Goal: Task Accomplishment & Management: Complete application form

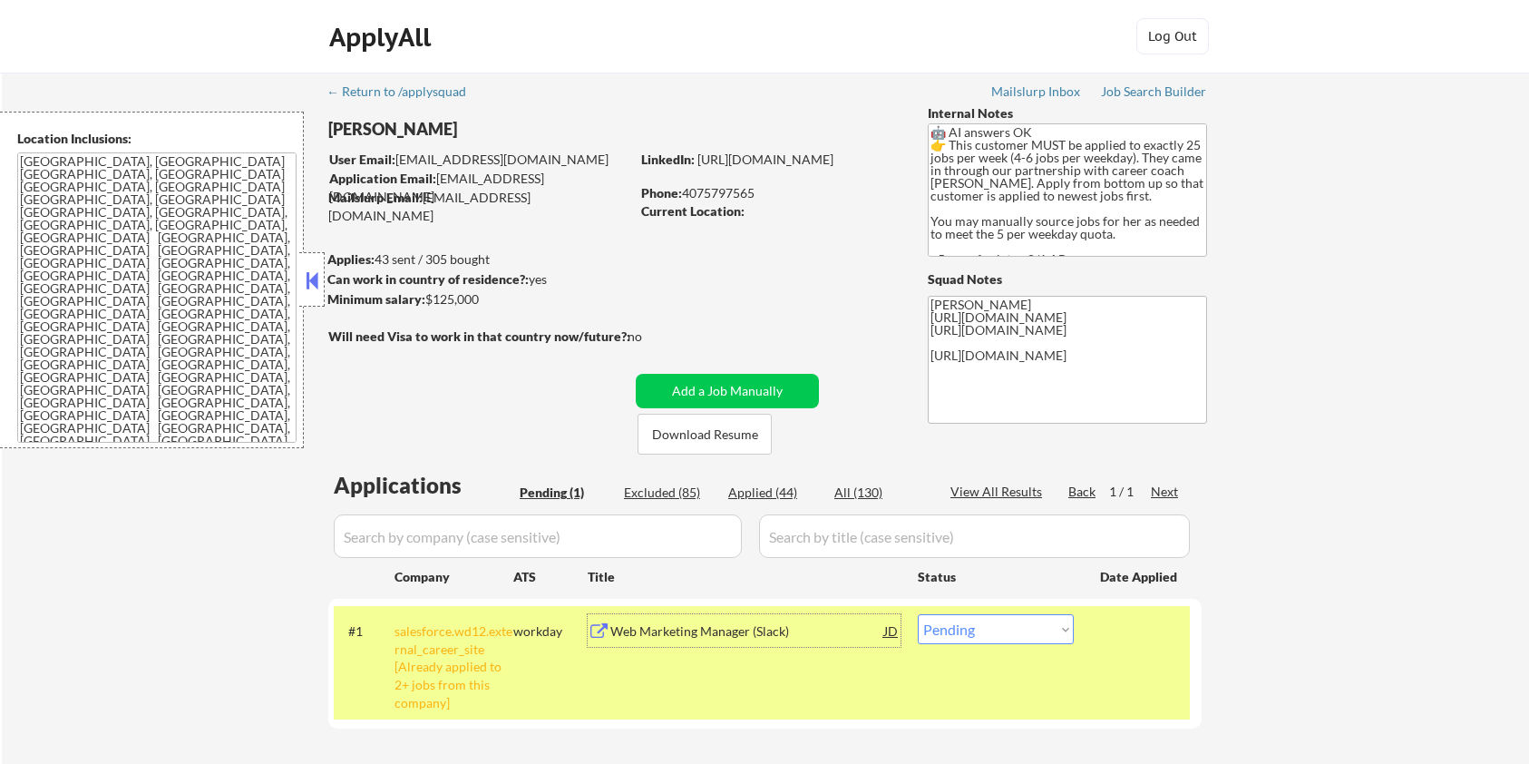
scroll to position [241, 0]
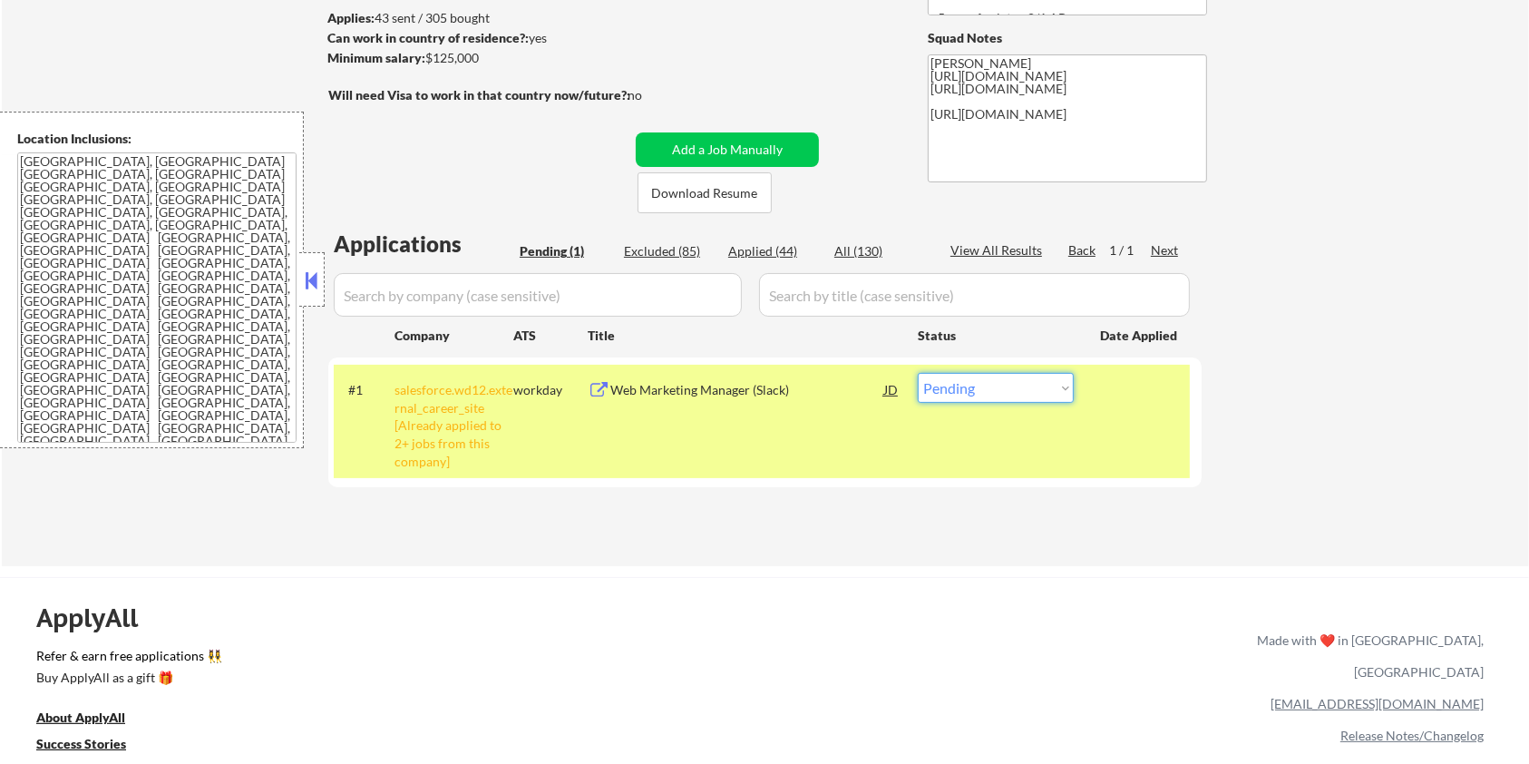
click at [989, 385] on select "Choose an option... Pending Applied Excluded (Questions) Excluded (Expired) Exc…" at bounding box center [996, 388] width 156 height 30
select select ""applied""
click at [918, 373] on select "Choose an option... Pending Applied Excluded (Questions) Excluded (Expired) Exc…" at bounding box center [996, 388] width 156 height 30
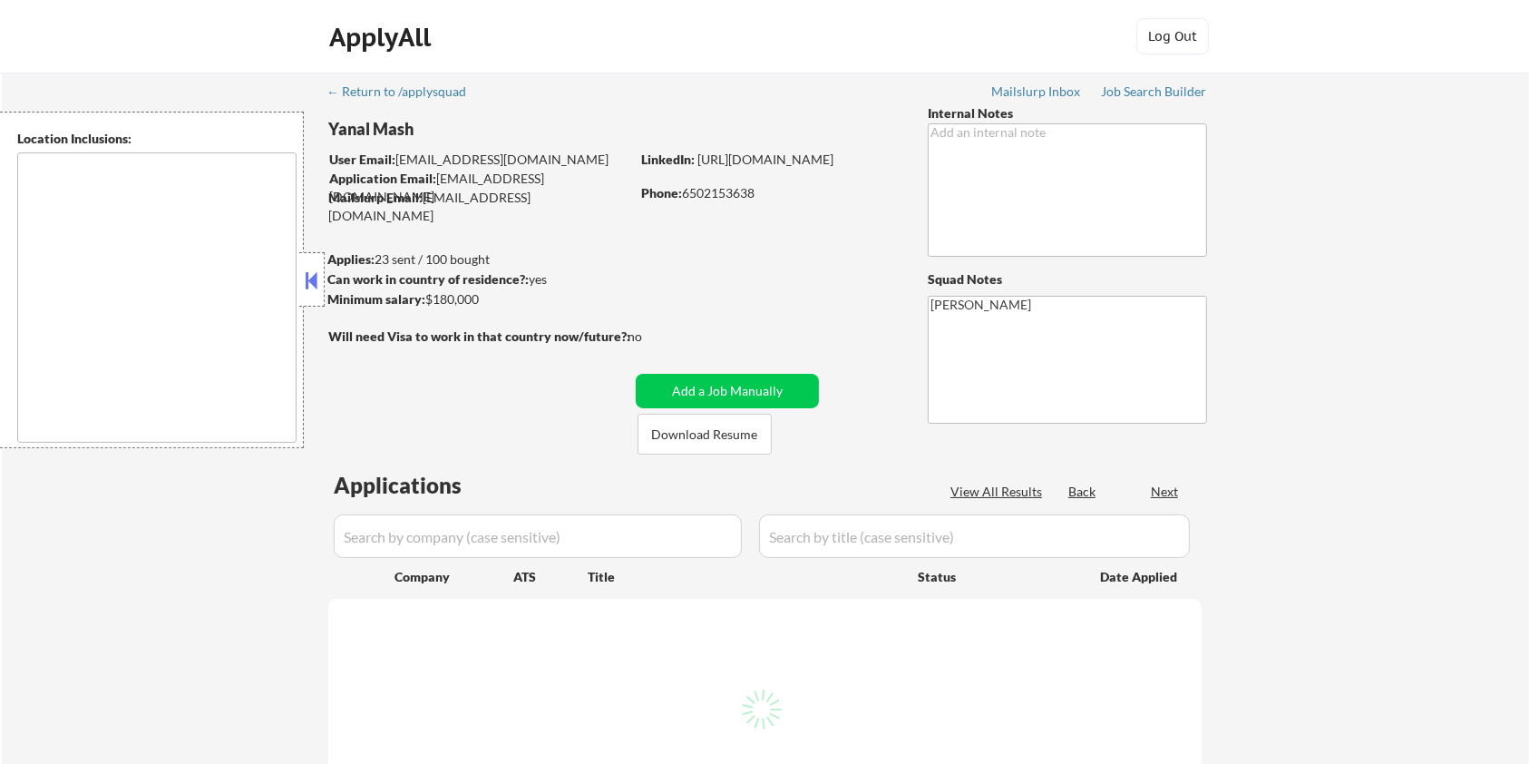
type textarea "[GEOGRAPHIC_DATA], [GEOGRAPHIC_DATA] [GEOGRAPHIC_DATA], [GEOGRAPHIC_DATA] [GEOG…"
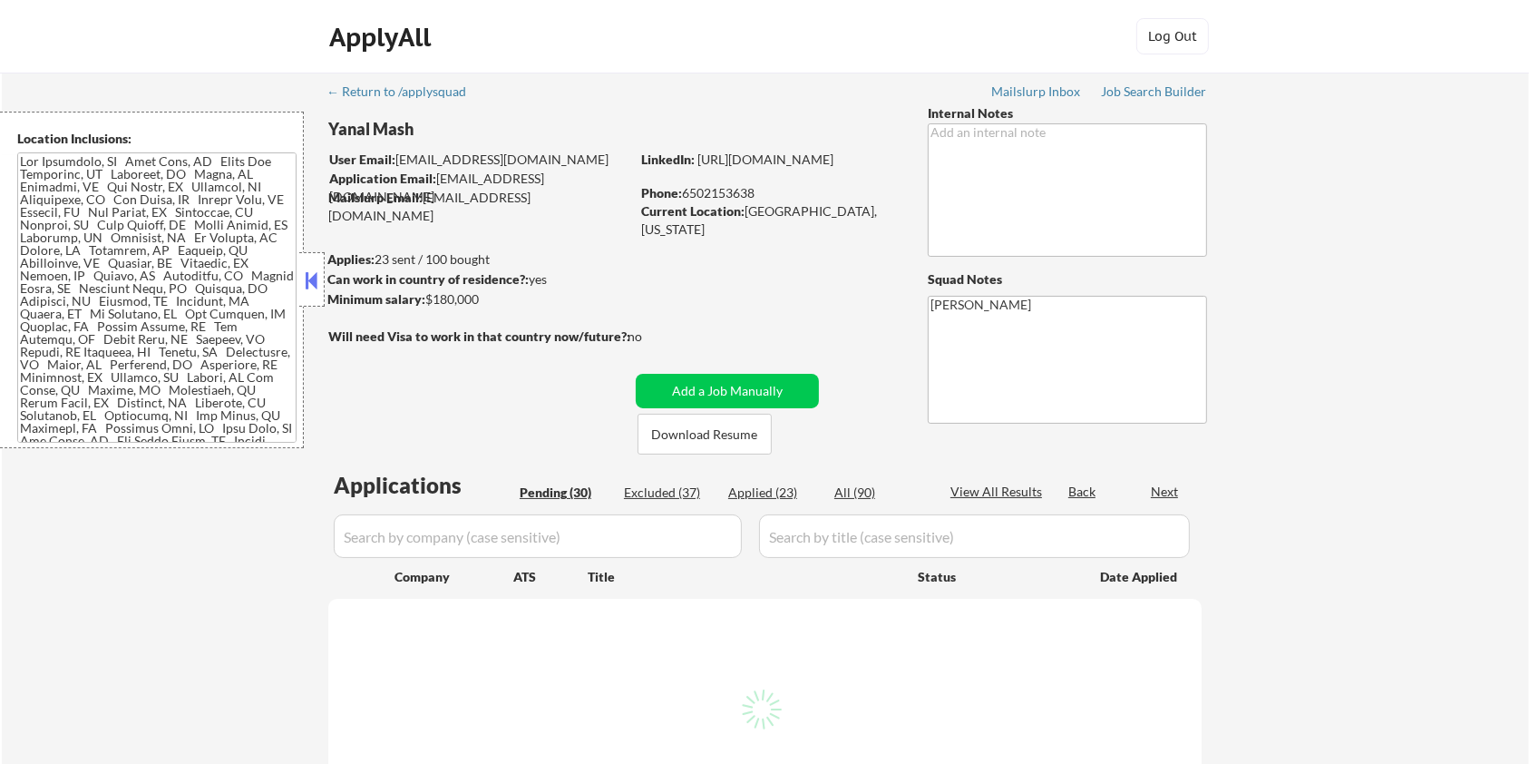
select select ""pending""
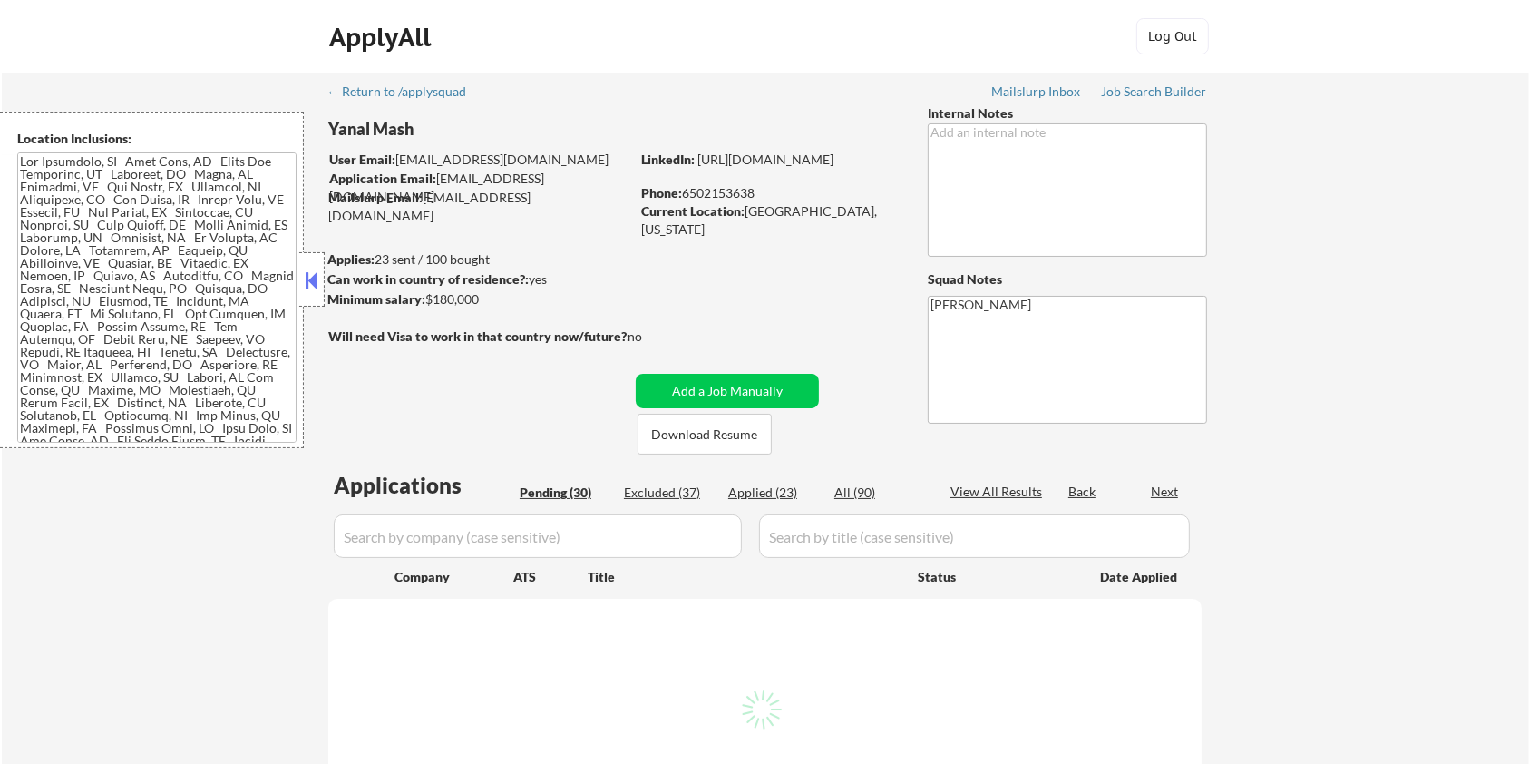
select select ""pending""
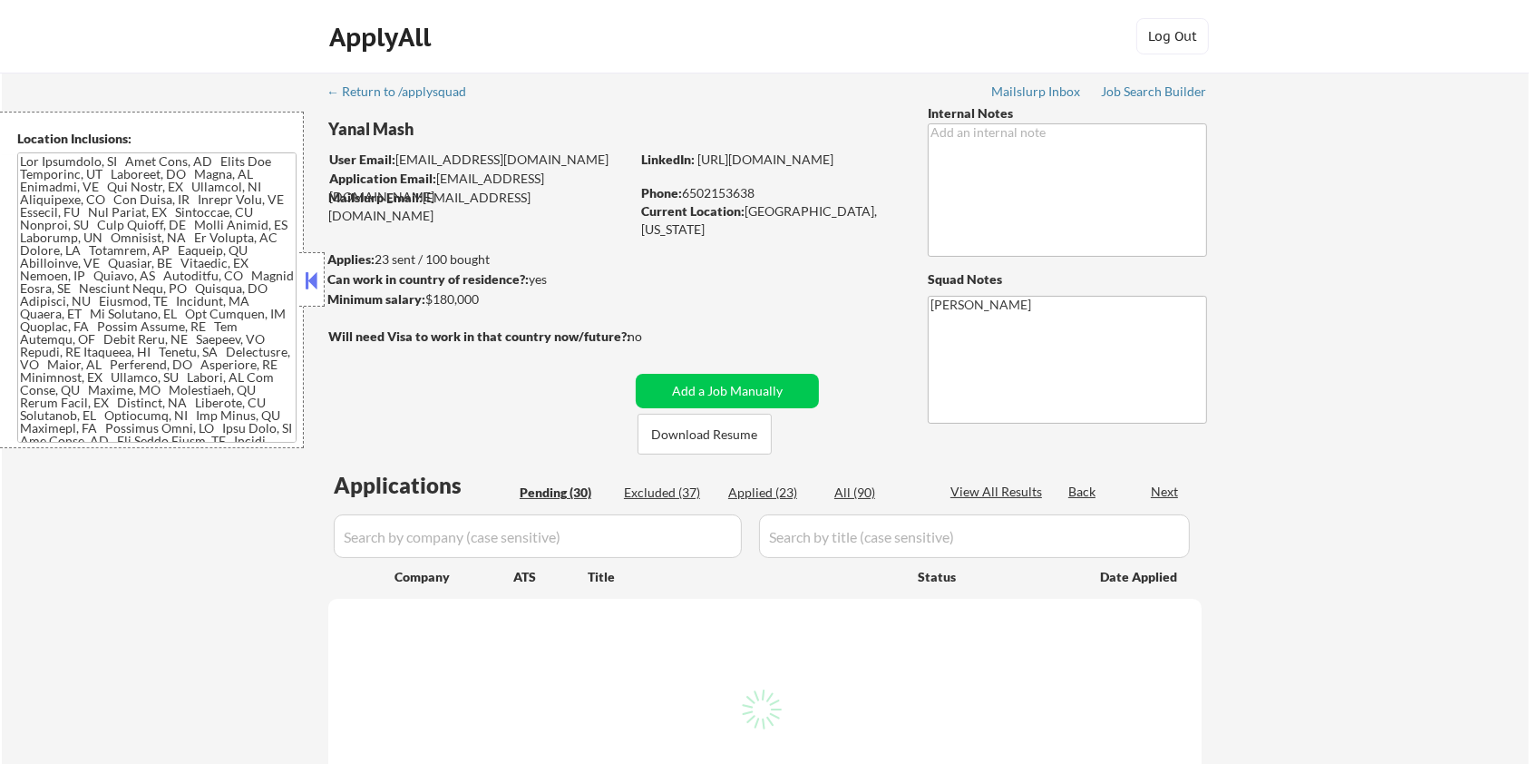
select select ""pending""
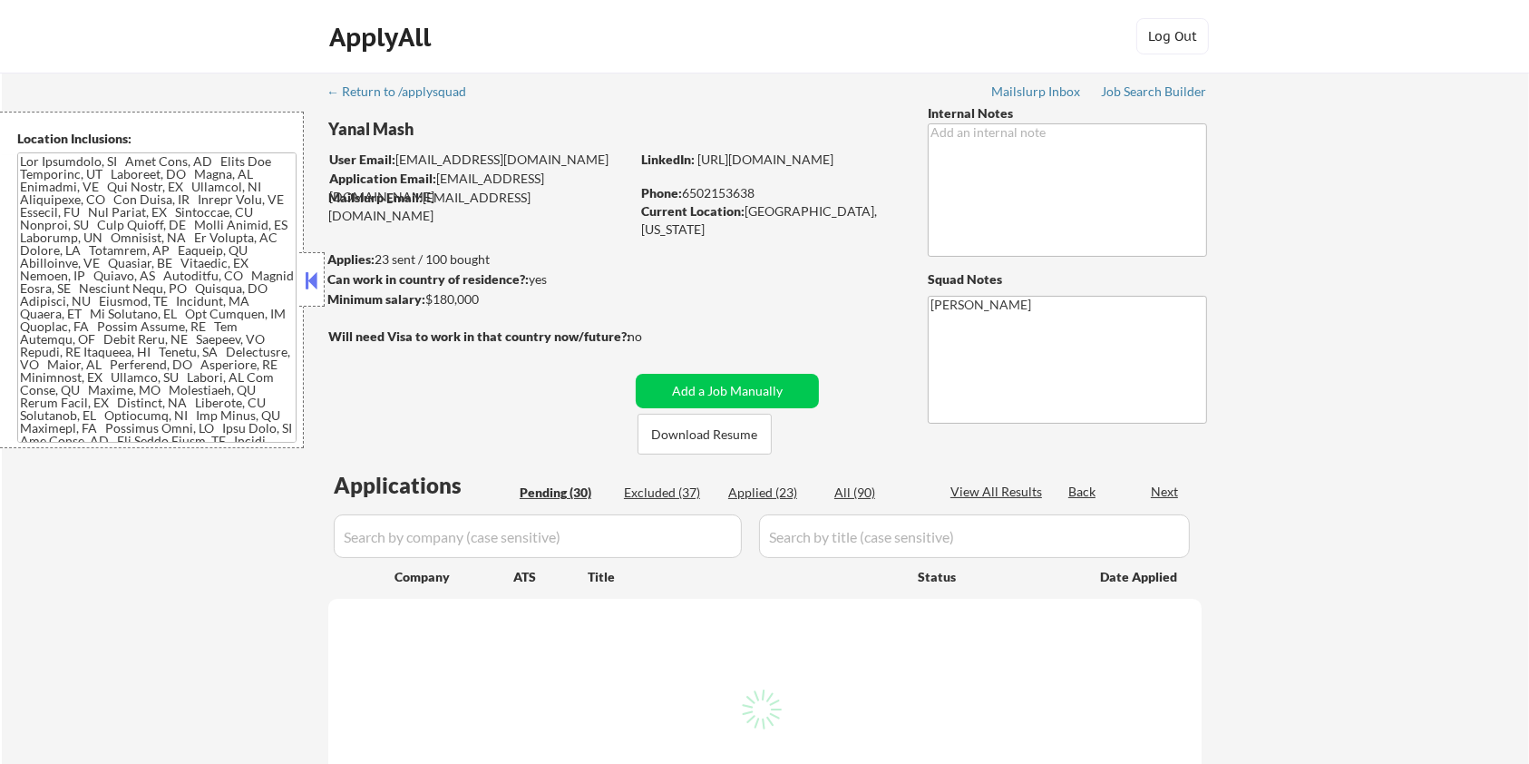
select select ""pending""
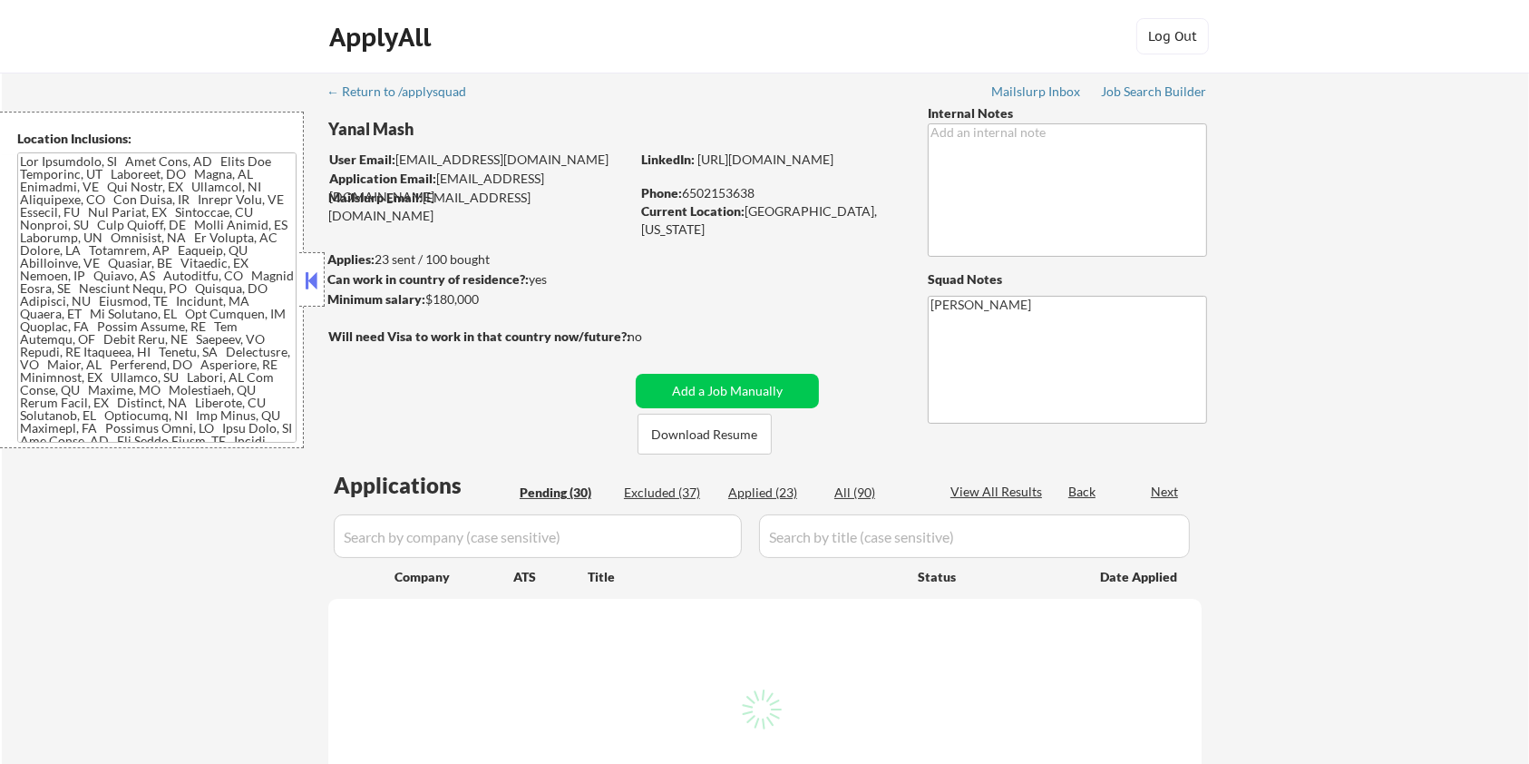
select select ""pending""
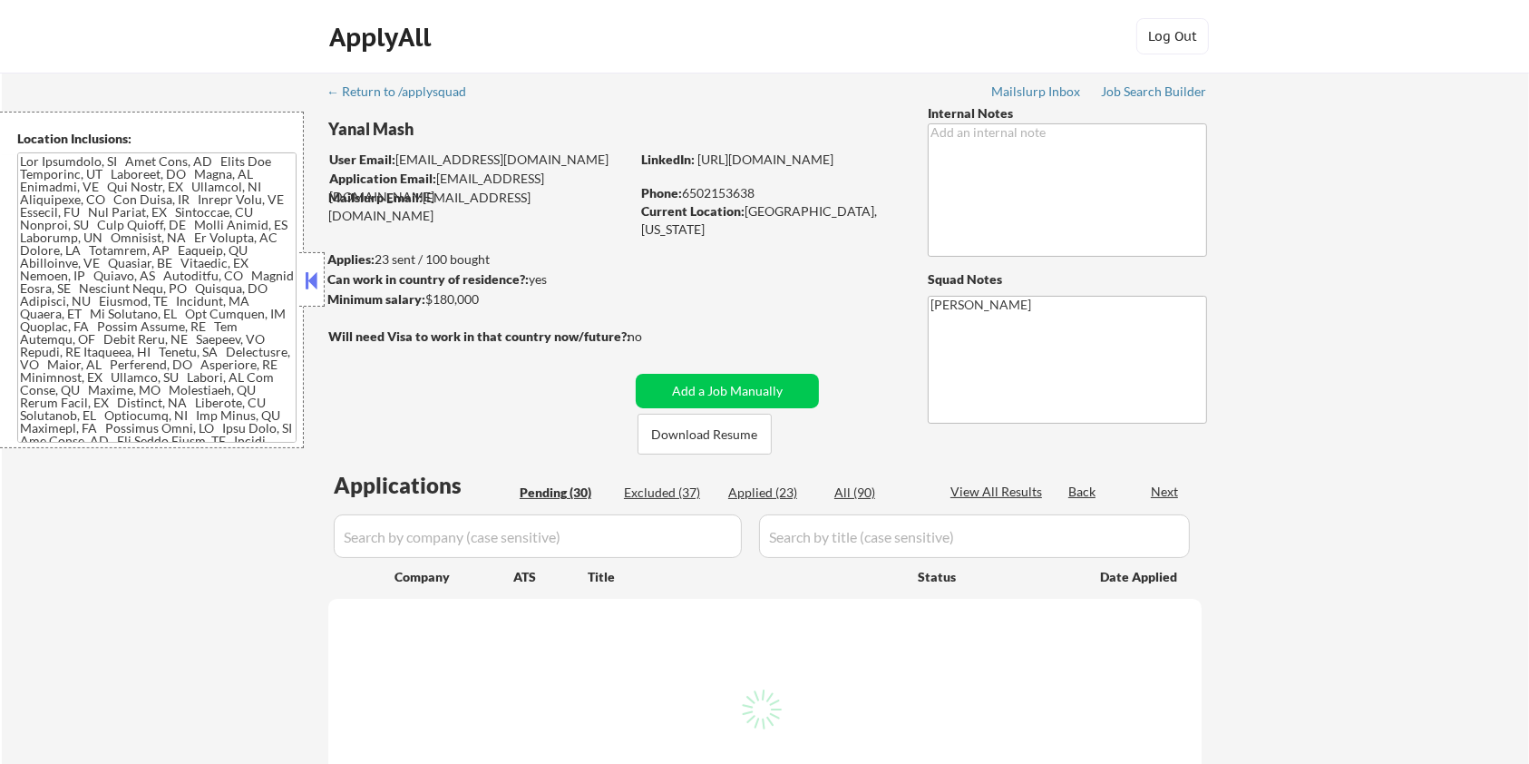
select select ""pending""
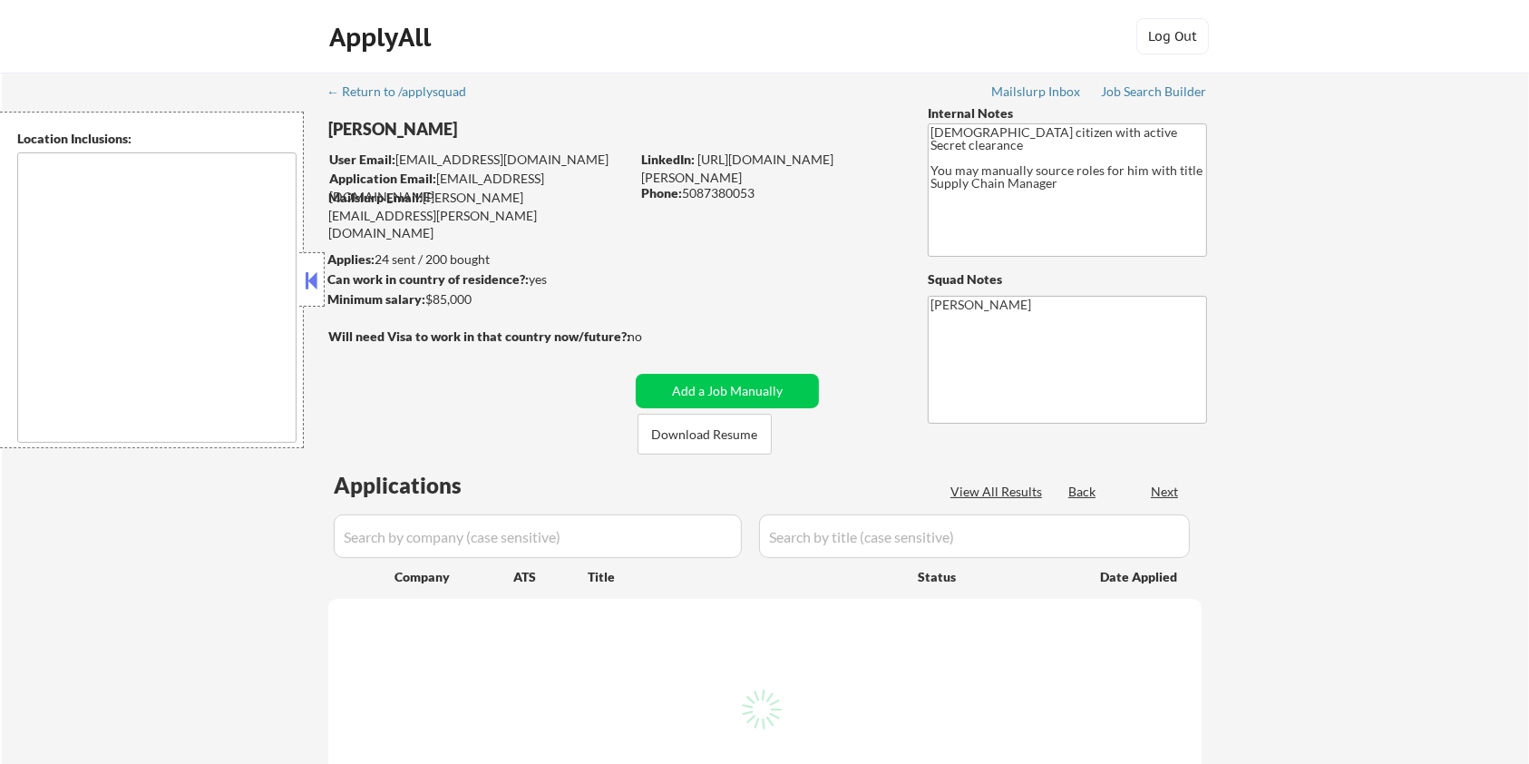
type textarea "[GEOGRAPHIC_DATA], [GEOGRAPHIC_DATA] in the [GEOGRAPHIC_DATA], [GEOGRAPHIC_DATA…"
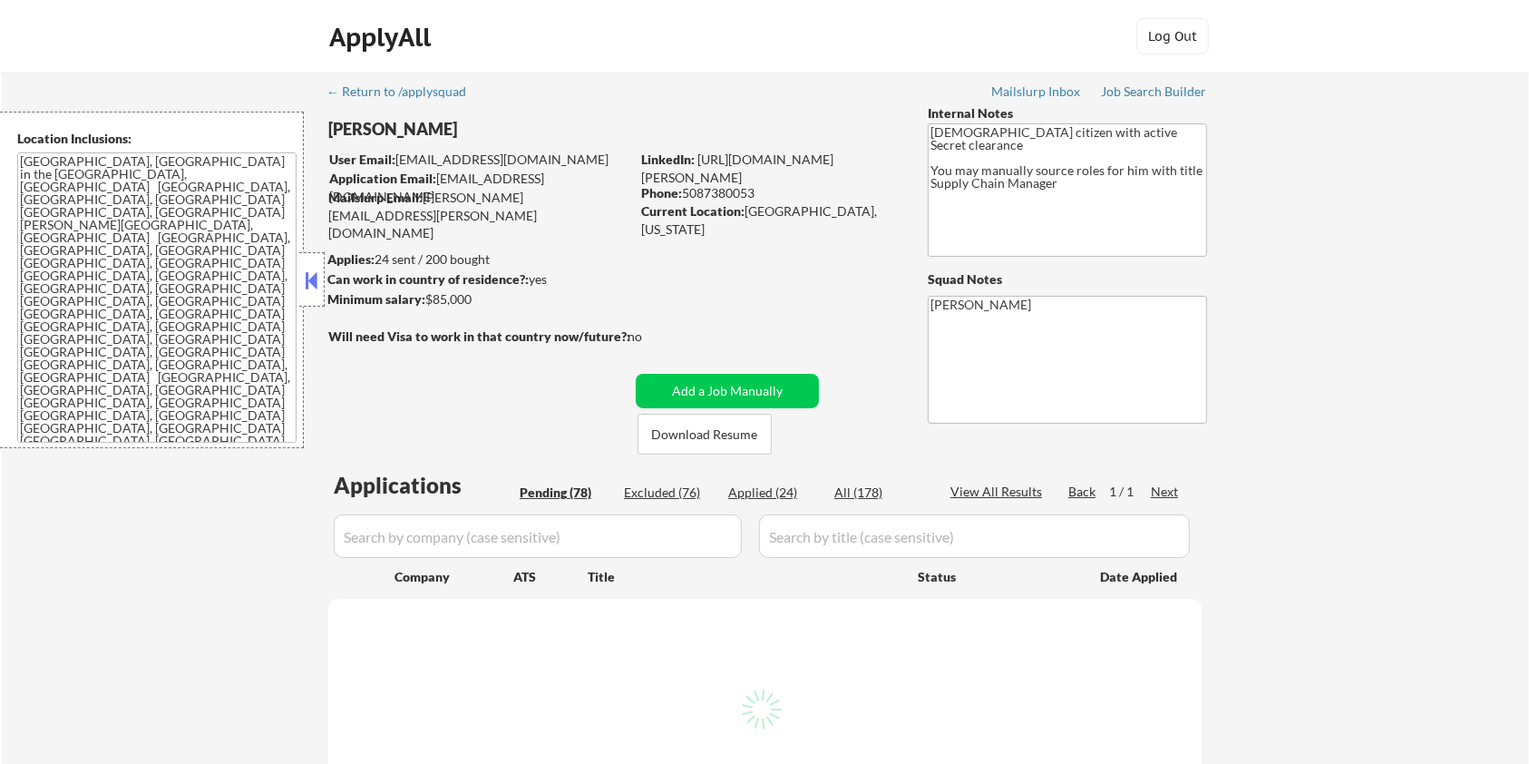
select select ""pending""
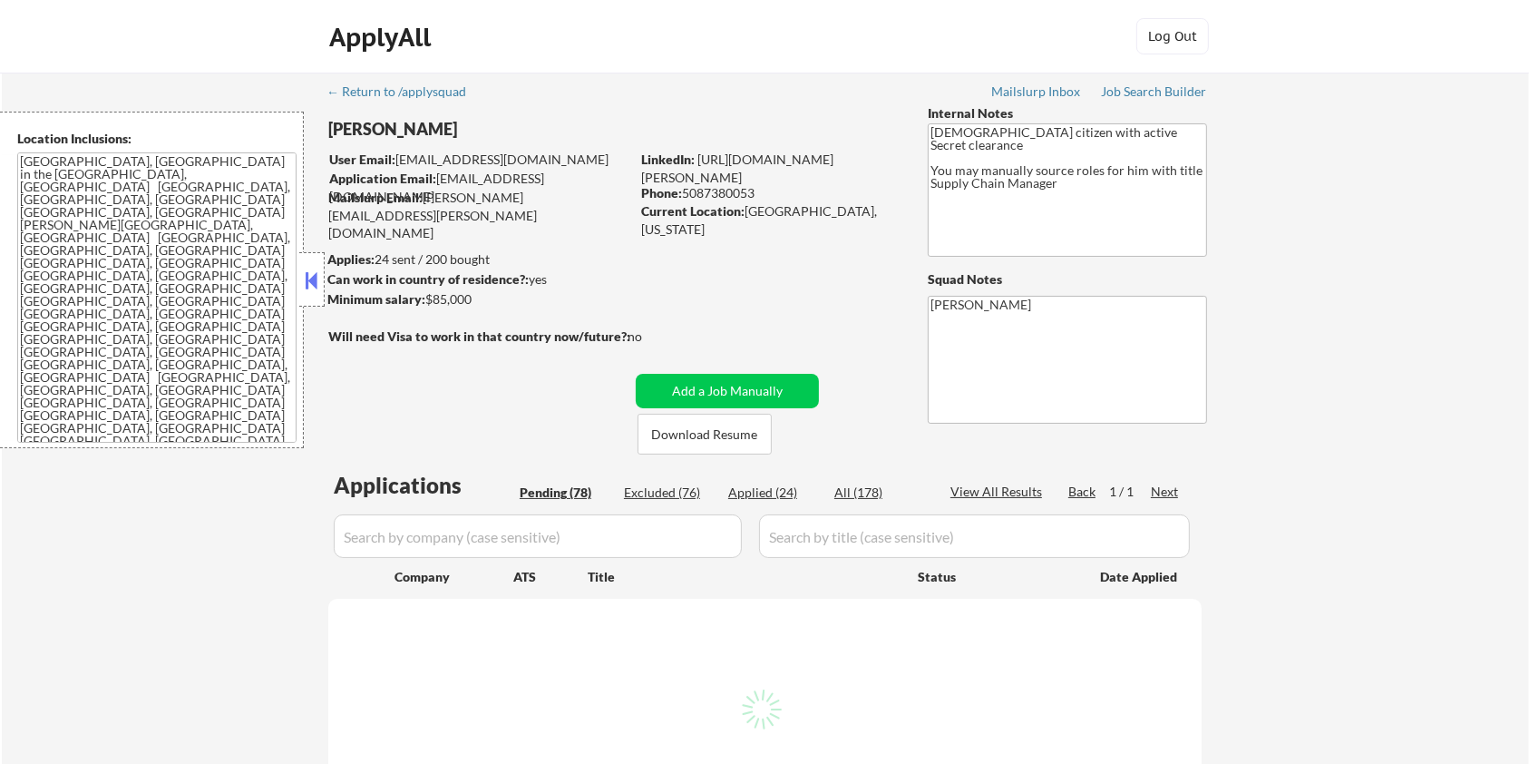
select select ""pending""
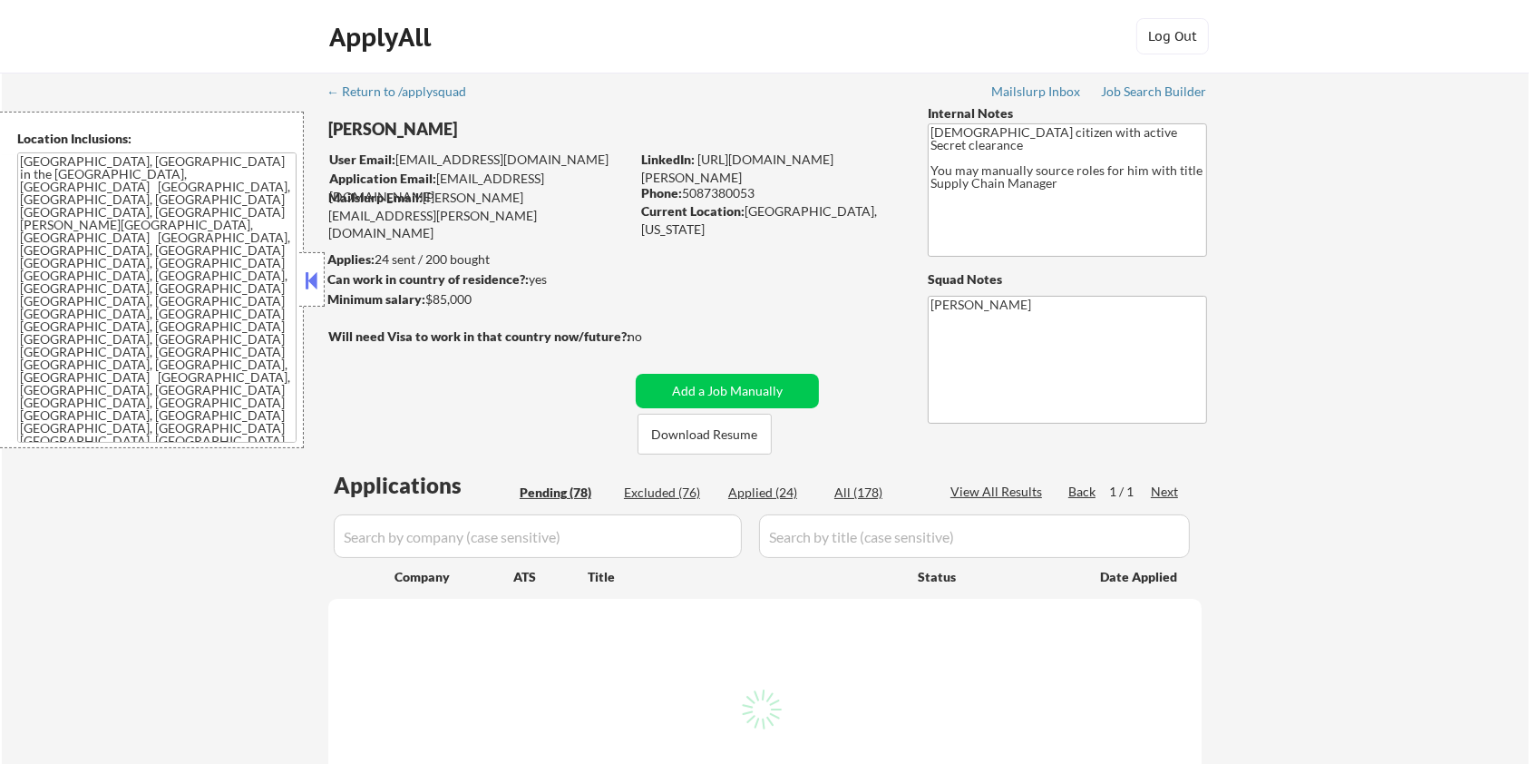
select select ""pending""
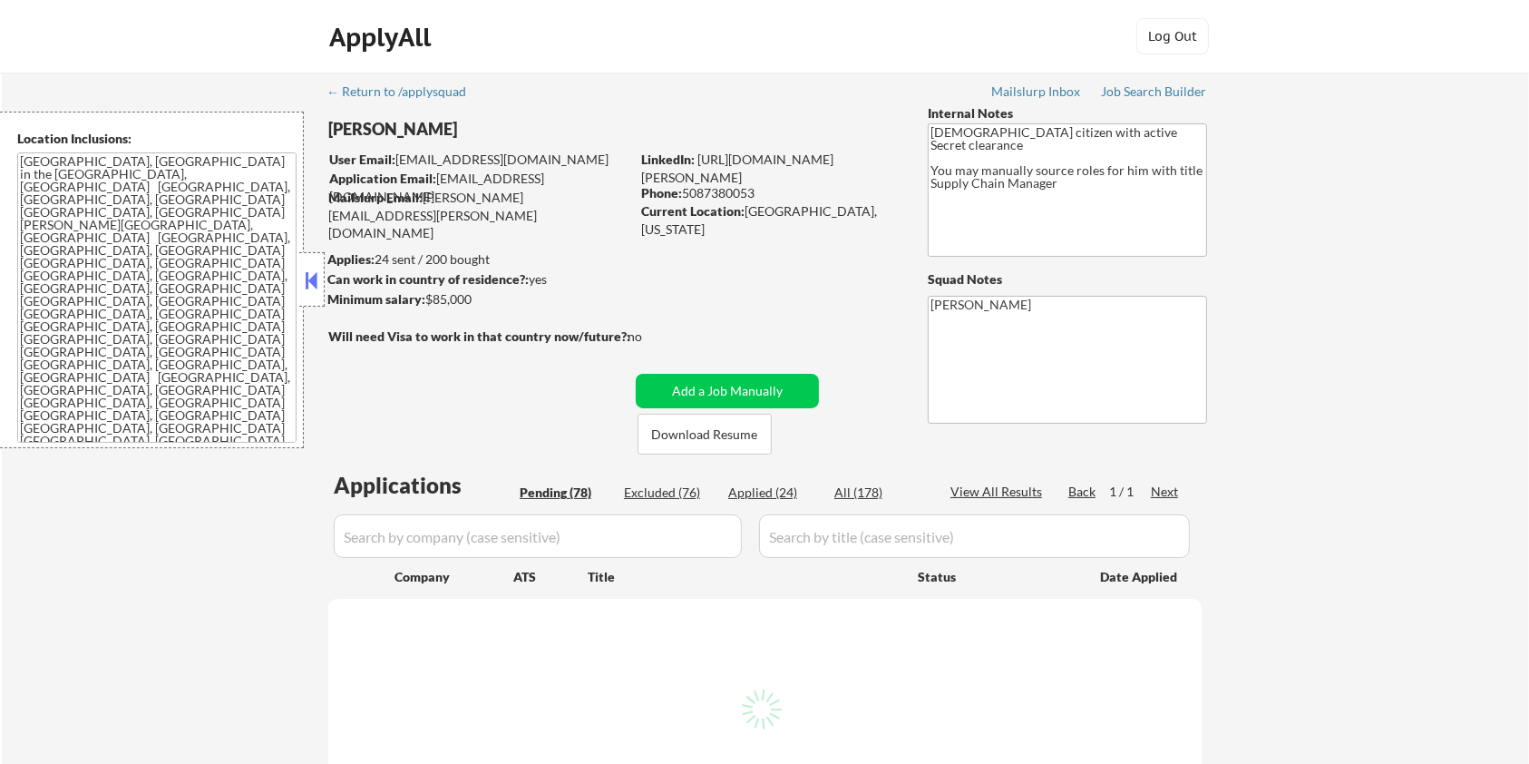
select select ""pending""
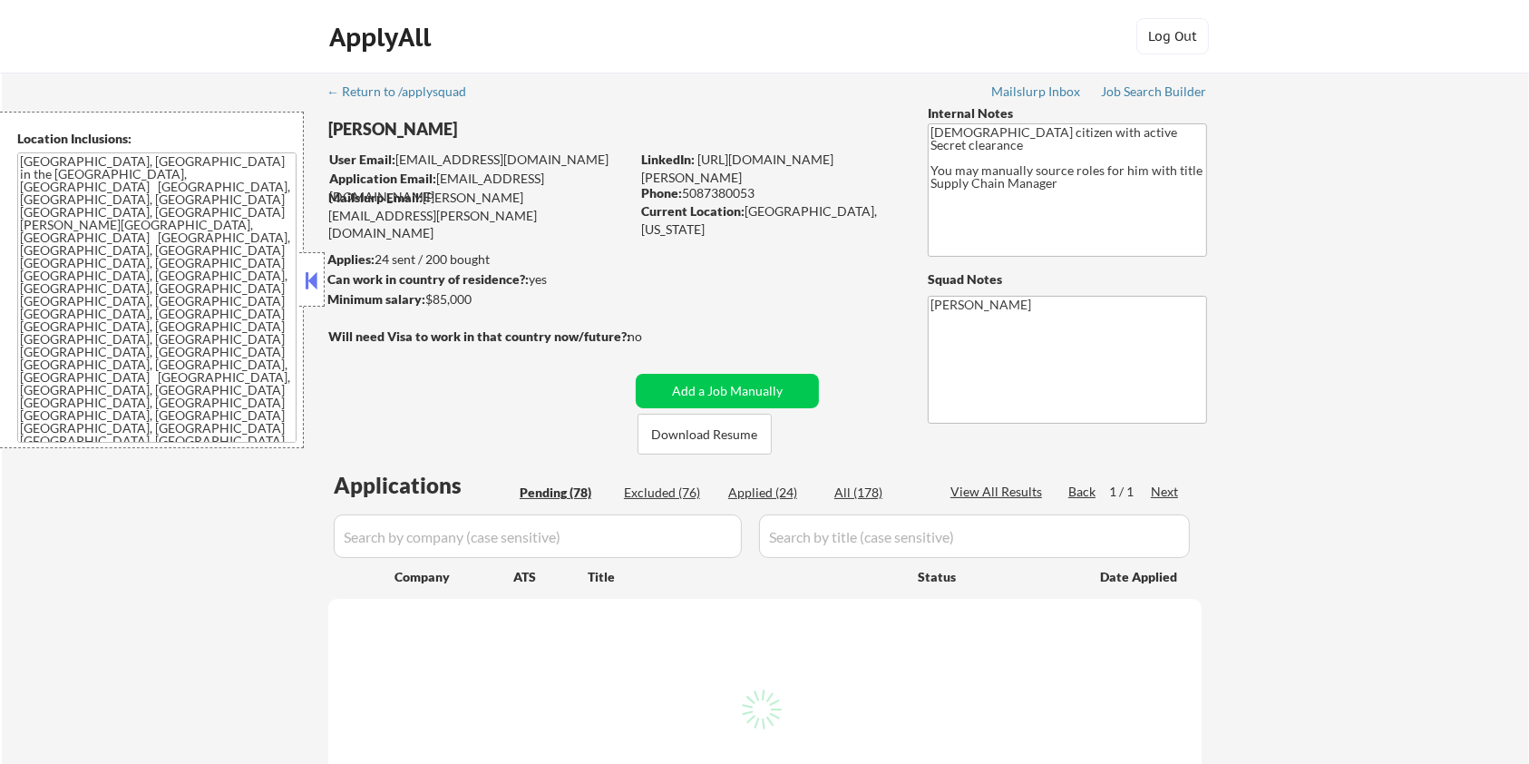
select select ""pending""
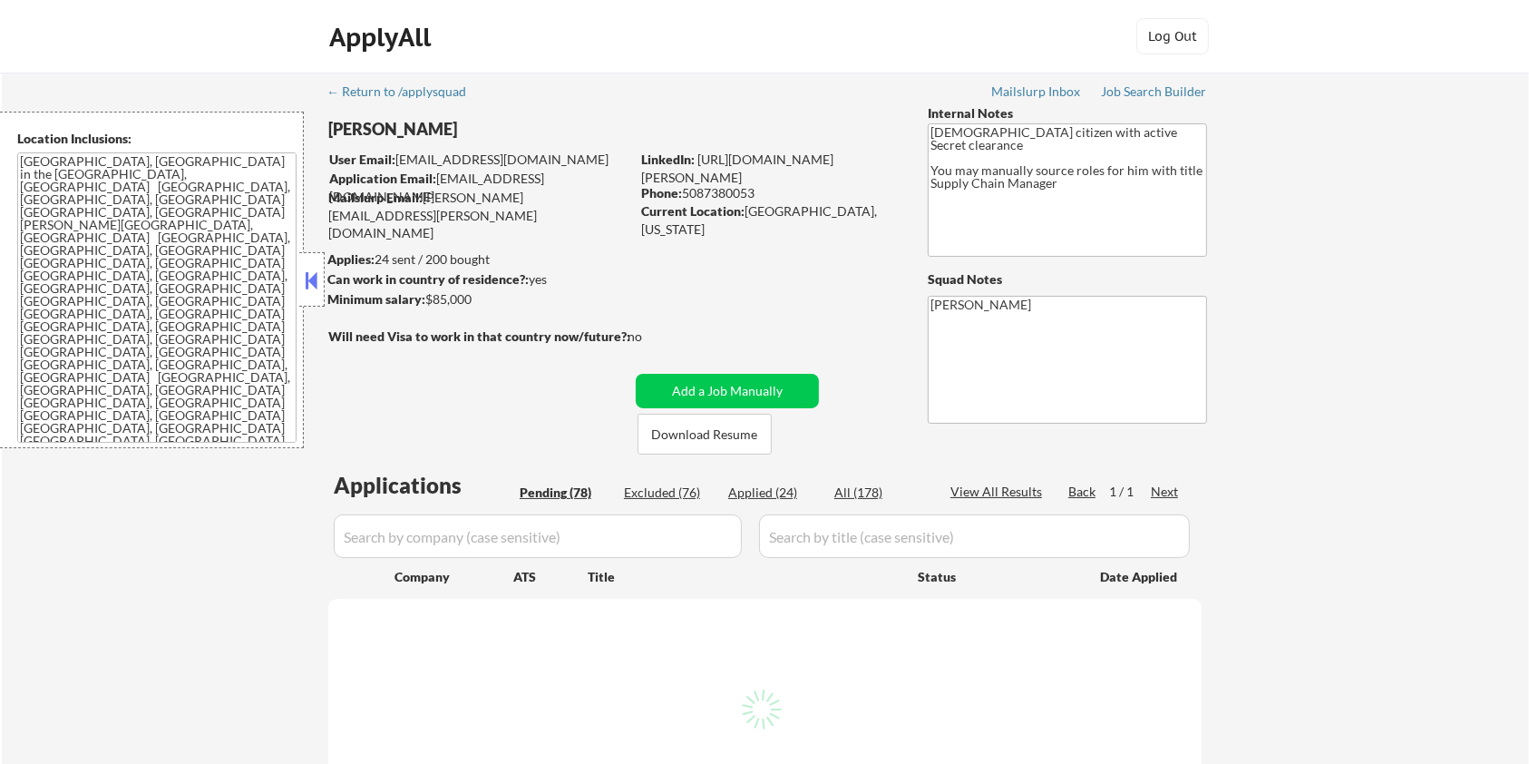
select select ""pending""
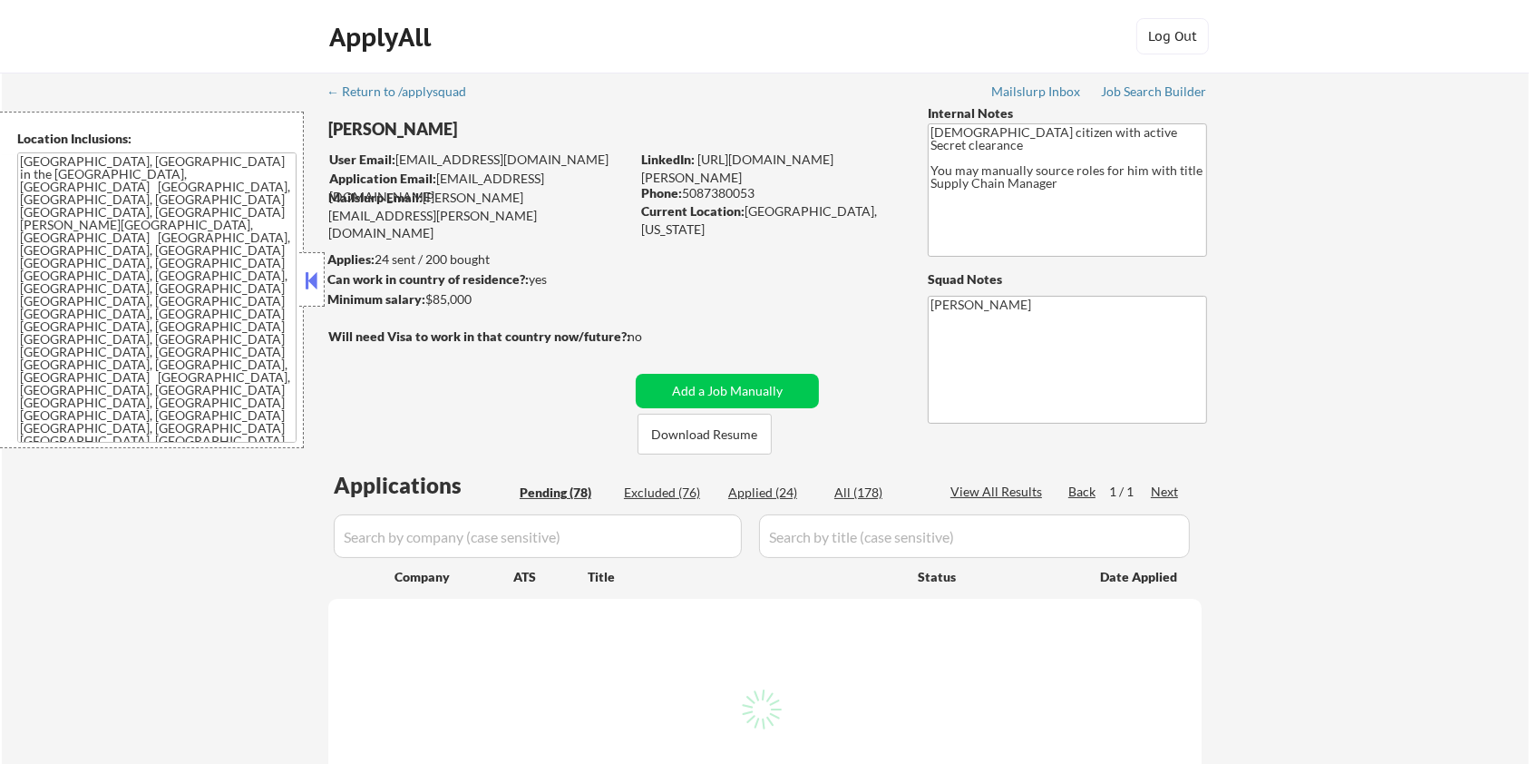
select select ""pending""
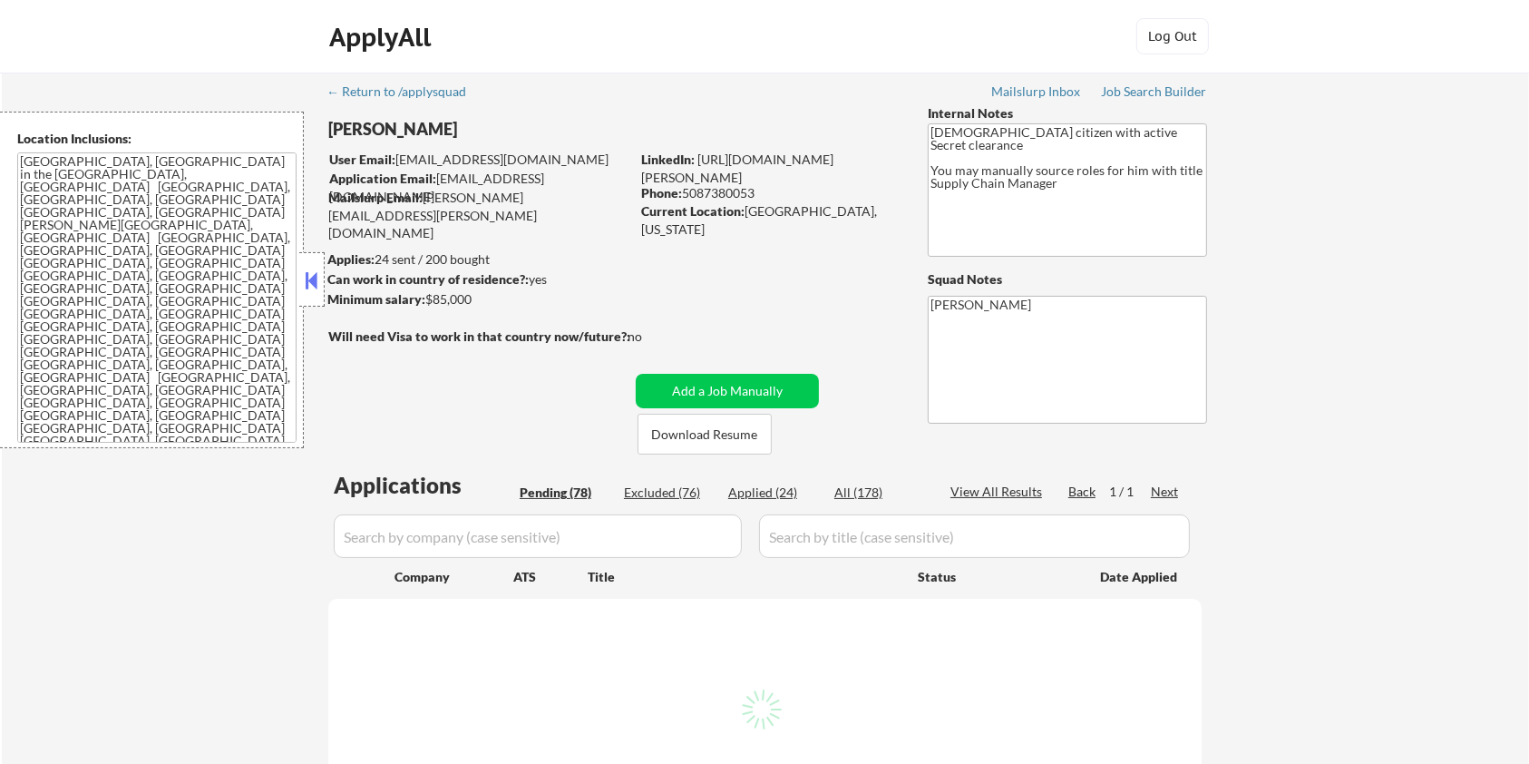
select select ""pending""
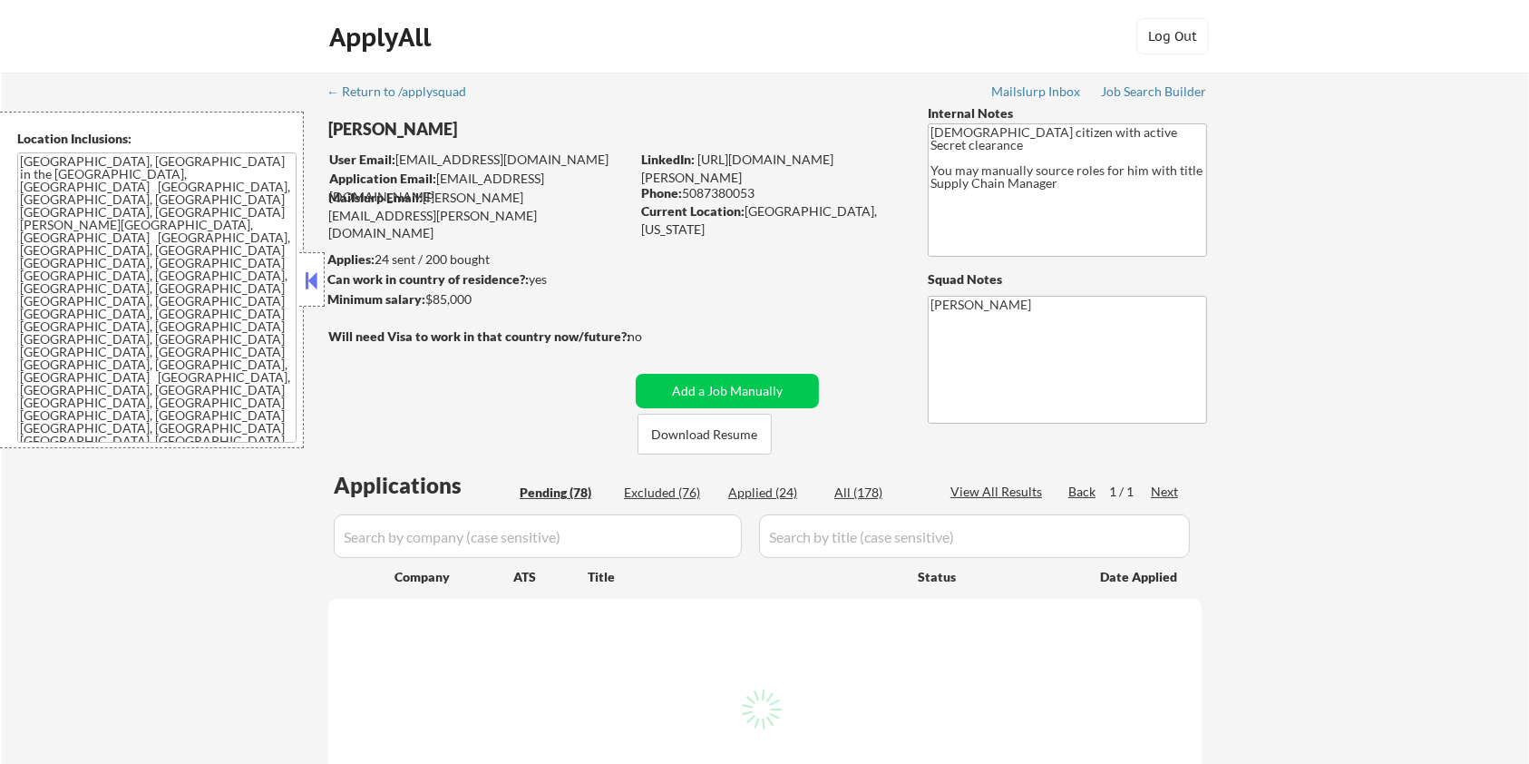
select select ""pending""
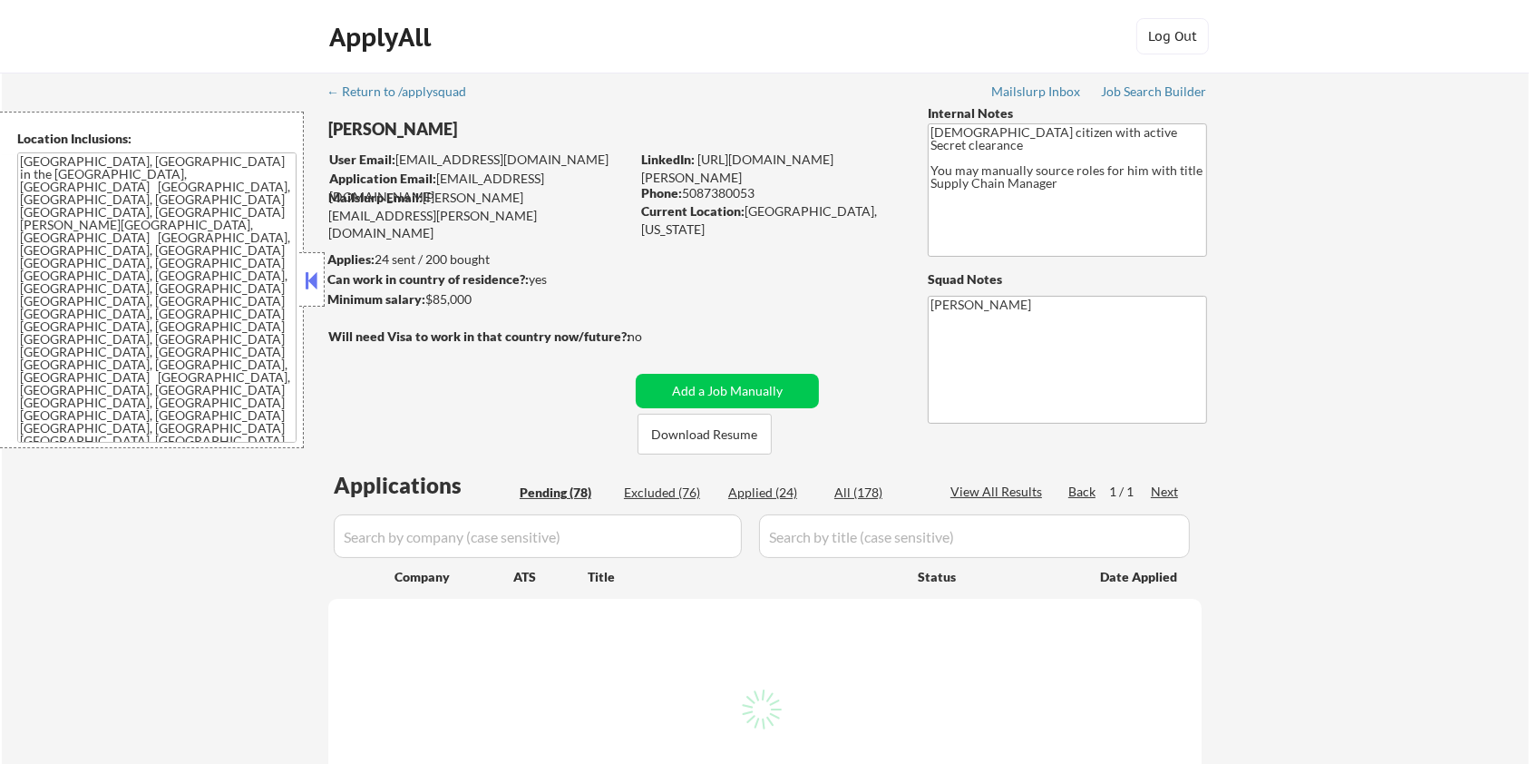
select select ""pending""
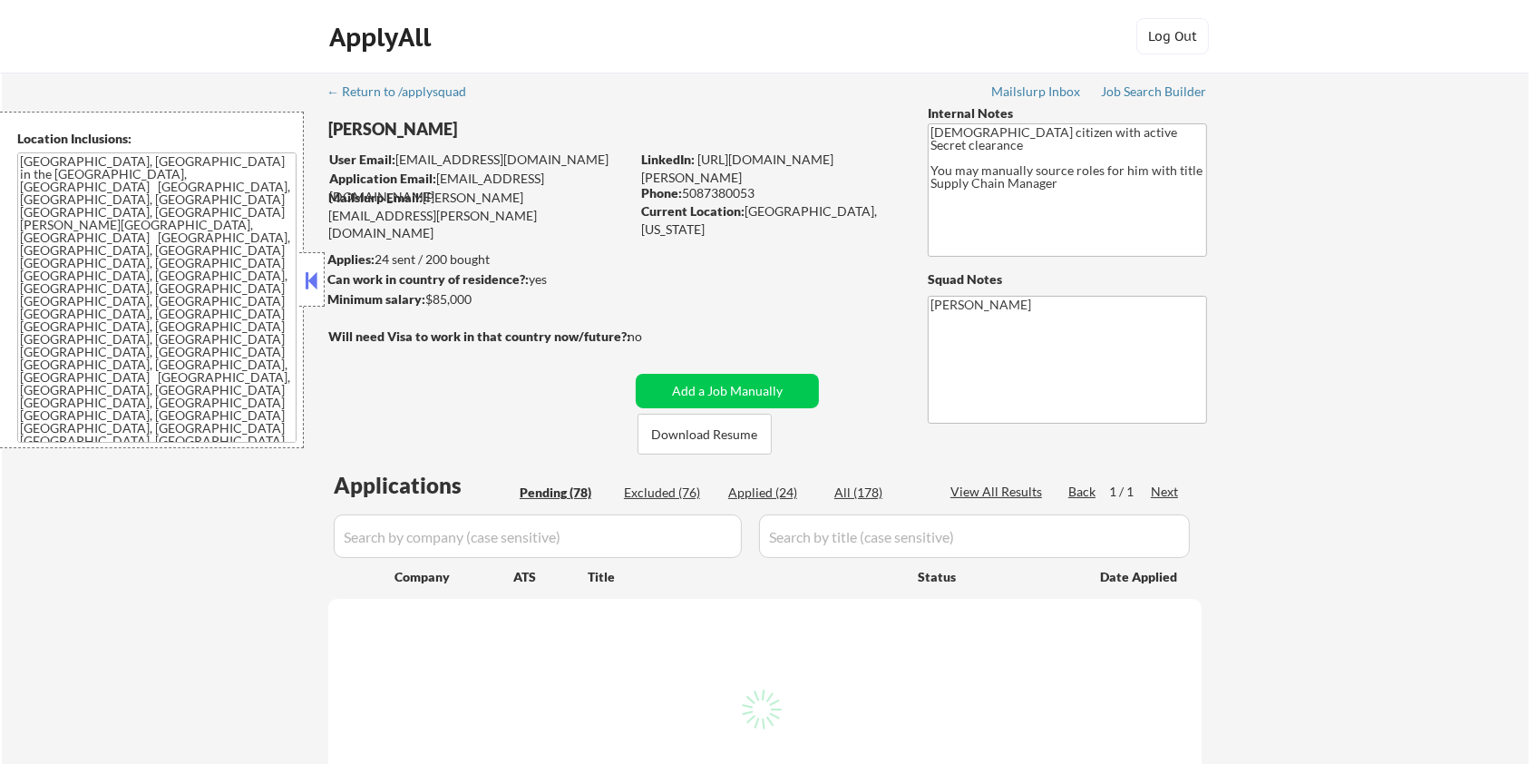
select select ""pending""
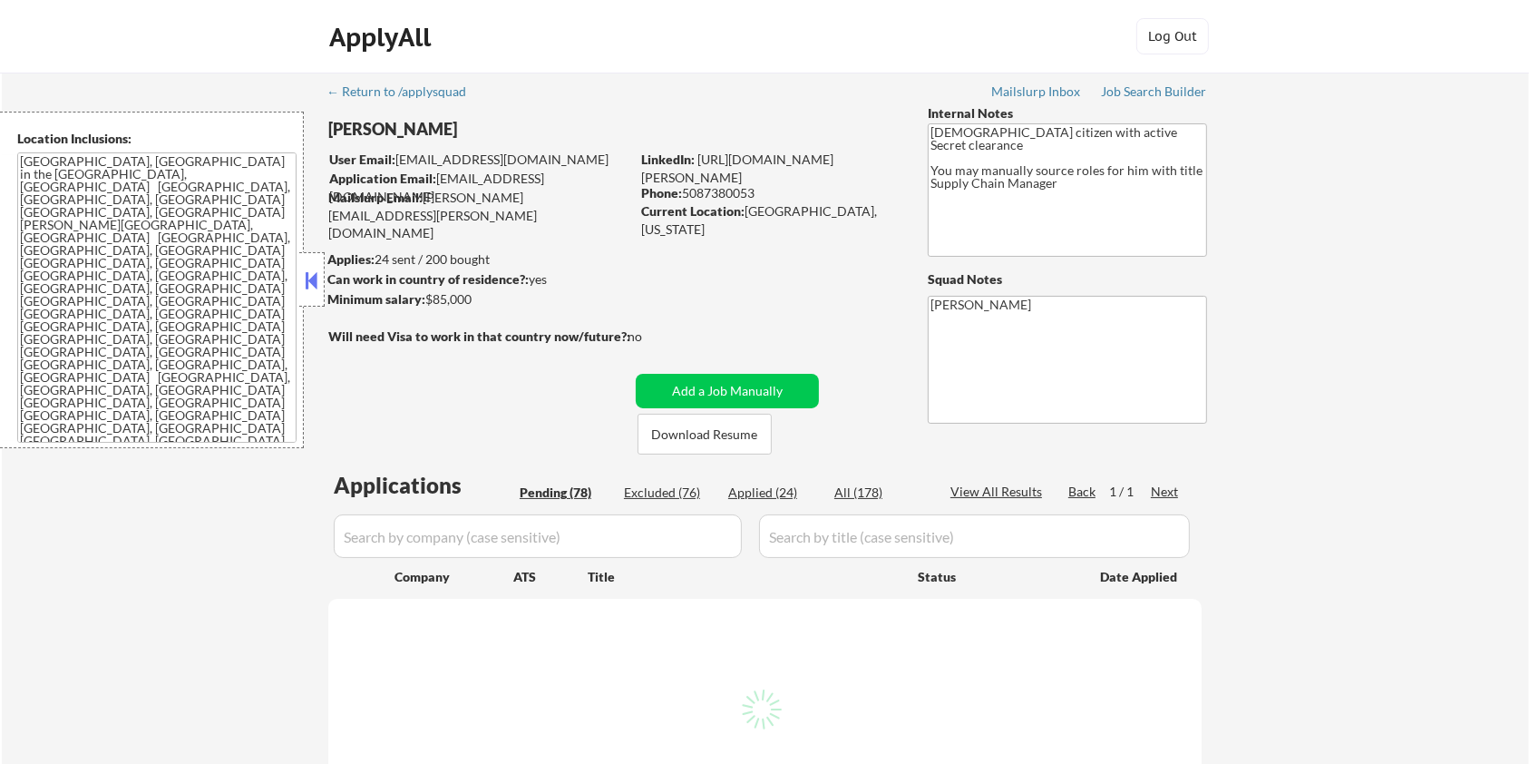
select select ""pending""
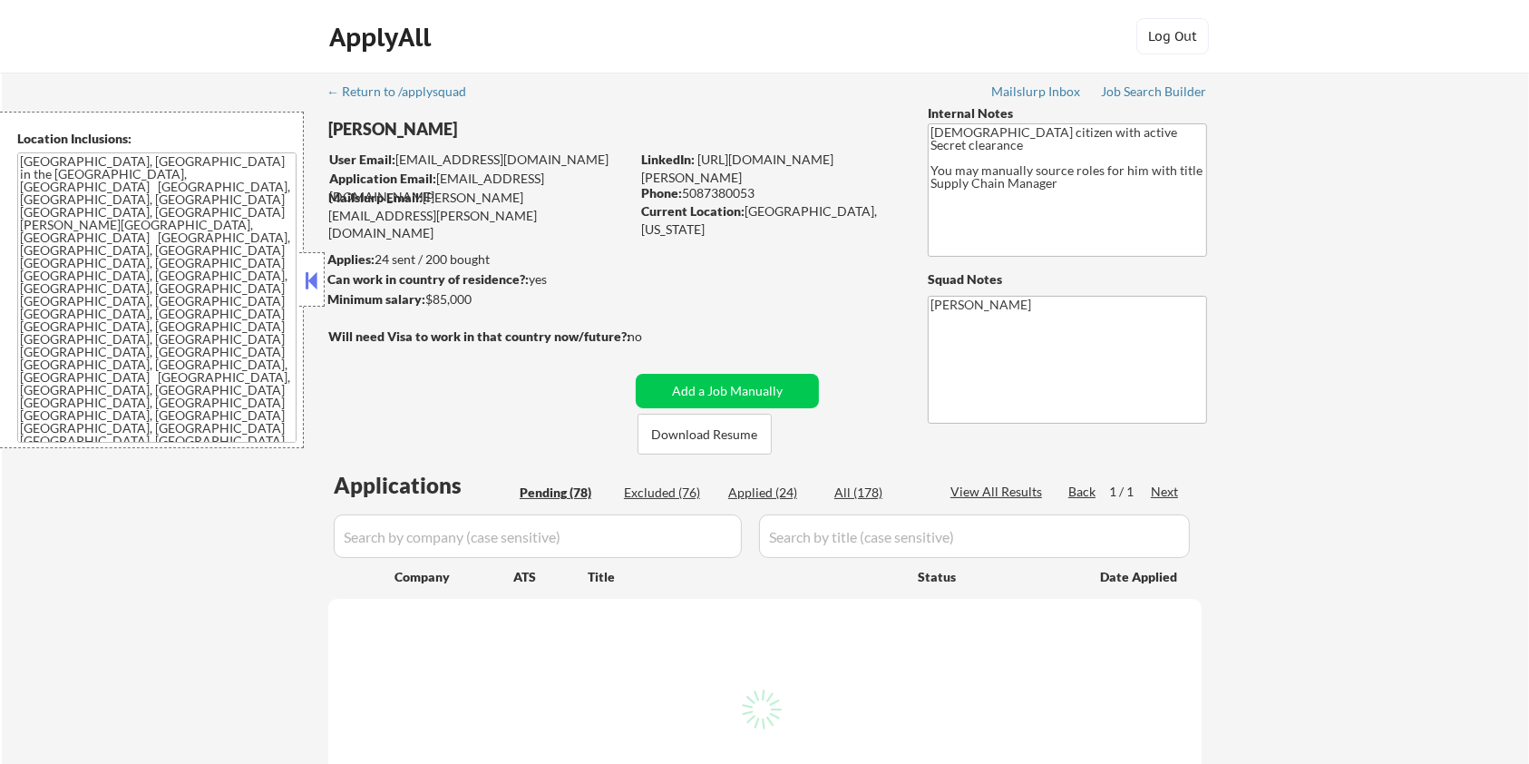
select select ""pending""
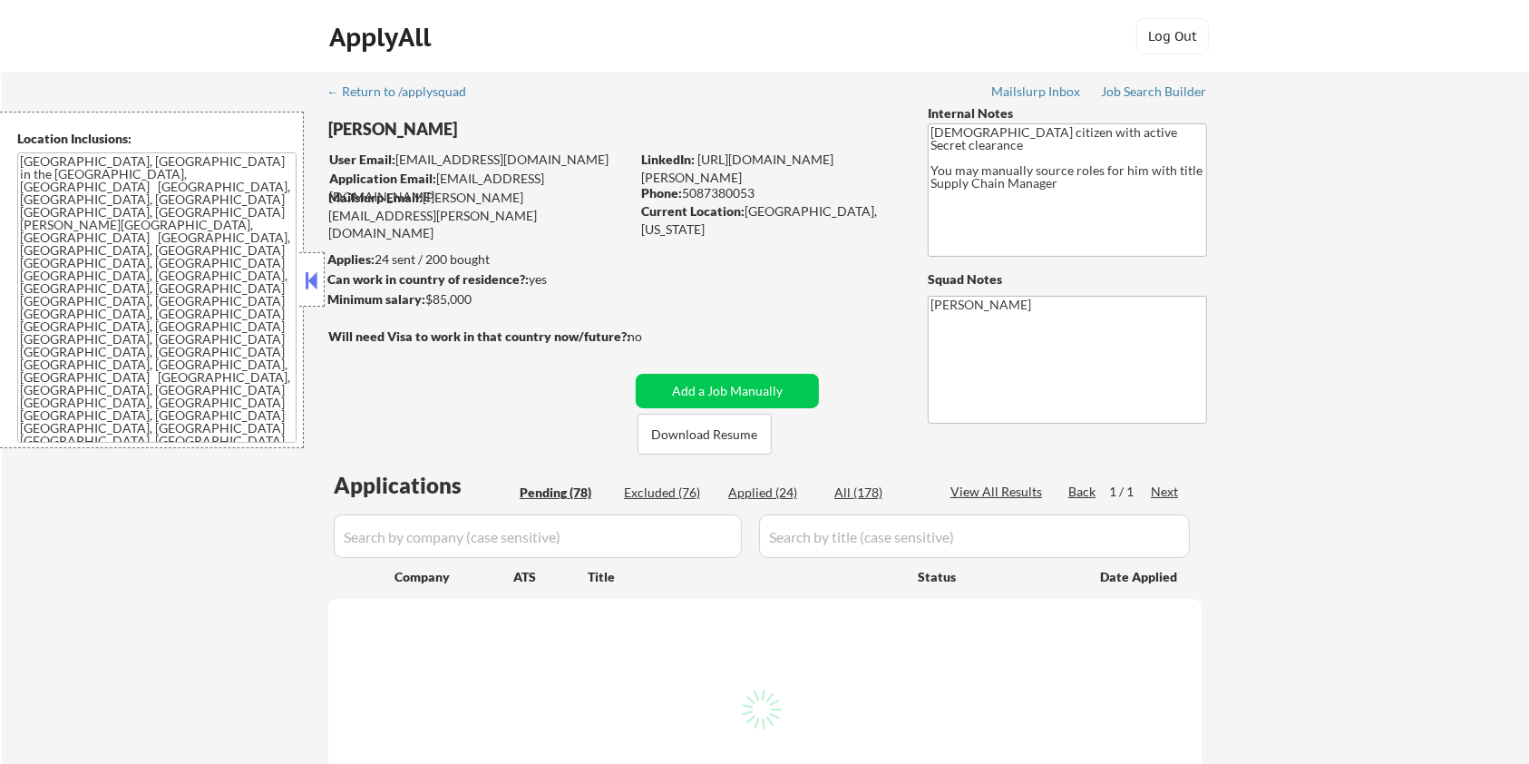
select select ""pending""
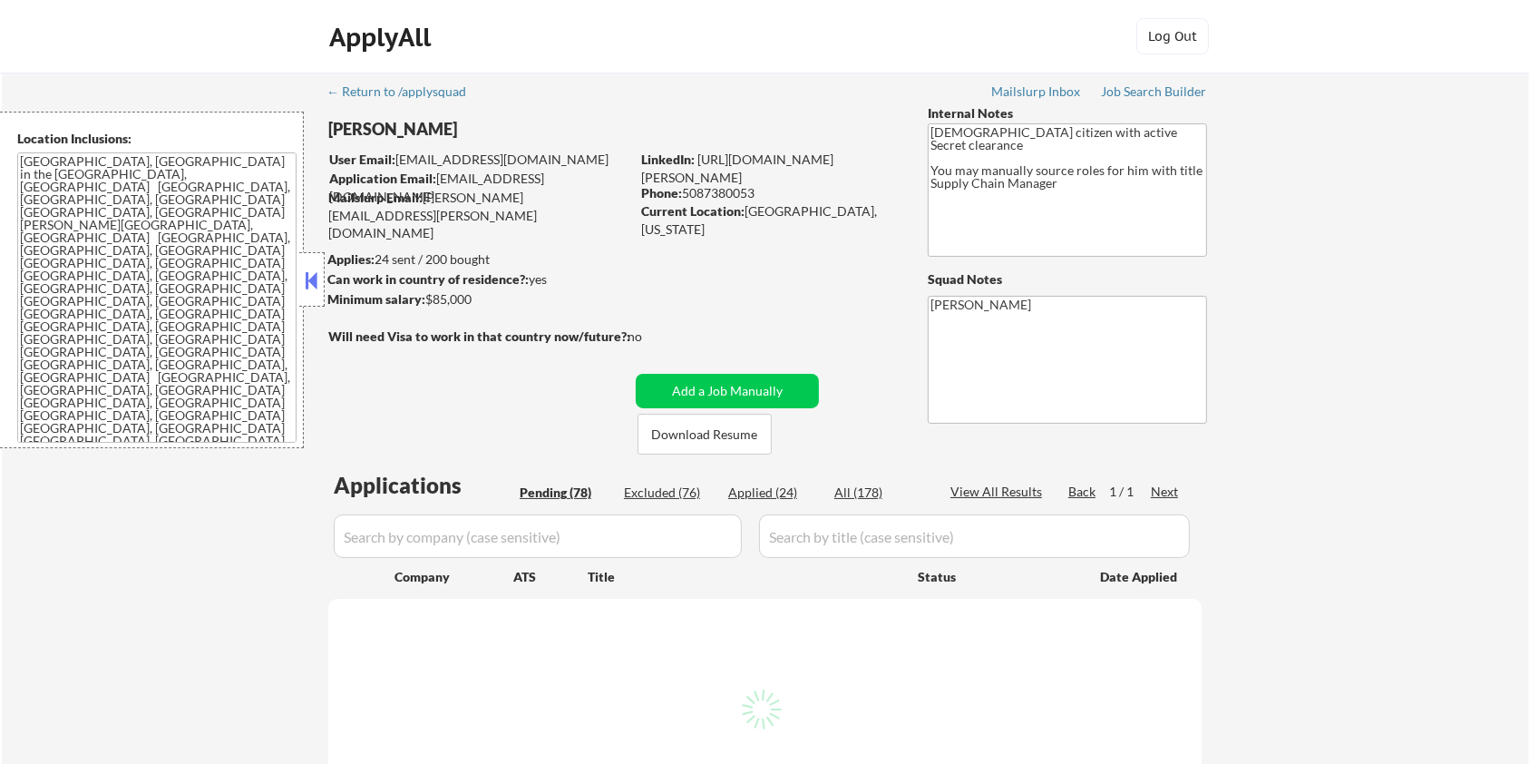
select select ""pending""
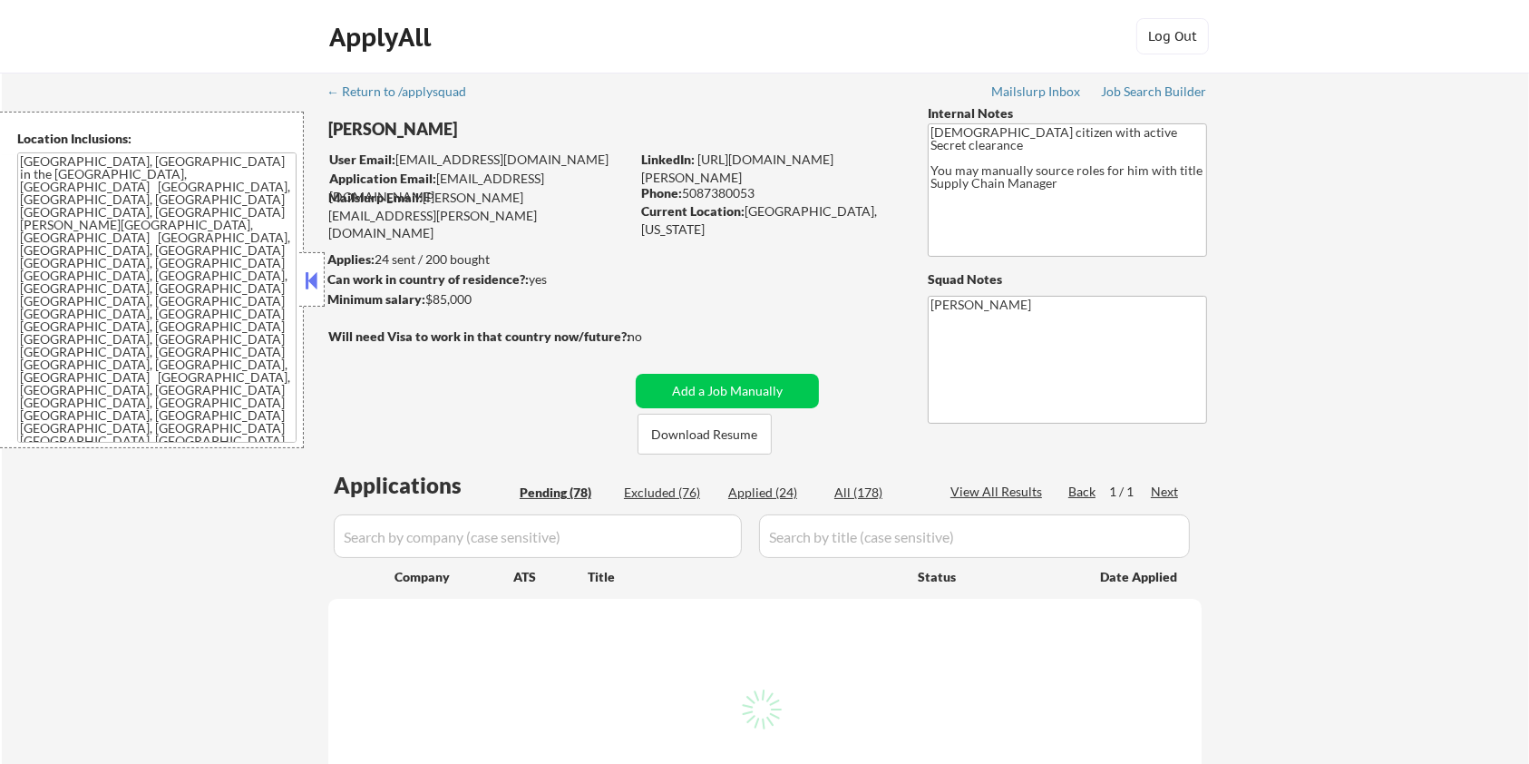
select select ""pending""
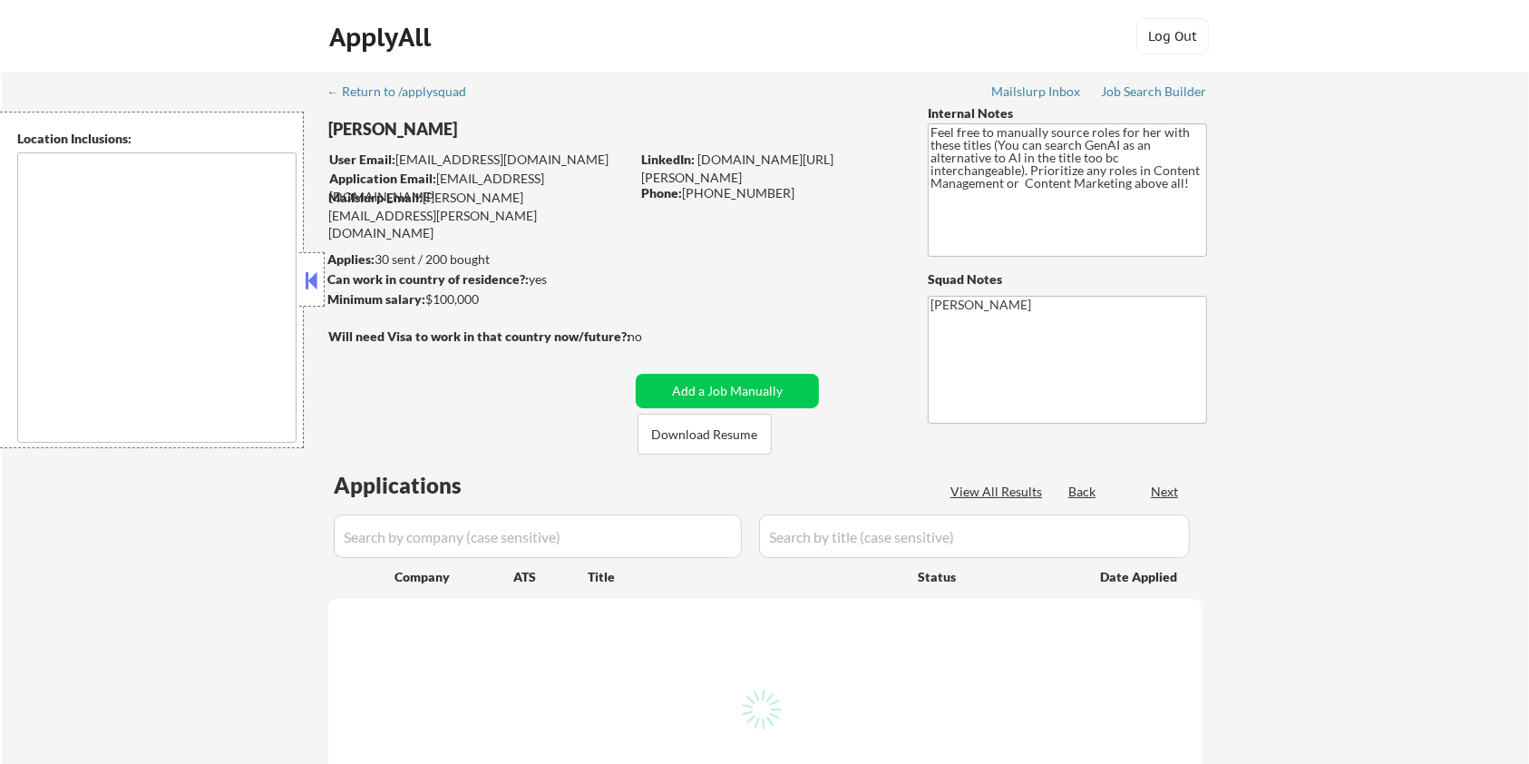
select select ""pending""
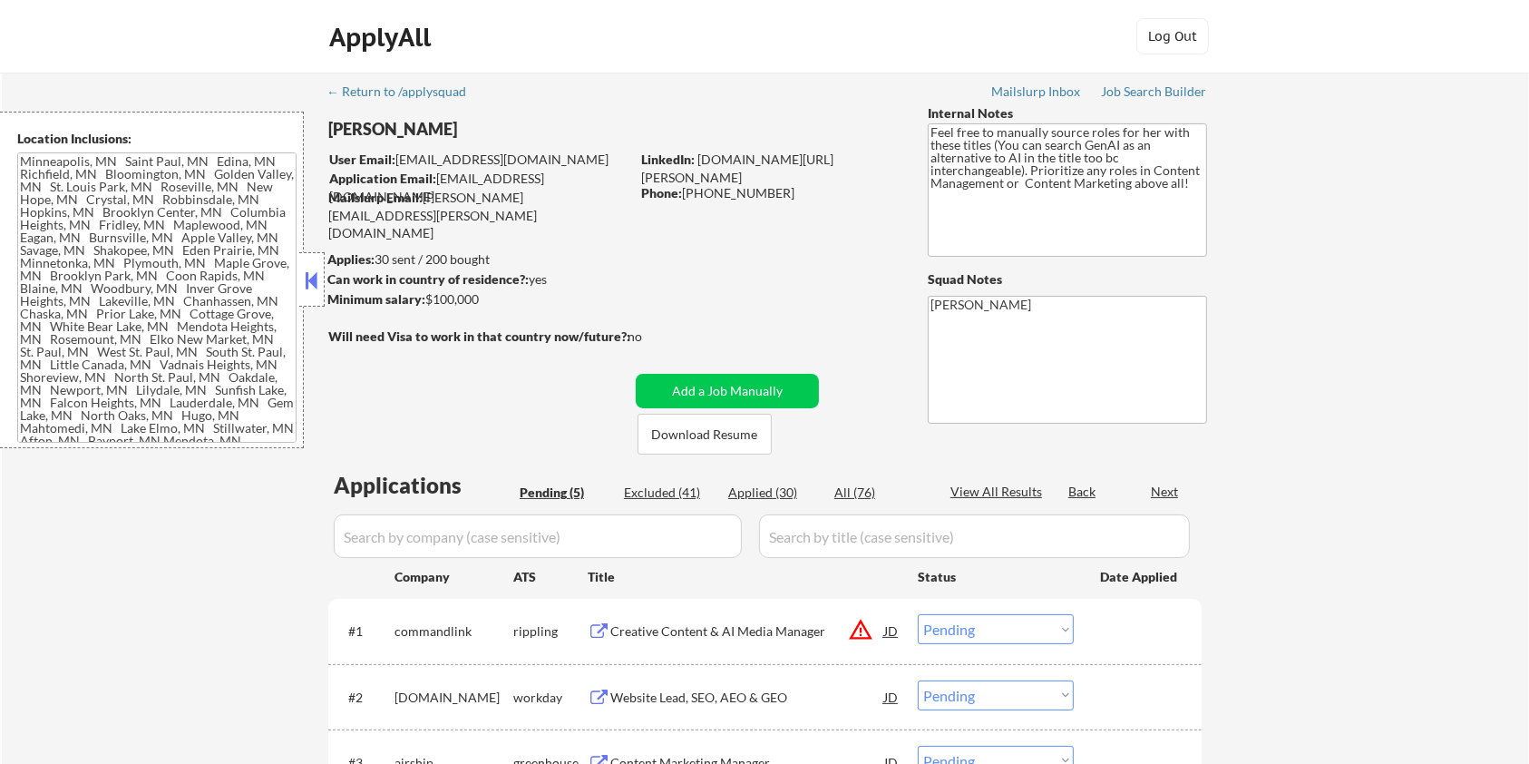
type textarea "Minneapolis, MN Saint Paul, MN Edina, MN Richfield, MN Bloomington, MN Golden V…"
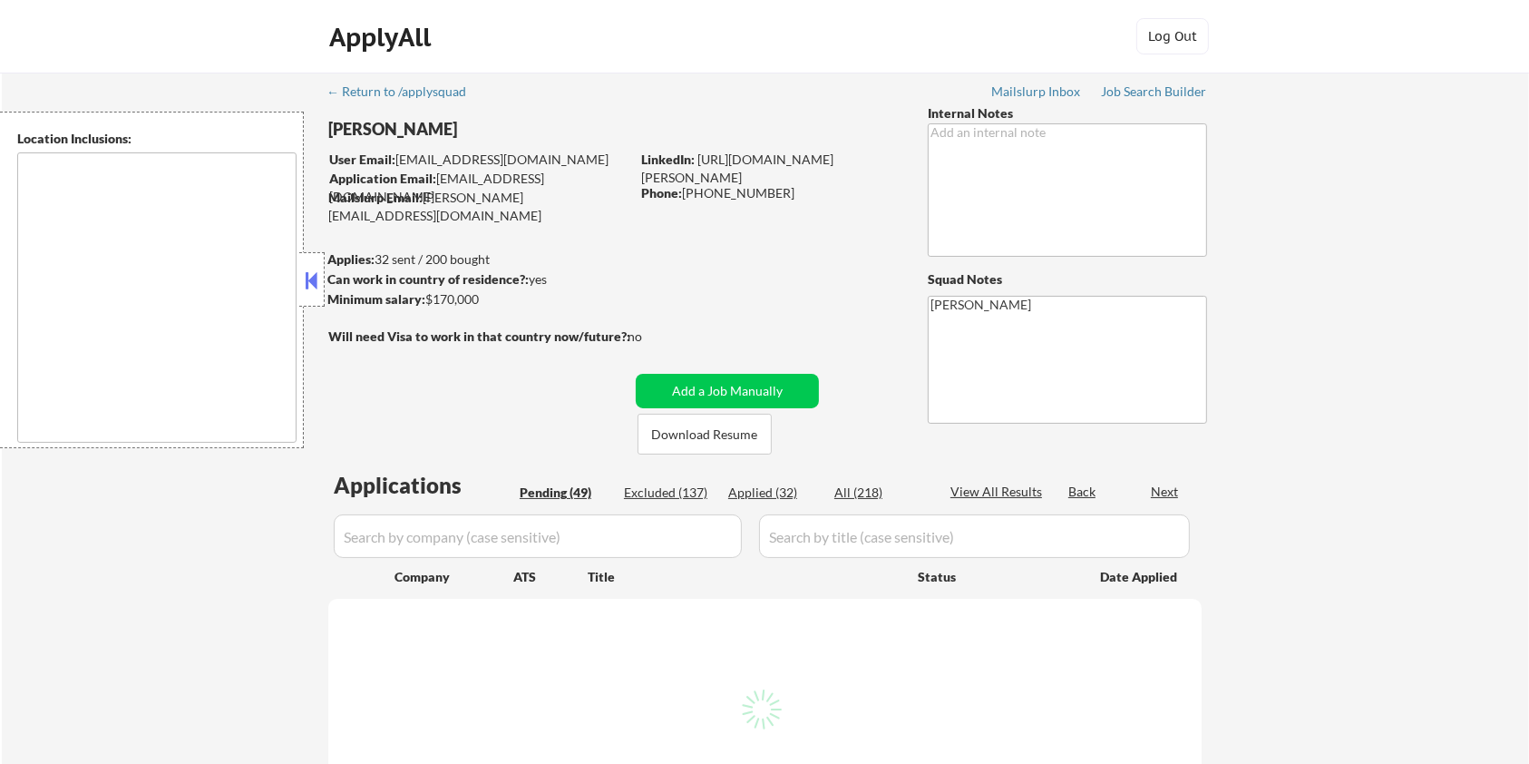
type textarea "[GEOGRAPHIC_DATA], [GEOGRAPHIC_DATA], [GEOGRAPHIC_DATA] [GEOGRAPHIC_DATA], [GEO…"
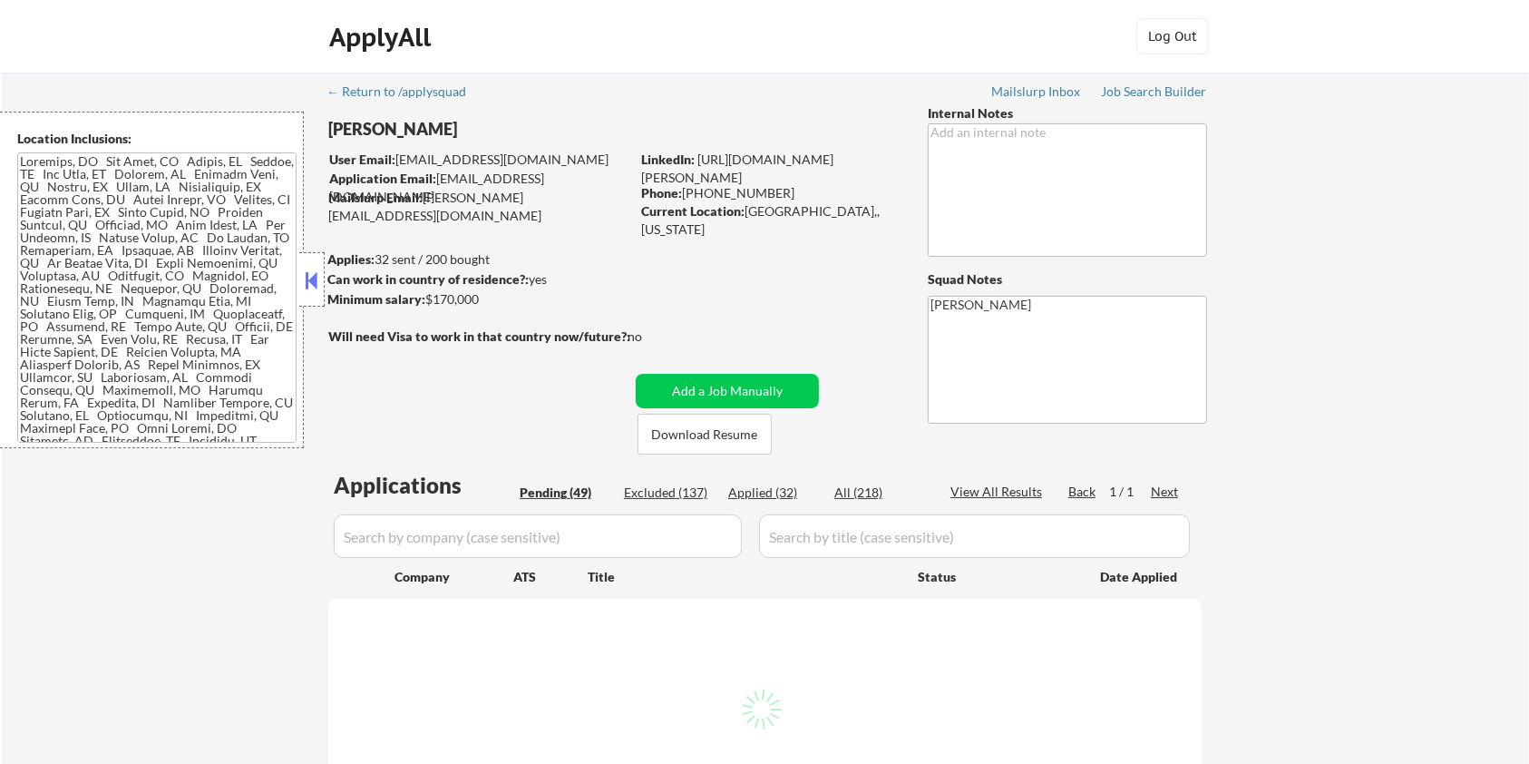
select select ""pending""
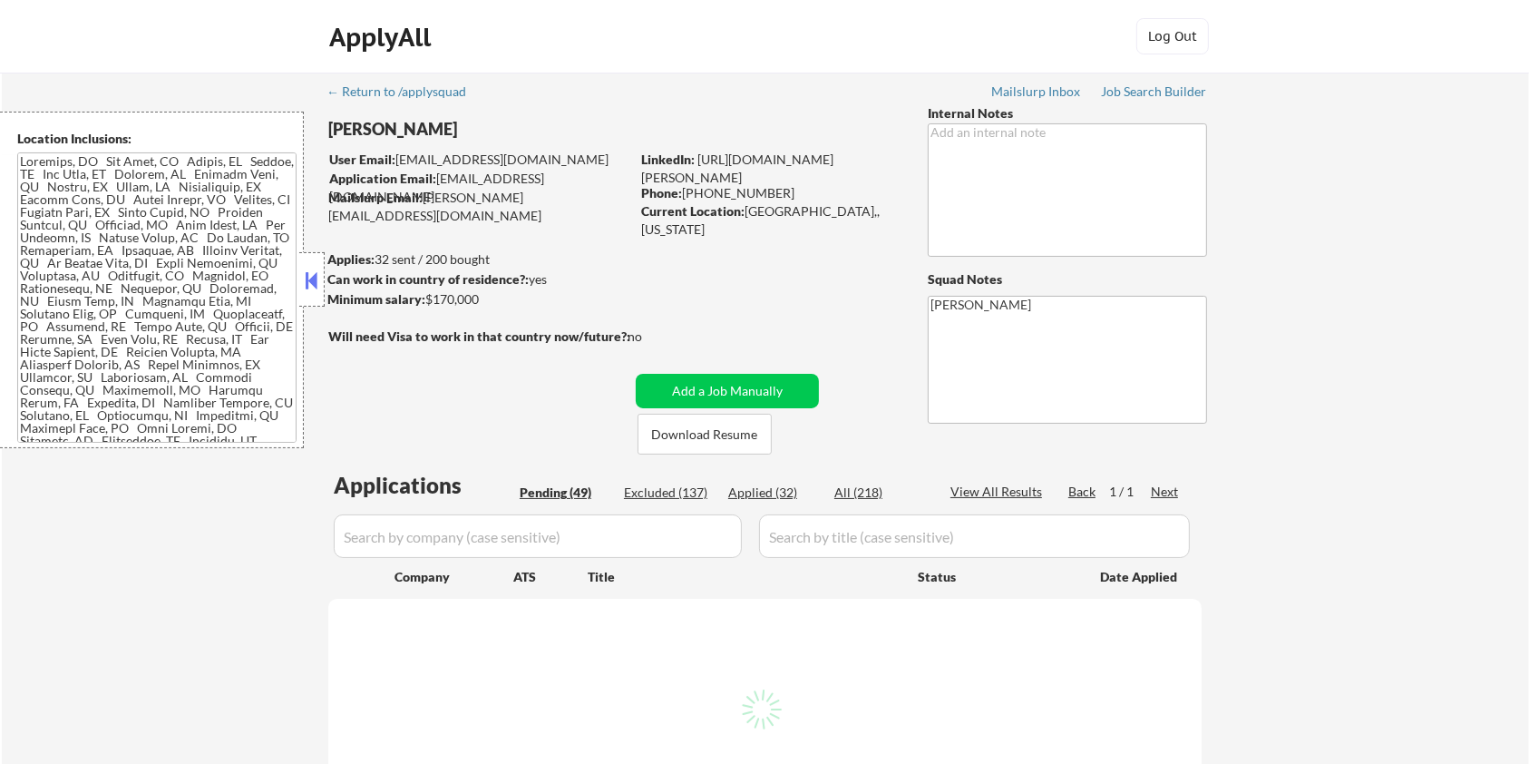
select select ""pending""
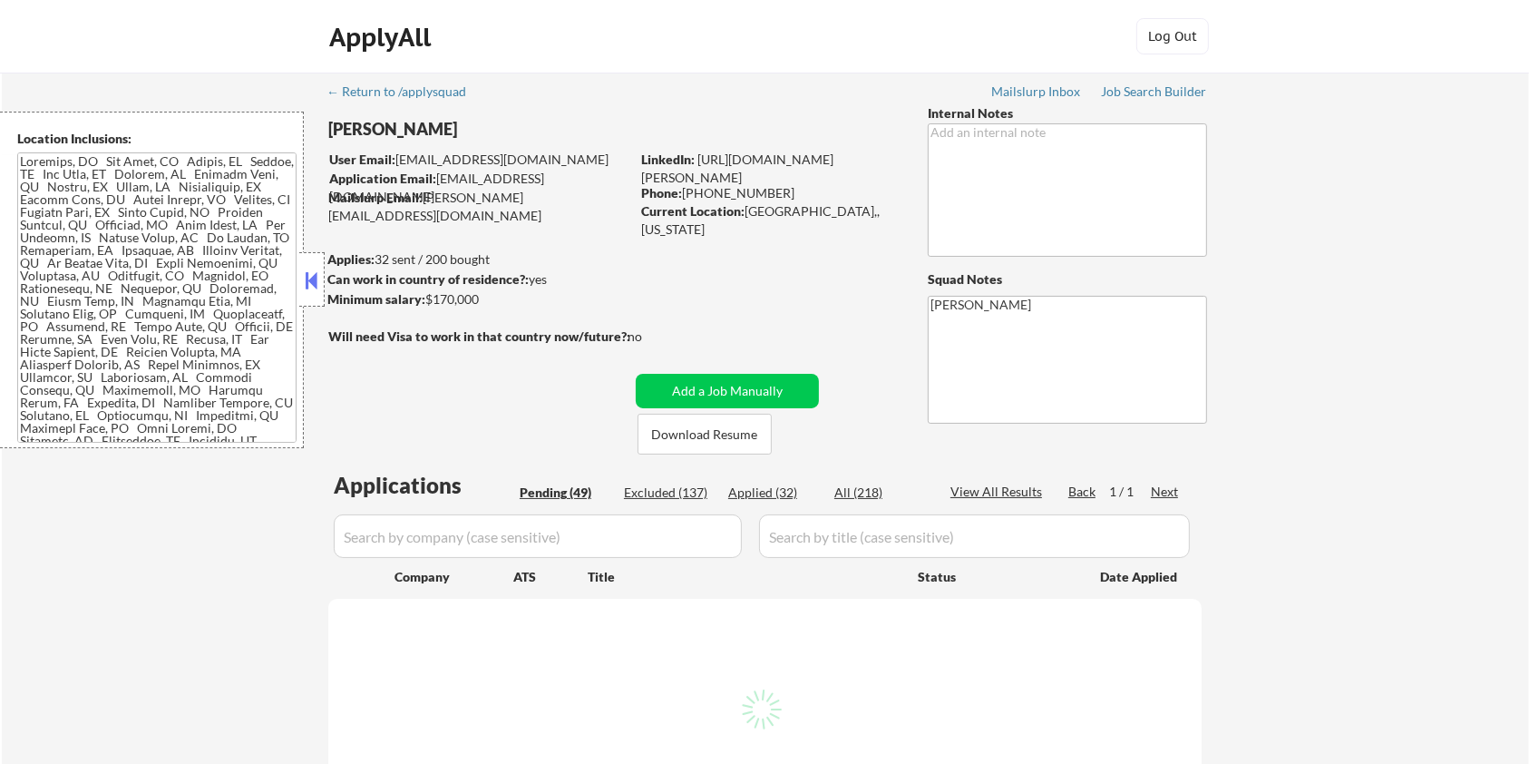
select select ""pending""
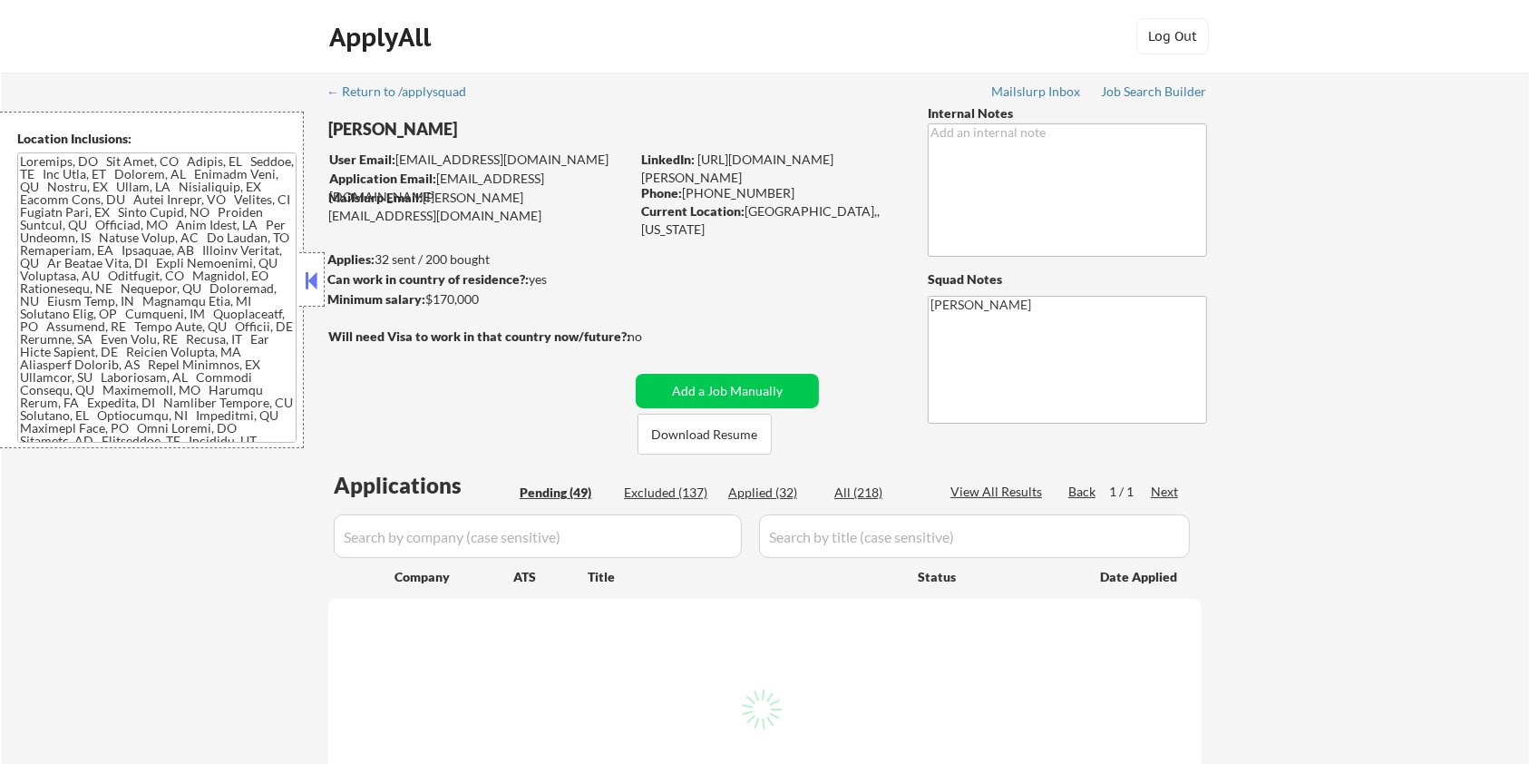
select select ""pending""
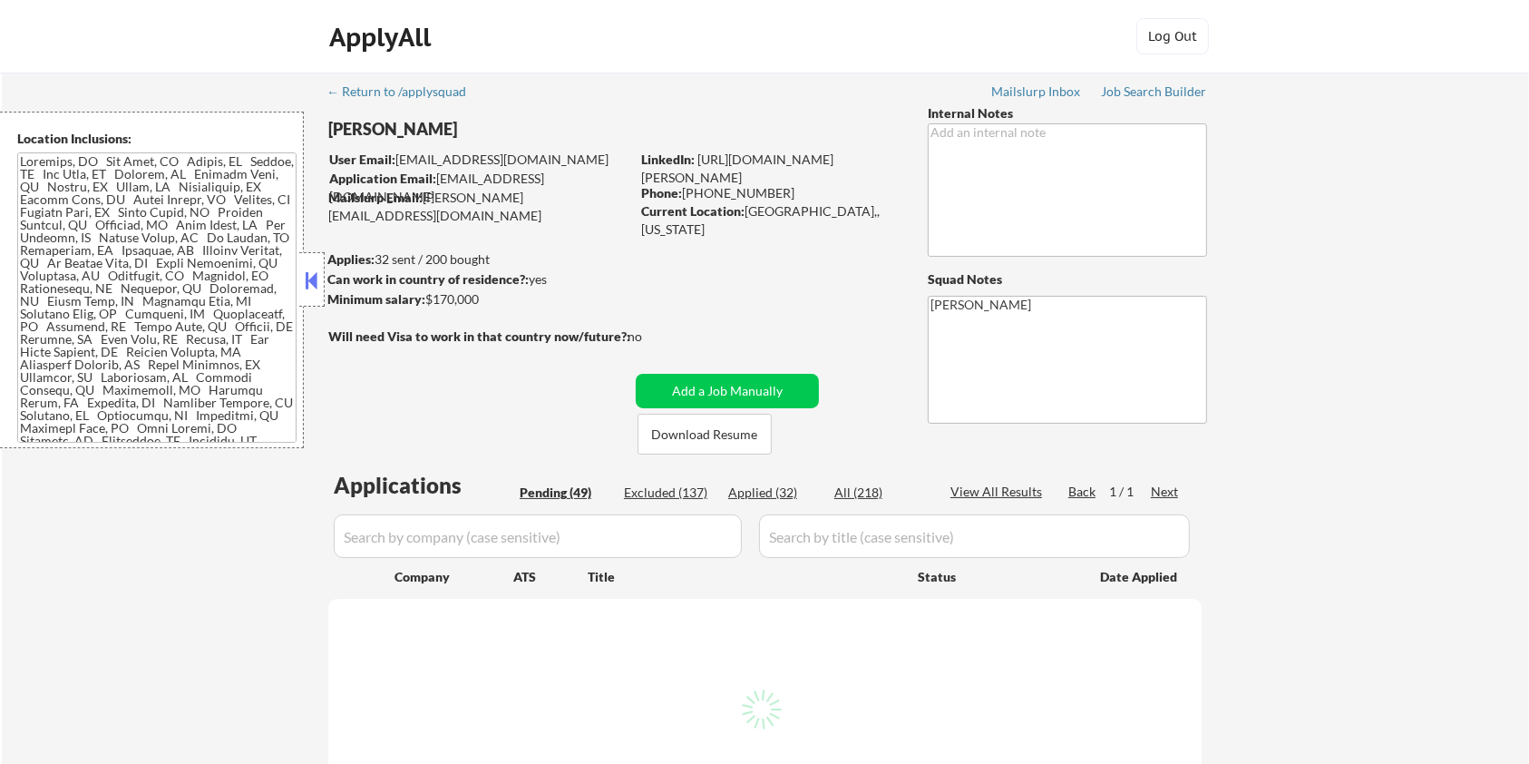
select select ""pending""
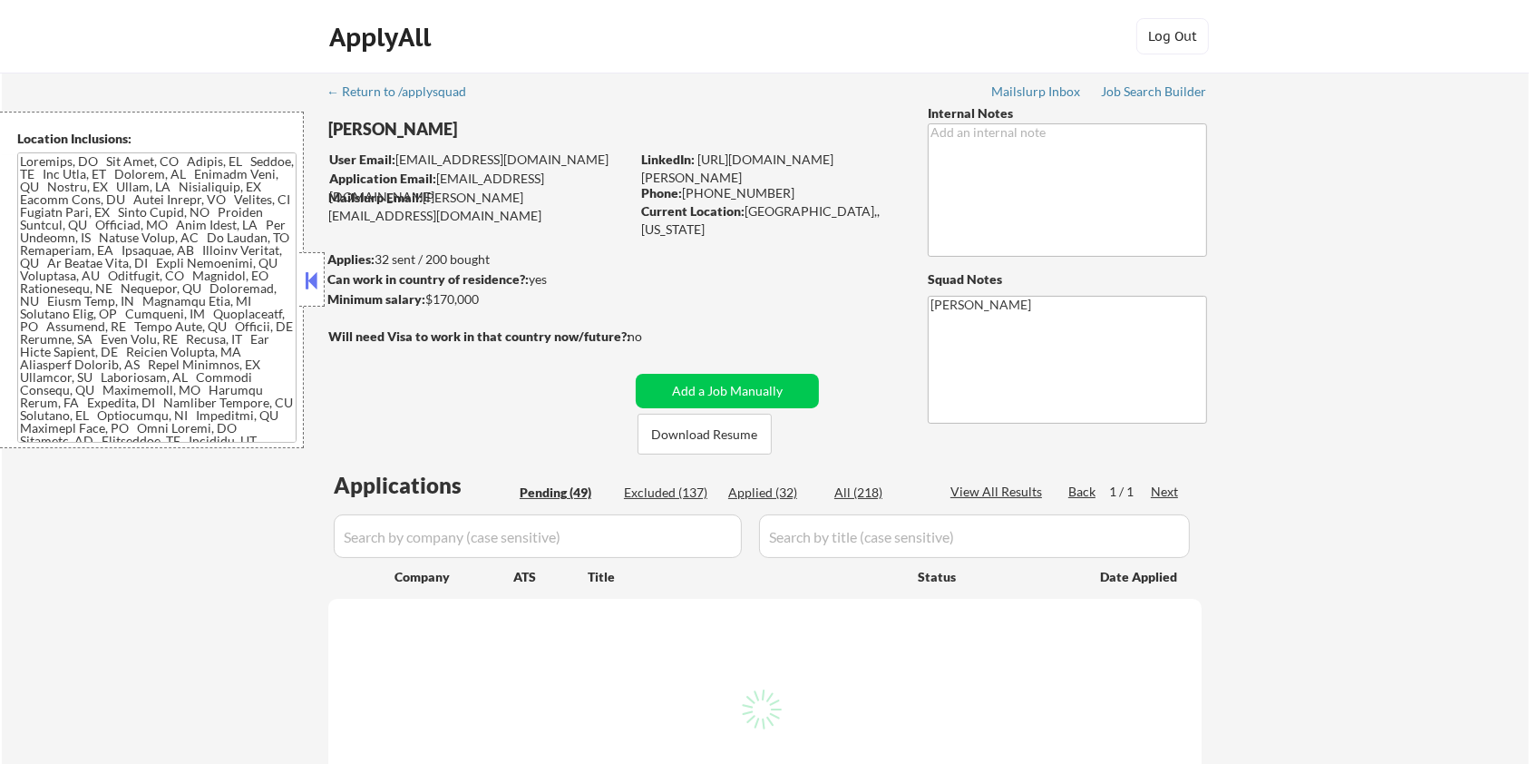
select select ""pending""
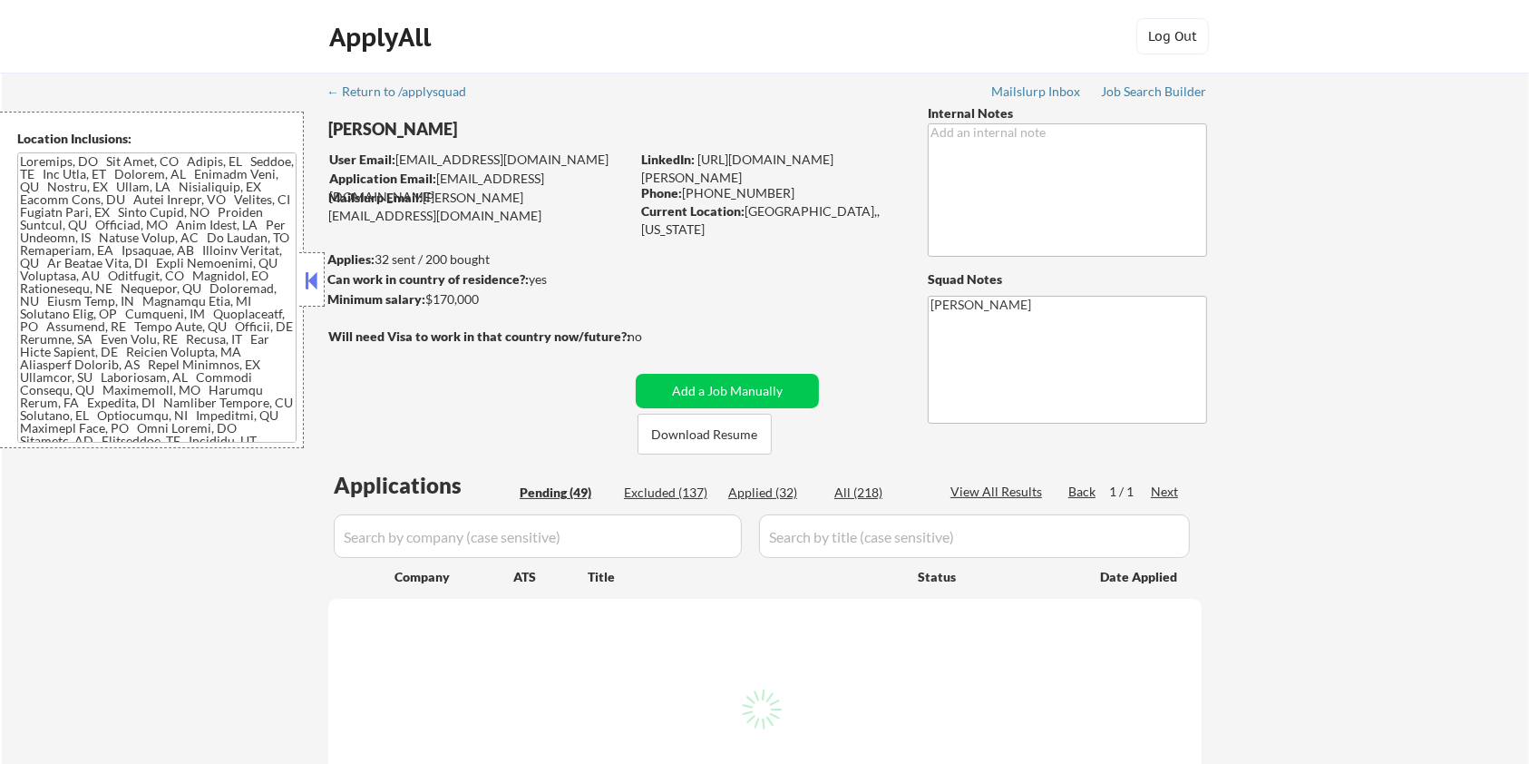
select select ""pending""
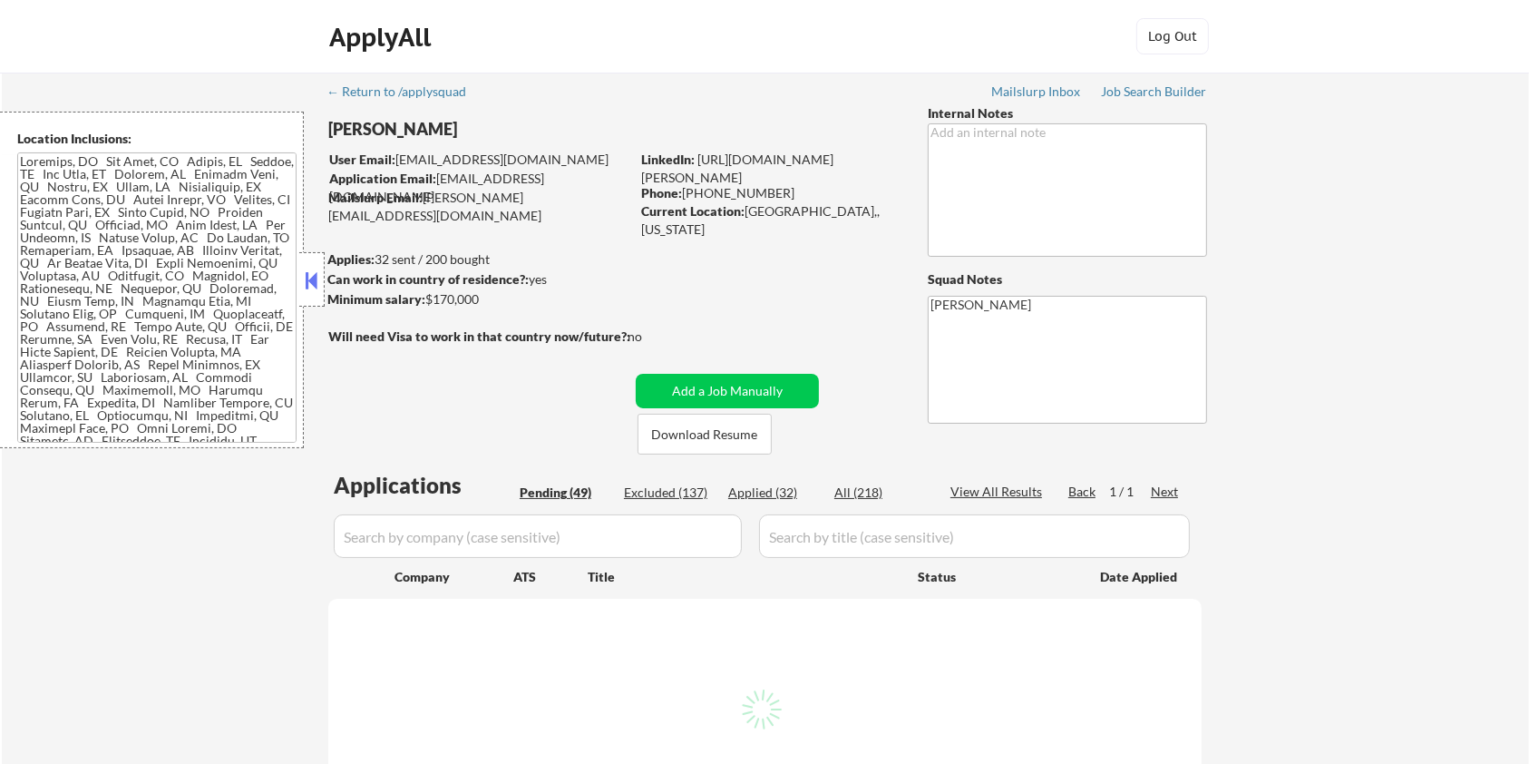
select select ""pending""
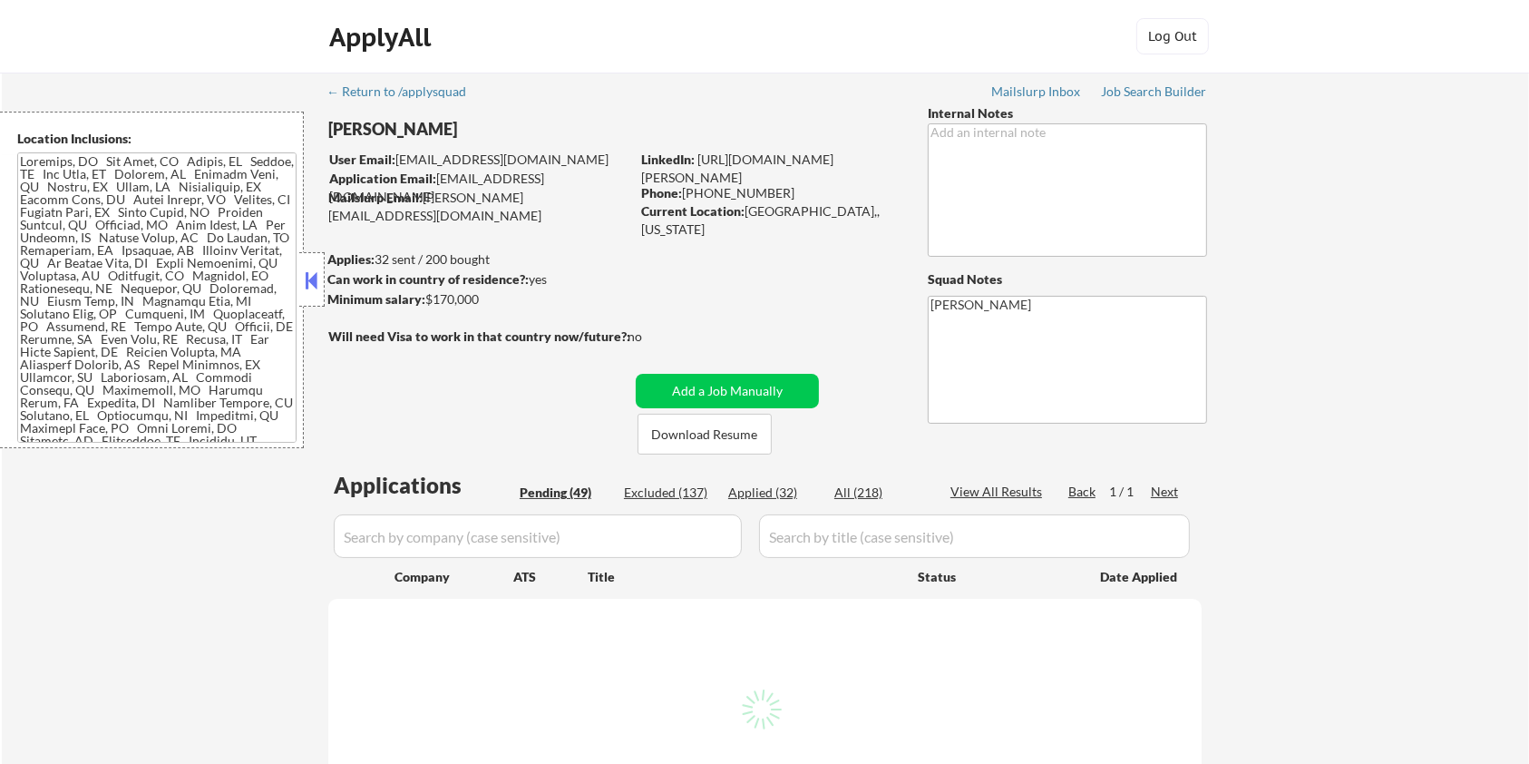
select select ""pending""
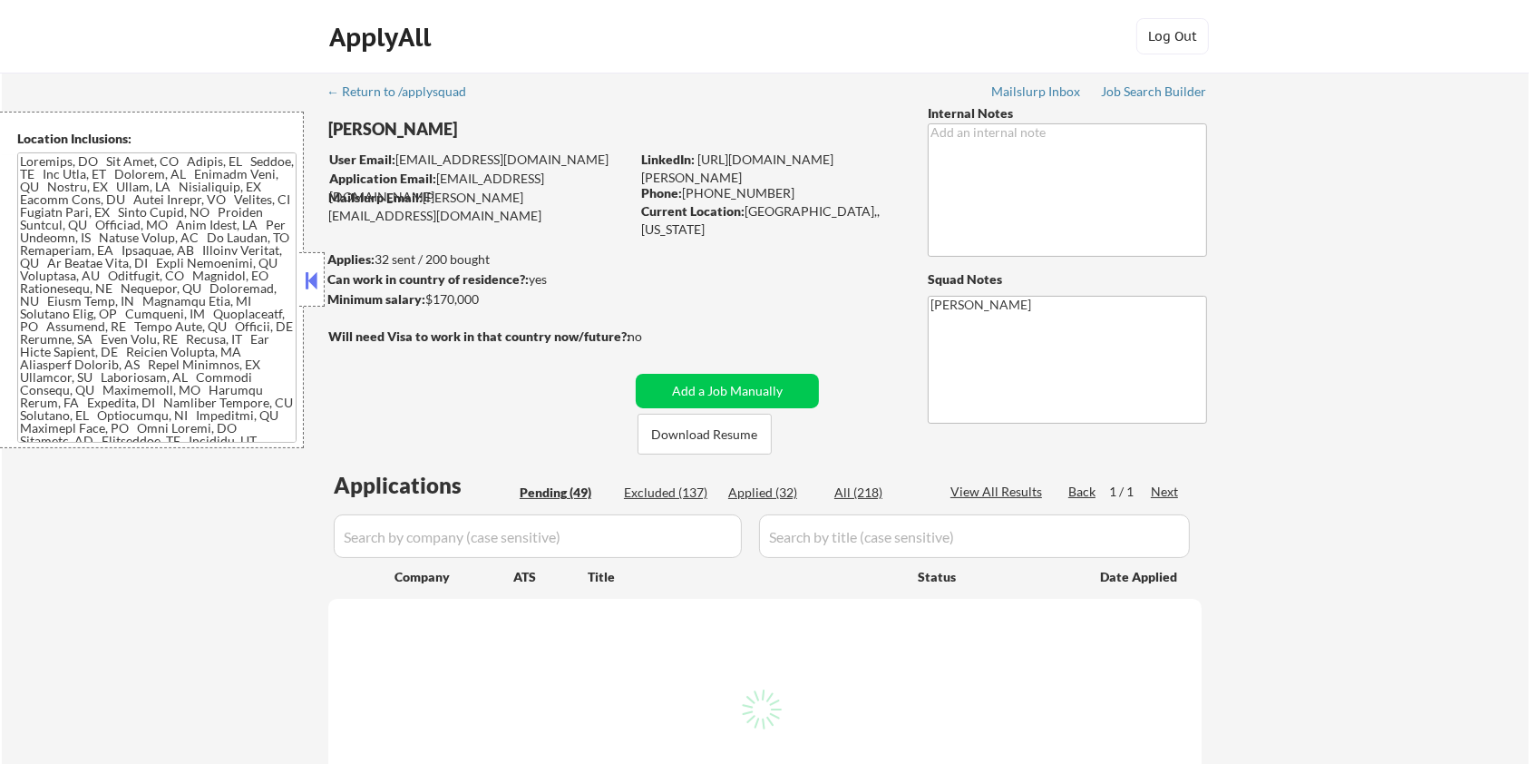
select select ""pending""
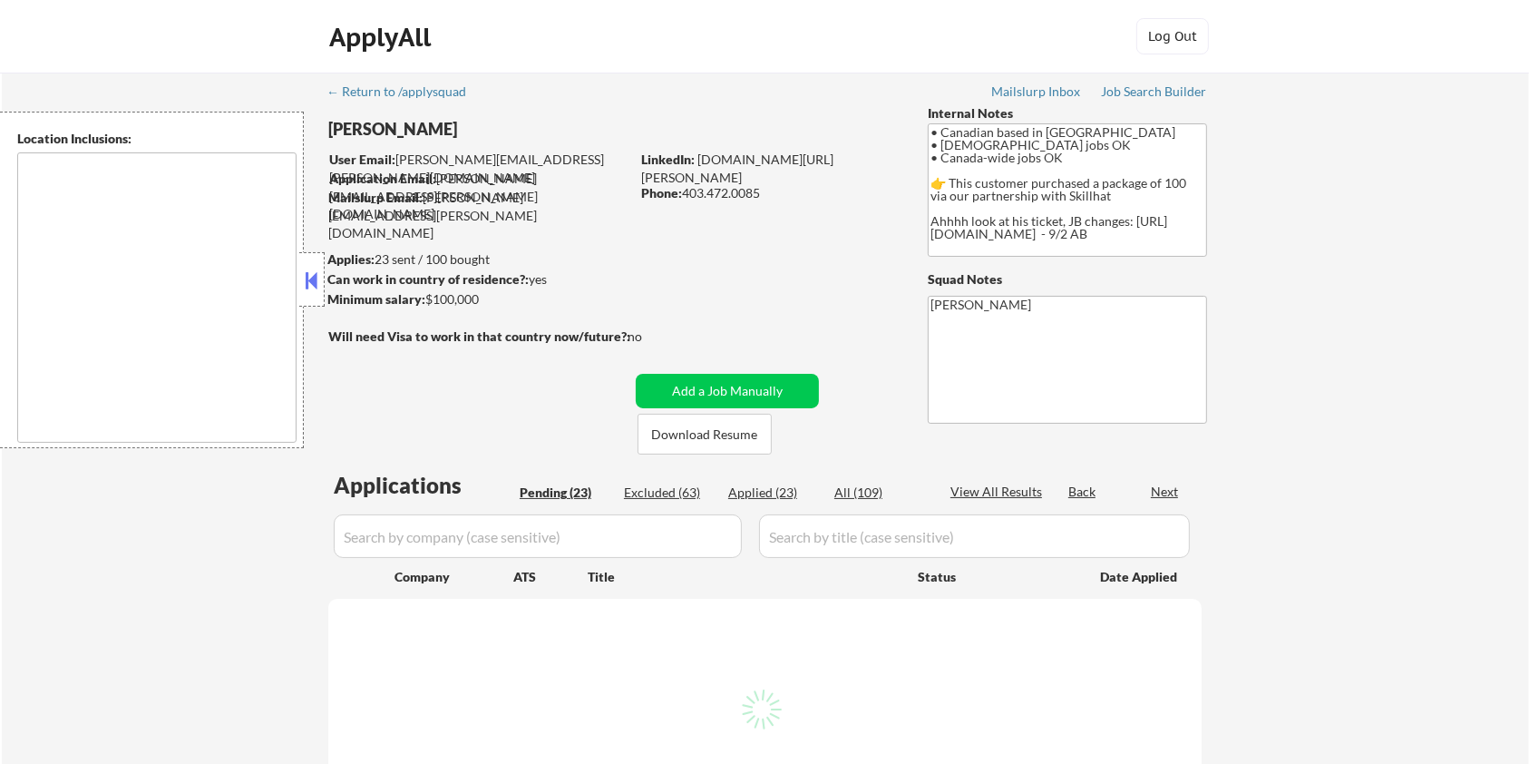
select select ""pending""
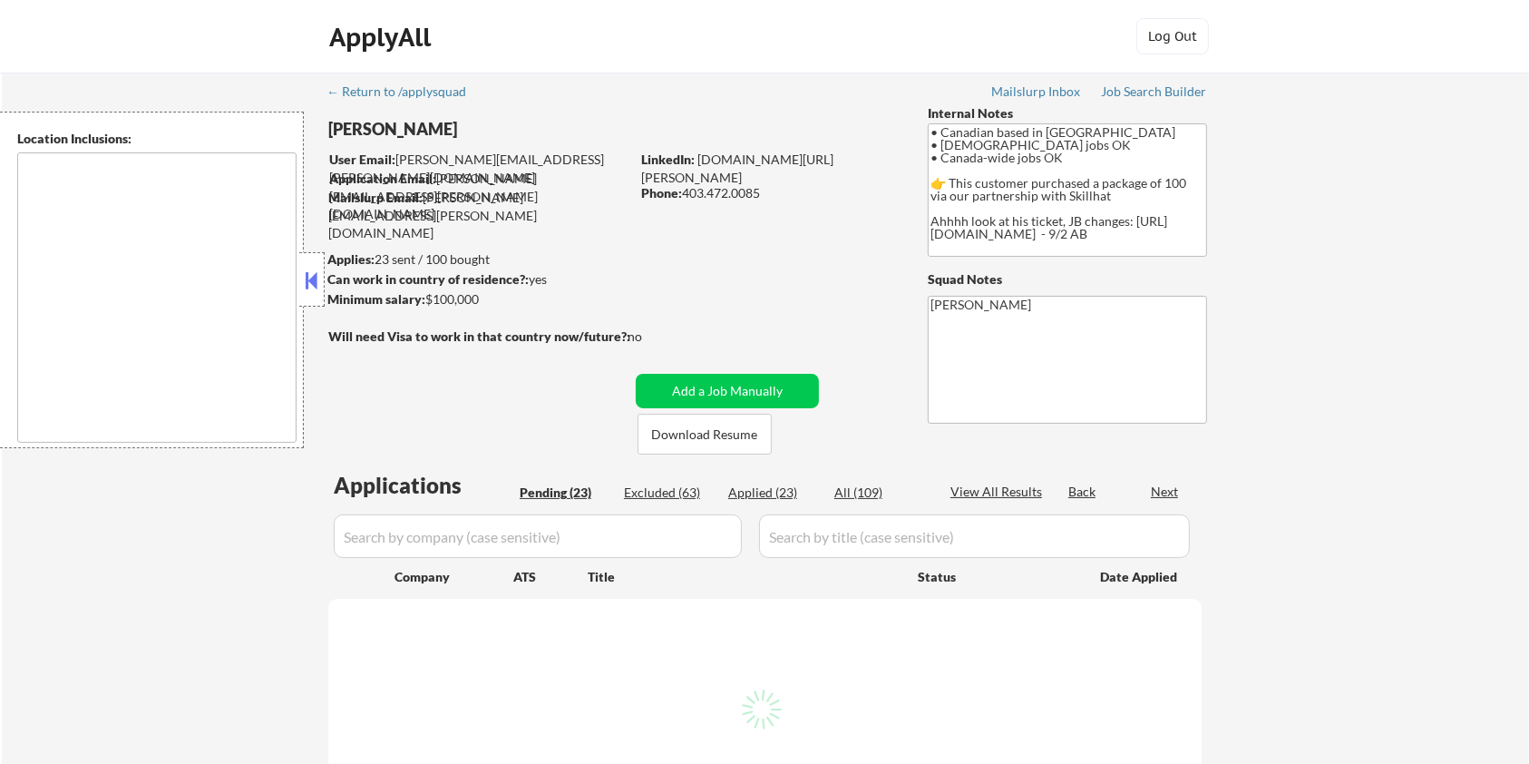
select select ""pending""
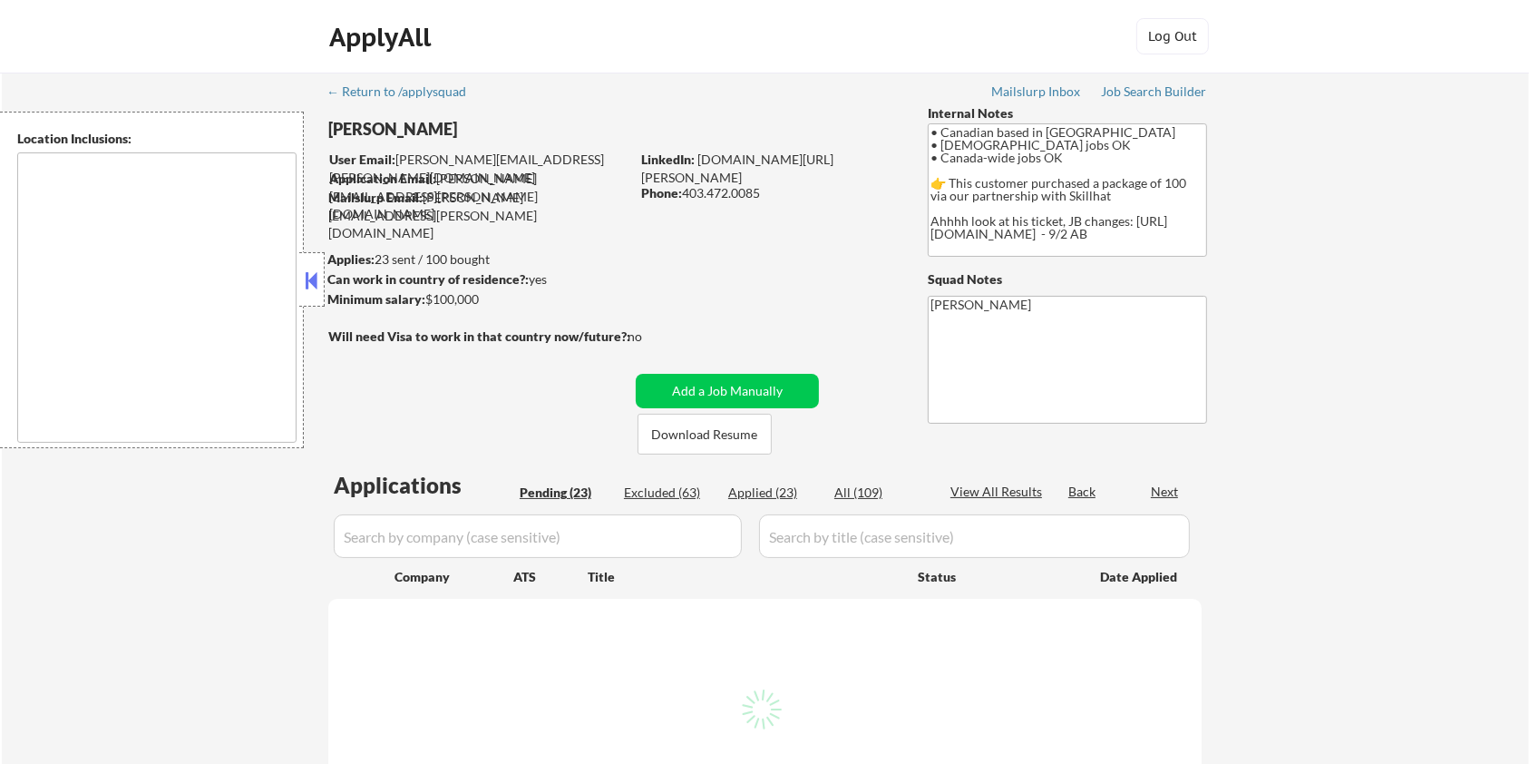
select select ""pending""
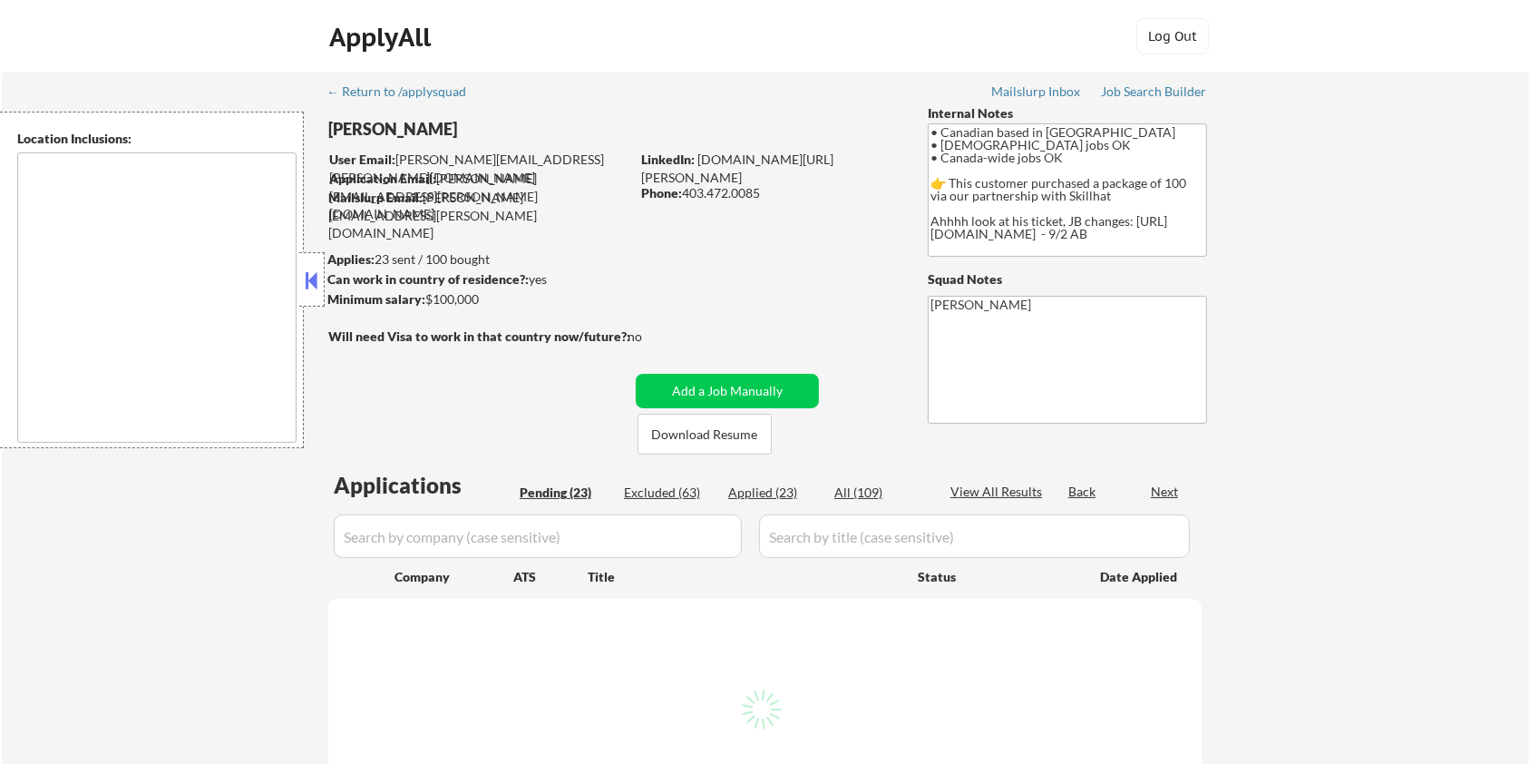
select select ""pending""
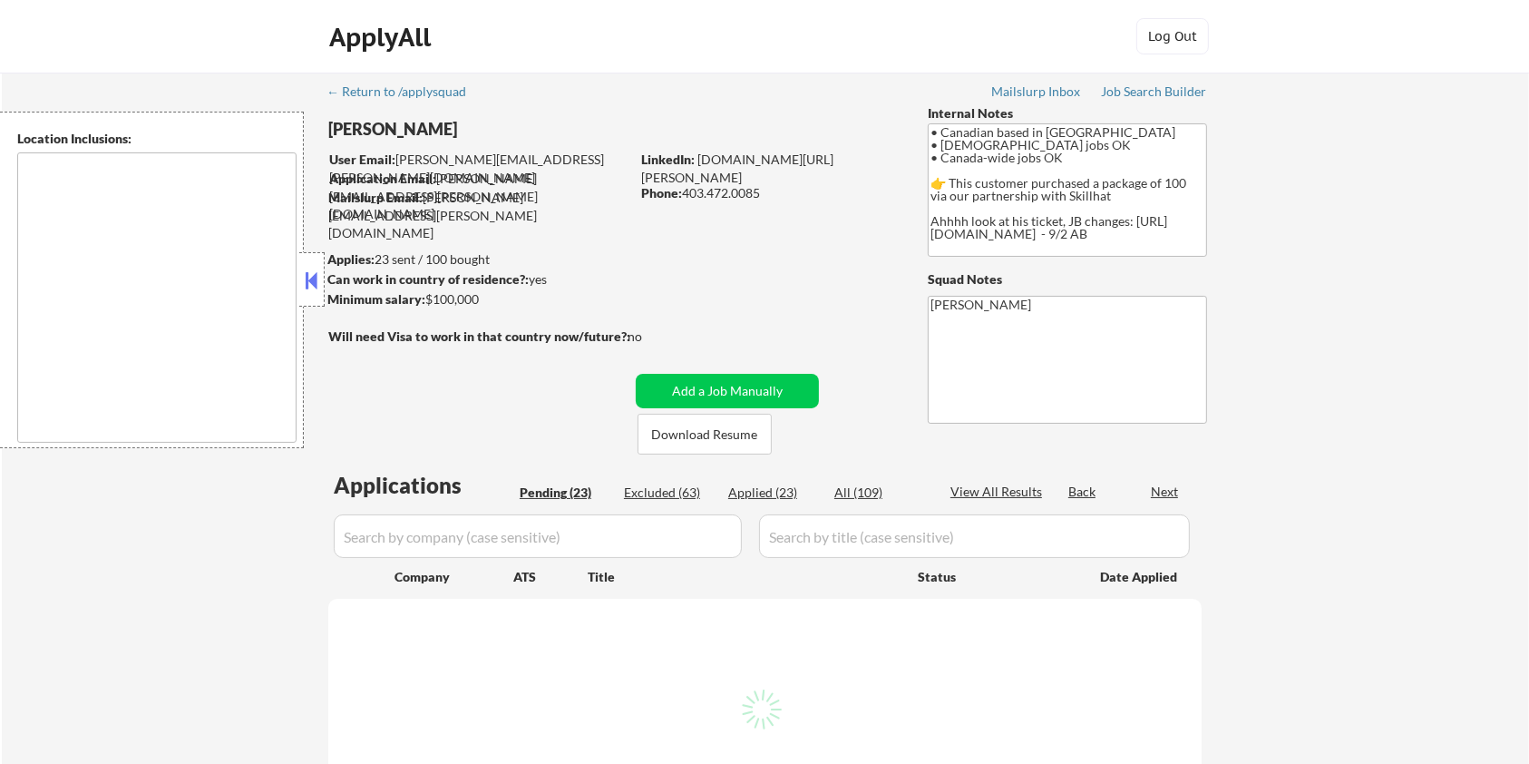
select select ""pending""
type textarea "country:CA"
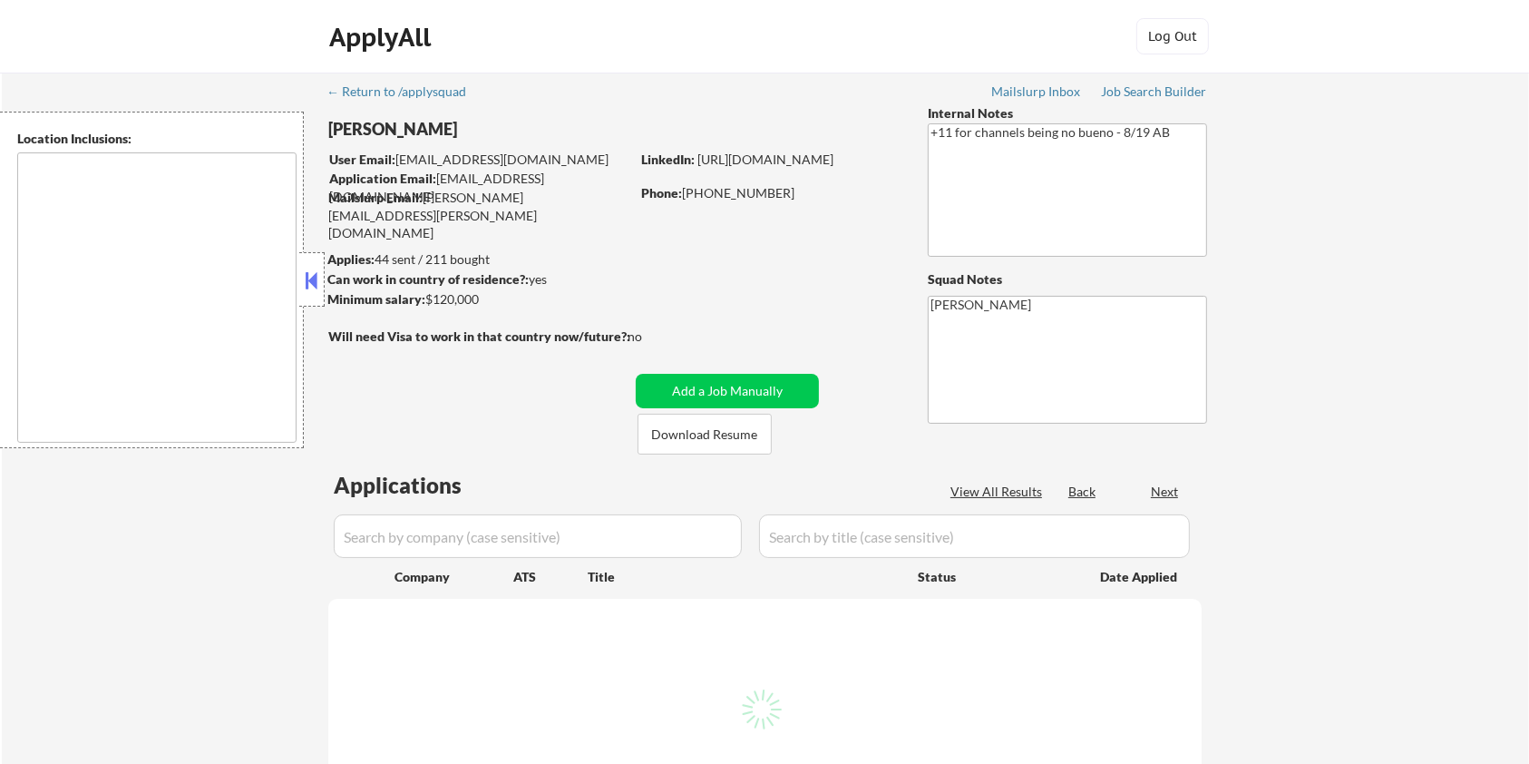
select select ""pending""
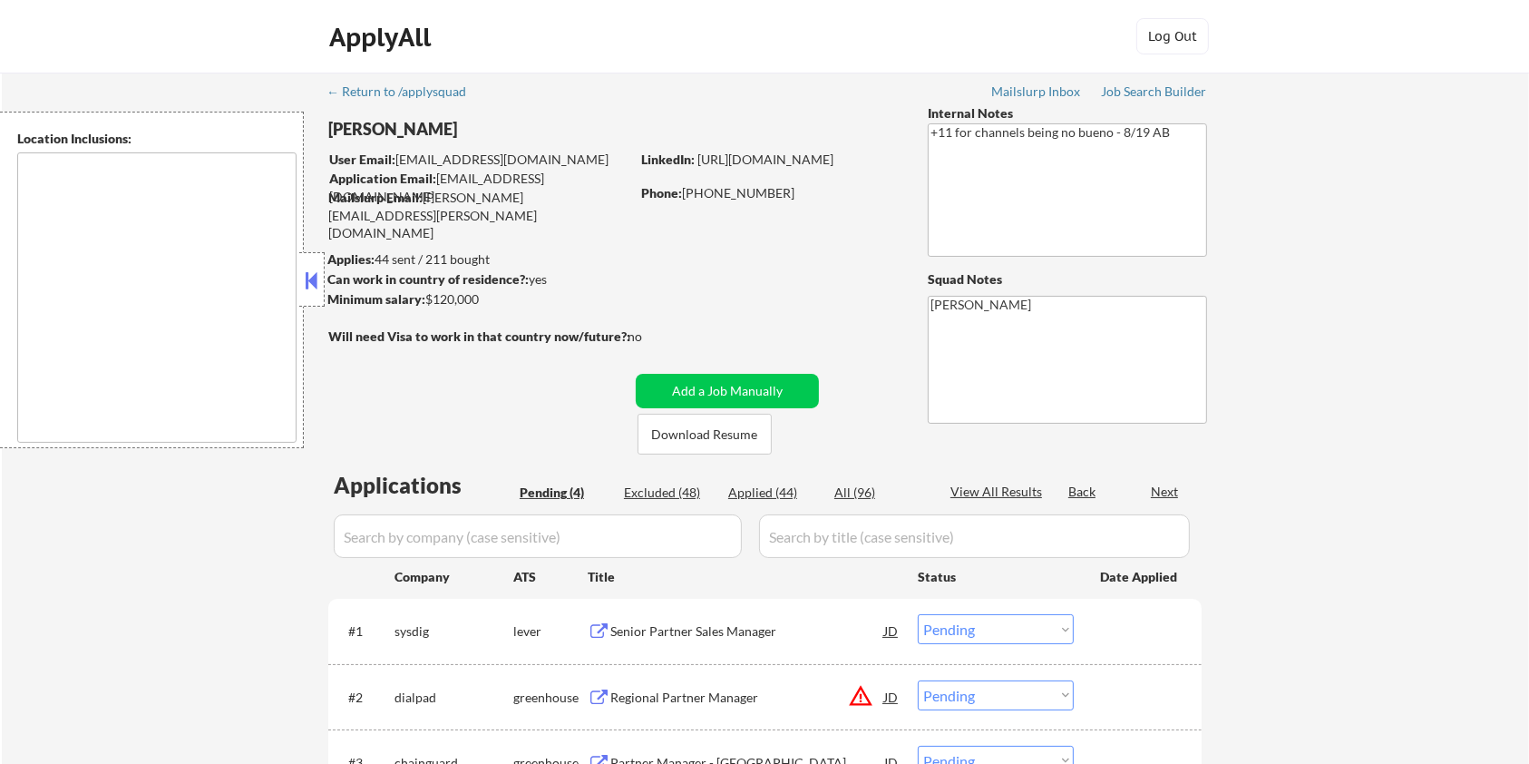
type textarea "remote"
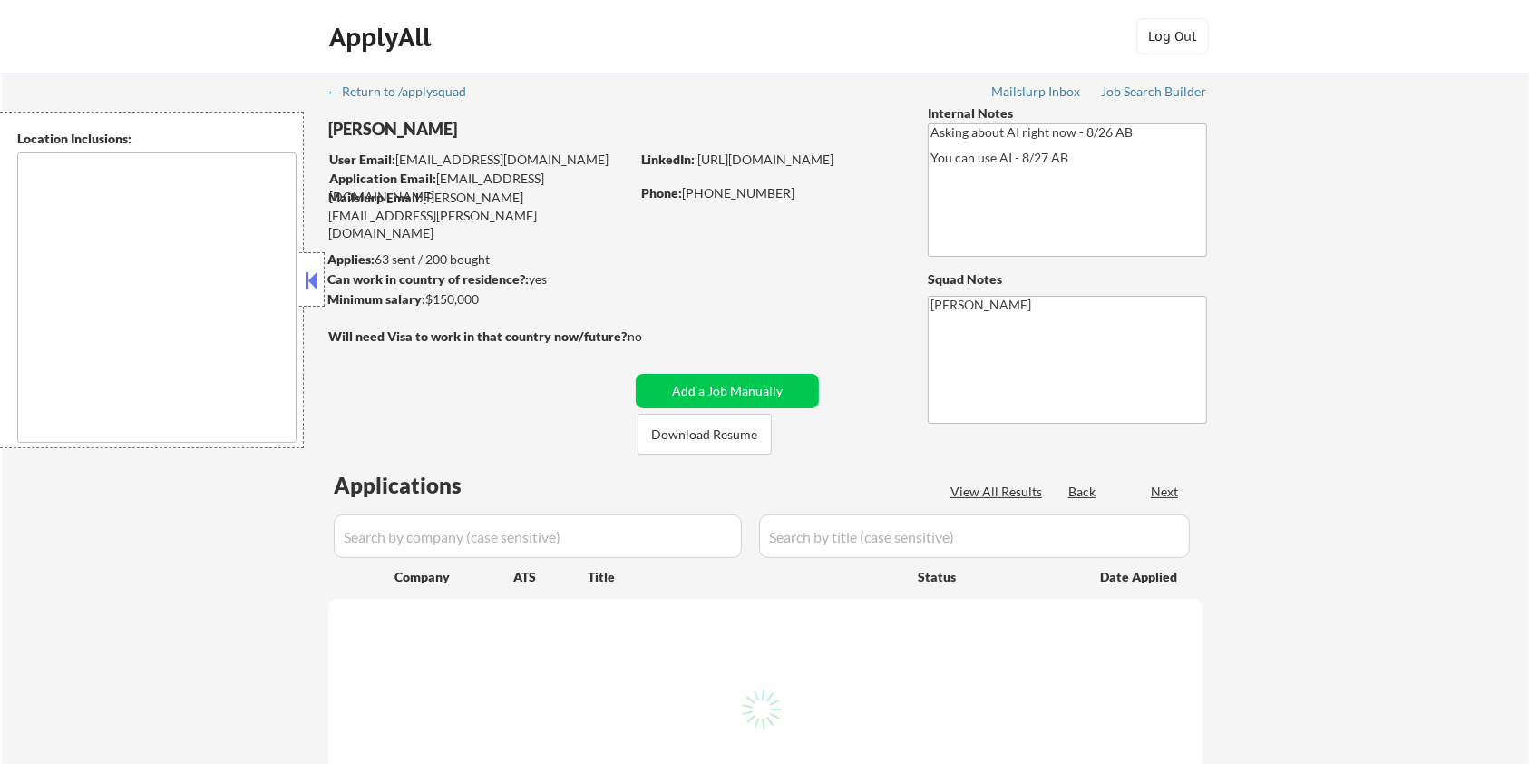
select select ""pending""
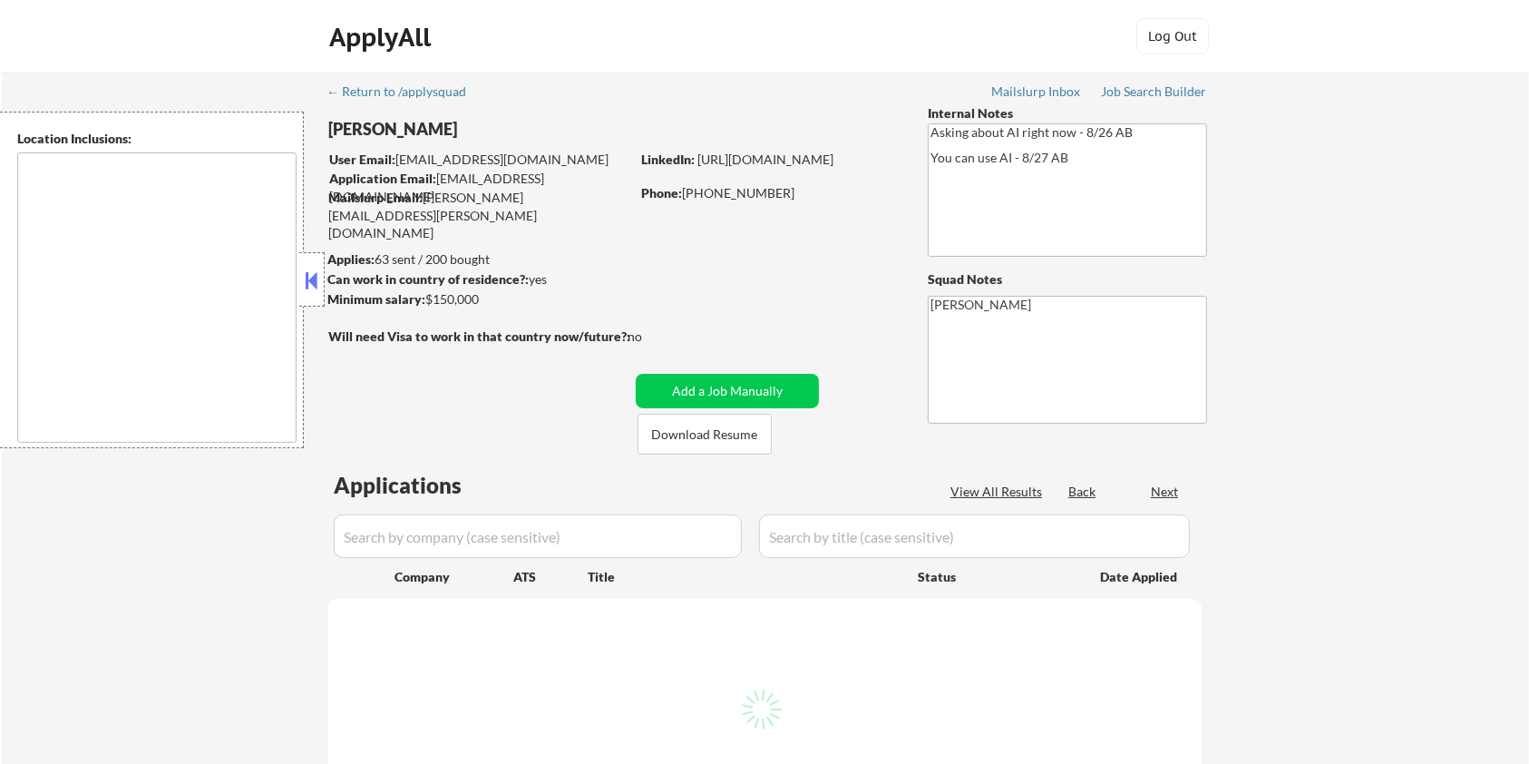
select select ""pending""
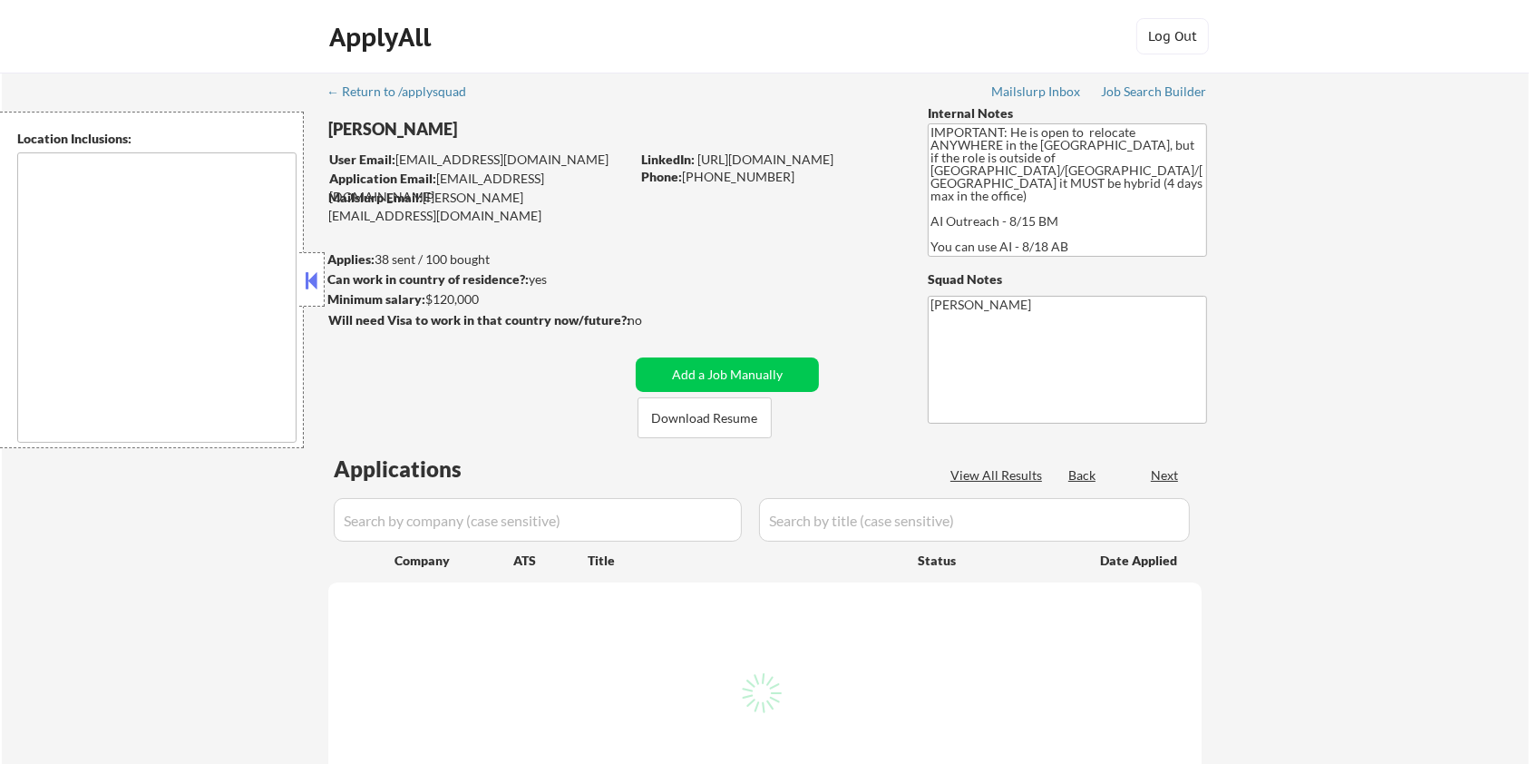
select select ""pending""
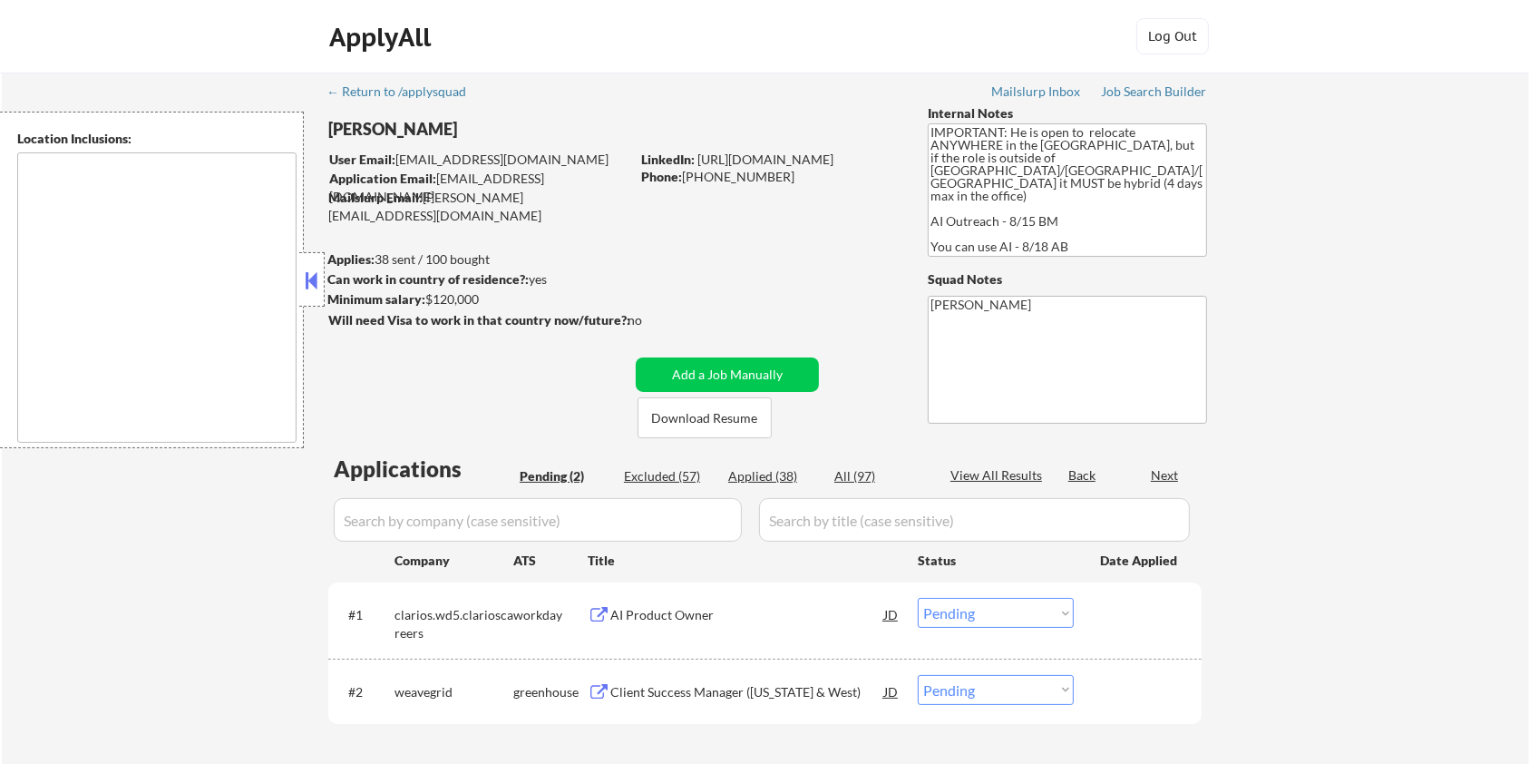
type textarea "country:[GEOGRAPHIC_DATA]"
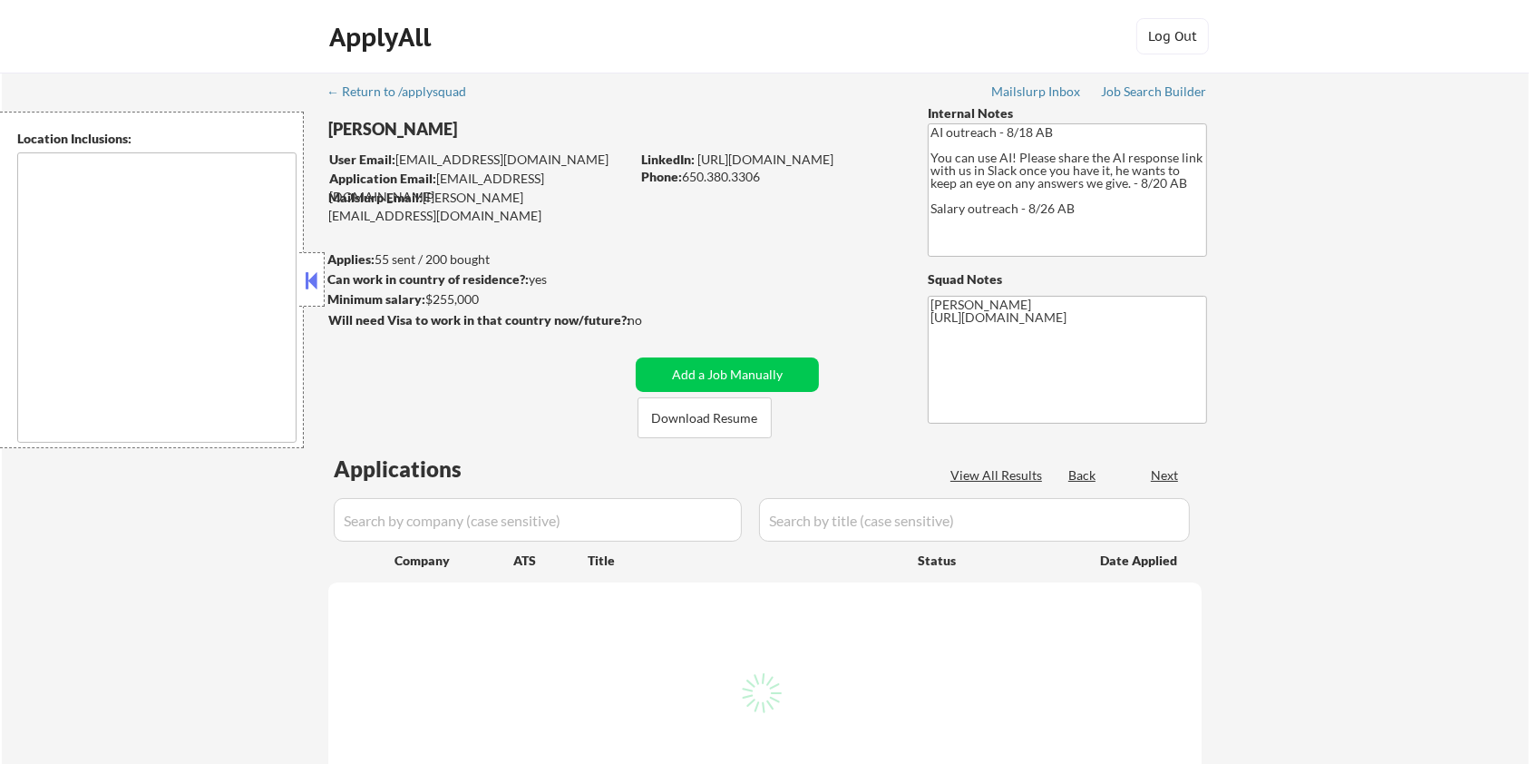
select select ""pending""
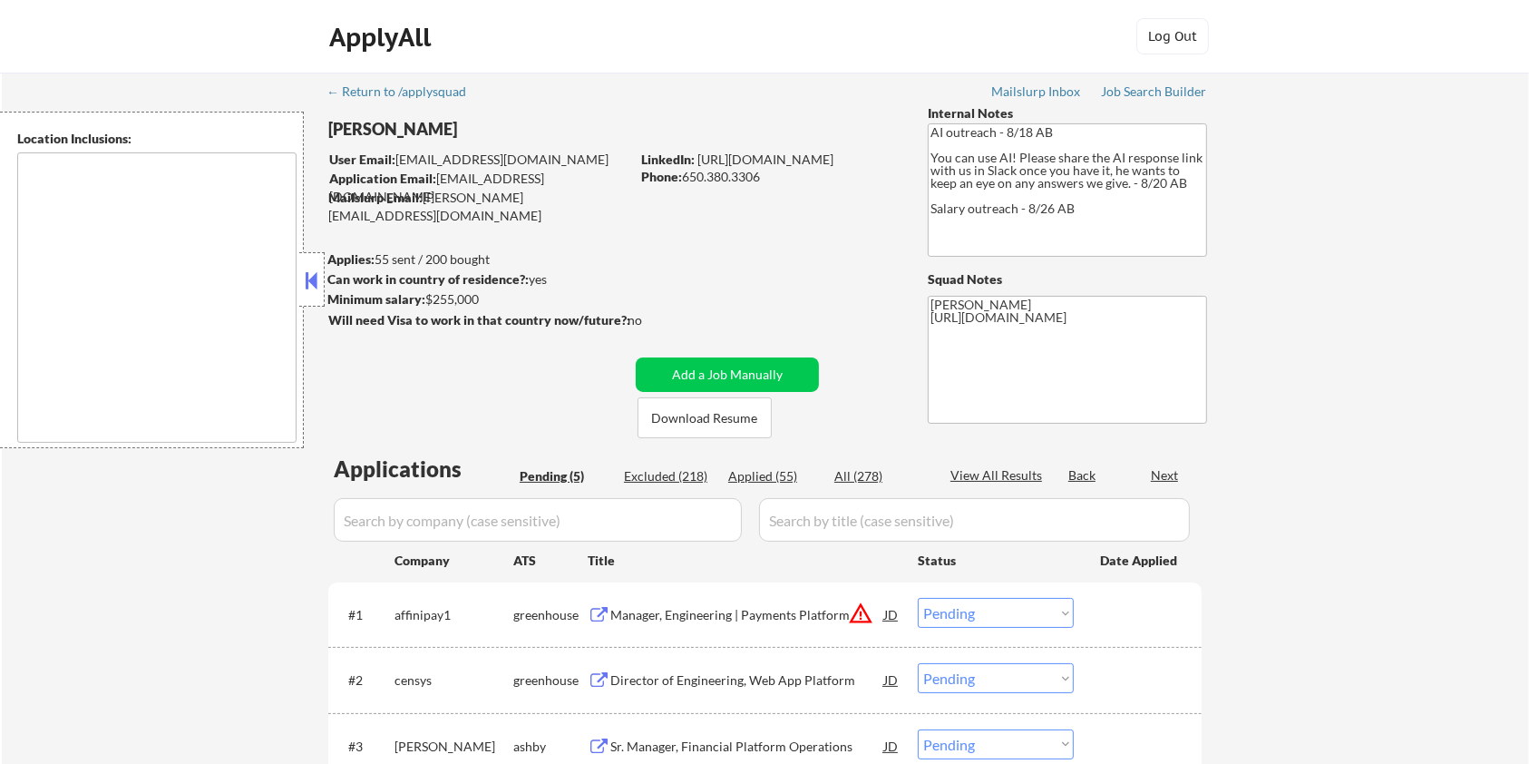
type textarea "San Francisco, CA Daly City, CA South San Francisco, CA Brisbane, CA Colma, CA …"
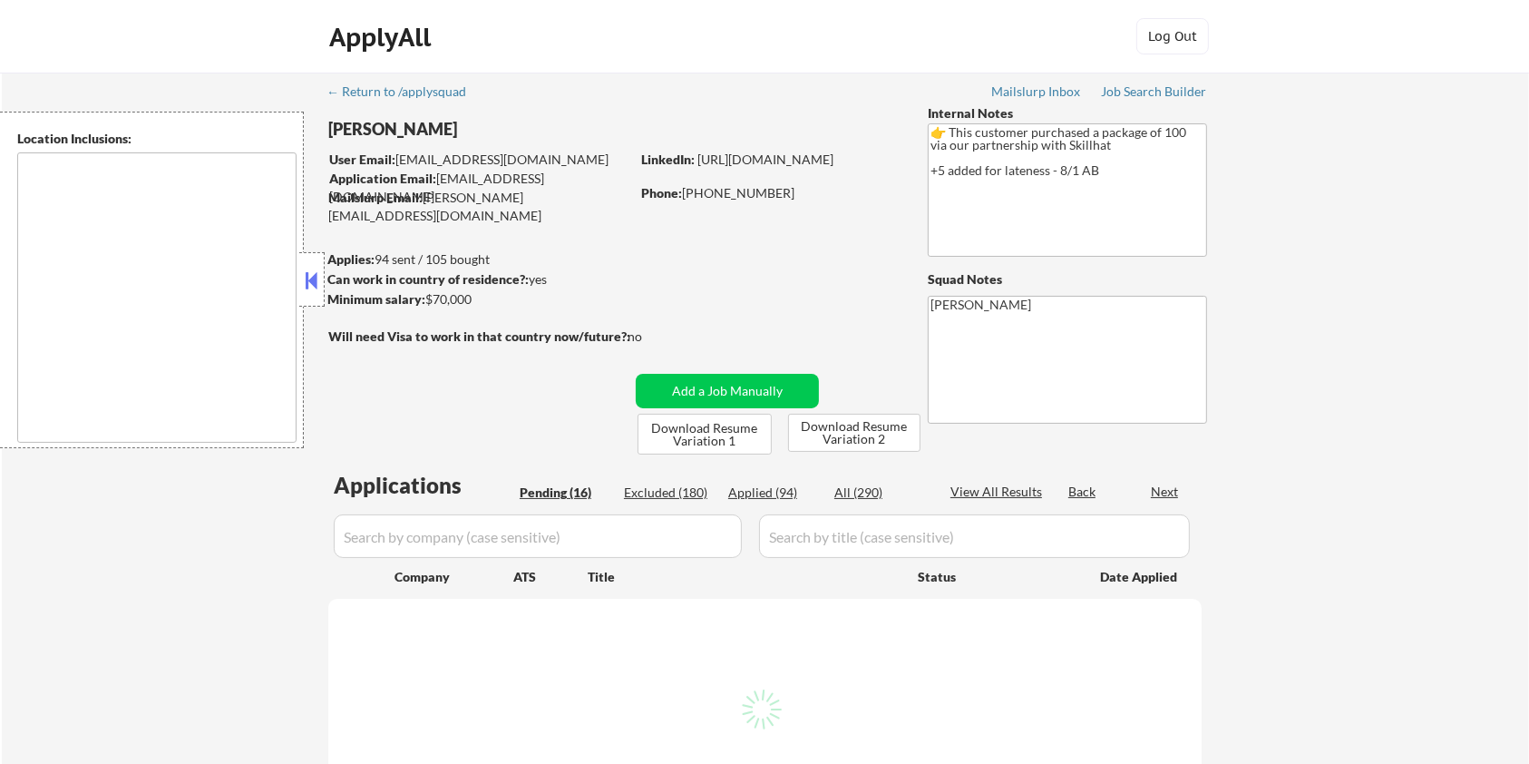
select select ""pending""
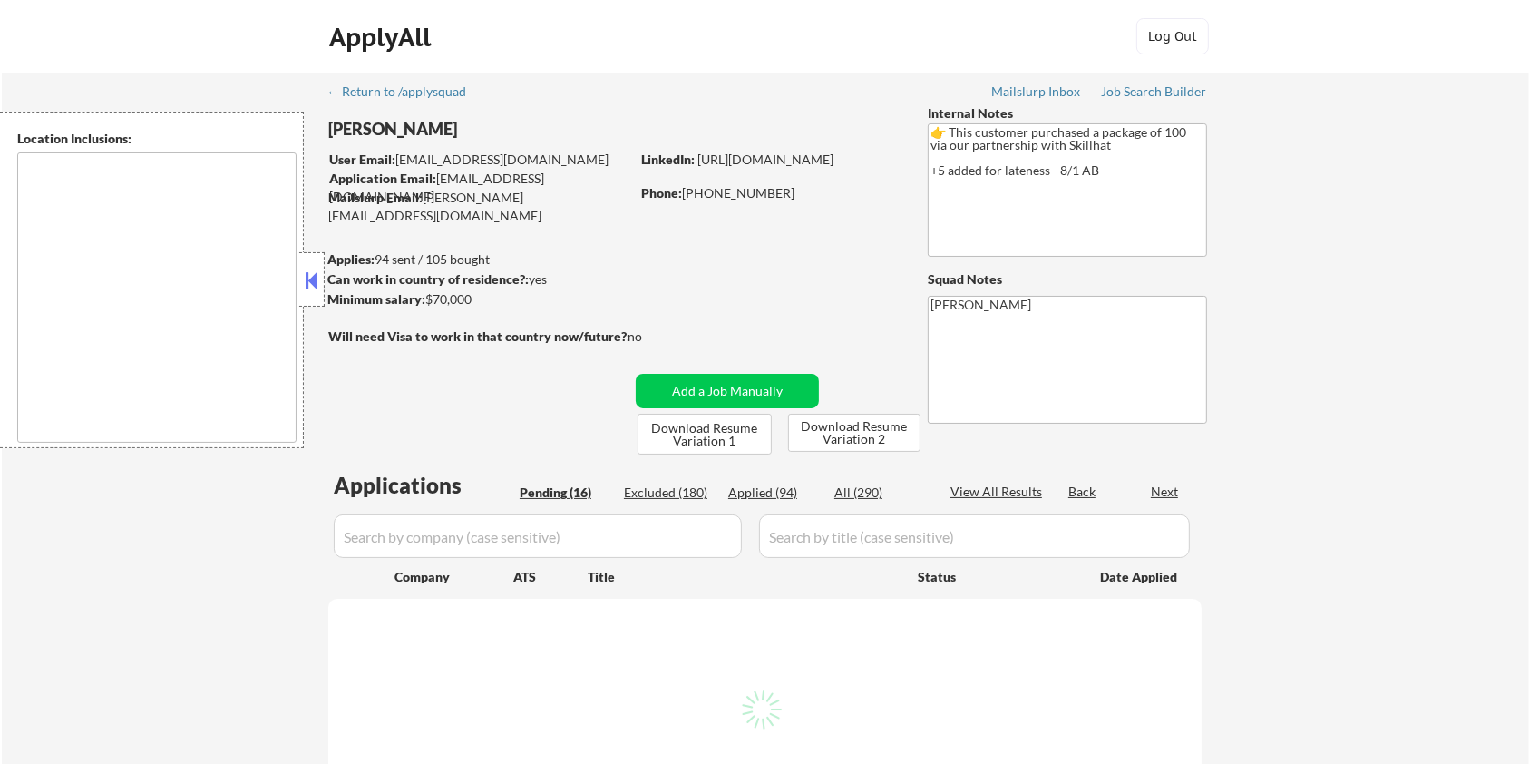
select select ""pending""
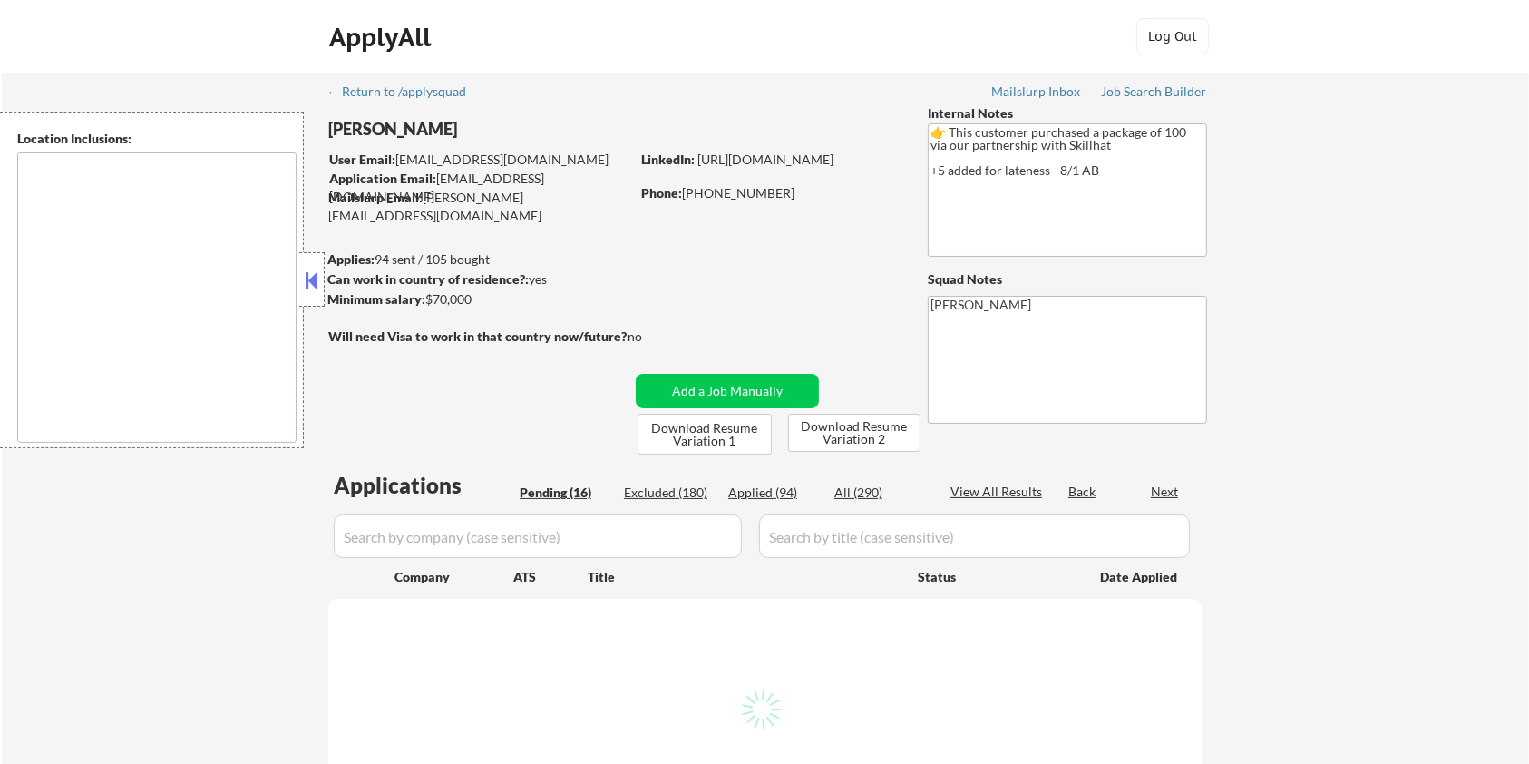
select select ""pending""
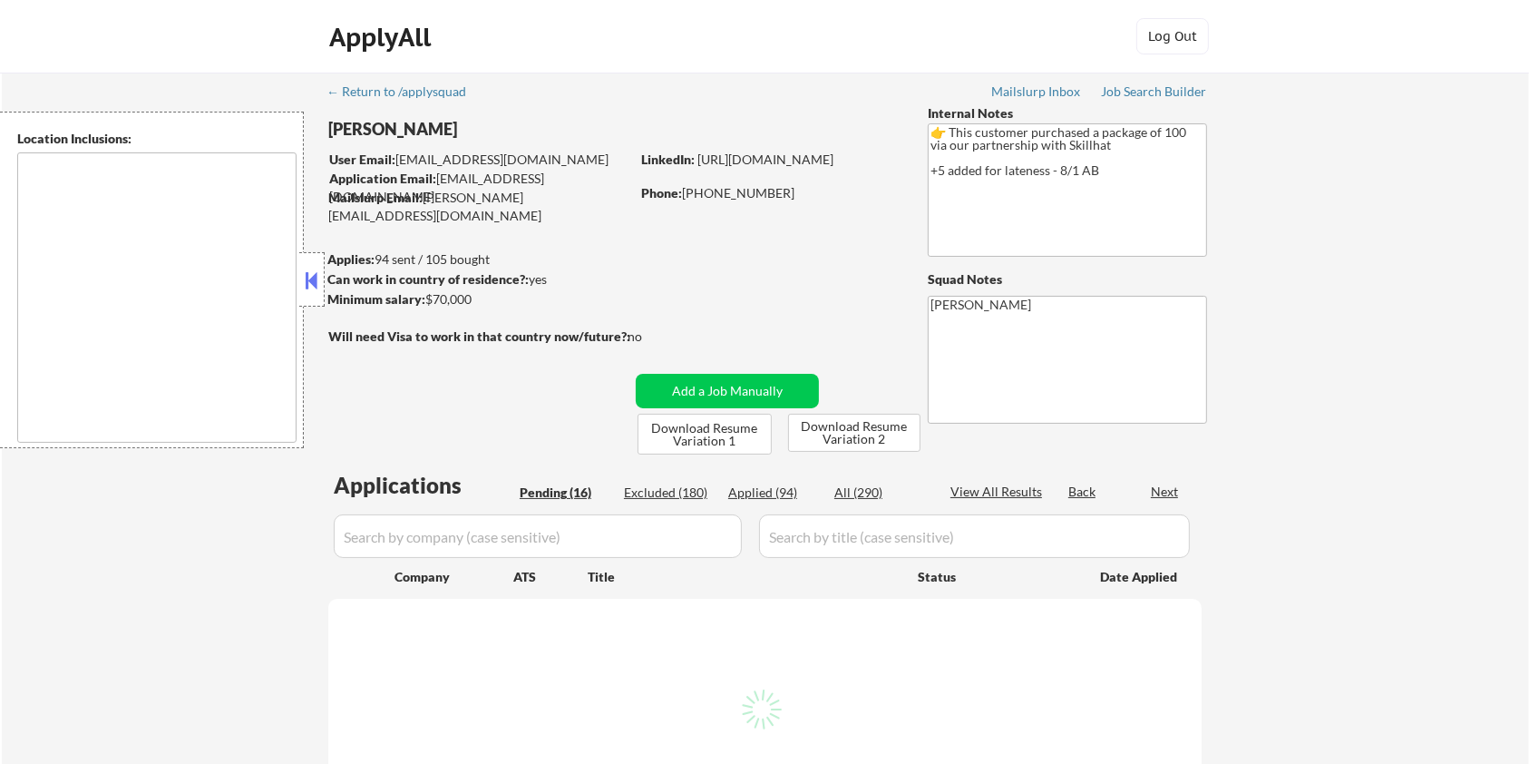
select select ""pending""
type textarea "country:CA"
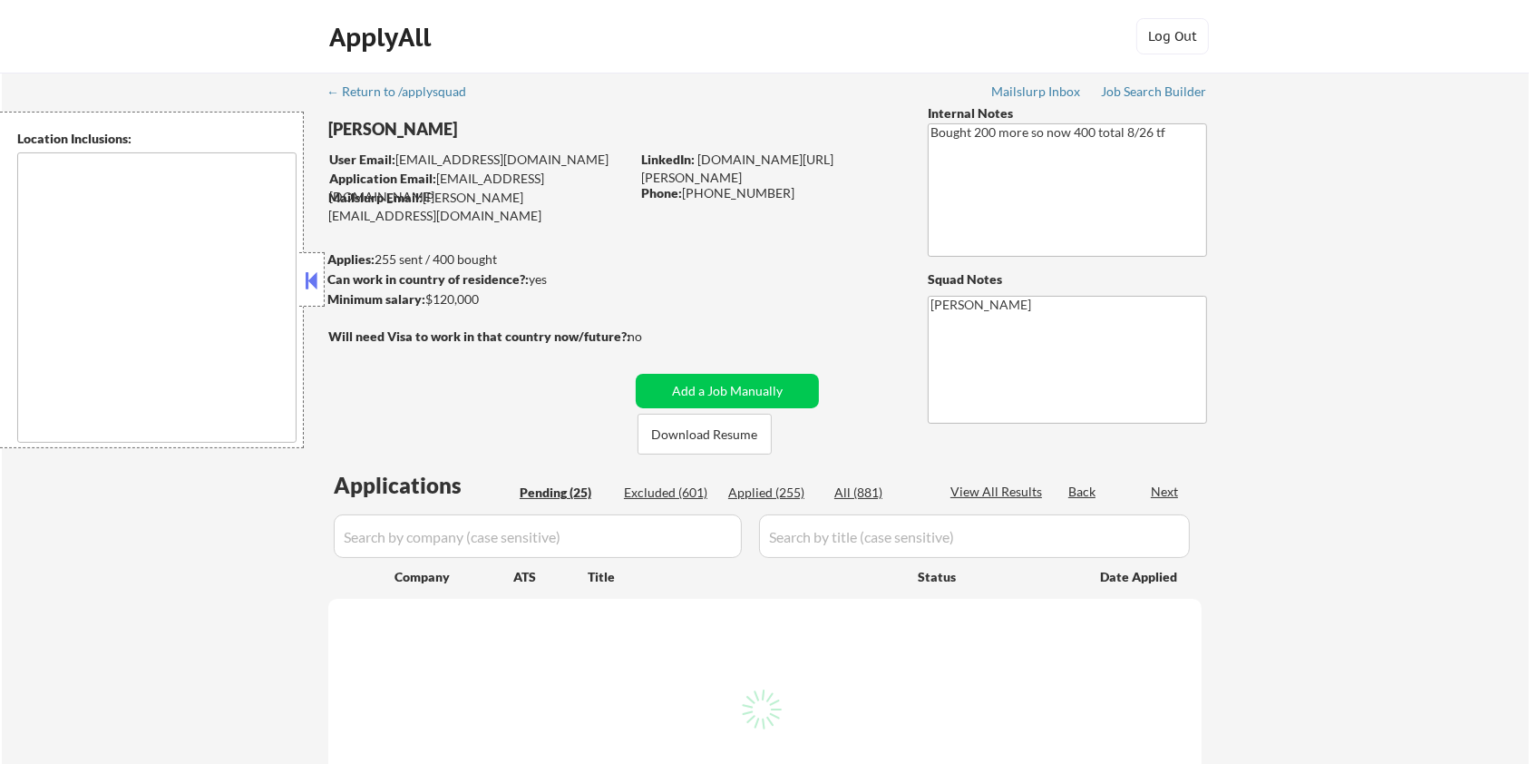
select select ""pending""
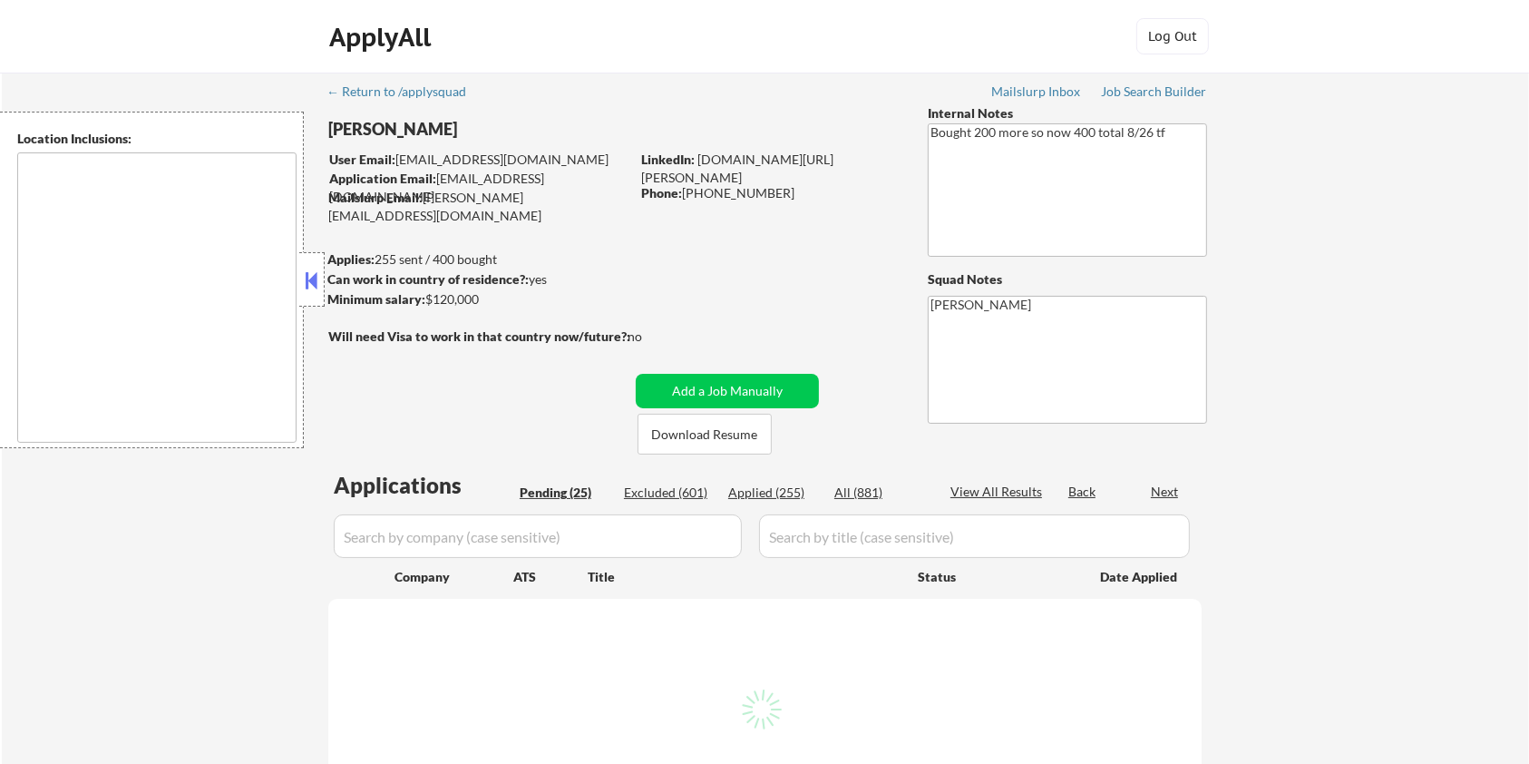
select select ""pending""
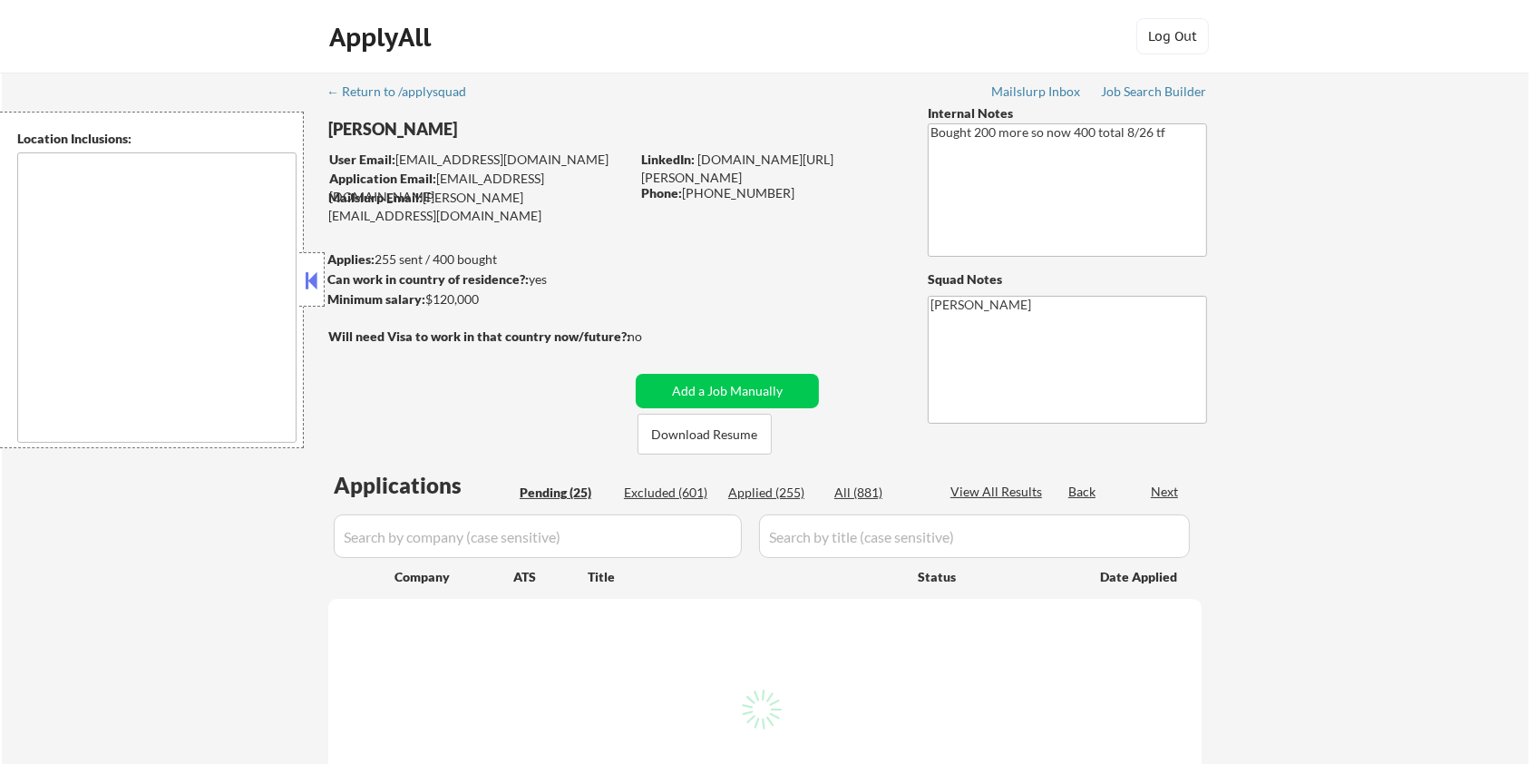
select select ""pending""
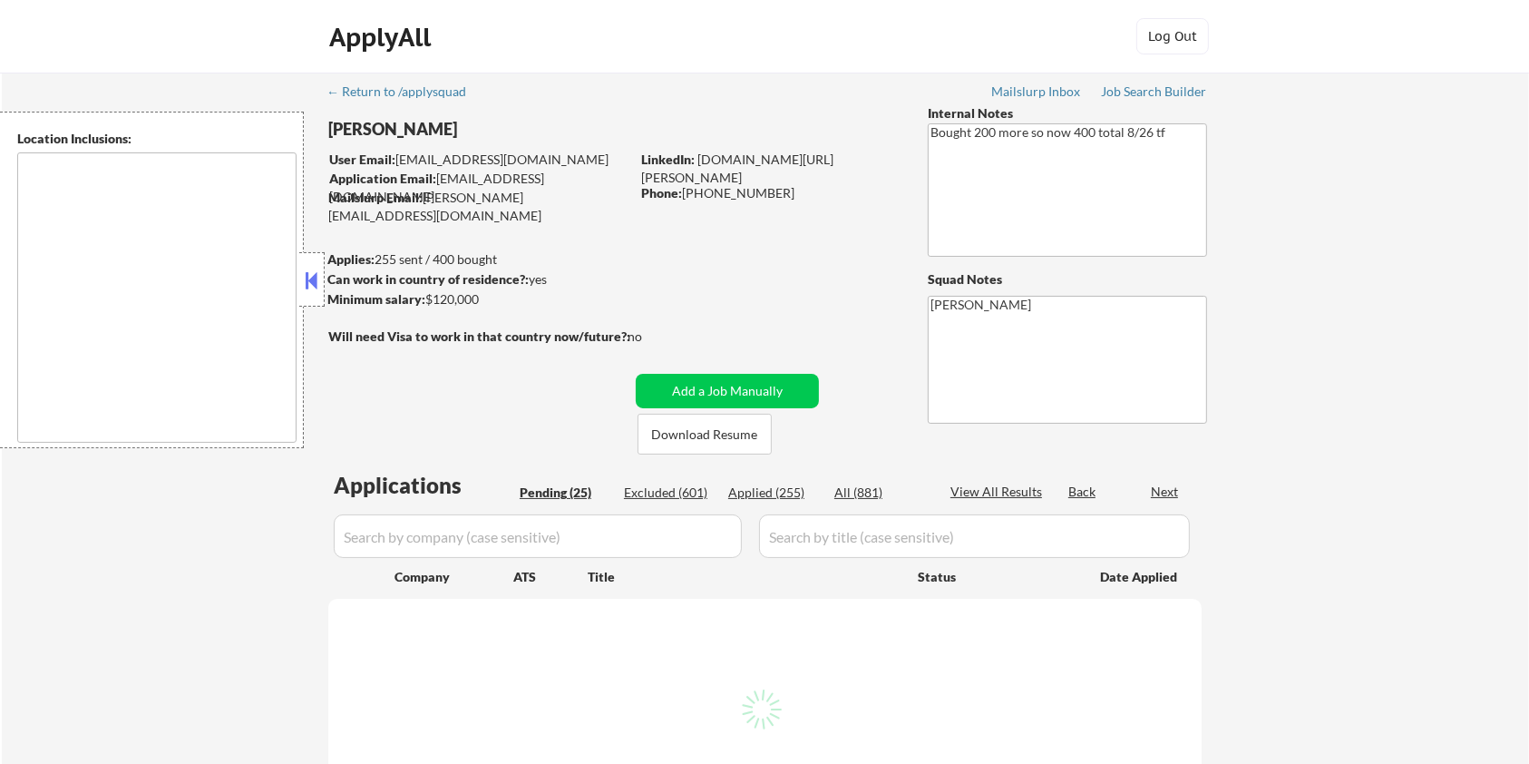
select select ""pending""
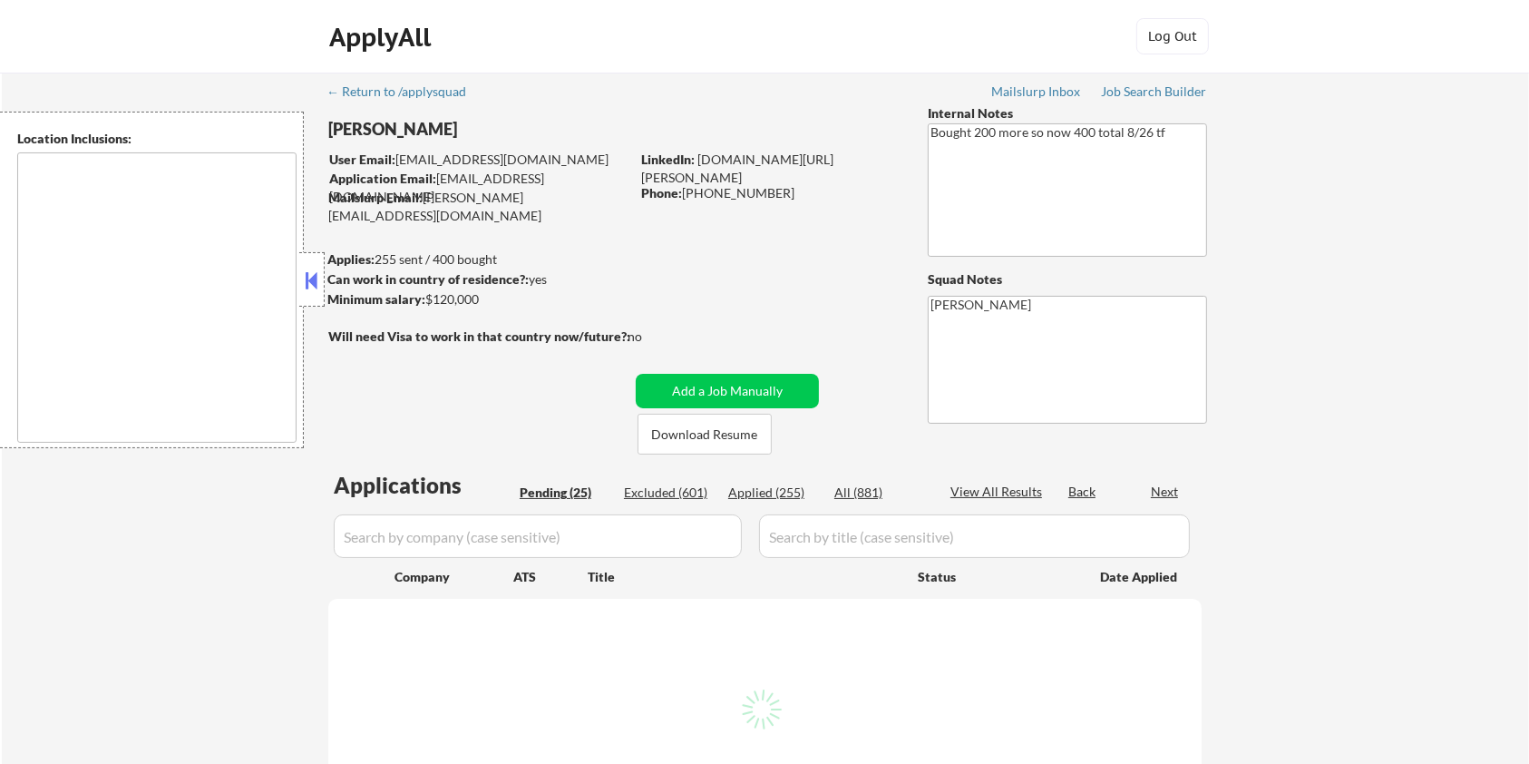
select select ""pending""
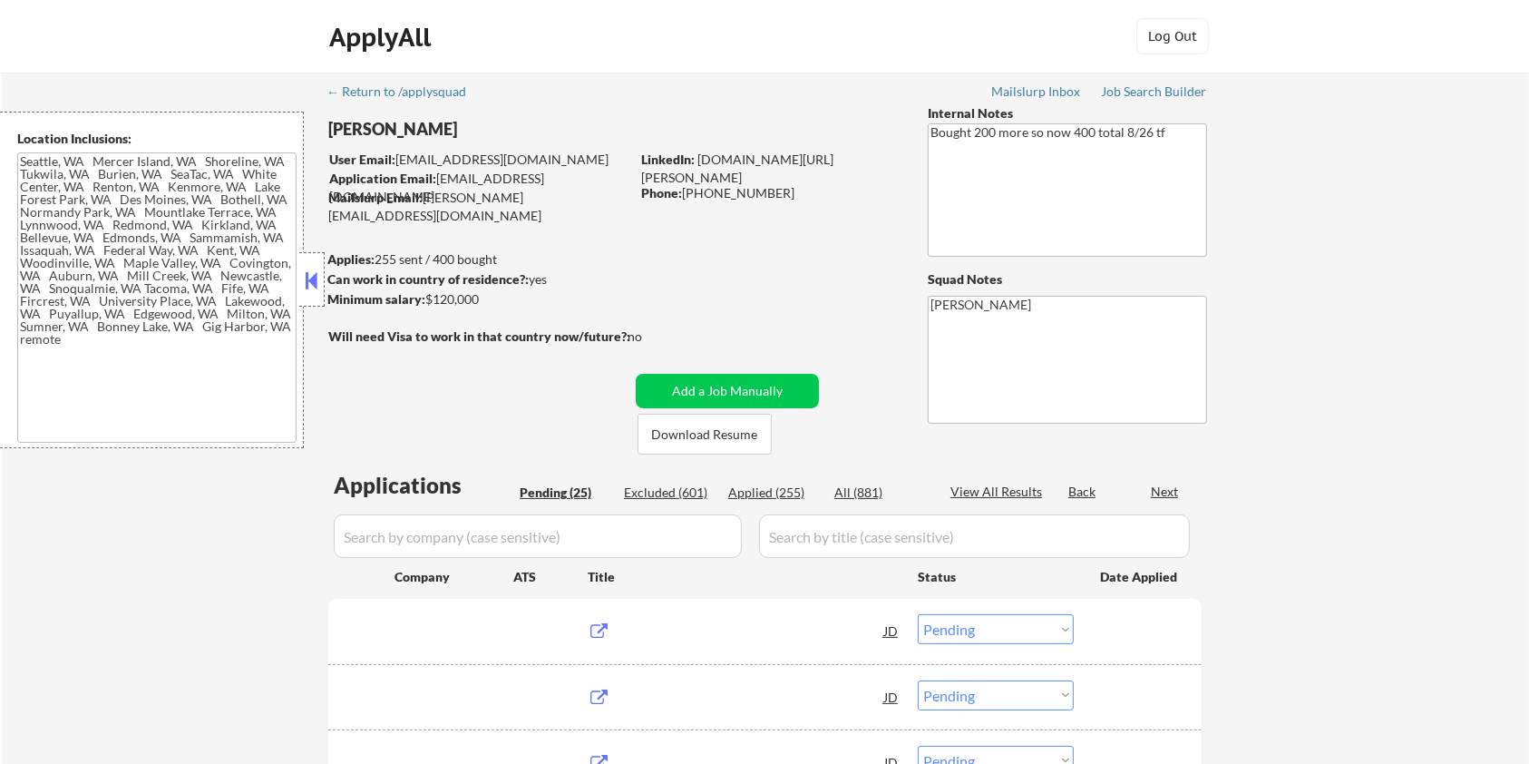
type textarea "Seattle, WA Mercer Island, WA Shoreline, WA Tukwila, WA Burien, WA SeaTac, WA W…"
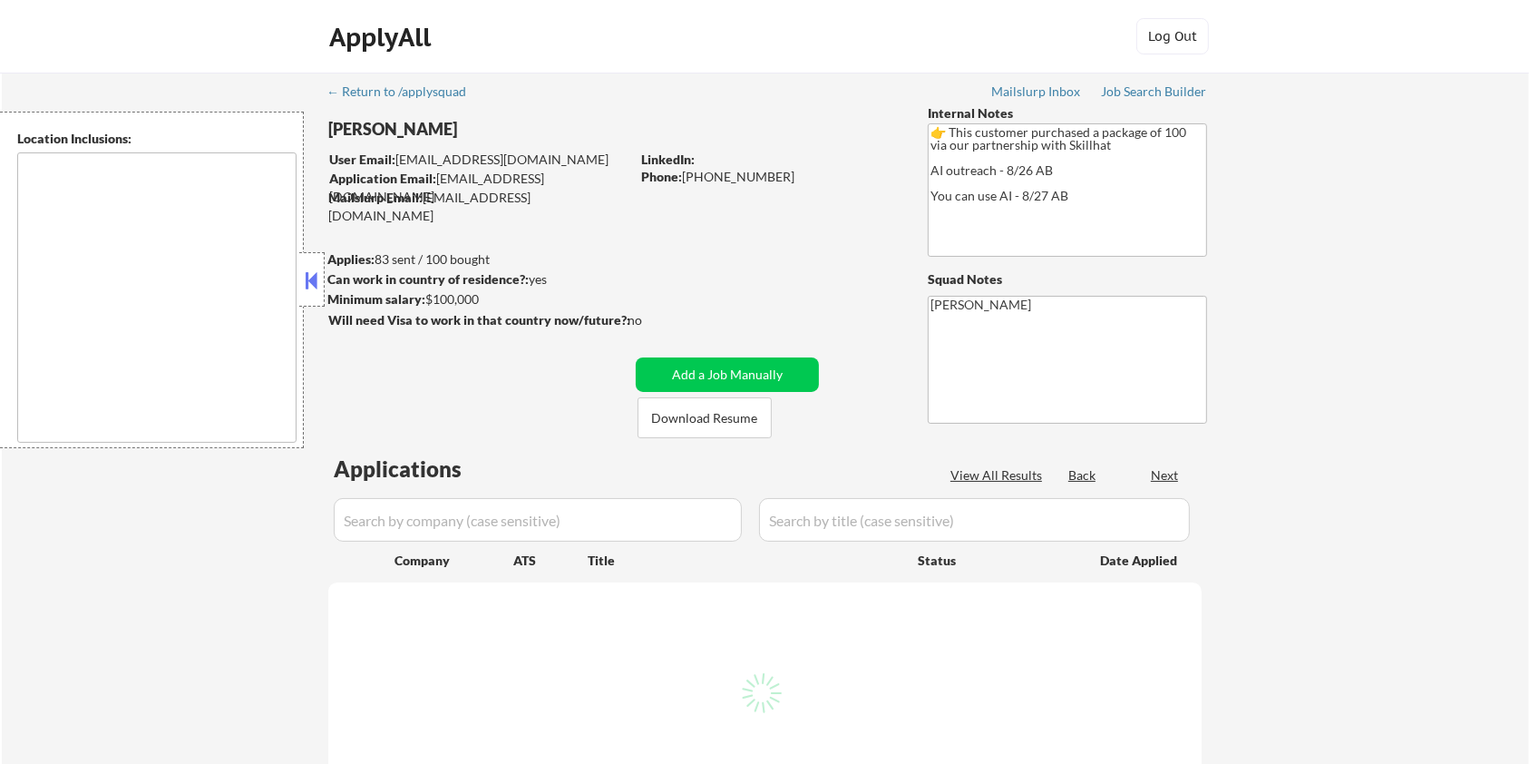
select select ""pending""
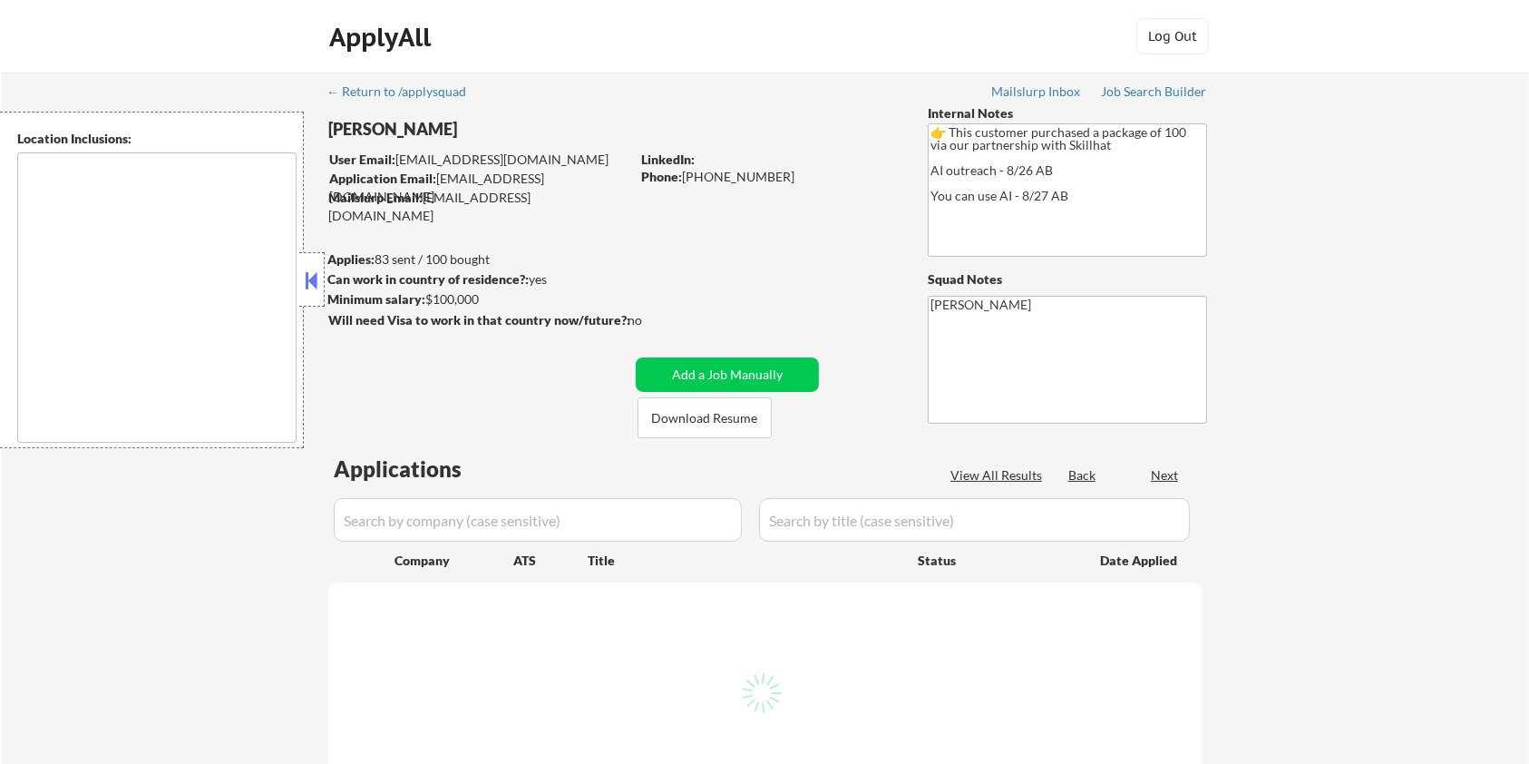
select select ""pending""
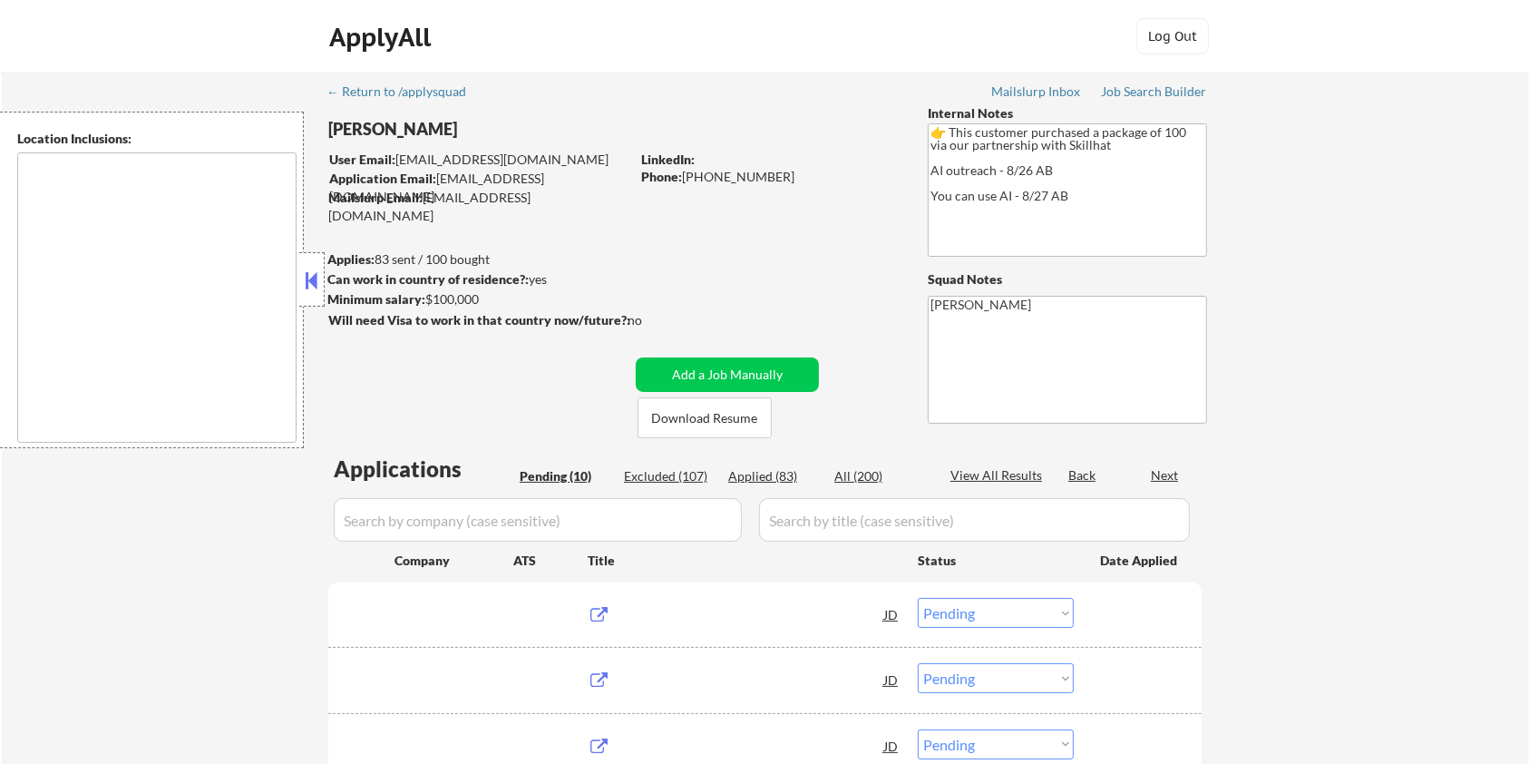
type textarea "Toronto, ON Mississauga, ON Brampton, ON Markham, ON Vaughan, ON Richmond Hill,…"
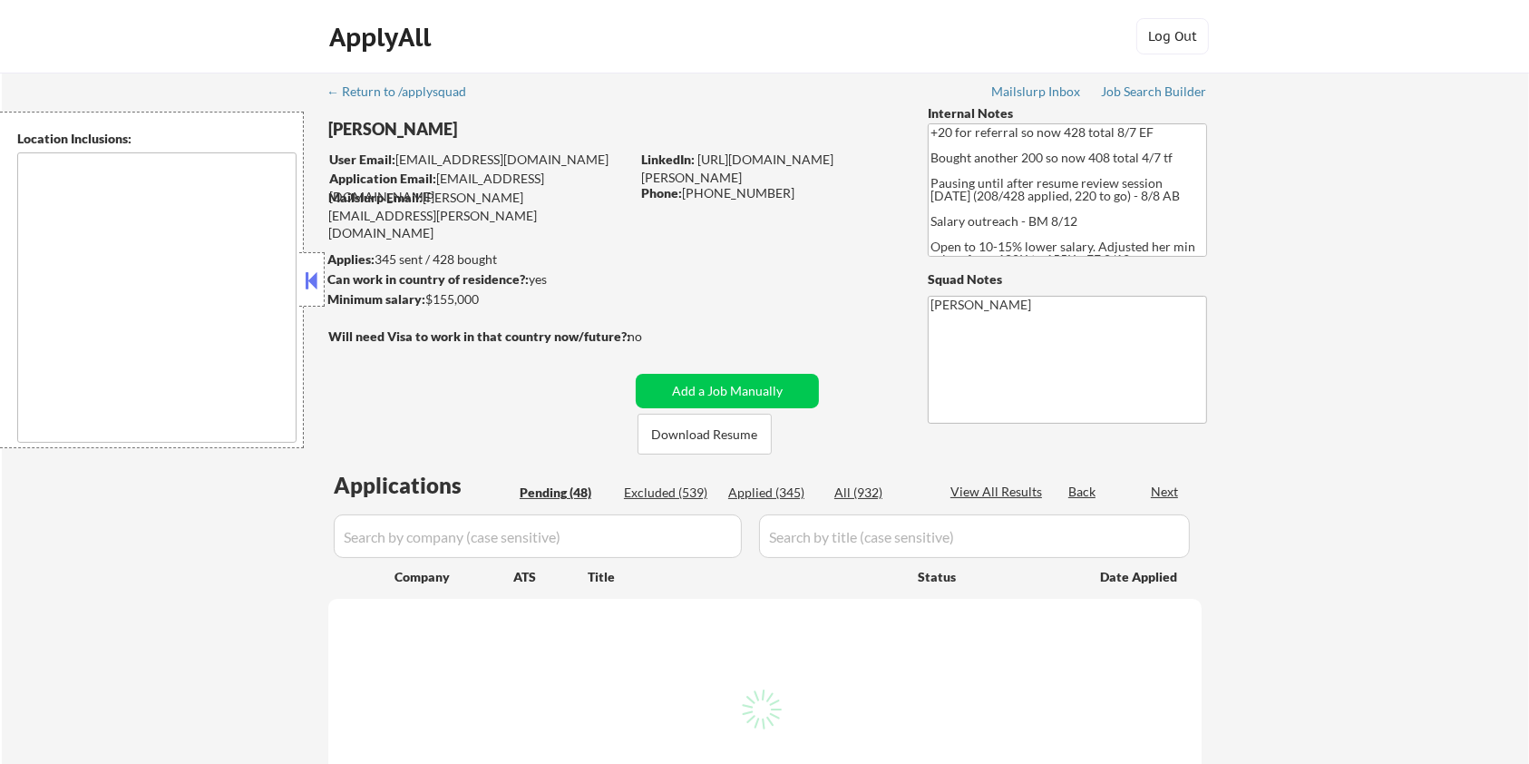
type textarea "remote"
select select ""pending""
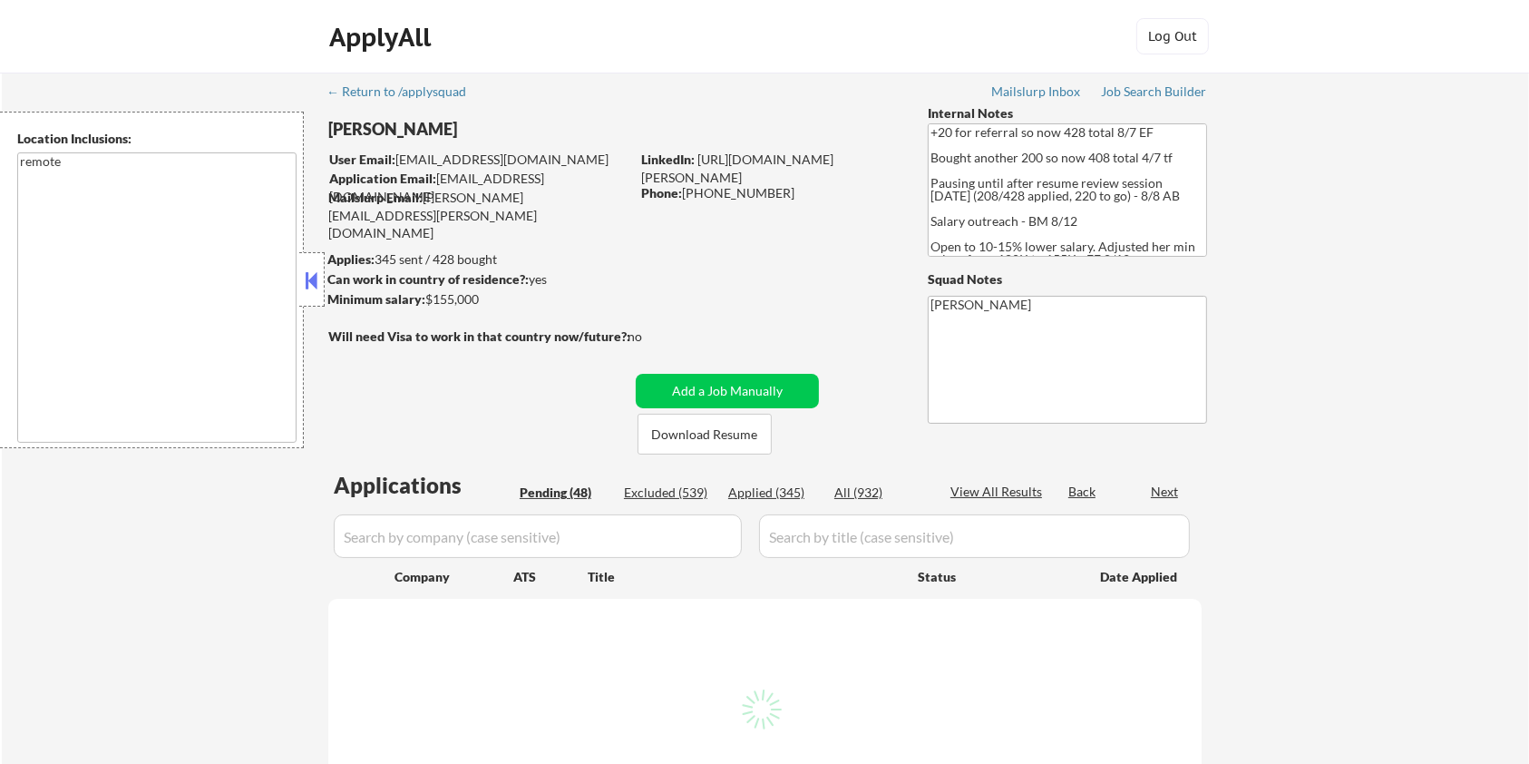
select select ""pending""
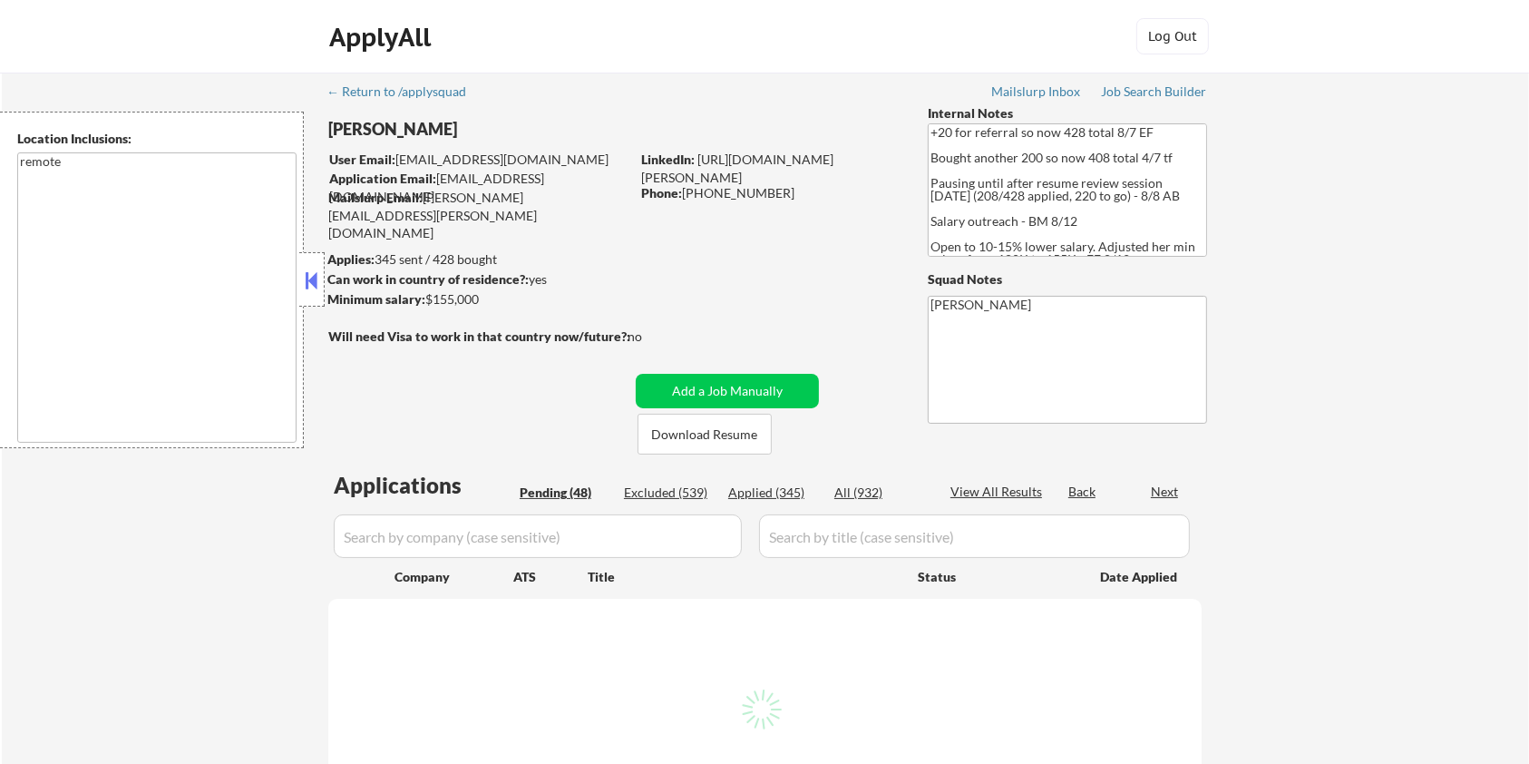
select select ""pending""
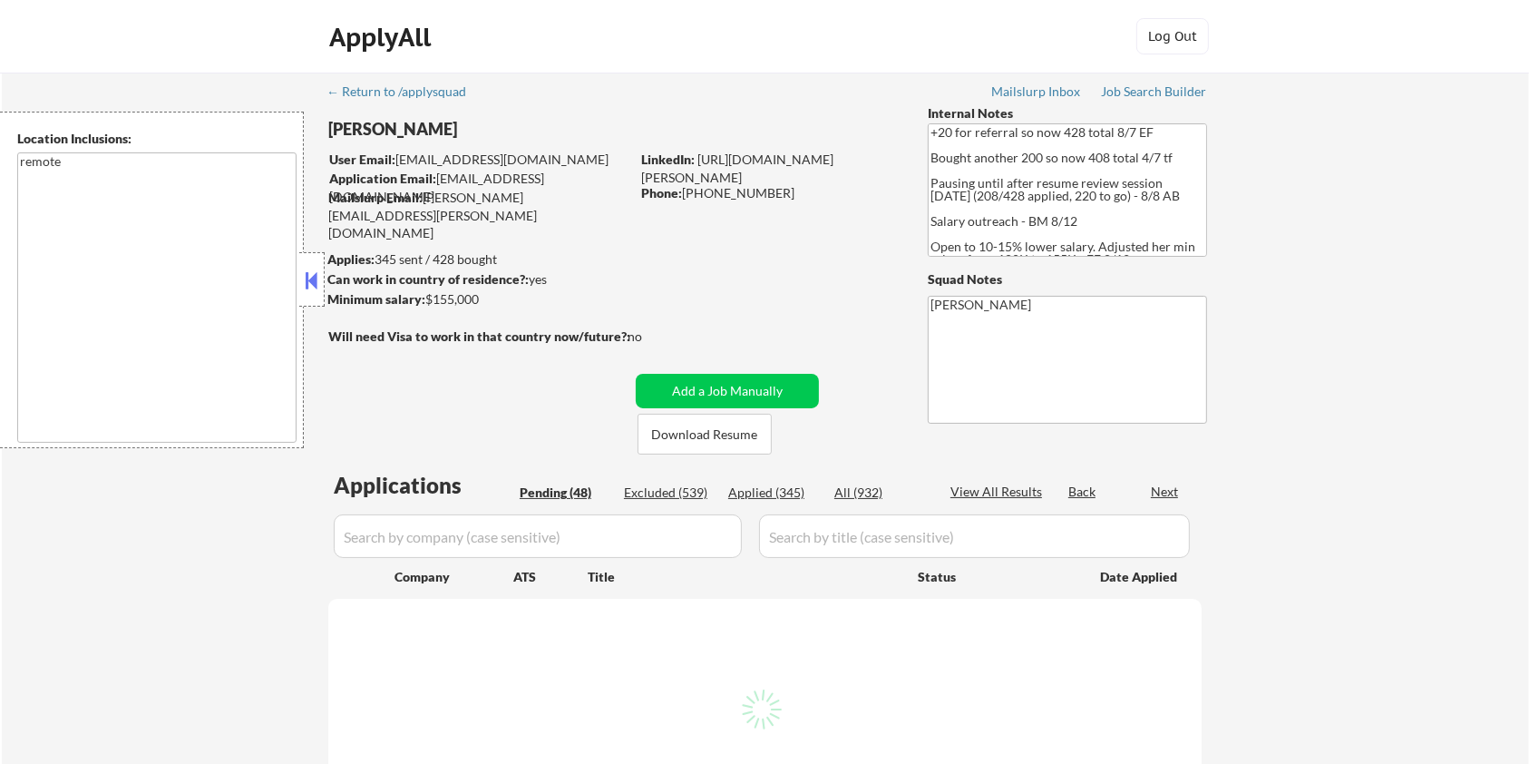
select select ""pending""
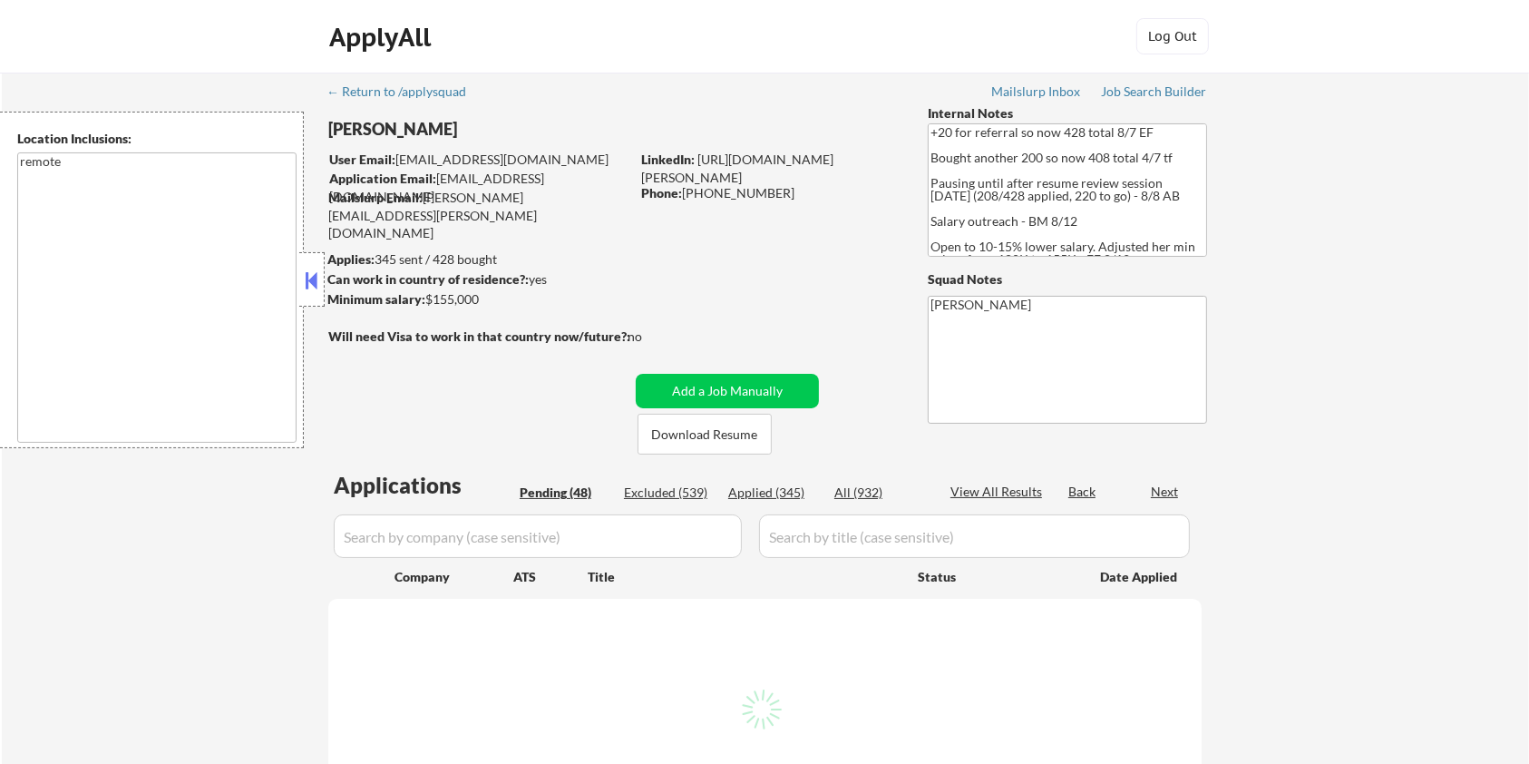
select select ""pending""
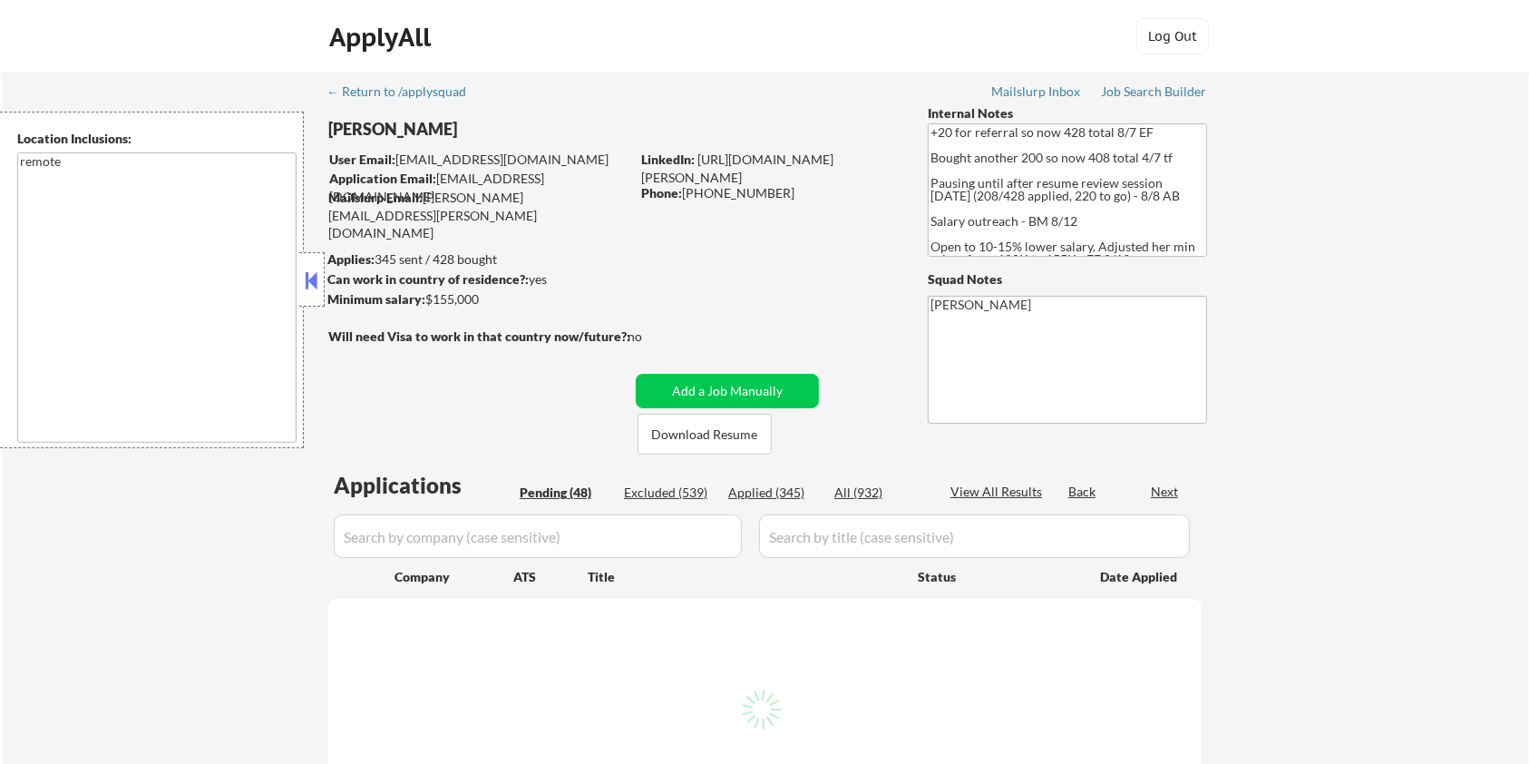
select select ""pending""
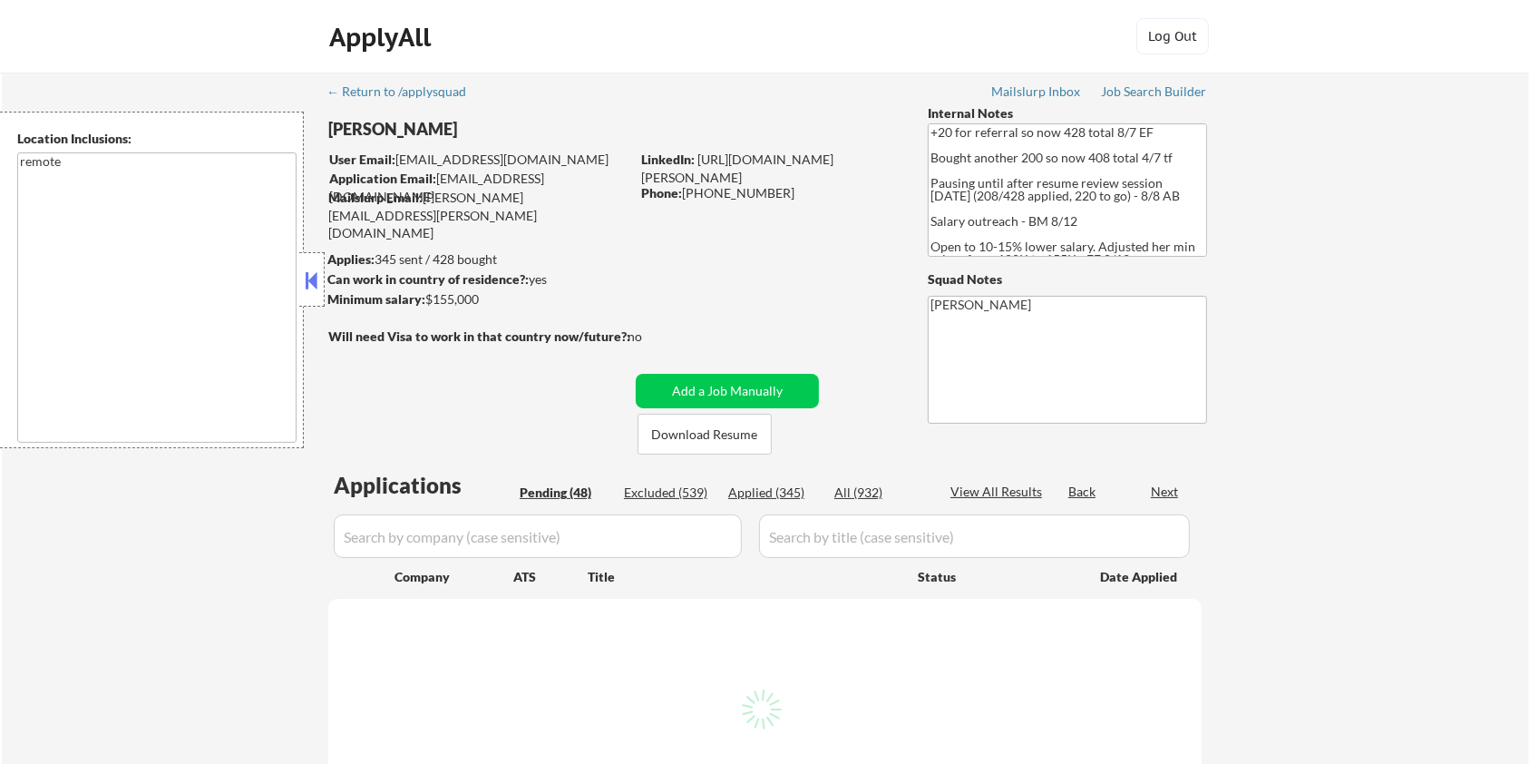
select select ""pending""
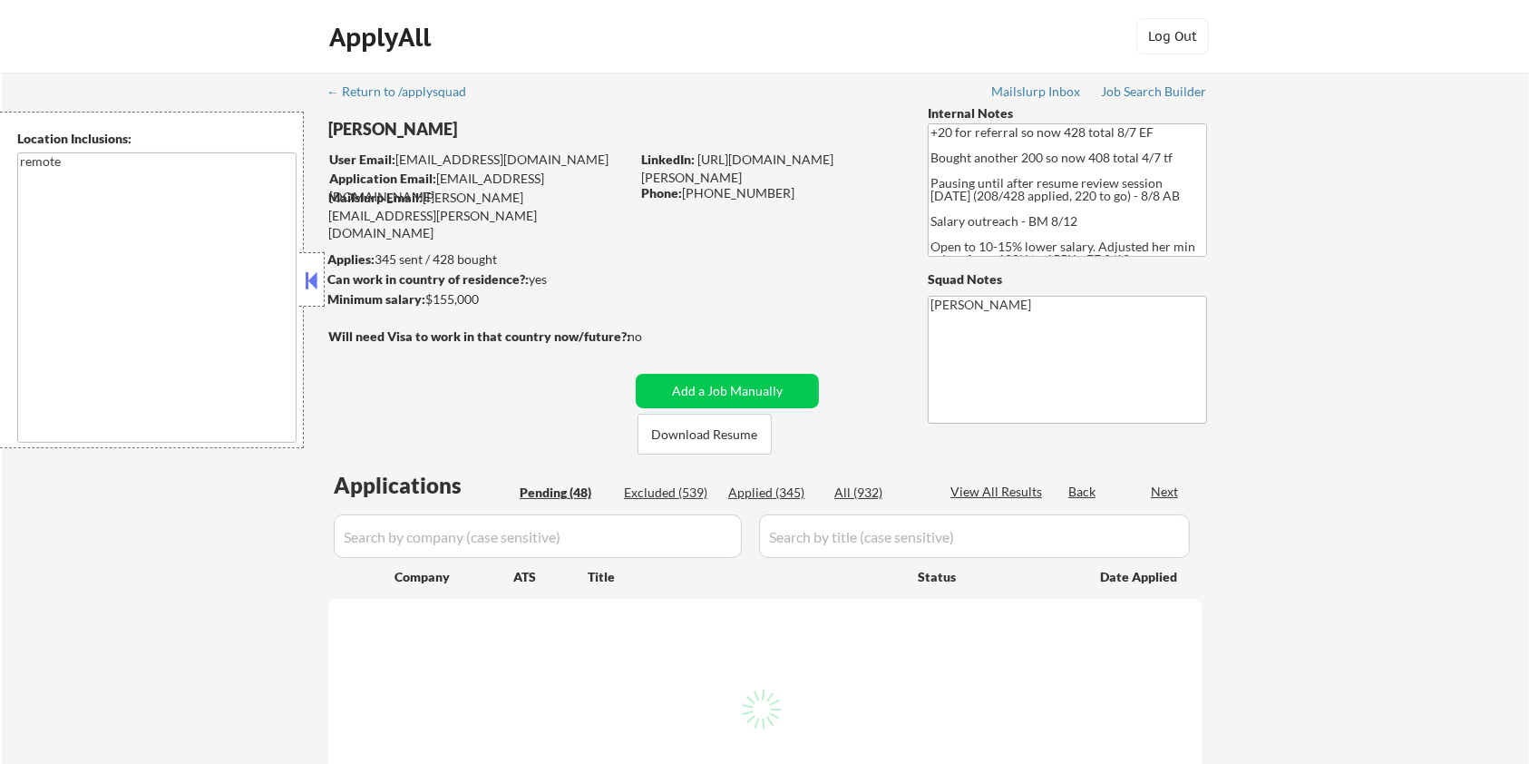
select select ""pending""
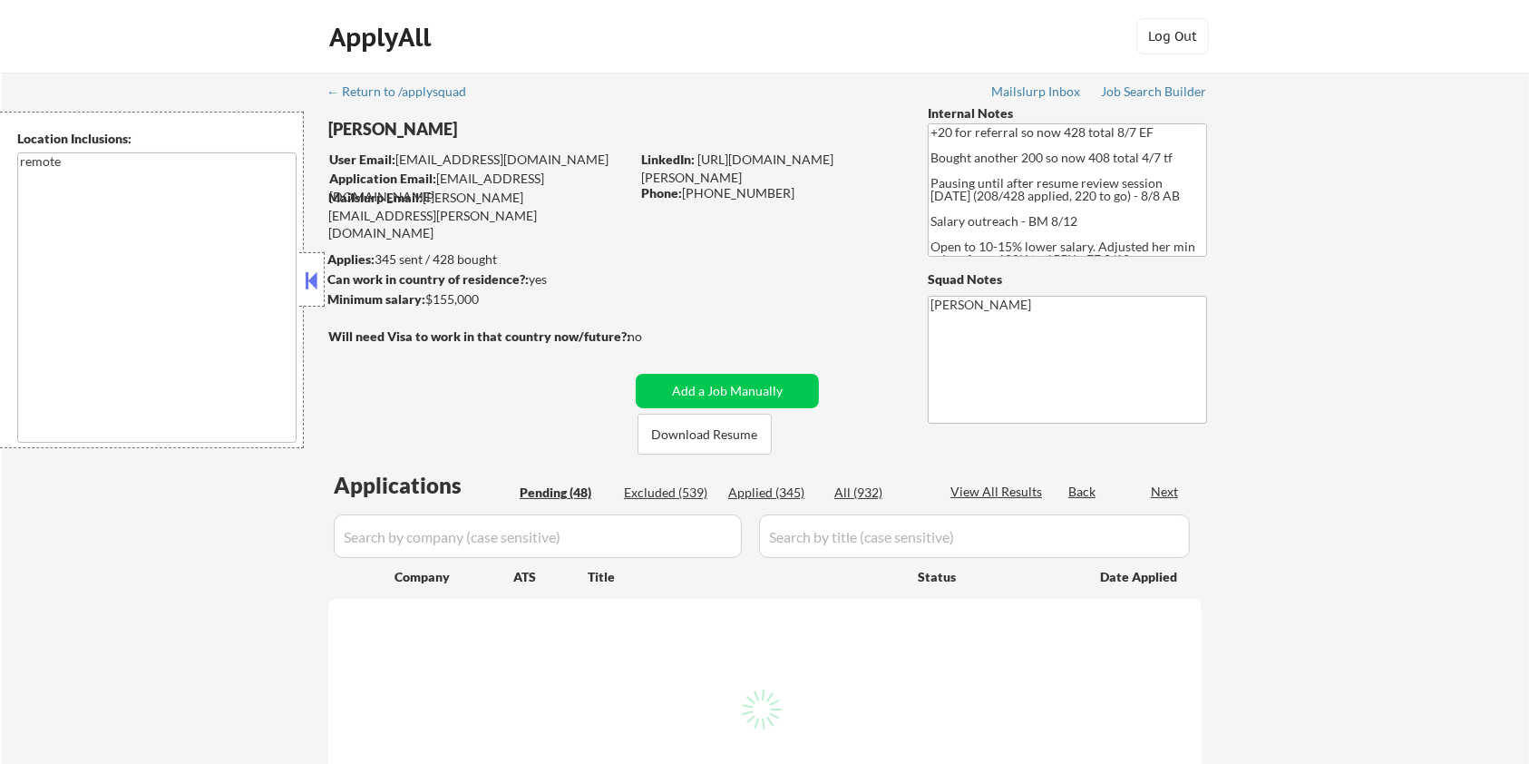
select select ""pending""
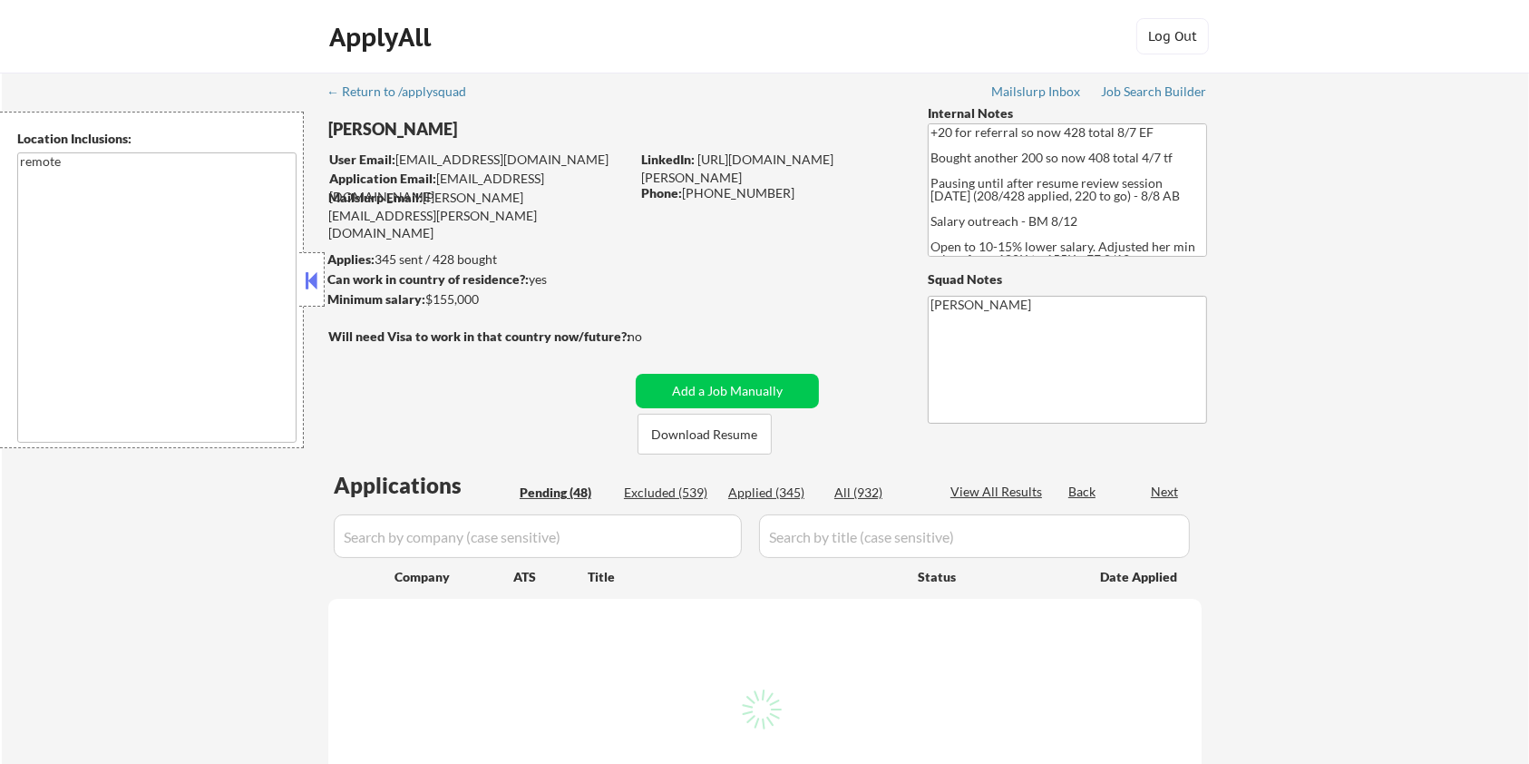
select select ""pending""
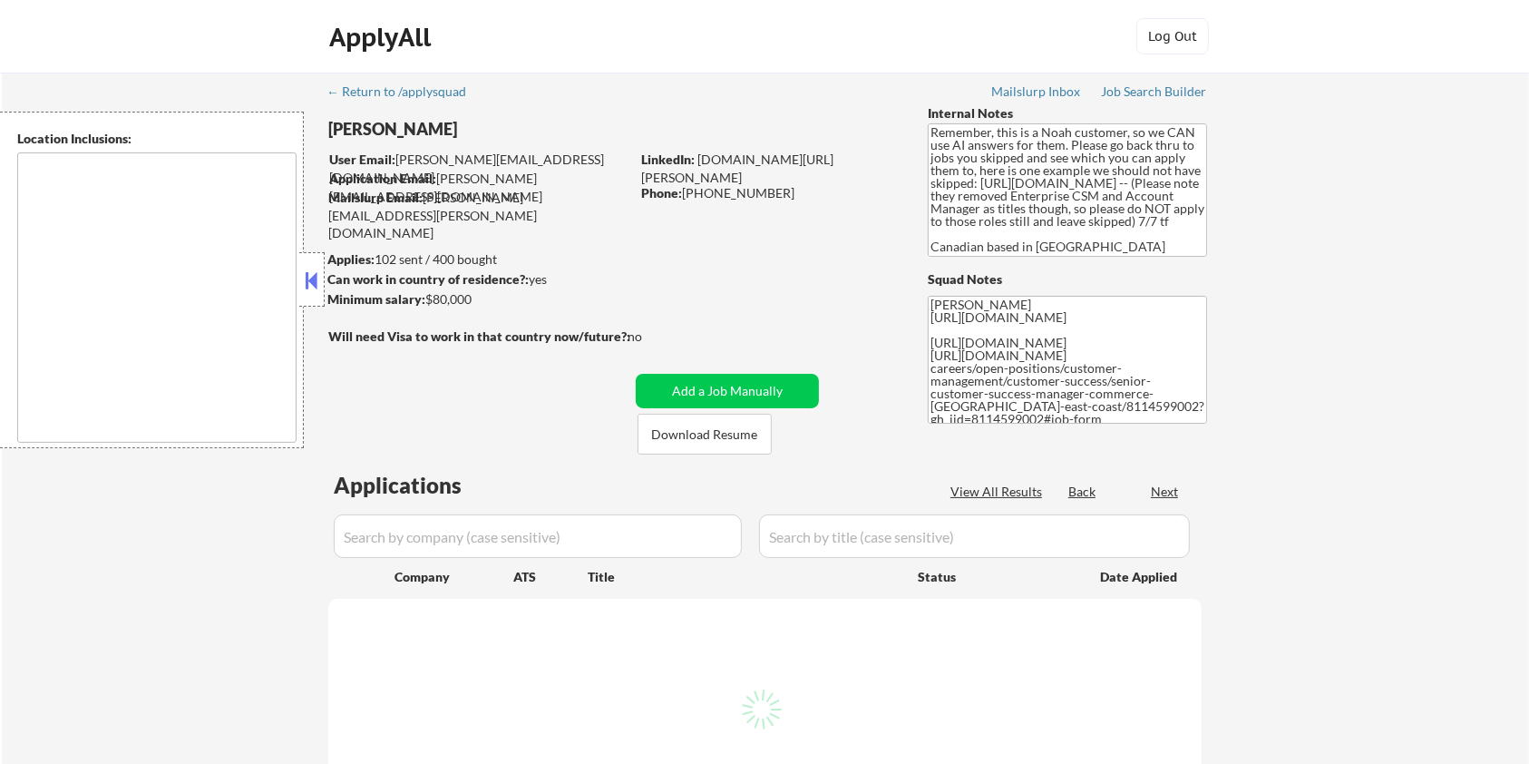
select select ""pending""
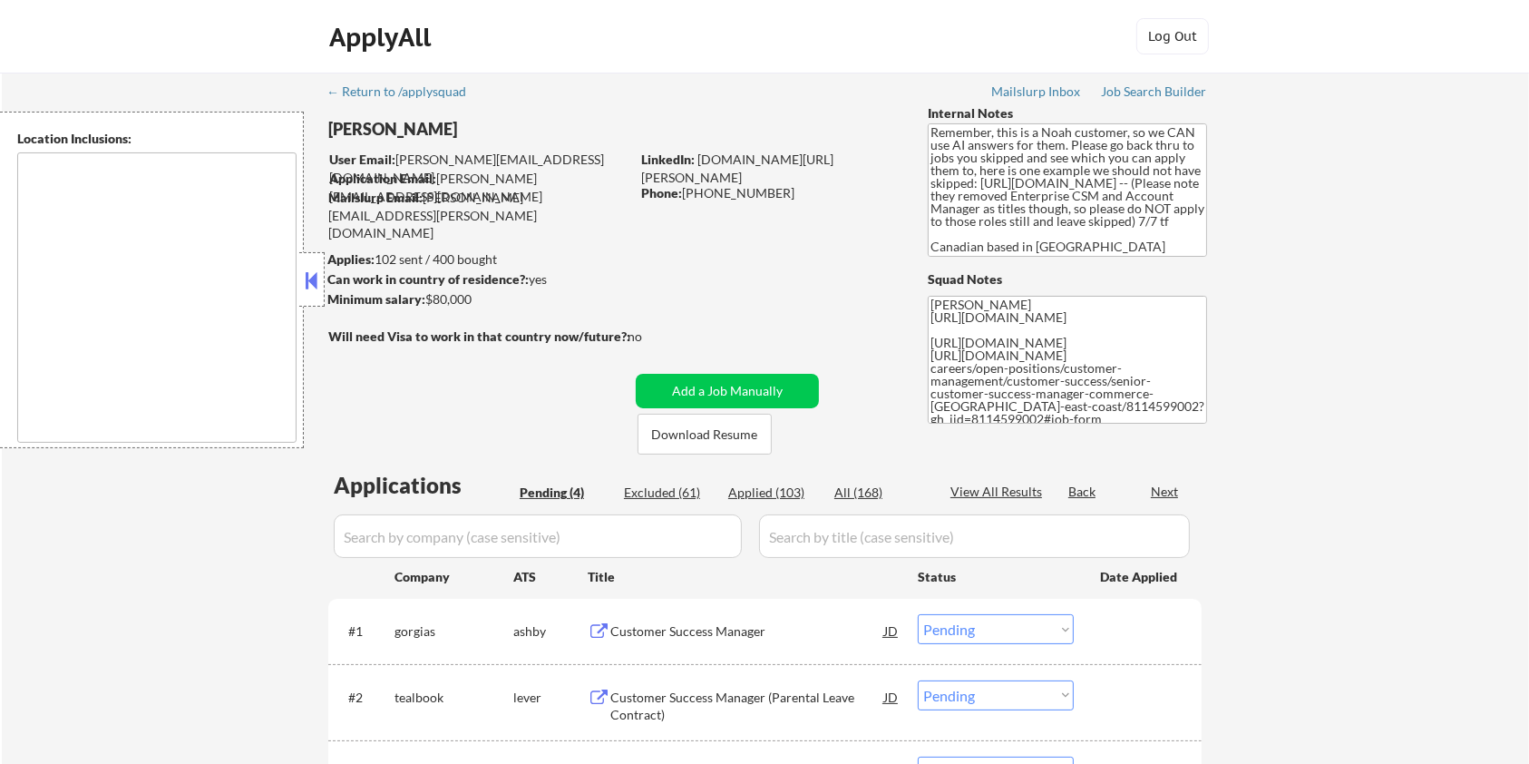
type textarea "[GEOGRAPHIC_DATA], ON [GEOGRAPHIC_DATA], ON [GEOGRAPHIC_DATA], ON [GEOGRAPHIC_D…"
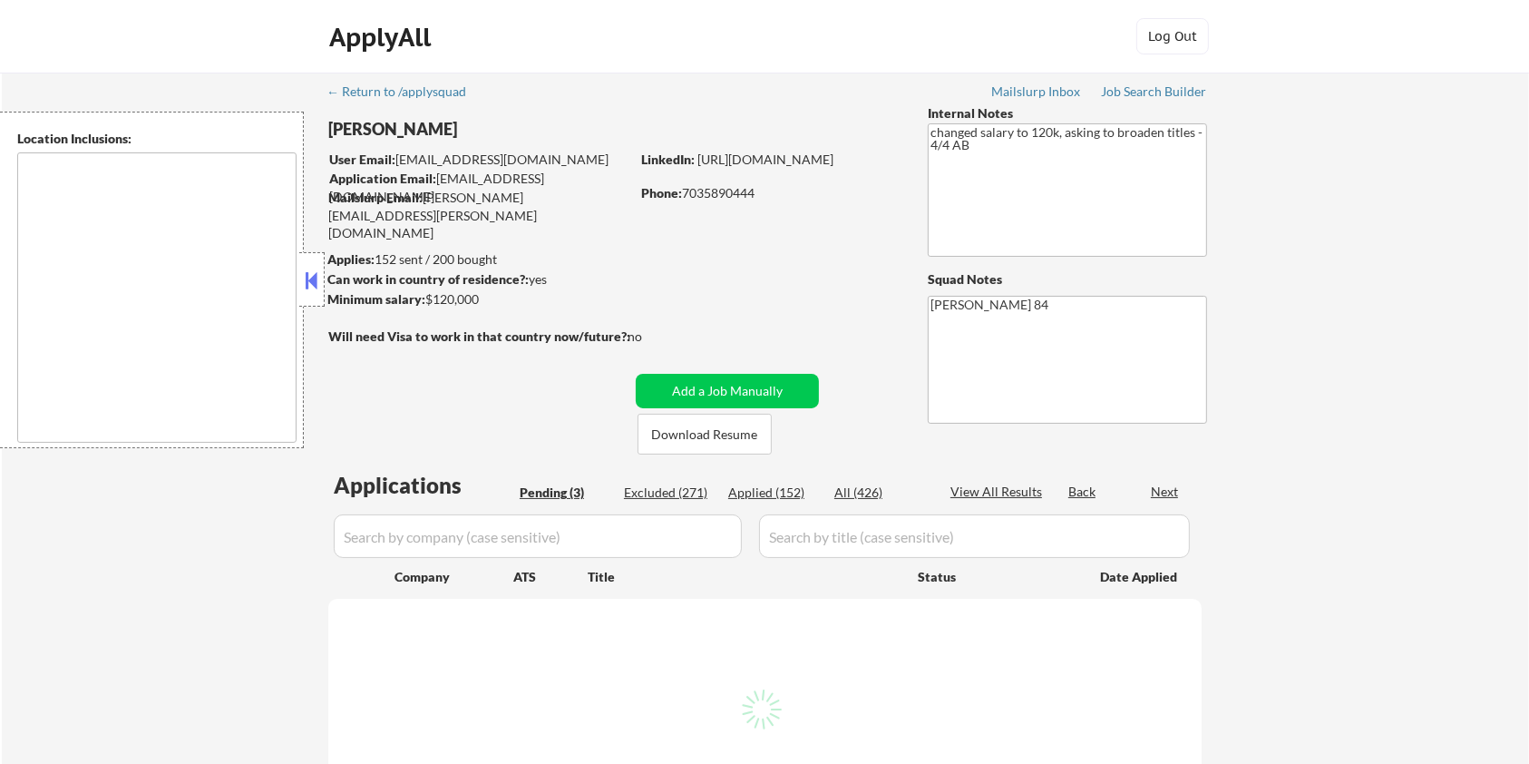
select select ""pending""
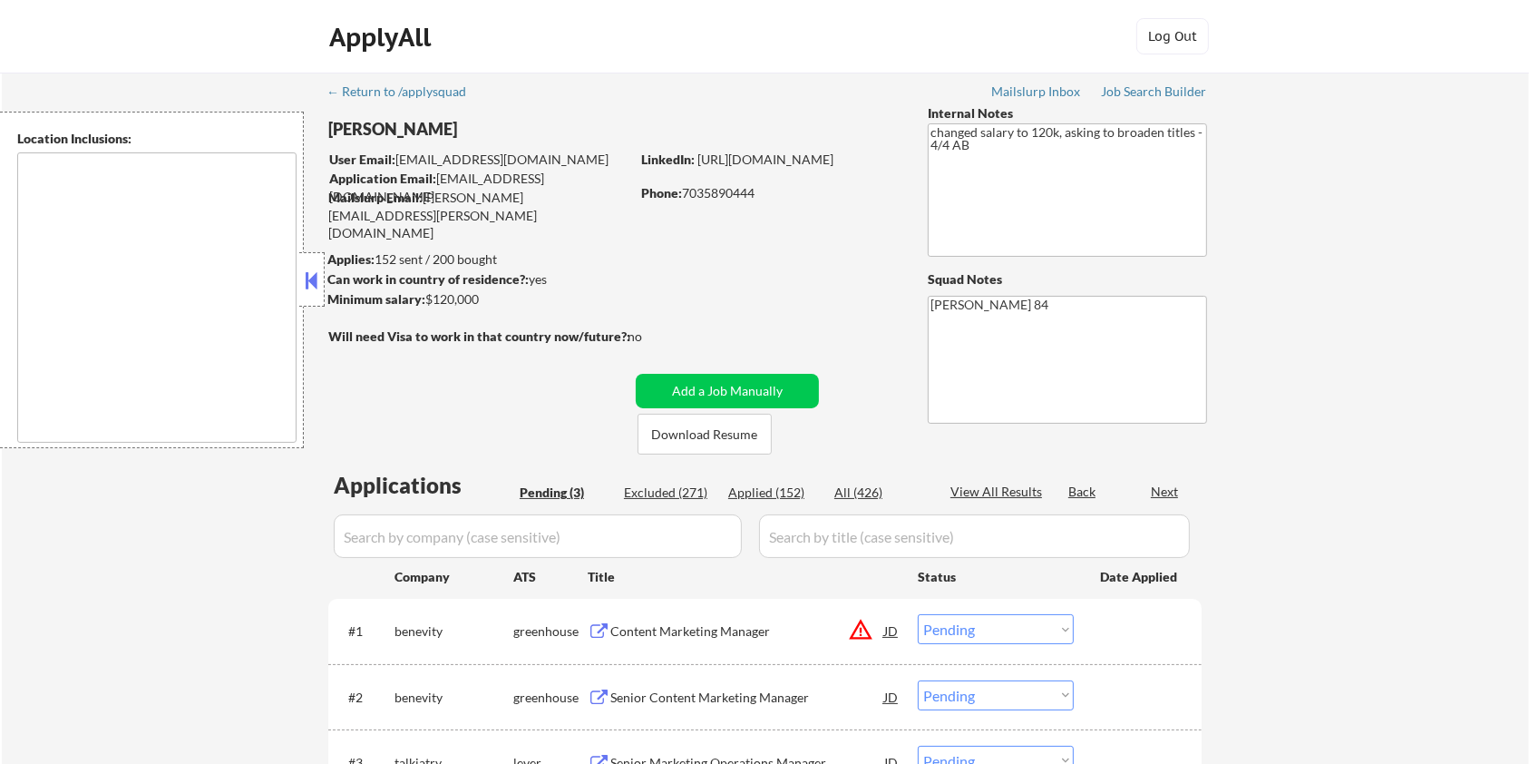
type textarea "Lorem Ipsumd, SI Ametco Adip, EL Seddoei Tempo, IN Utla Etdolorem, AL Enimadmin…"
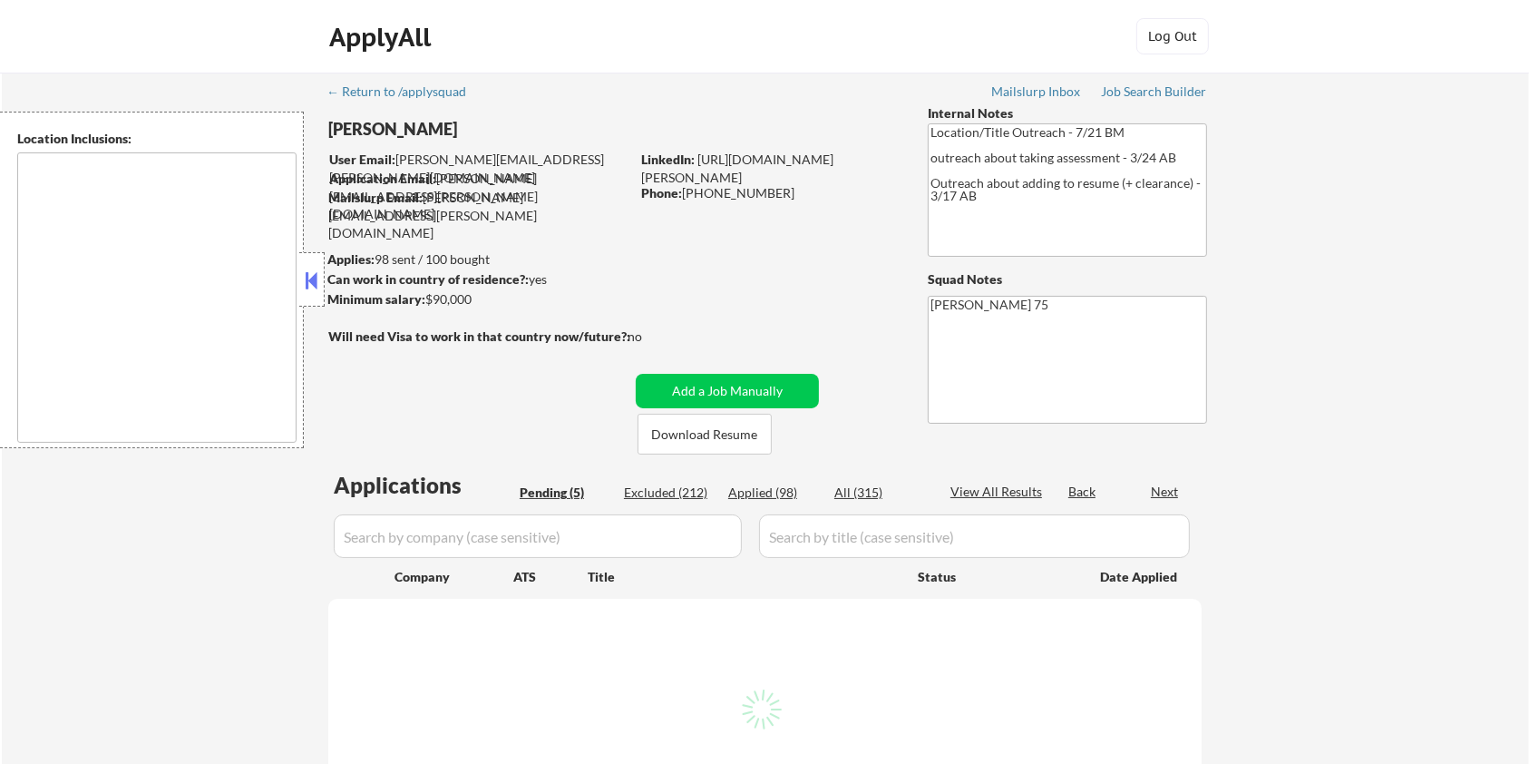
select select ""pending""
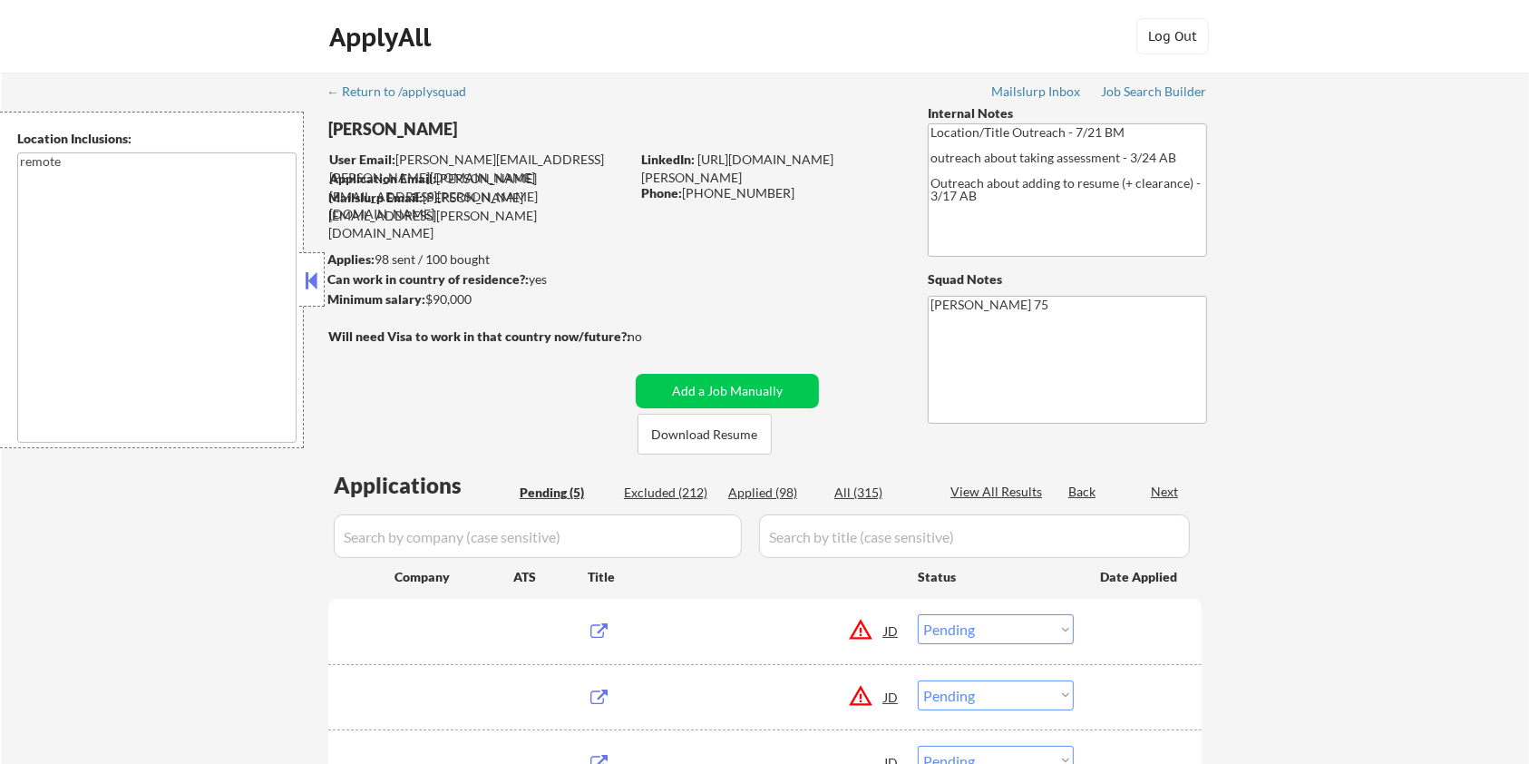
type textarea "remote"
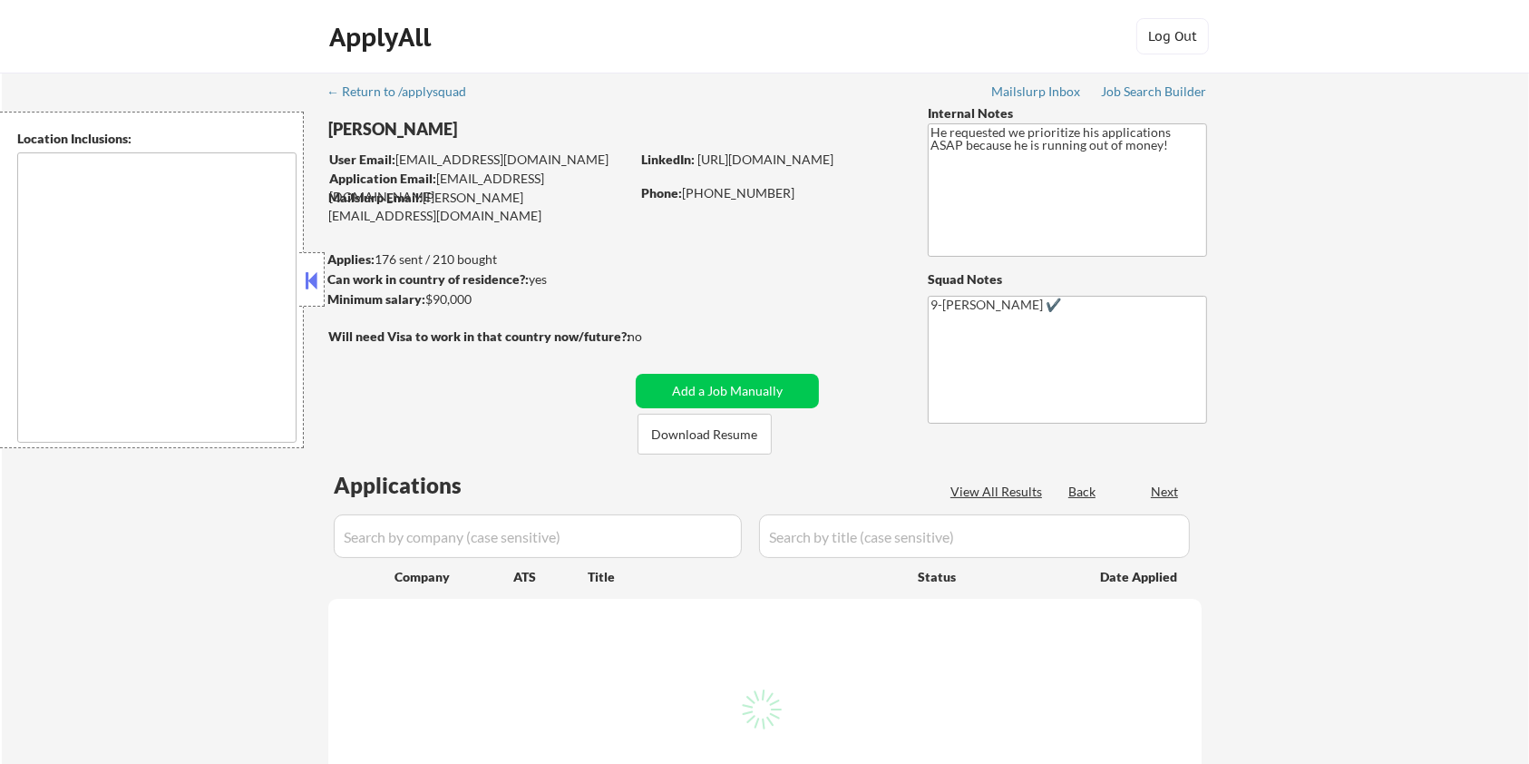
select select ""pending""
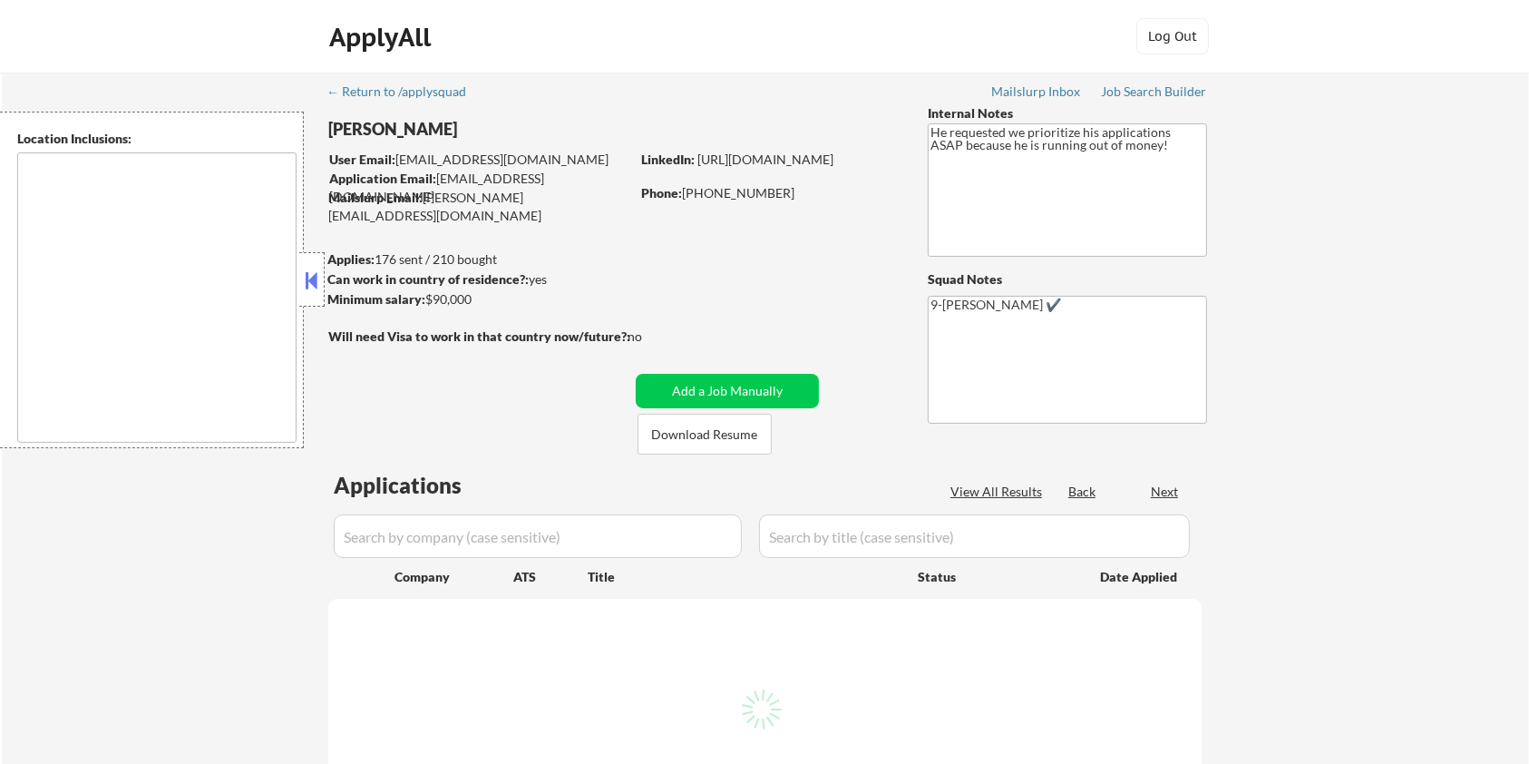
select select ""pending""
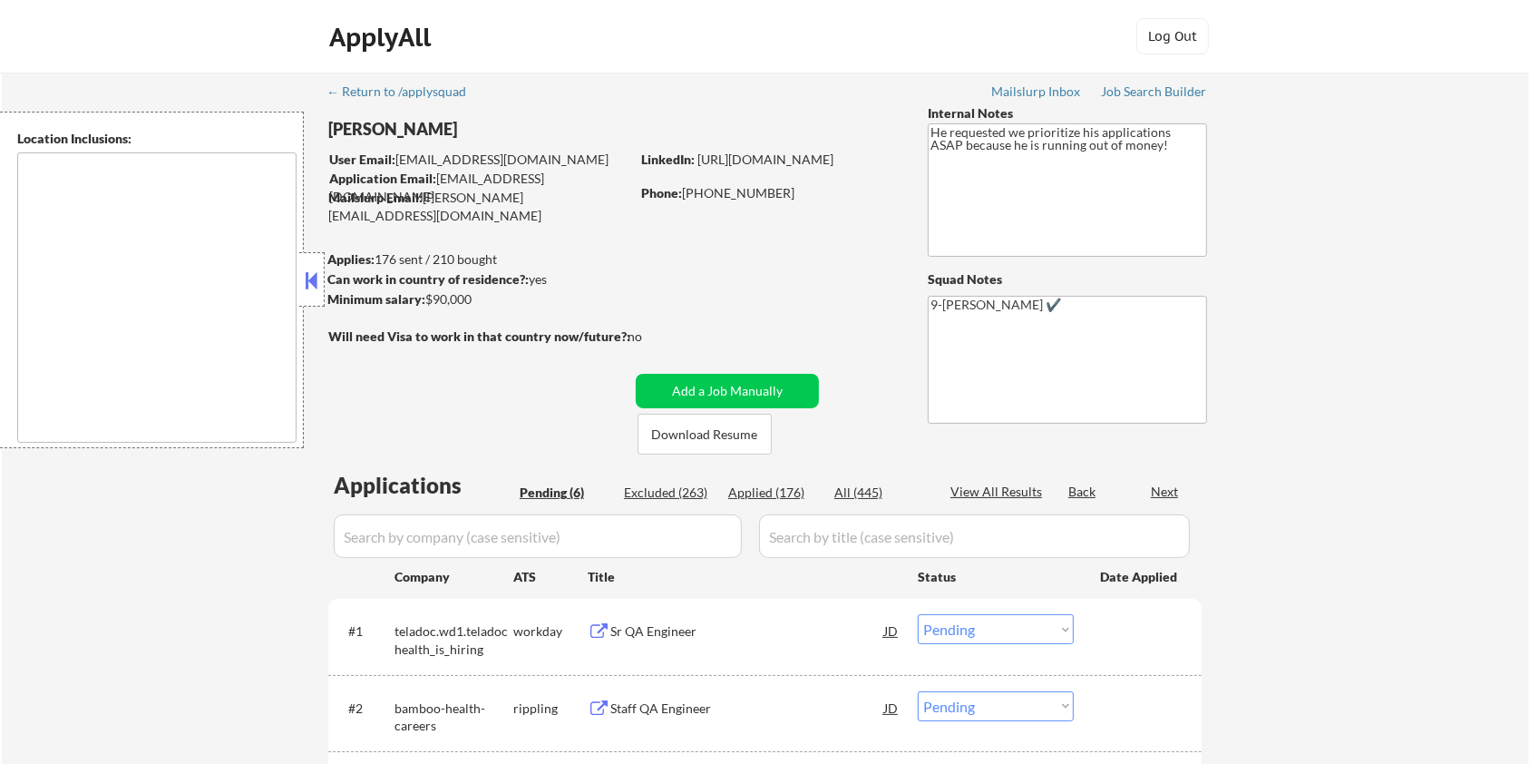
type textarea "[GEOGRAPHIC_DATA], [GEOGRAPHIC_DATA] [GEOGRAPHIC_DATA], [GEOGRAPHIC_DATA] [GEOG…"
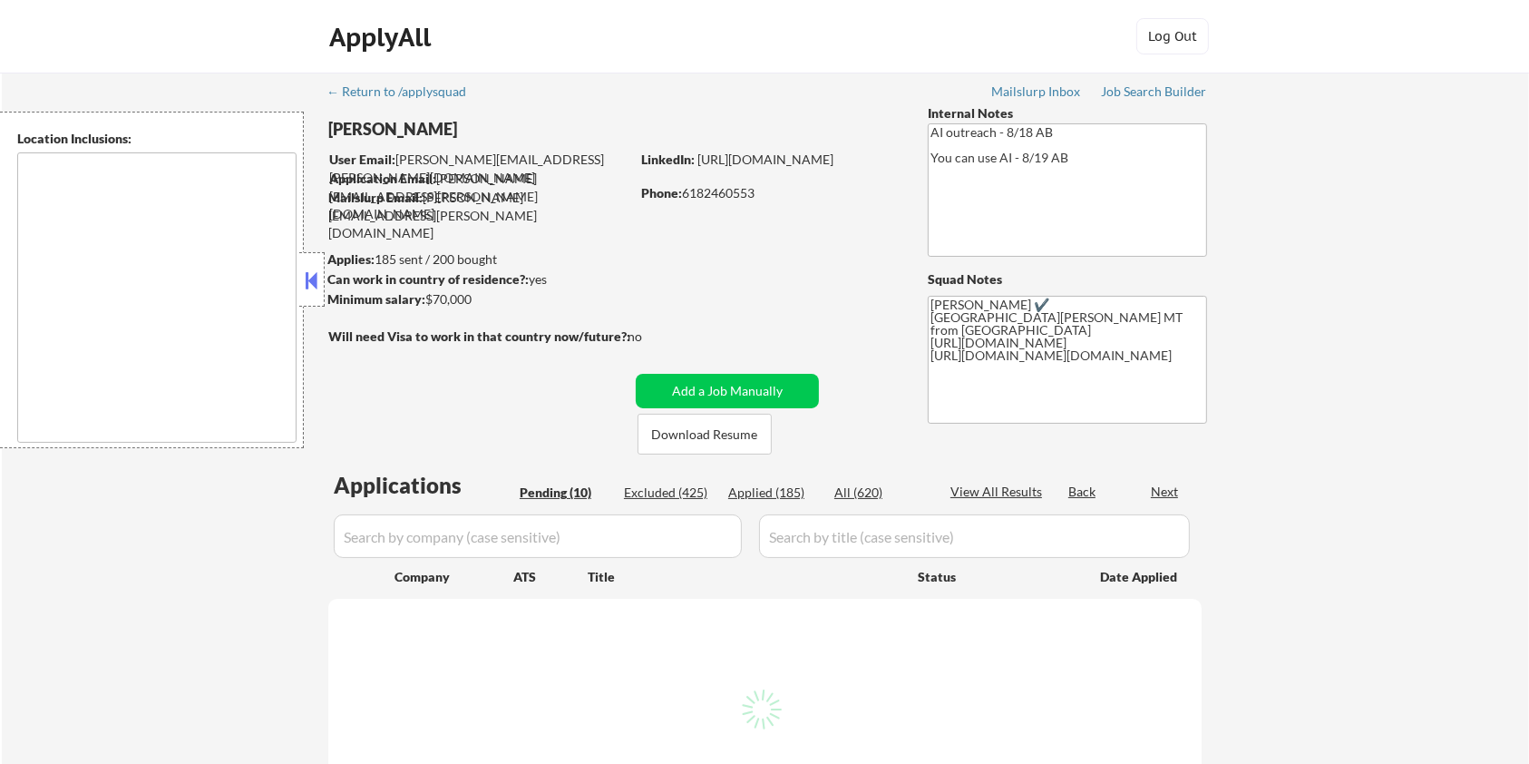
type textarea "[GEOGRAPHIC_DATA][PERSON_NAME], CO [PERSON_NAME], CO [GEOGRAPHIC_DATA], CO Timn…"
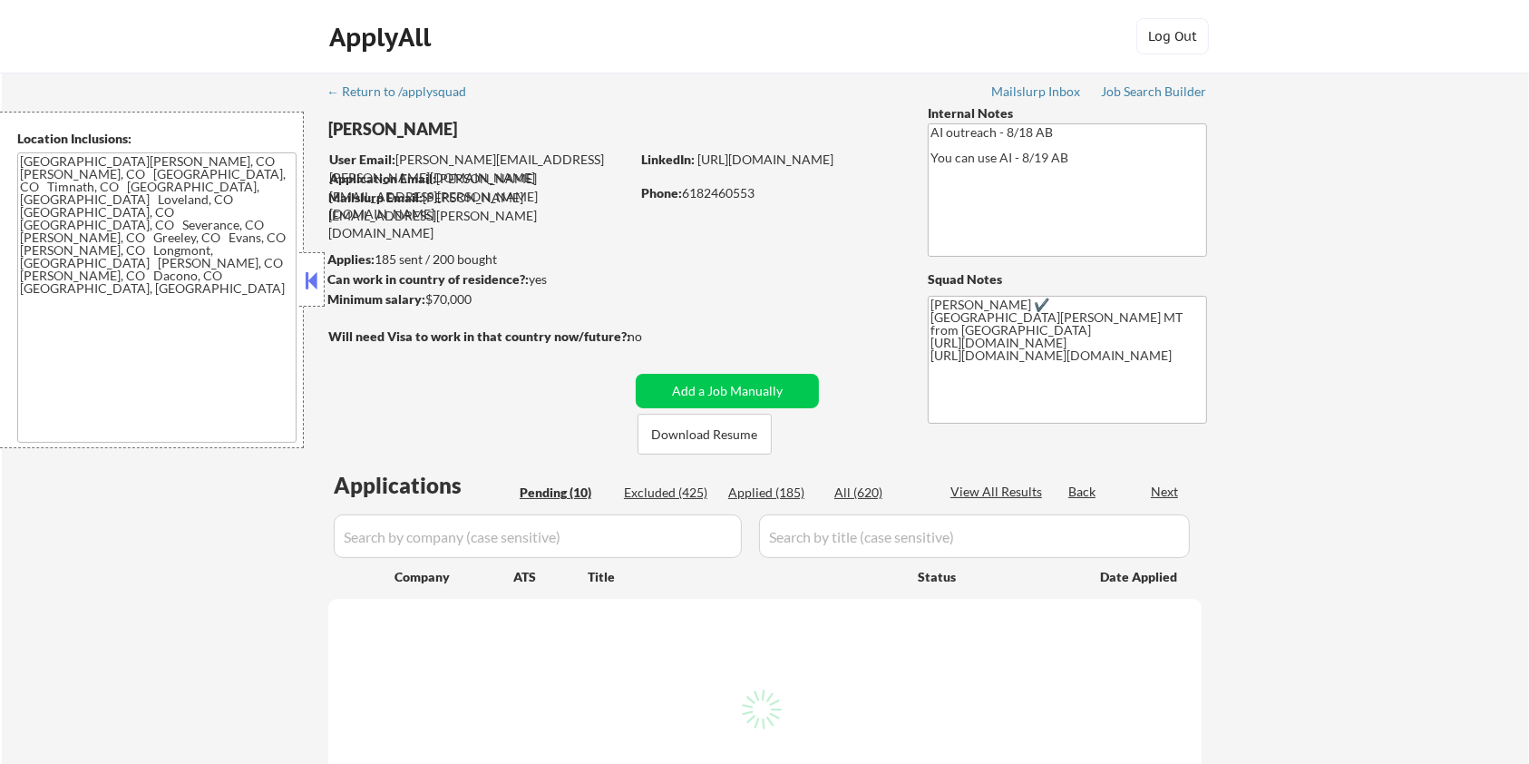
select select ""pending""
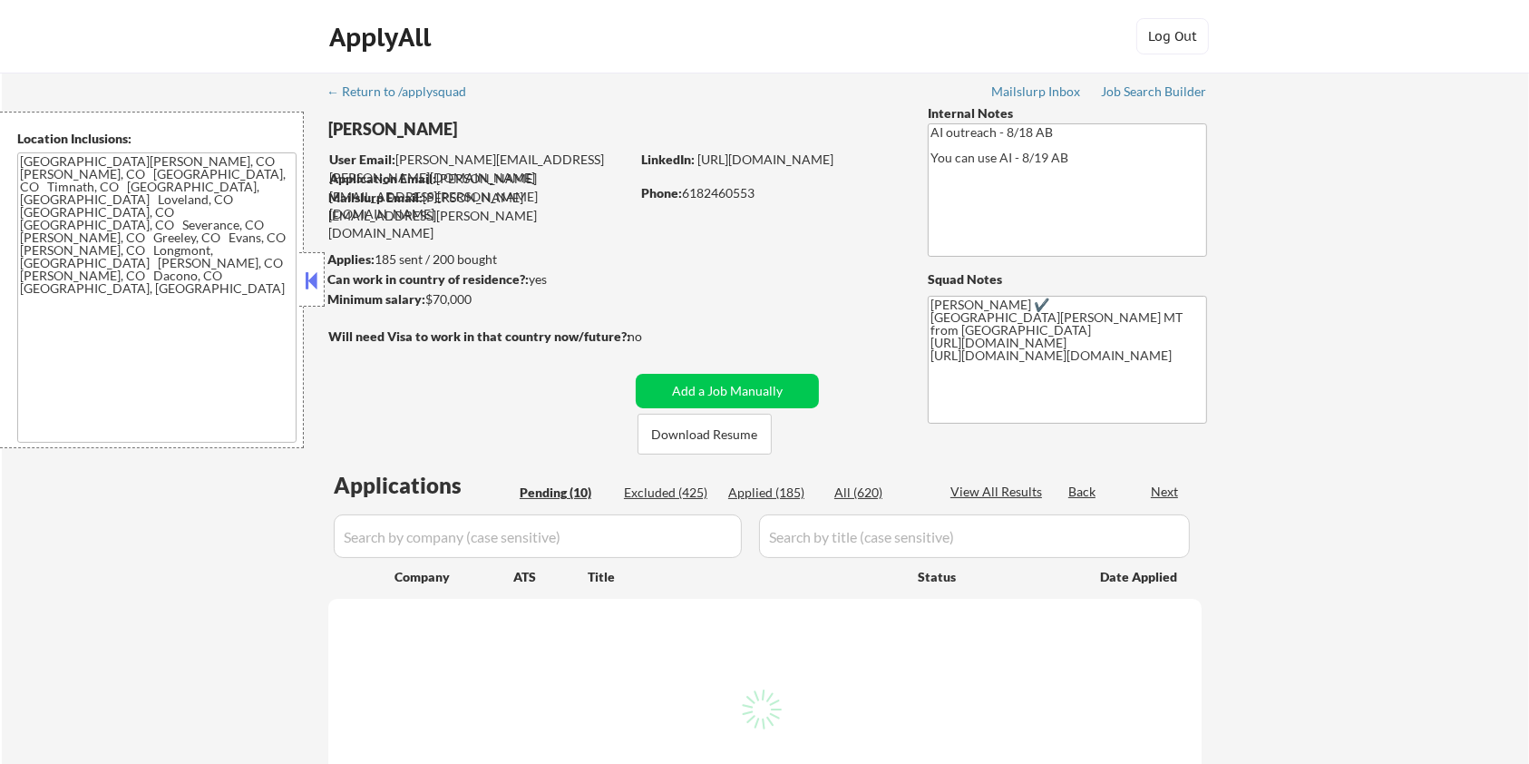
select select ""pending""
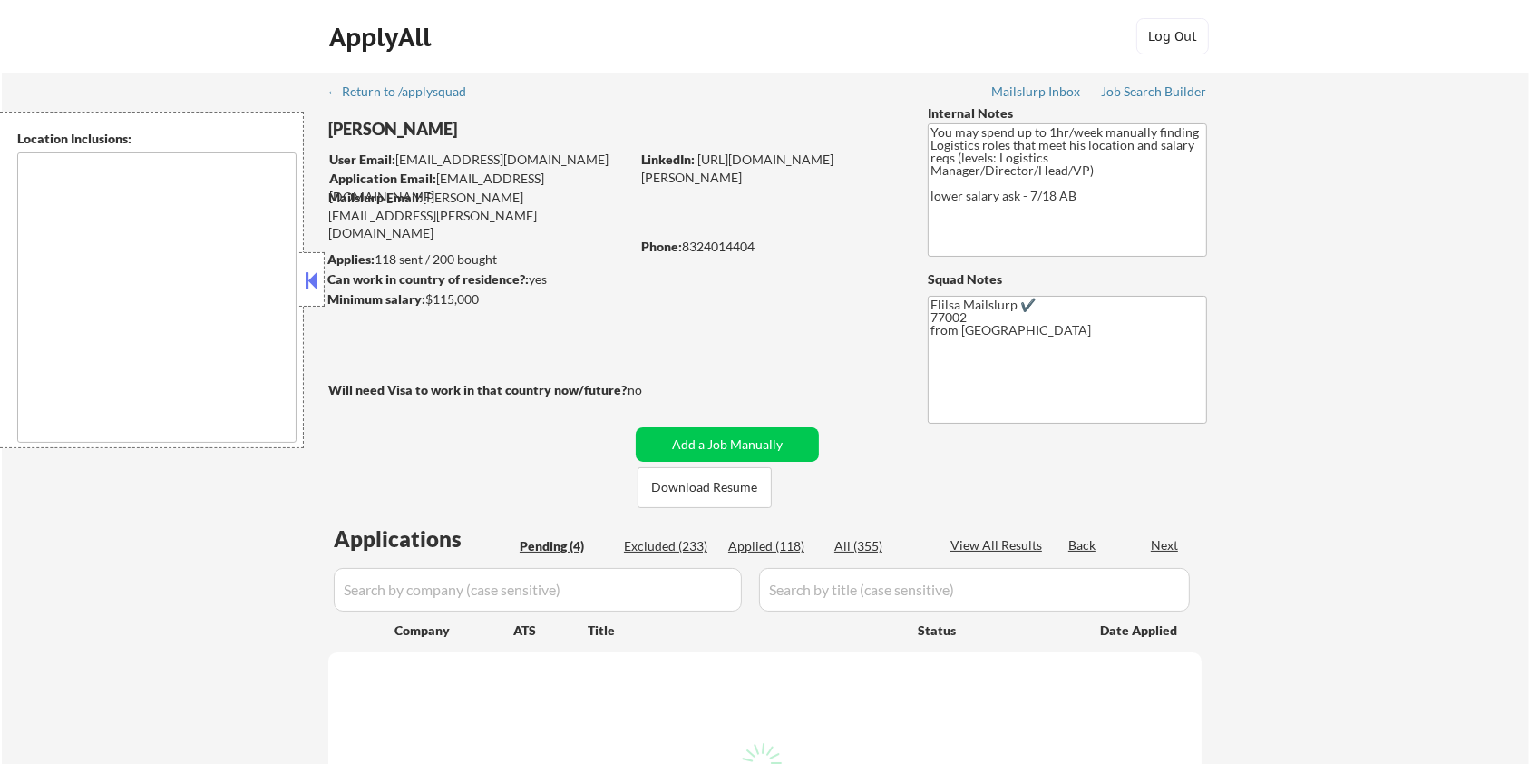
type textarea "[GEOGRAPHIC_DATA], [GEOGRAPHIC_DATA] [GEOGRAPHIC_DATA], [GEOGRAPHIC_DATA] [GEOG…"
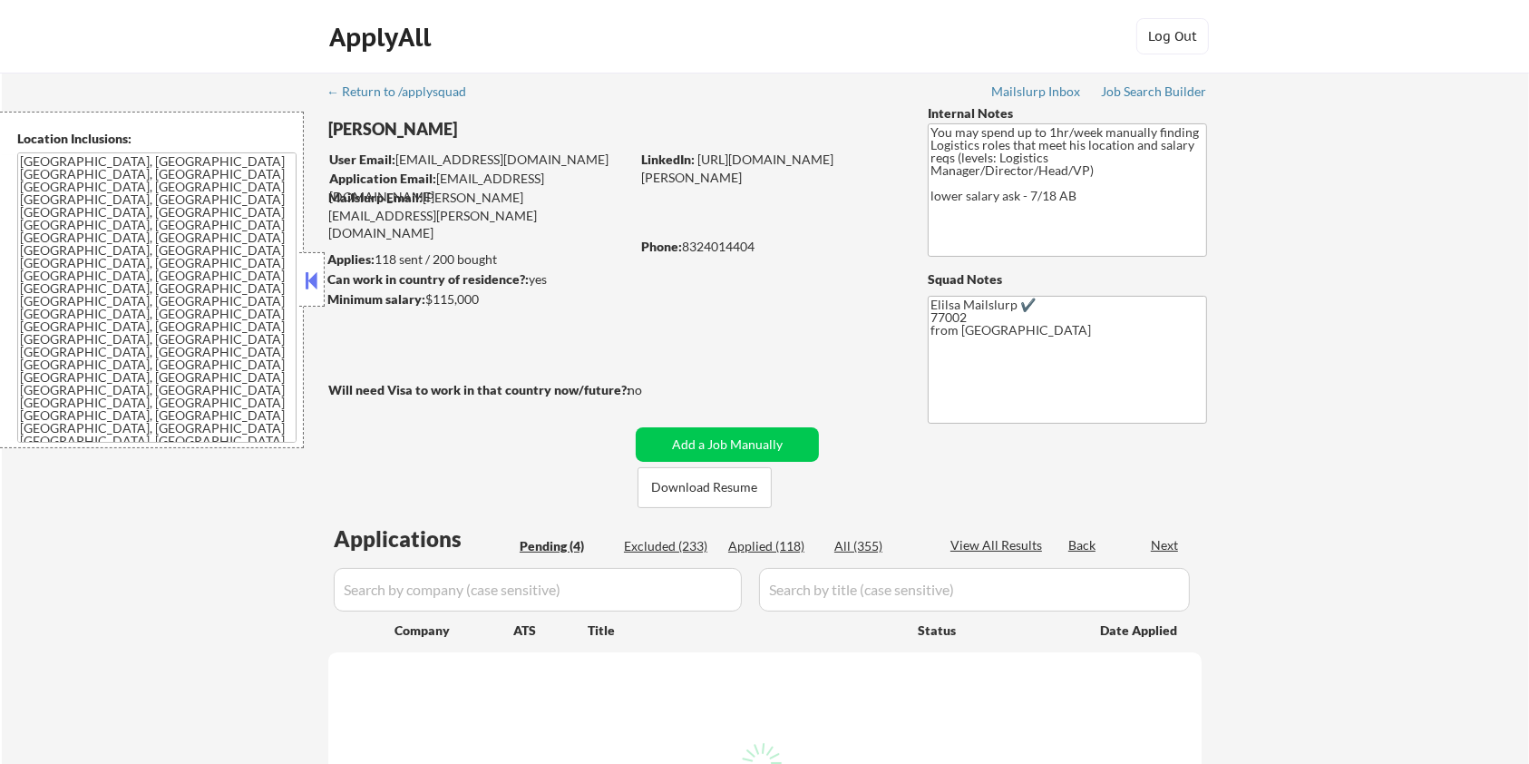
select select ""pending""
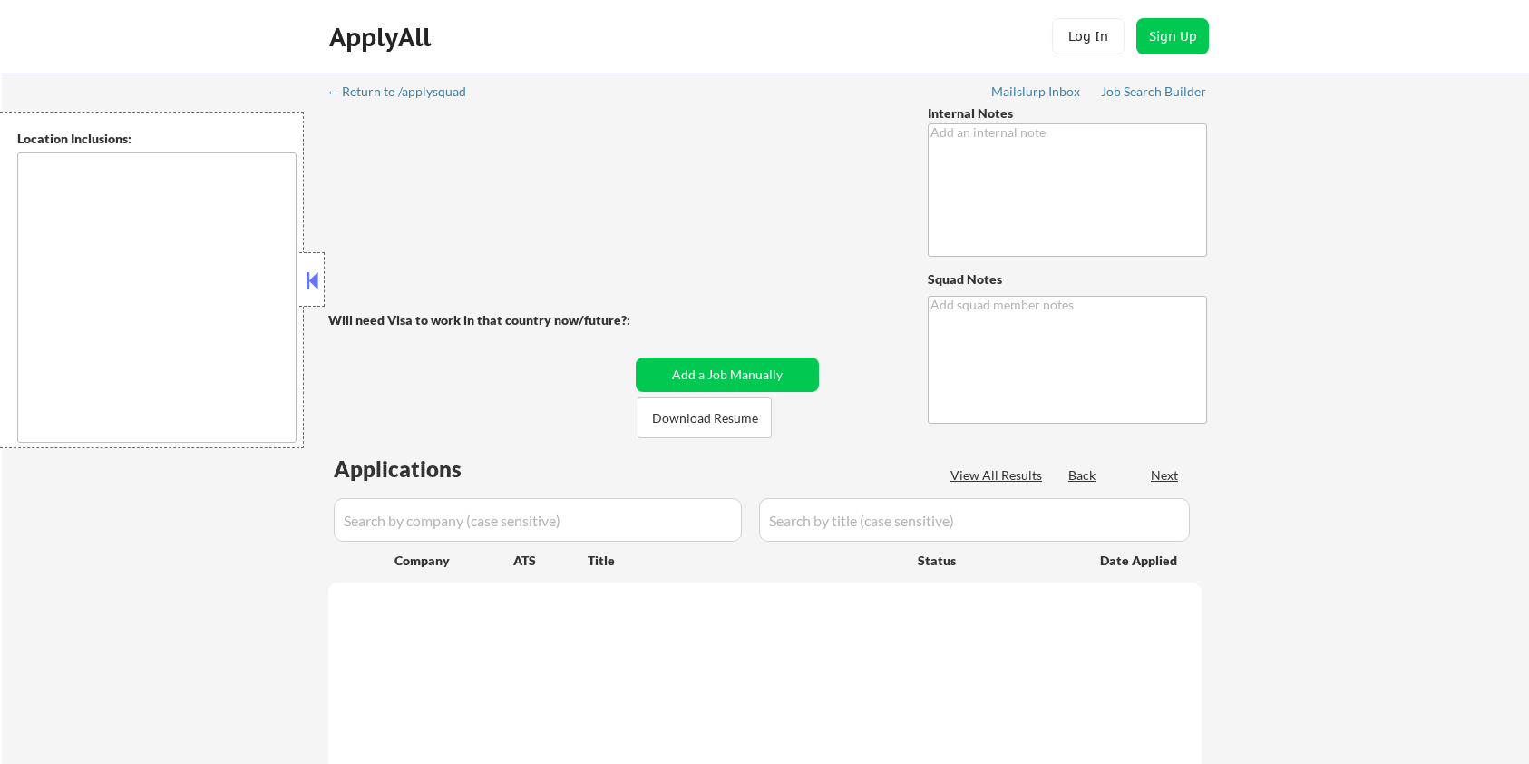
type textarea "Outreach location/titles-7/18,9/5 BM AI Outreach - 8/12 BM His apps will probab…"
type textarea "Old Customer - [PERSON_NAME]✔️ 20678 from-[GEOGRAPHIC_DATA]"
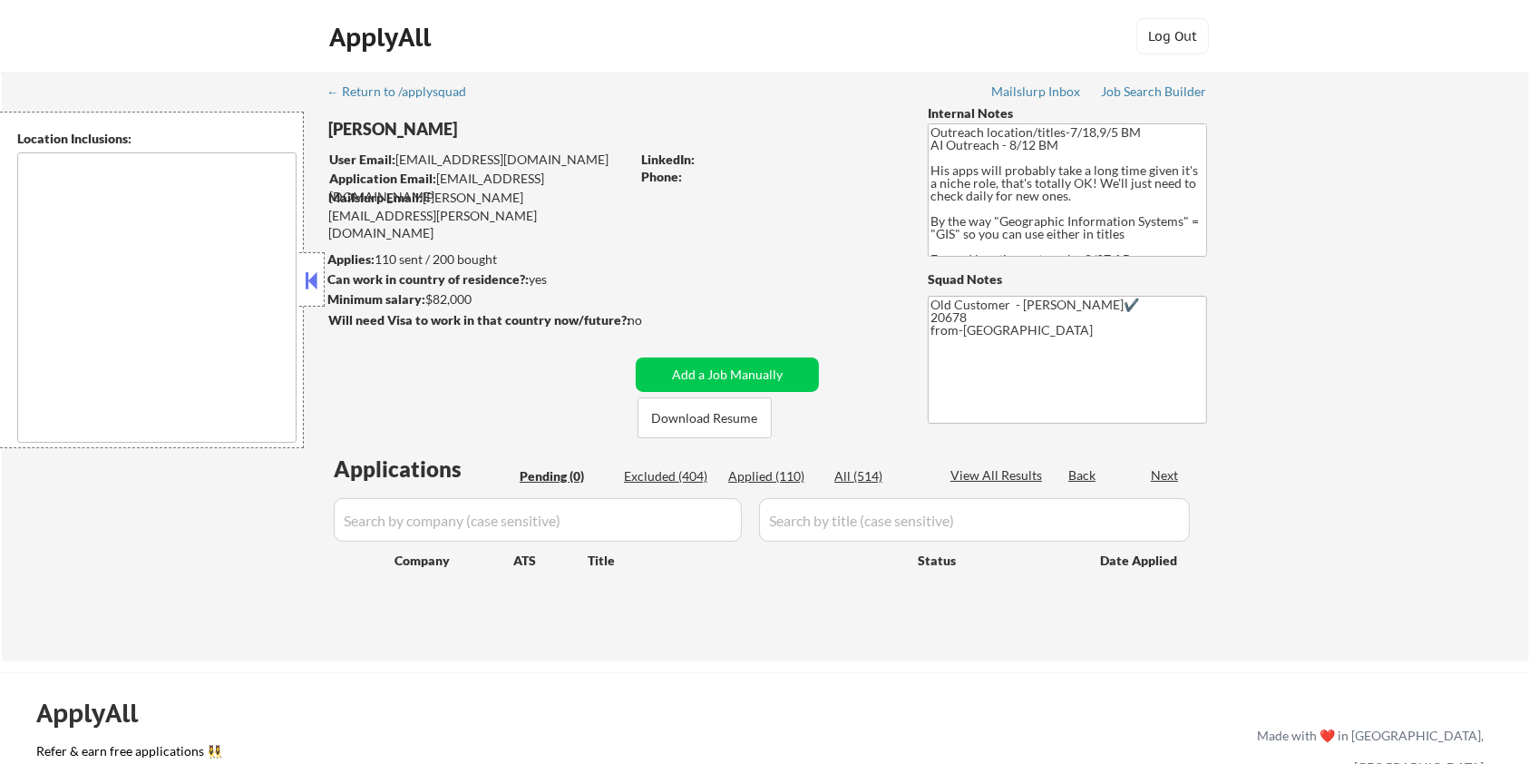
type textarea "Remote [GEOGRAPHIC_DATA] [US_STATE] [GEOGRAPHIC_DATA] [GEOGRAPHIC_DATA] [GEOGRA…"
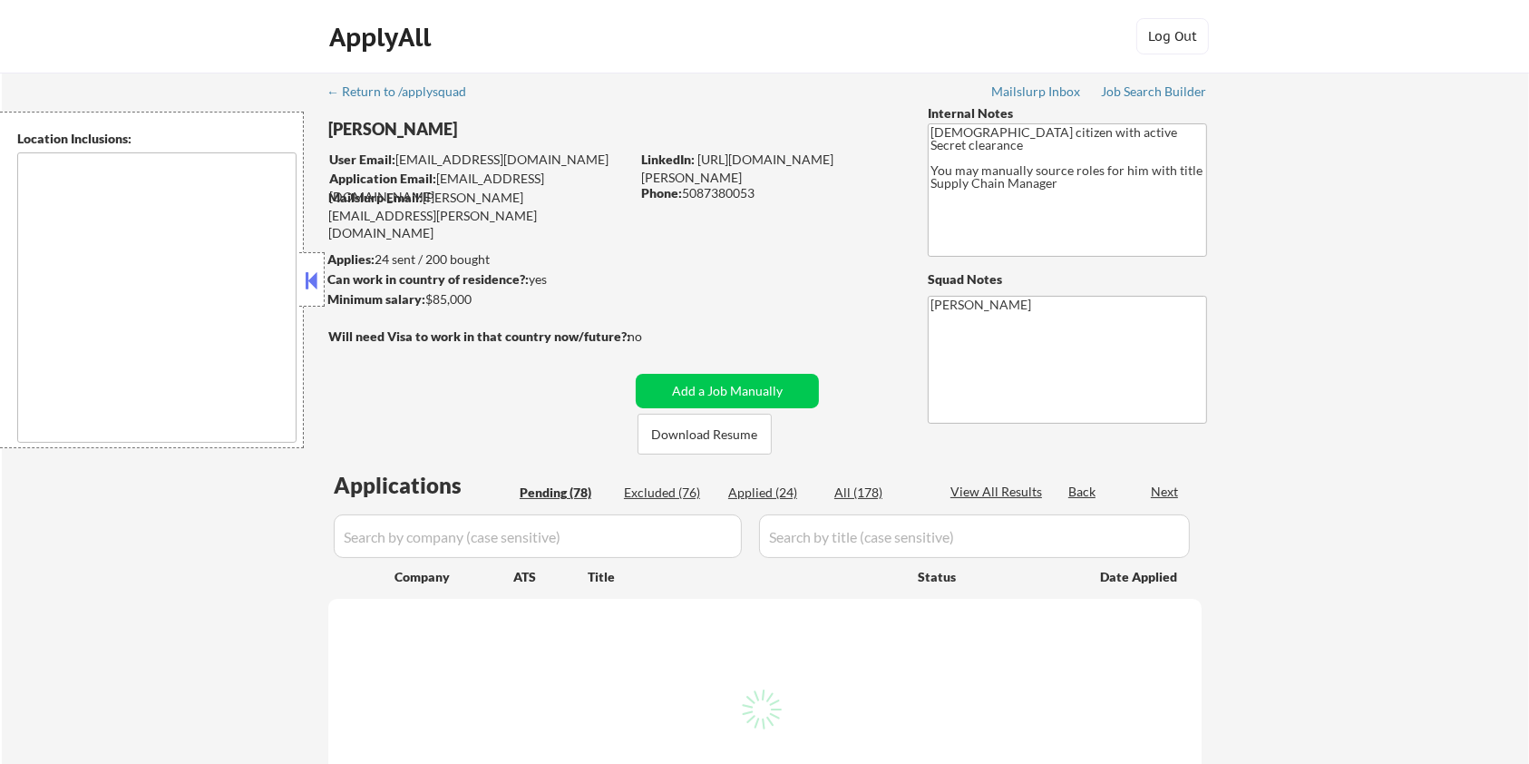
type textarea "[GEOGRAPHIC_DATA], [GEOGRAPHIC_DATA] in the [GEOGRAPHIC_DATA], [GEOGRAPHIC_DATA…"
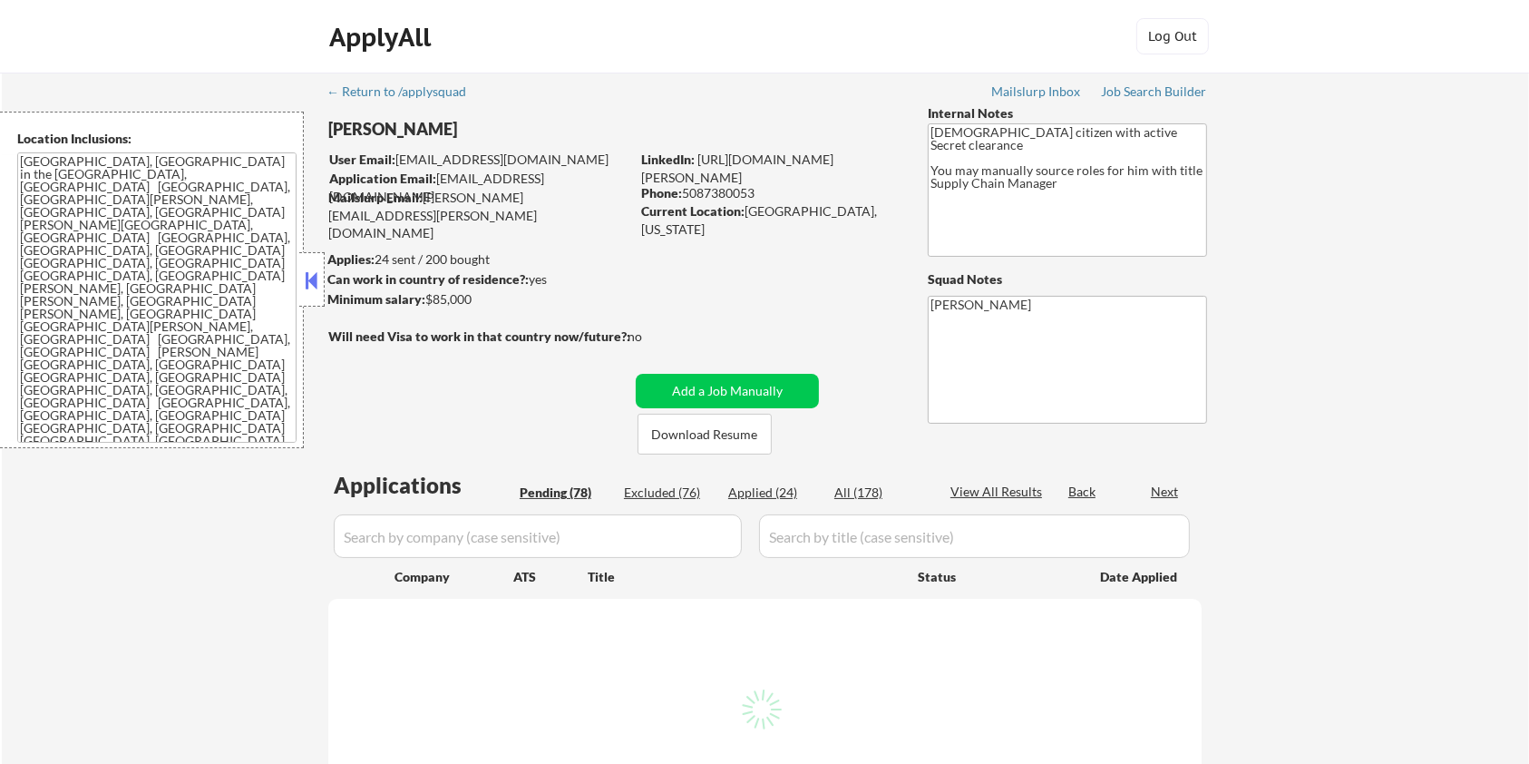
select select ""pending""
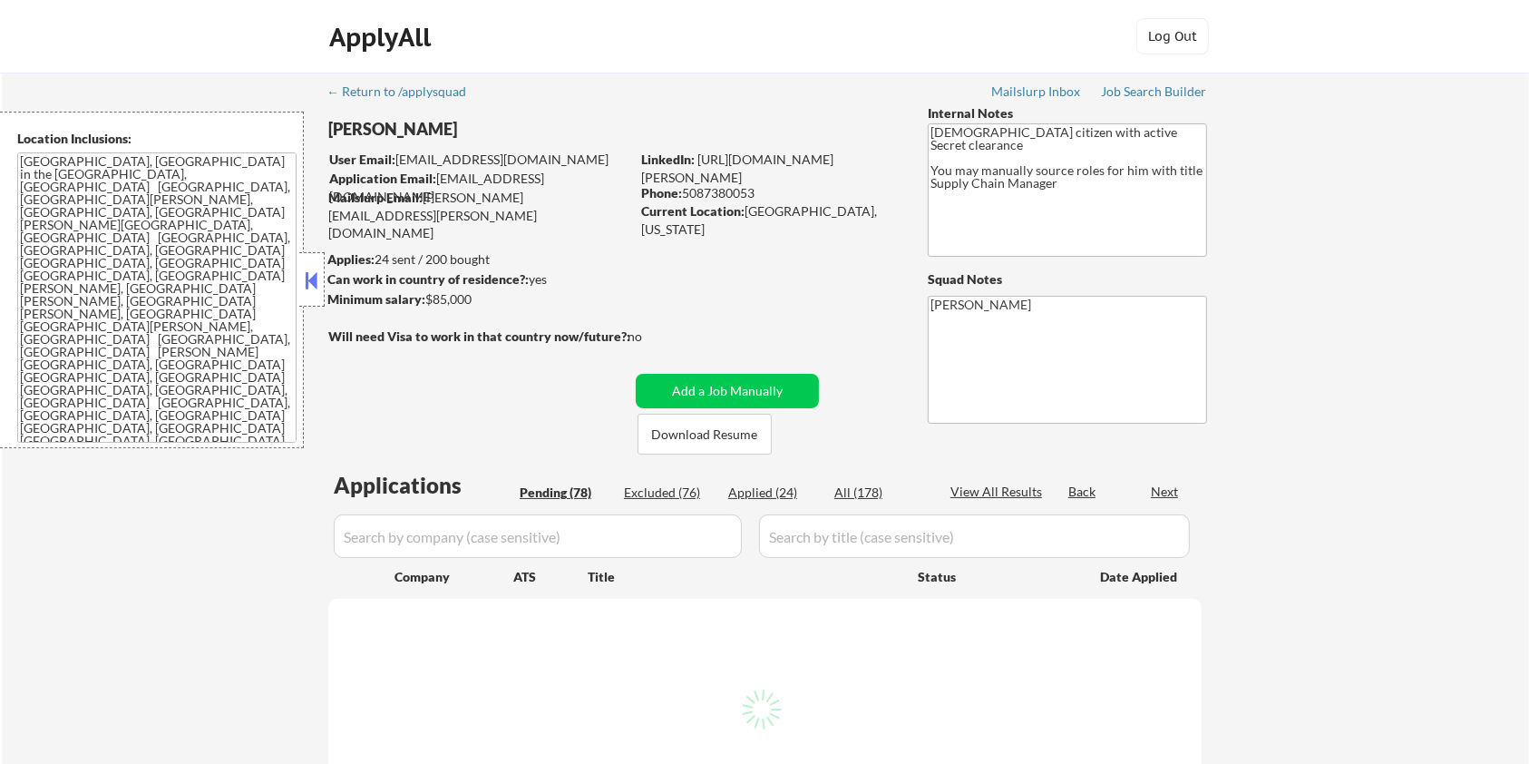
select select ""pending""
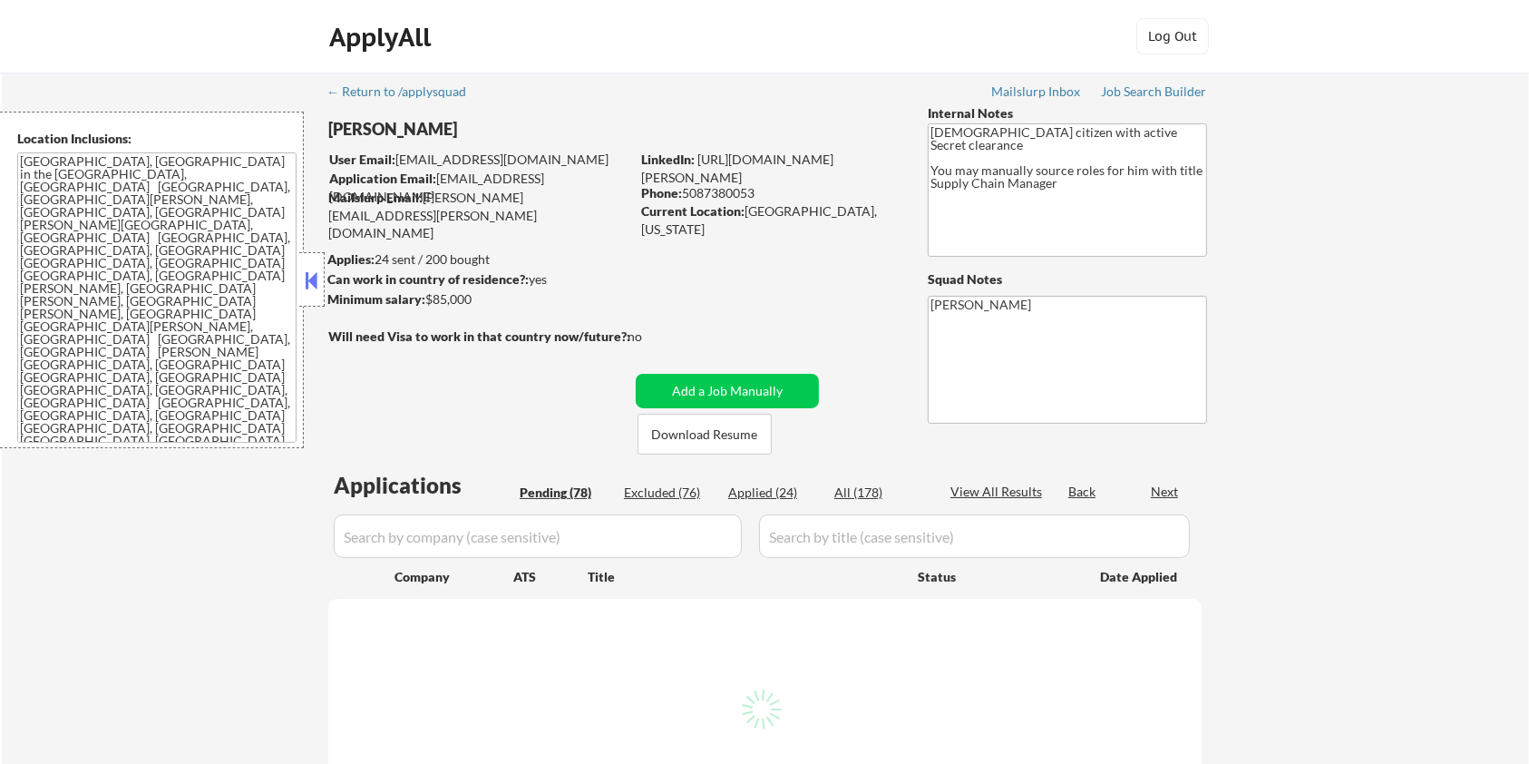
select select ""pending""
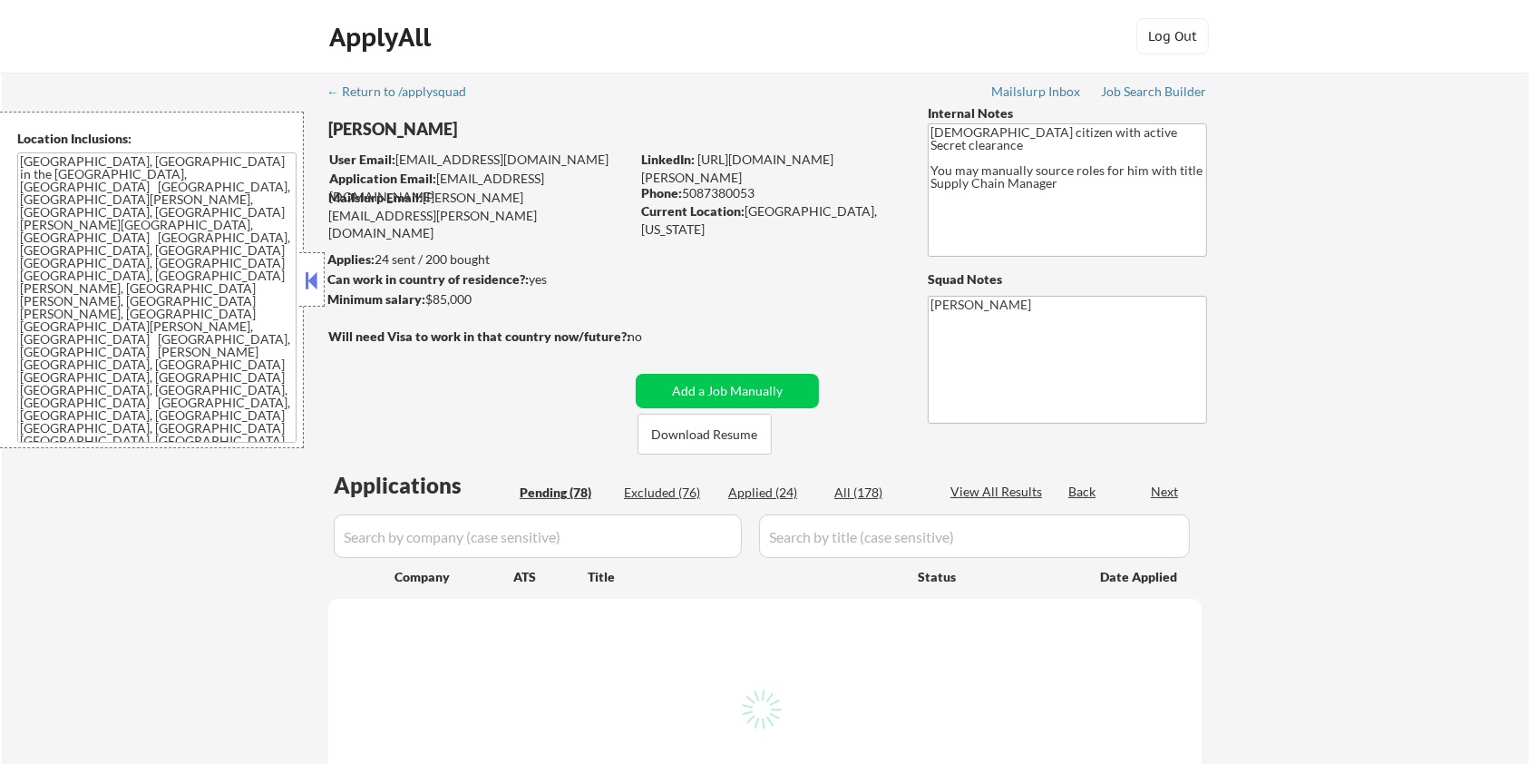
select select ""pending""
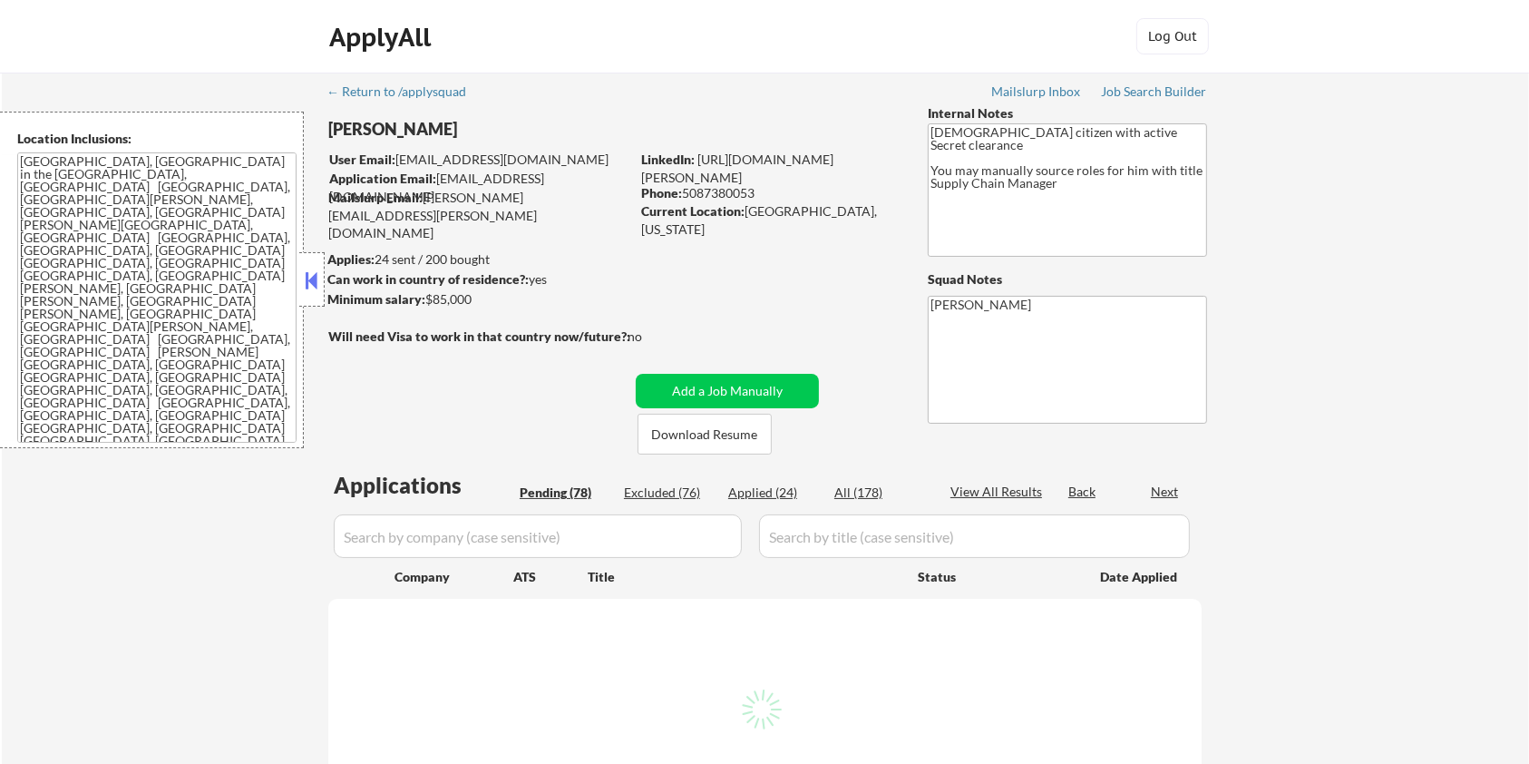
select select ""pending""
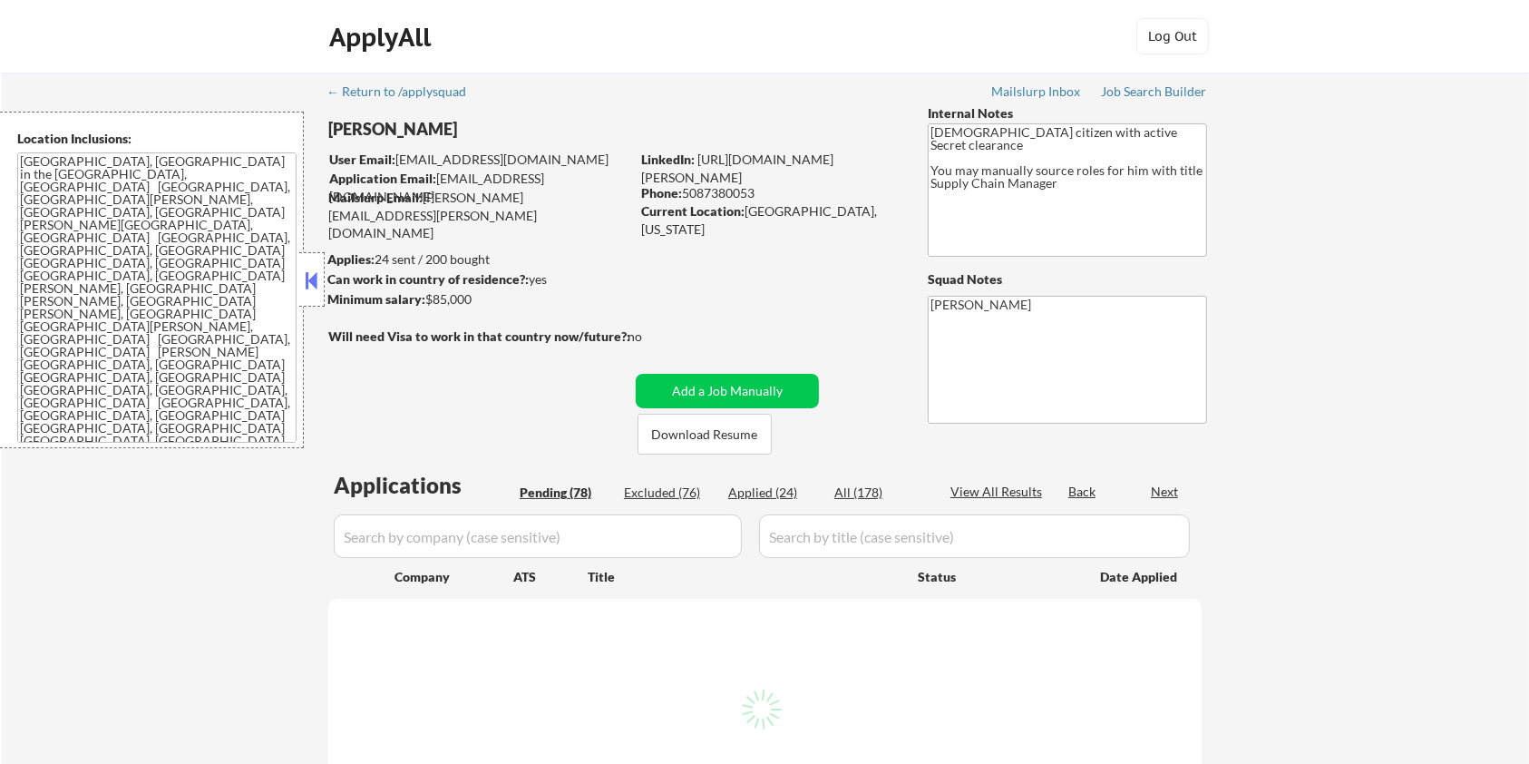
select select ""pending""
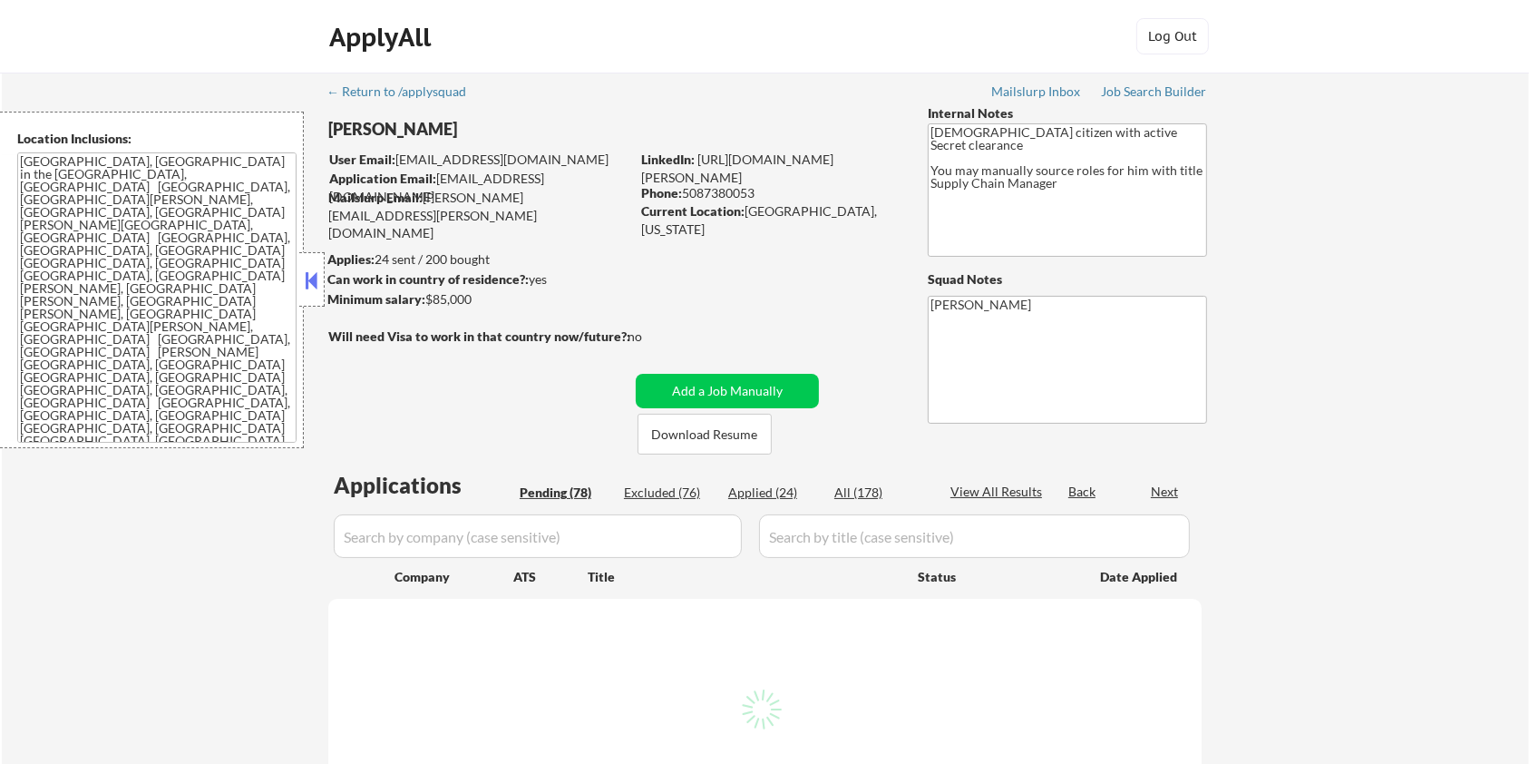
select select ""pending""
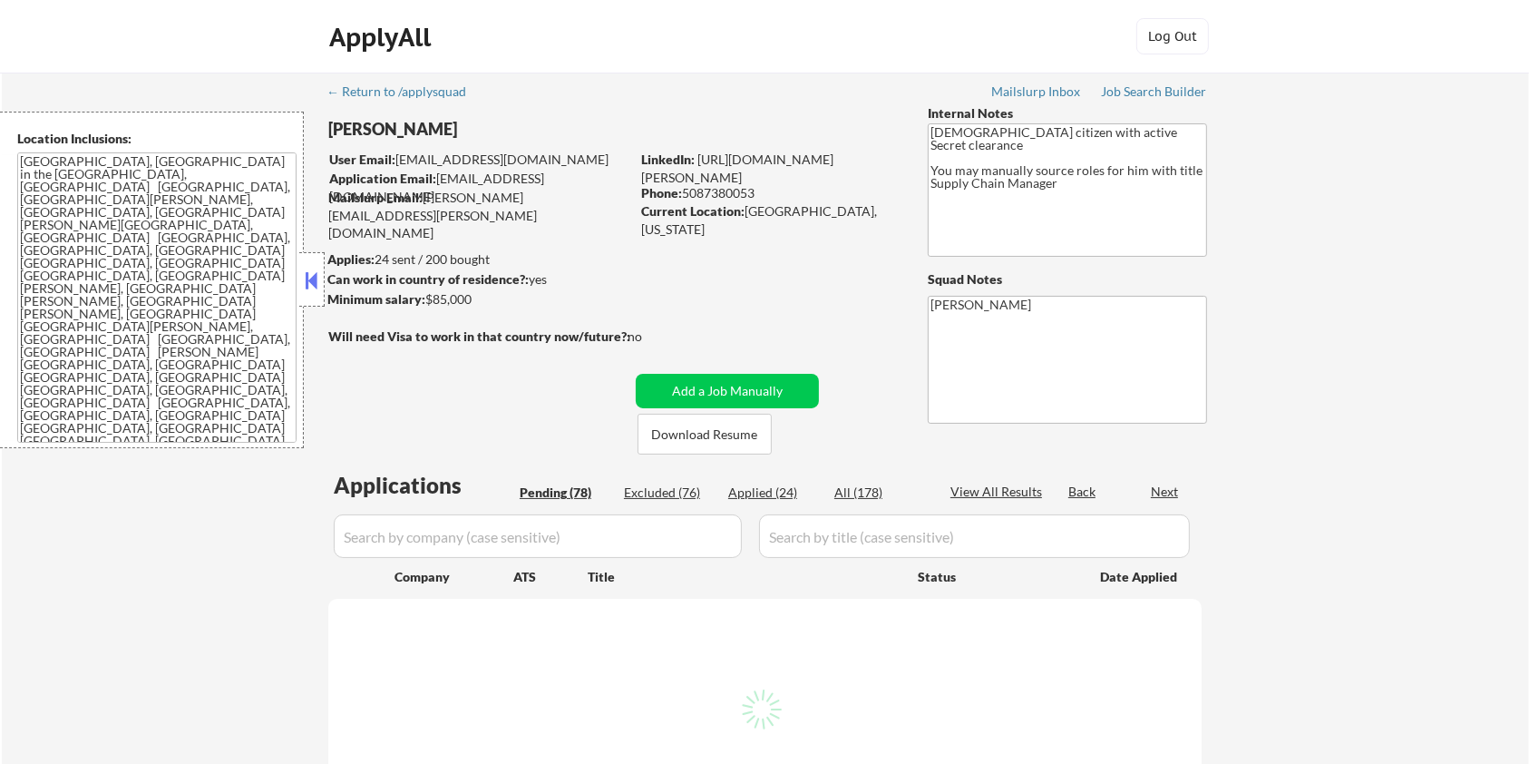
select select ""pending""
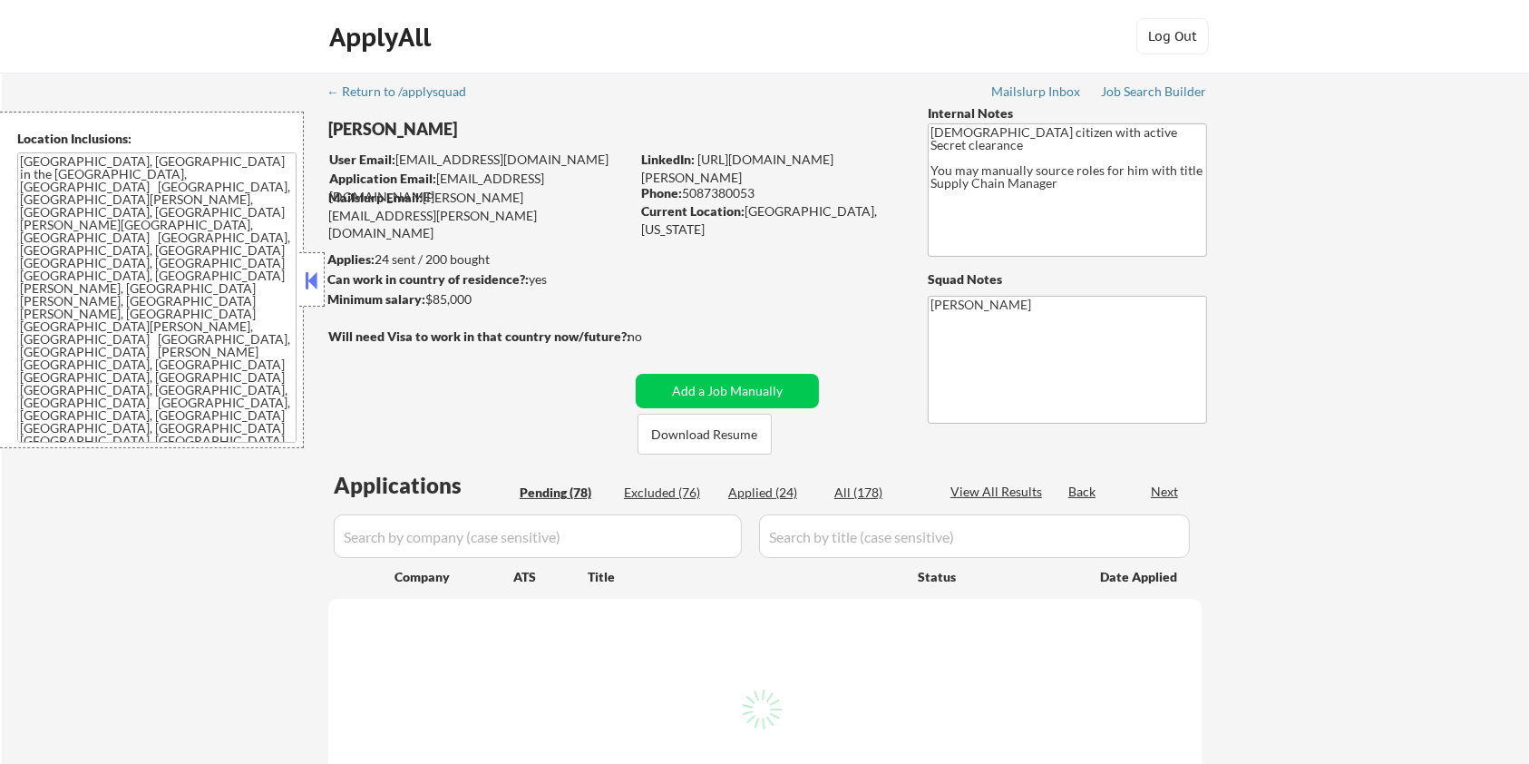
select select ""pending""
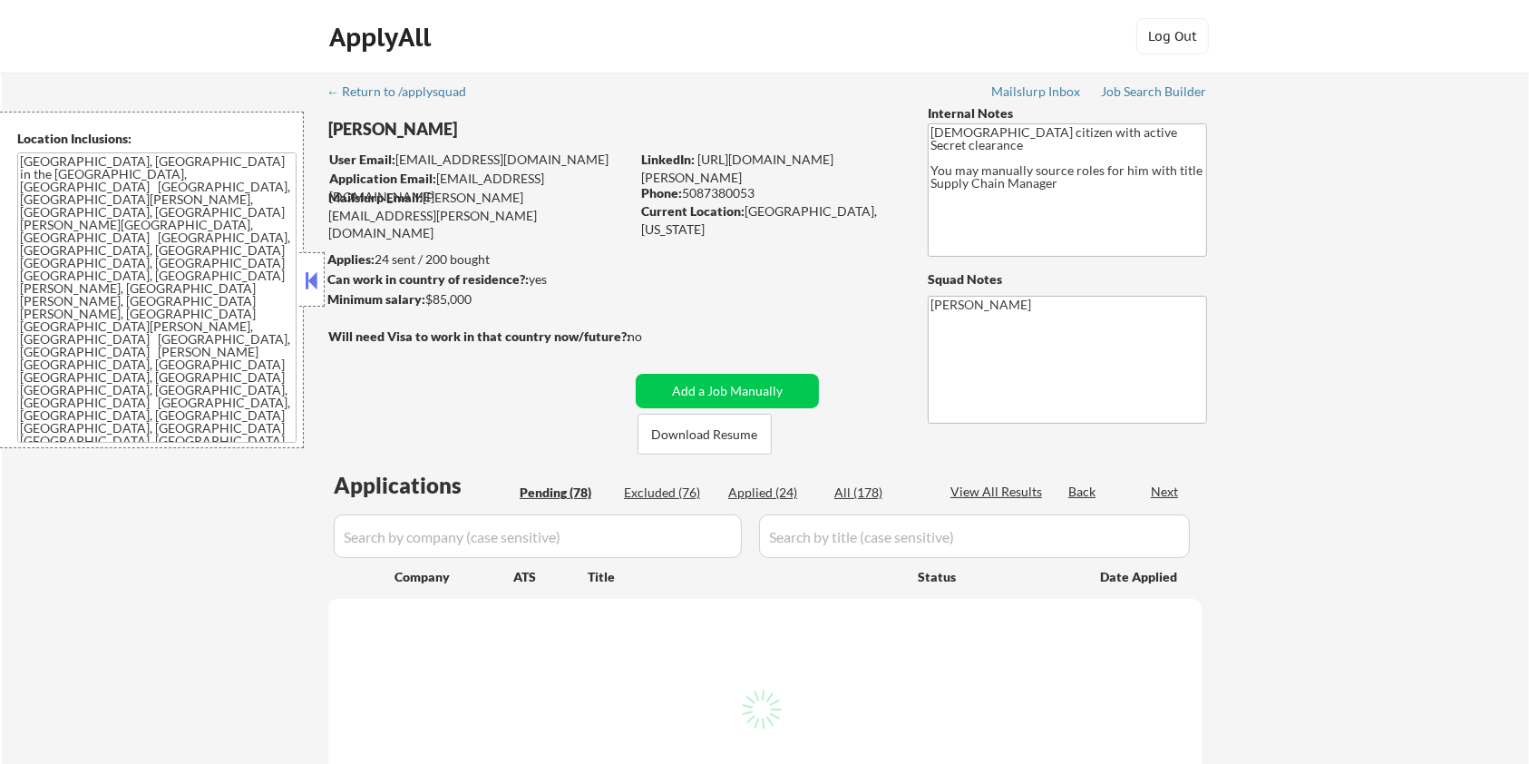
select select ""pending""
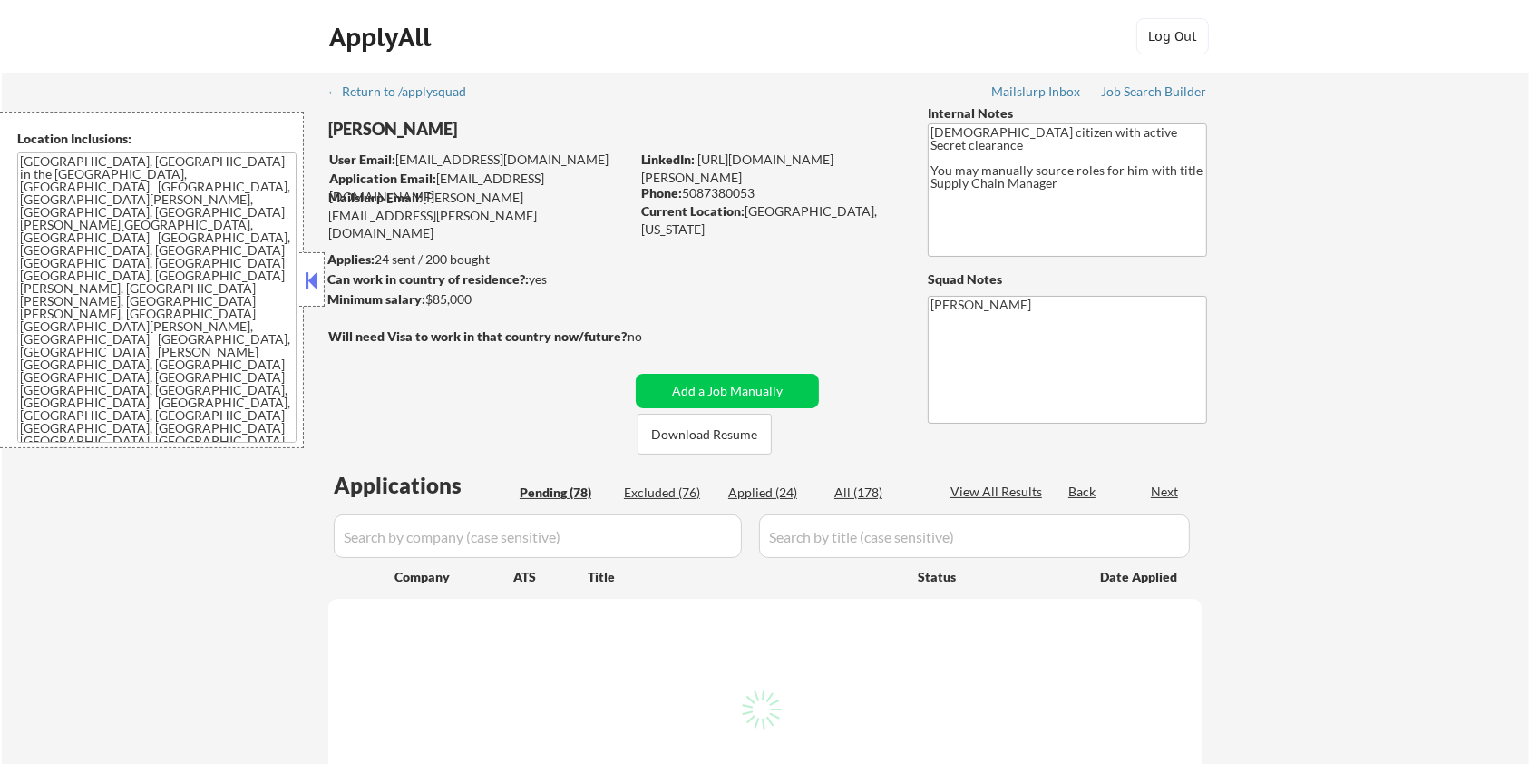
select select ""pending""
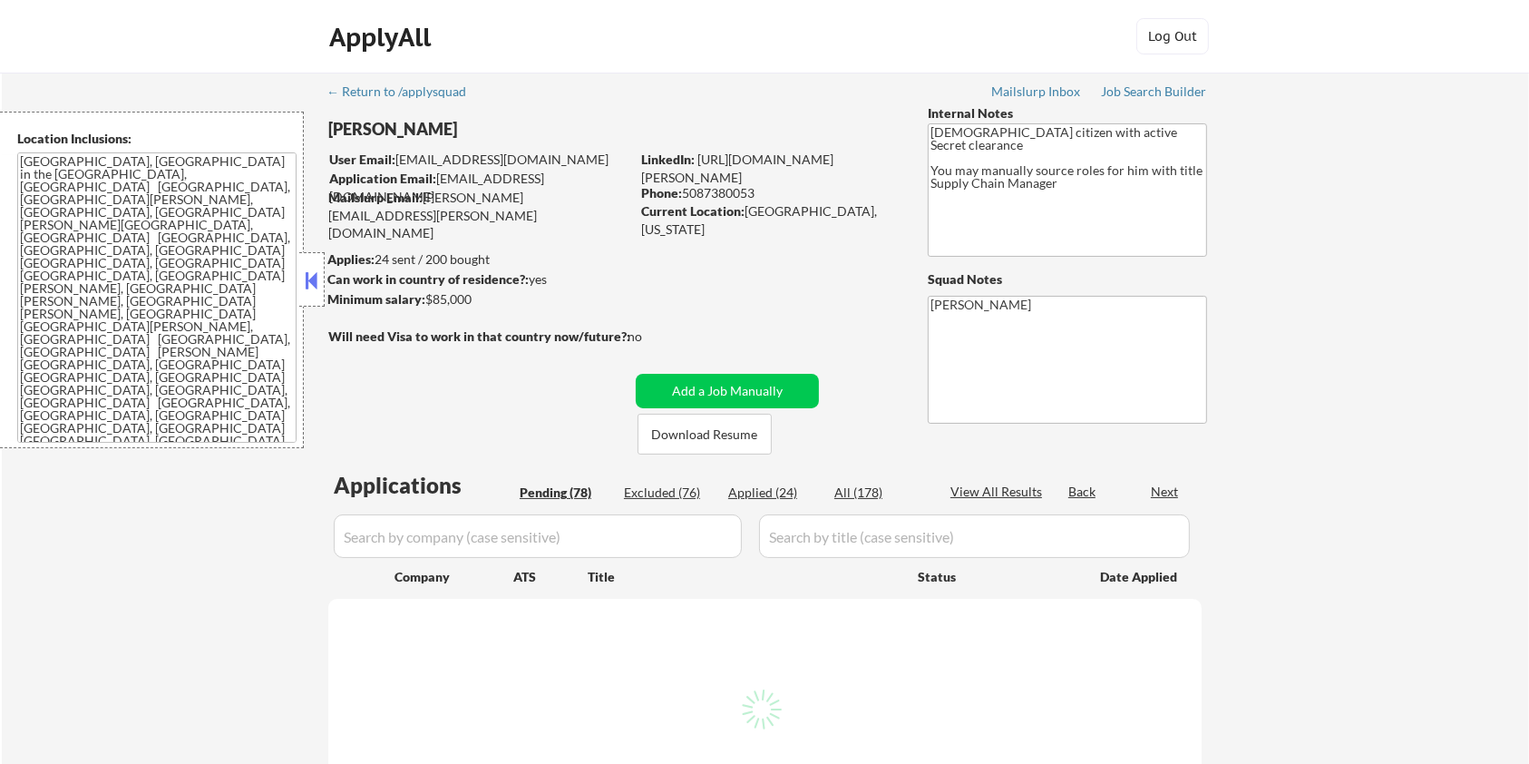
select select ""pending""
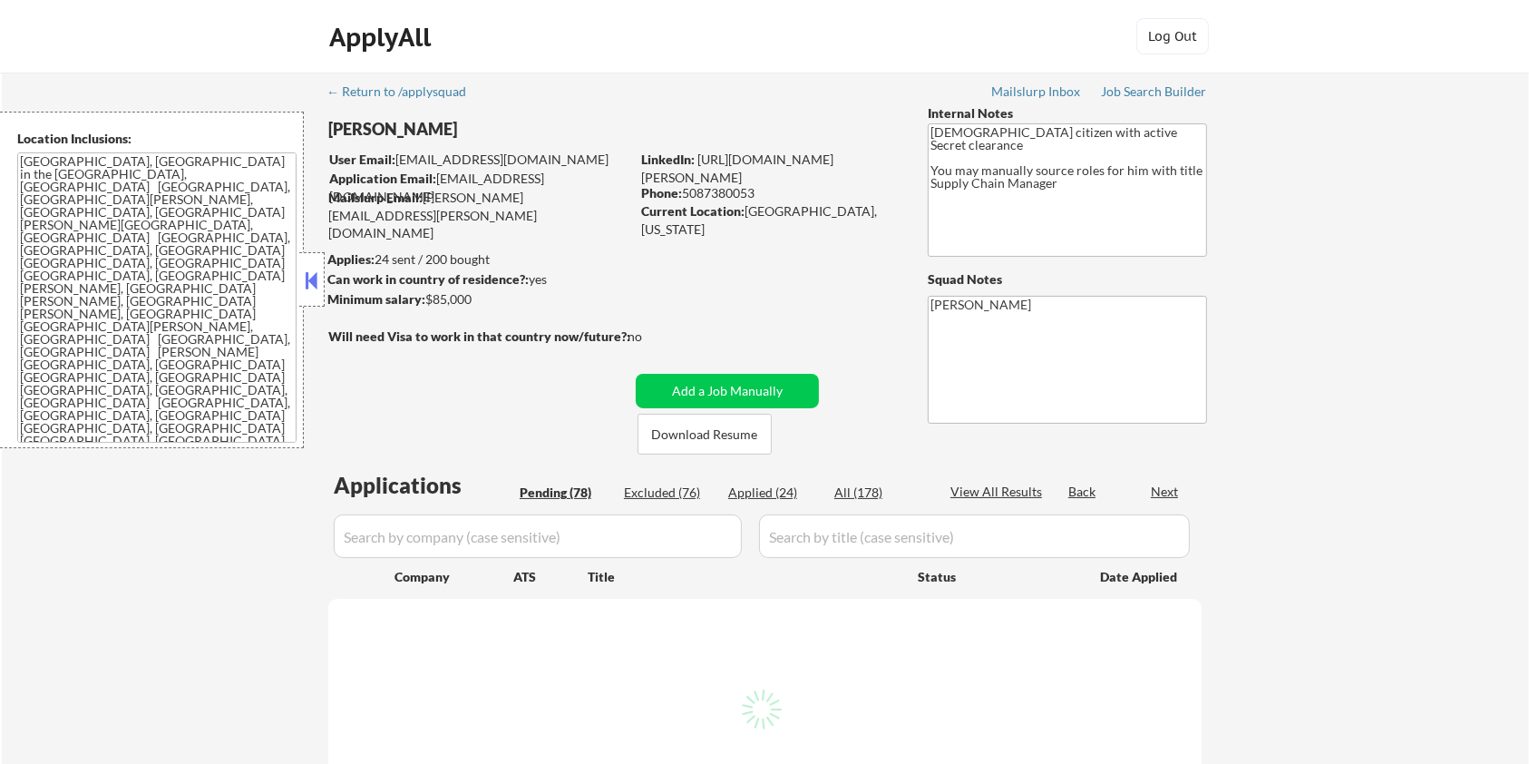
select select ""pending""
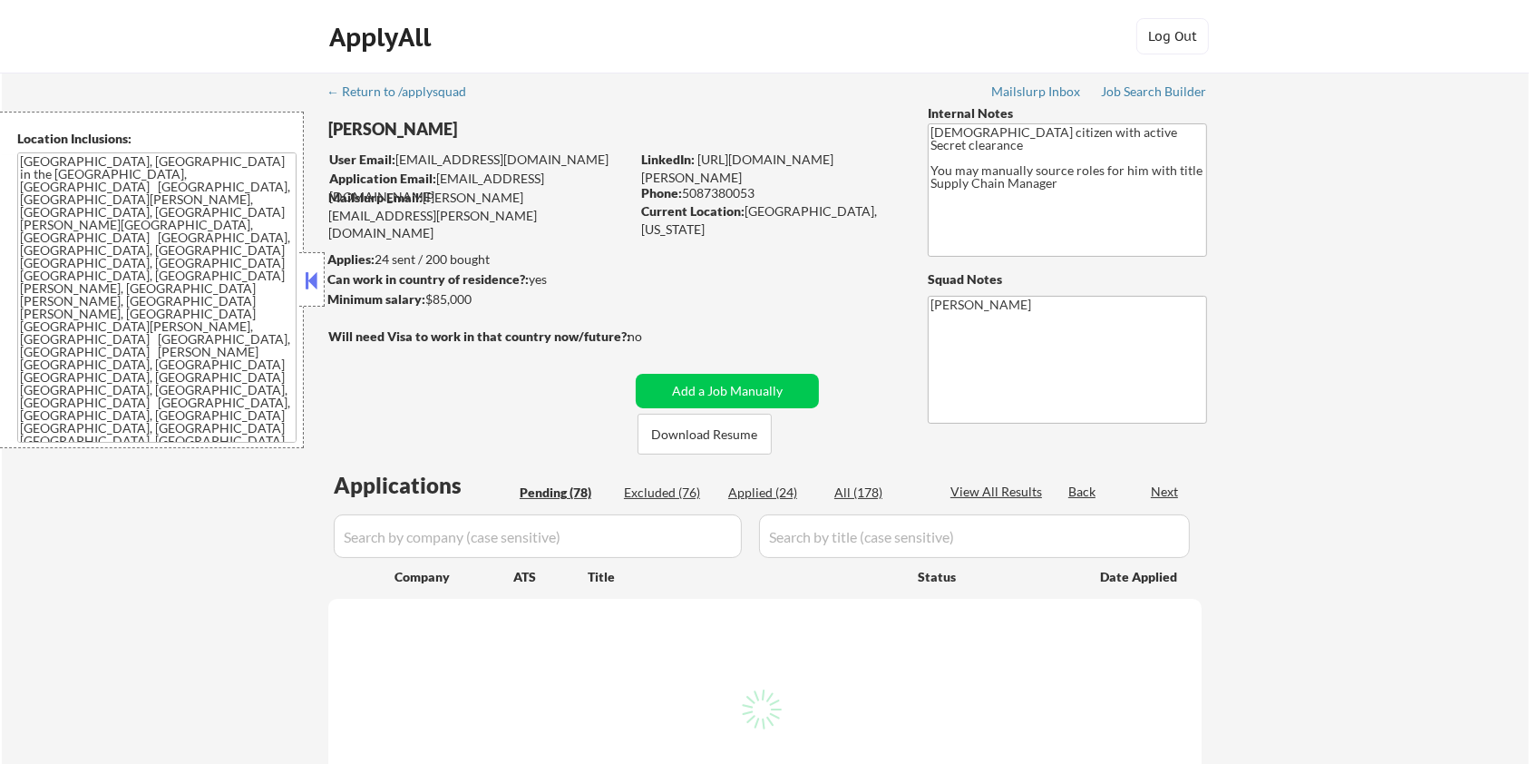
select select ""pending""
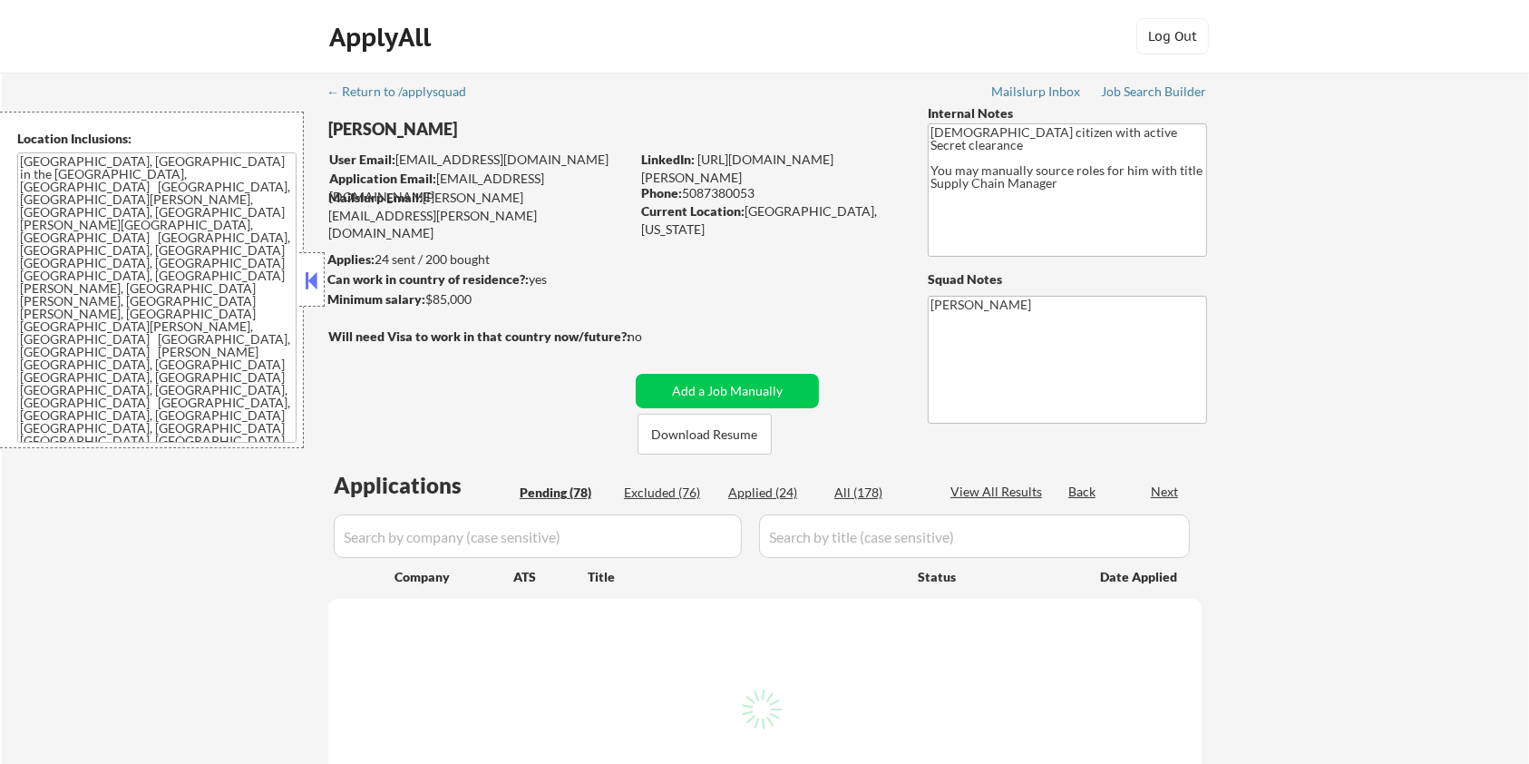
select select ""pending""
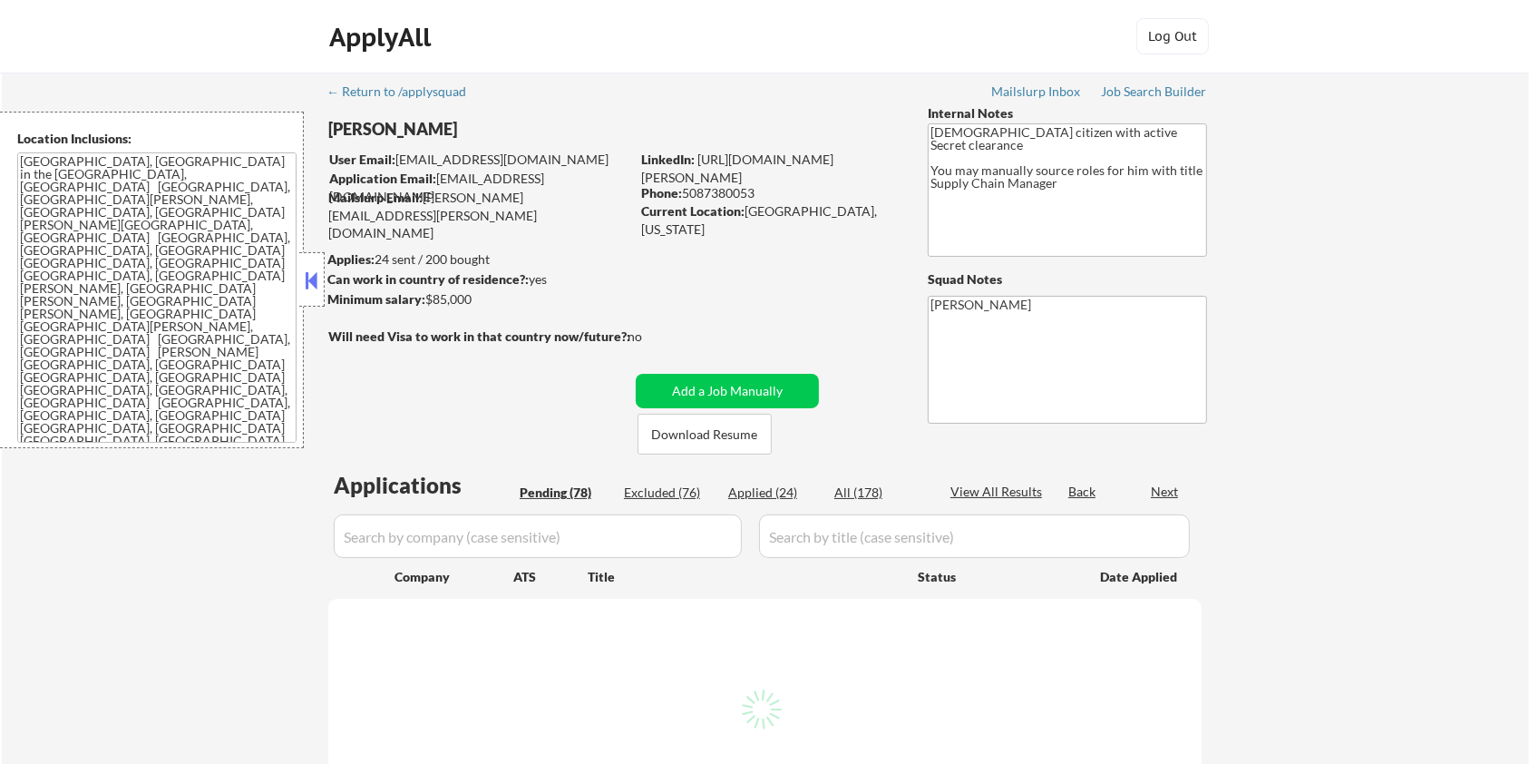
select select ""pending""
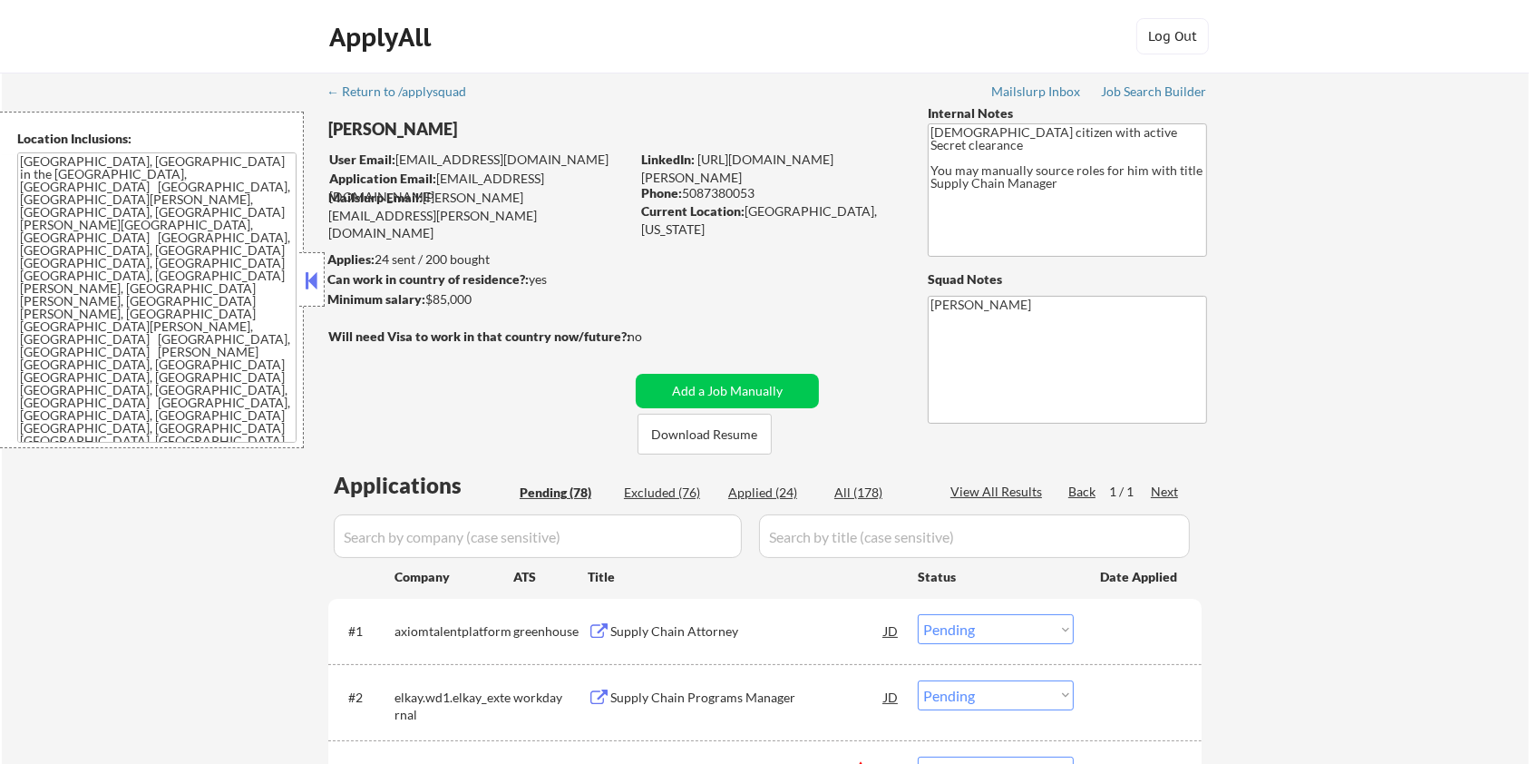
scroll to position [121, 0]
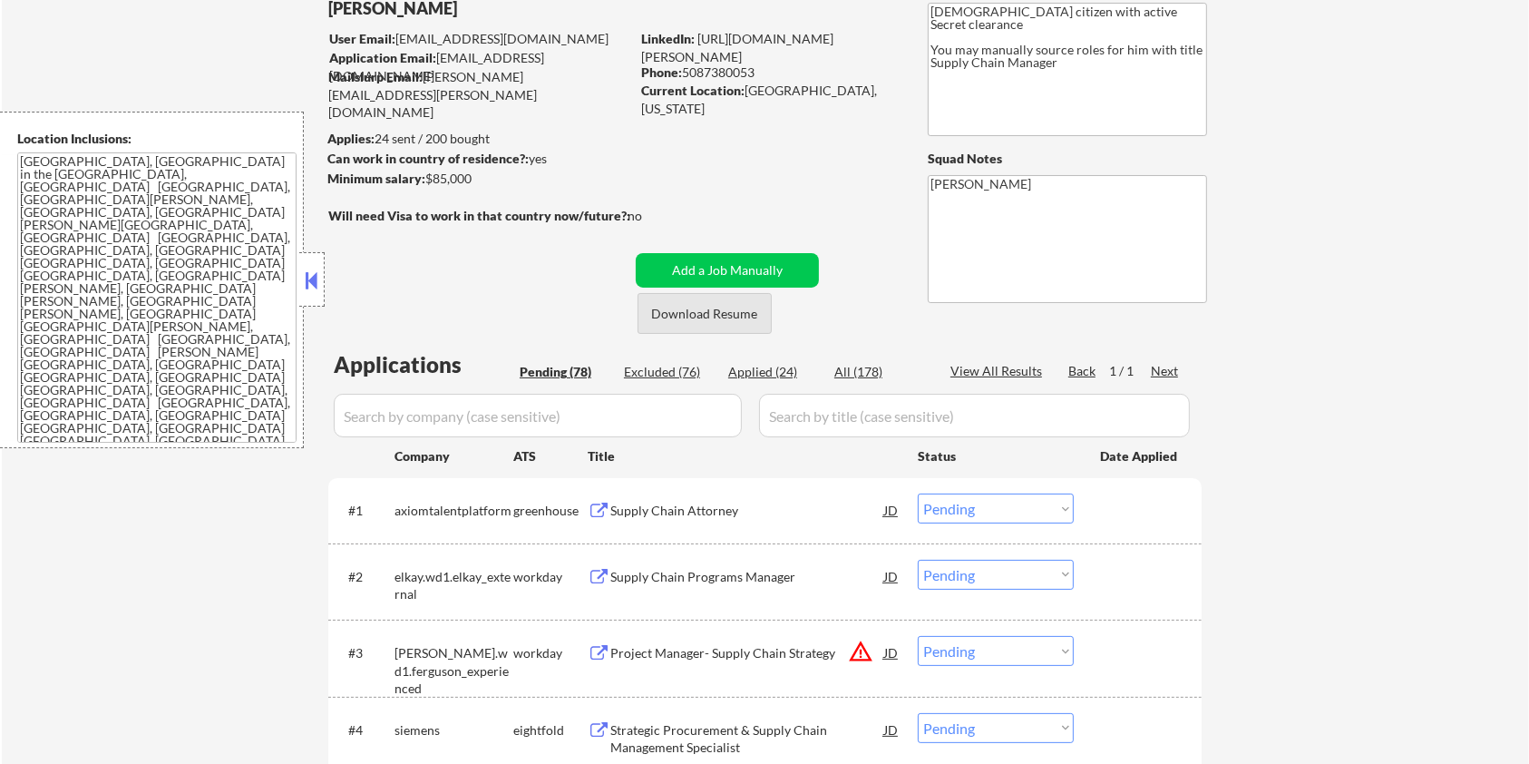
click at [701, 309] on button "Download Resume" at bounding box center [705, 313] width 134 height 41
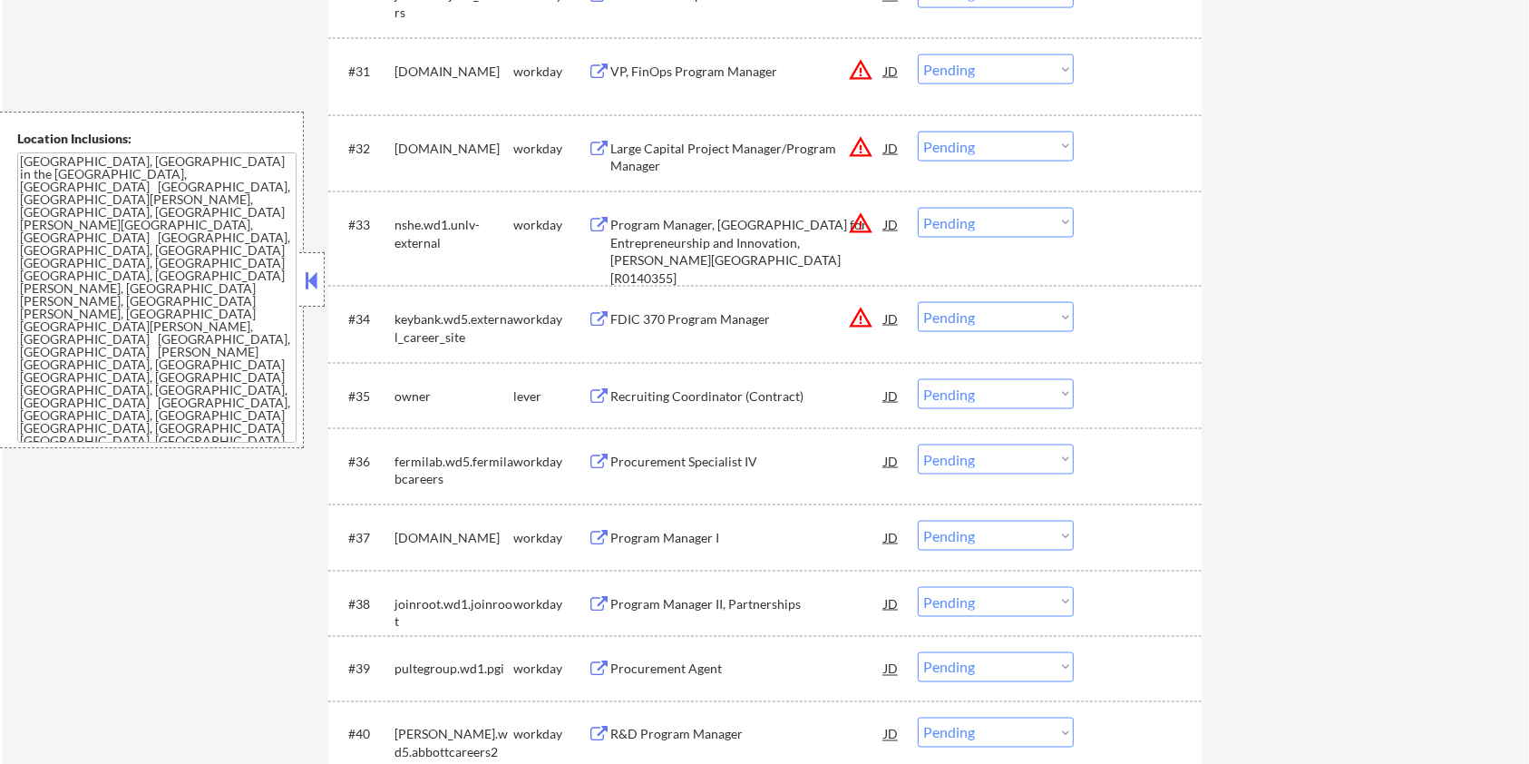
scroll to position [2903, 0]
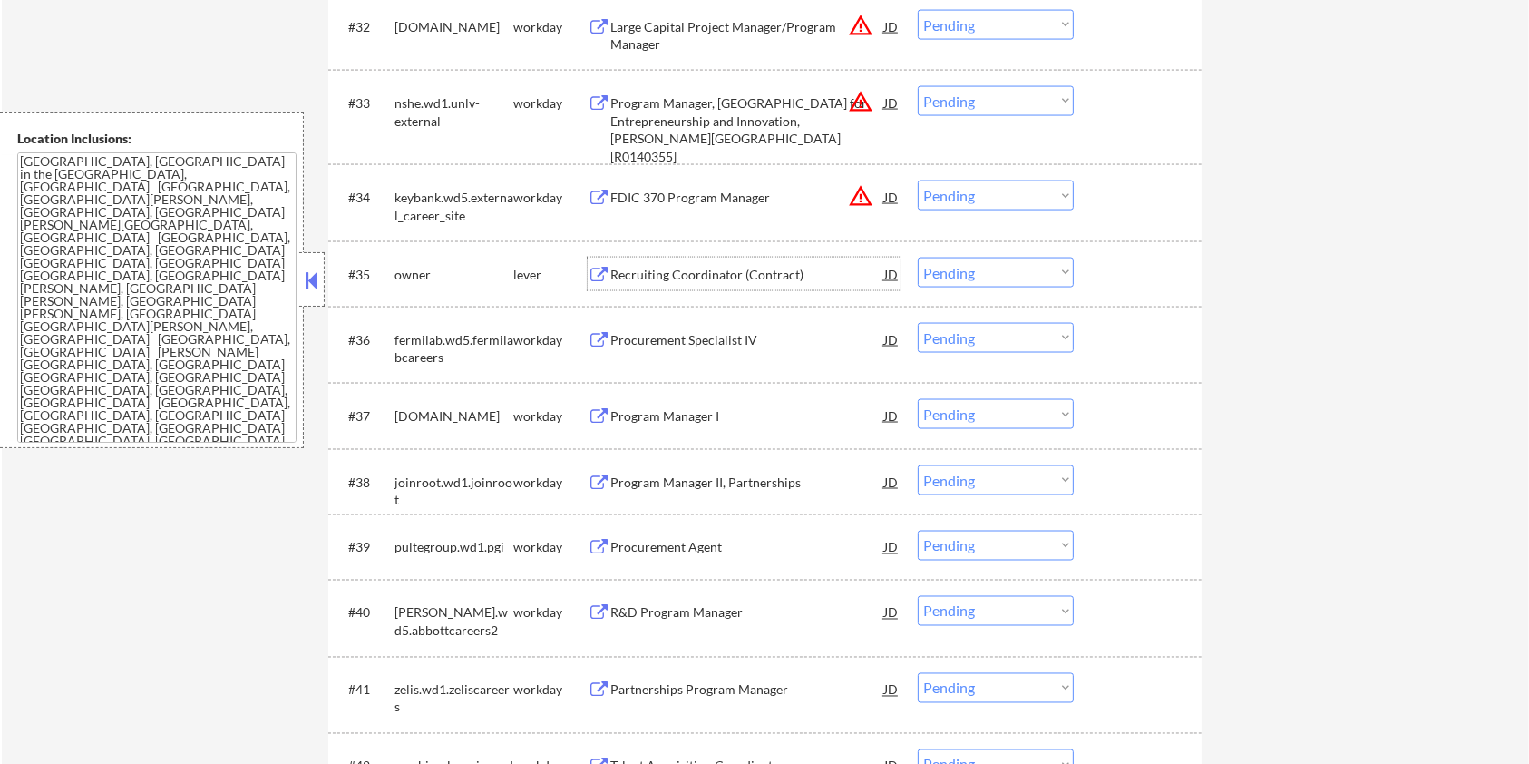
click at [725, 275] on div "Recruiting Coordinator (Contract)" at bounding box center [748, 275] width 274 height 18
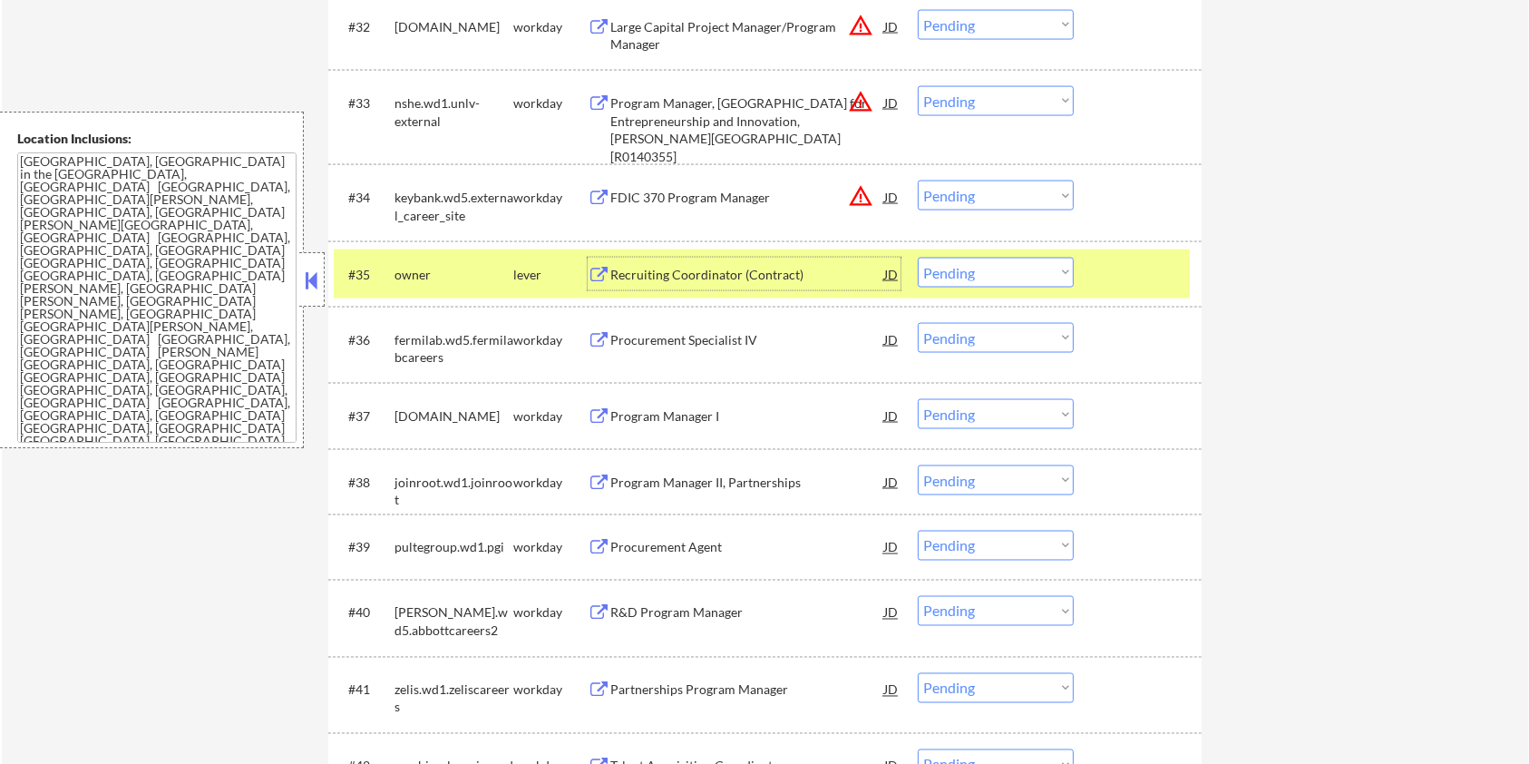
click at [1027, 269] on select "Choose an option... Pending Applied Excluded (Questions) Excluded (Expired) Exc…" at bounding box center [996, 273] width 156 height 30
click at [918, 258] on select "Choose an option... Pending Applied Excluded (Questions) Excluded (Expired) Exc…" at bounding box center [996, 273] width 156 height 30
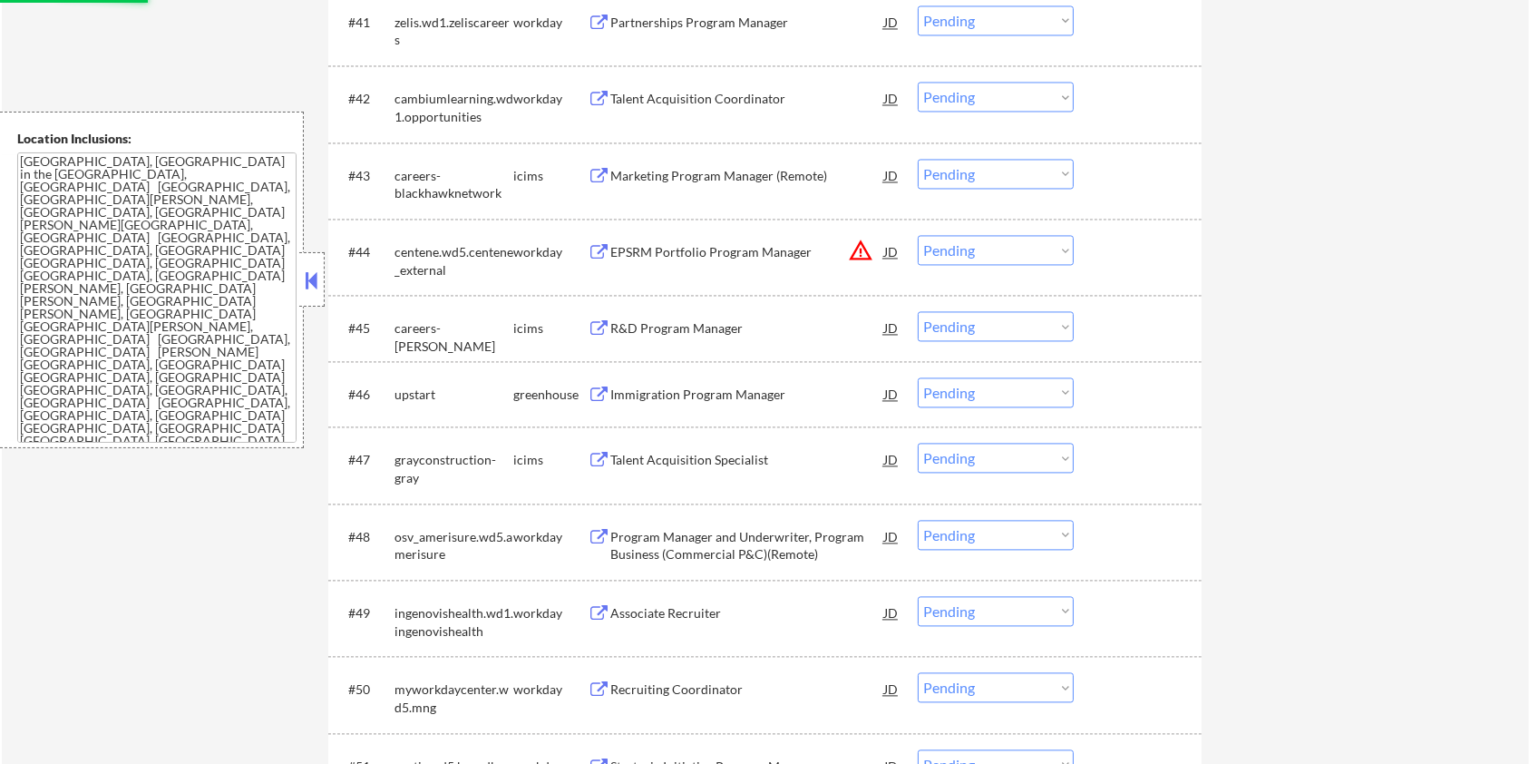
select select ""pending""
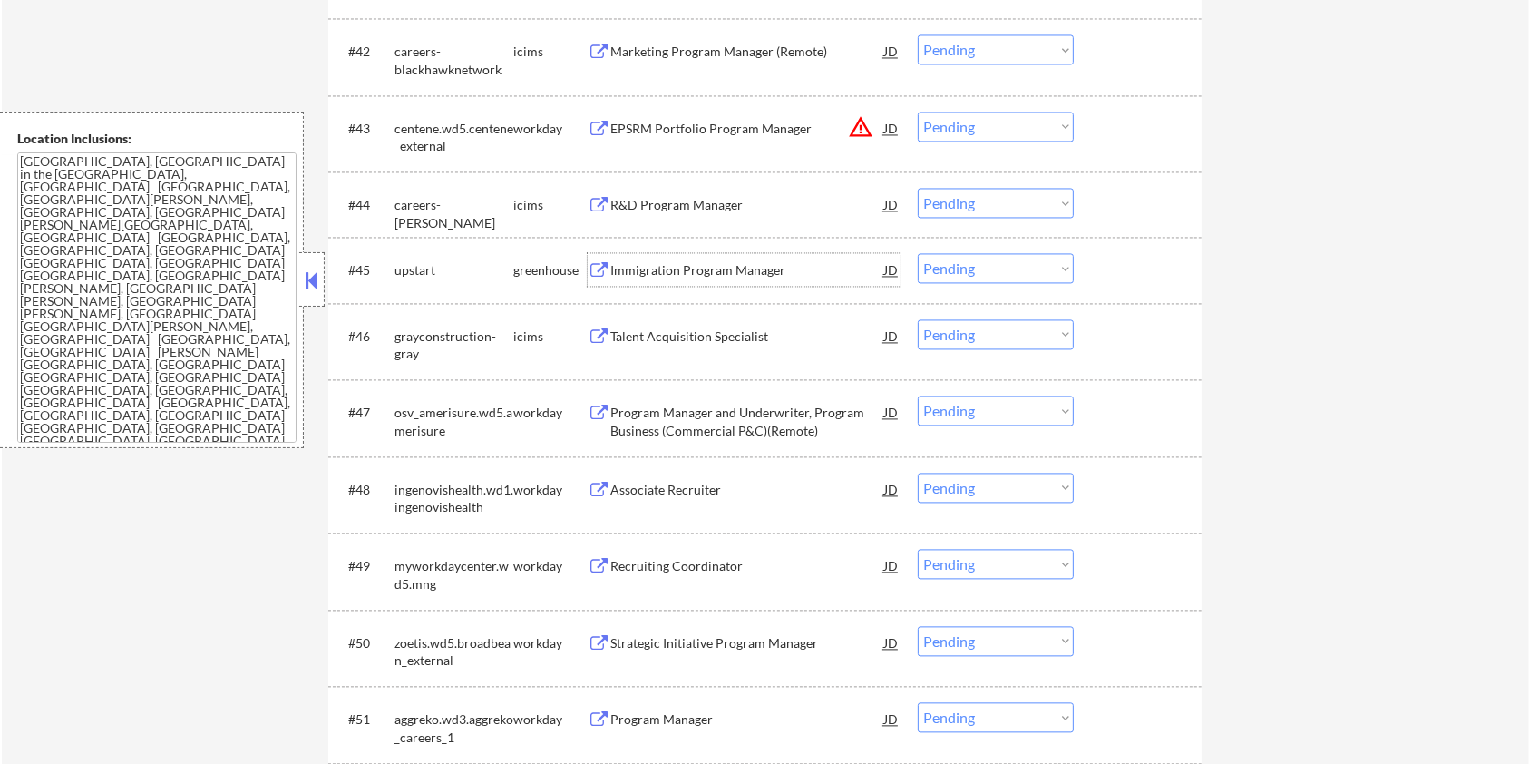
click at [665, 272] on div "Immigration Program Manager" at bounding box center [748, 270] width 274 height 18
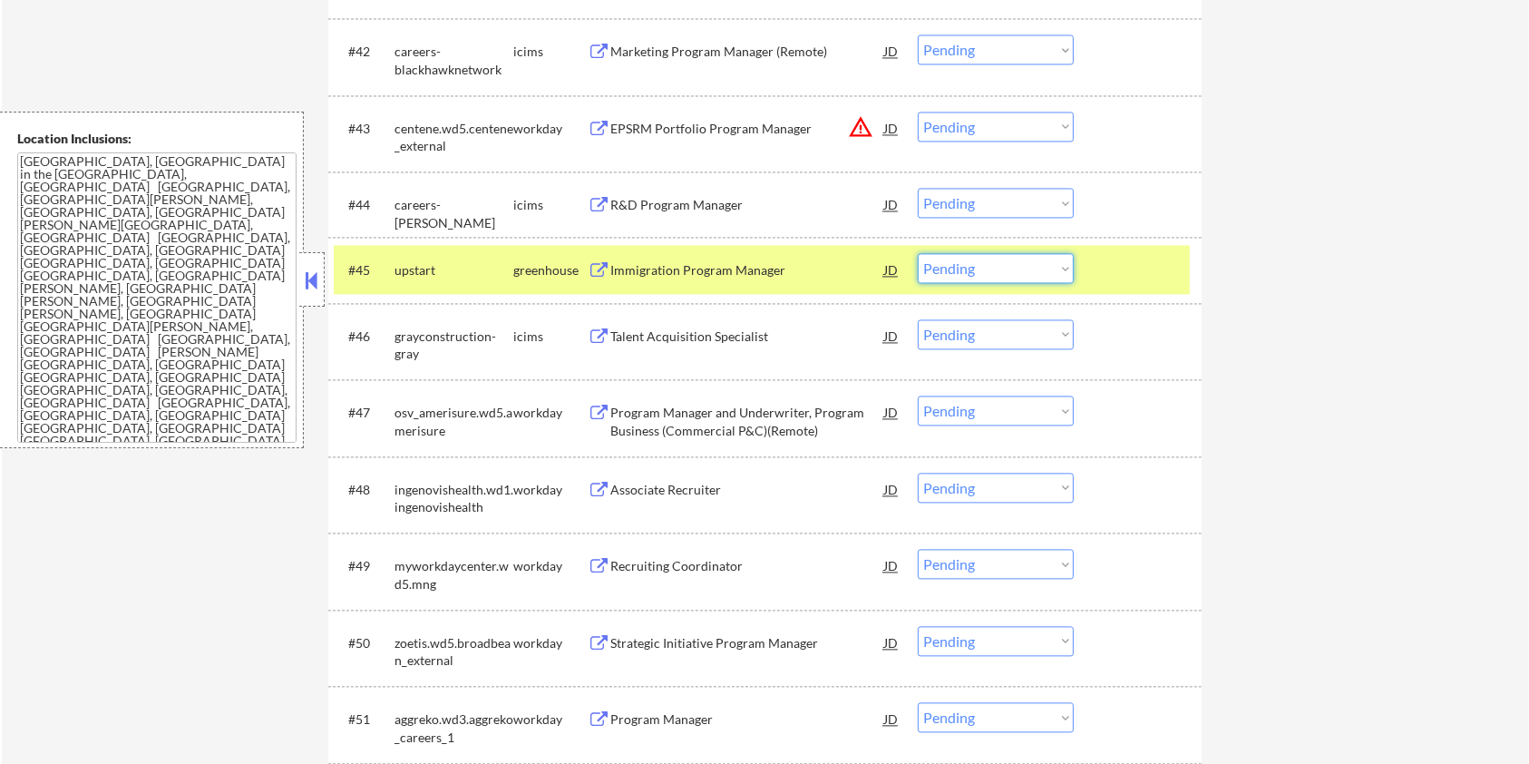
click at [1016, 265] on select "Choose an option... Pending Applied Excluded (Questions) Excluded (Expired) Exc…" at bounding box center [996, 268] width 156 height 30
click at [918, 253] on select "Choose an option... Pending Applied Excluded (Questions) Excluded (Expired) Exc…" at bounding box center [996, 268] width 156 height 30
select select ""pending""
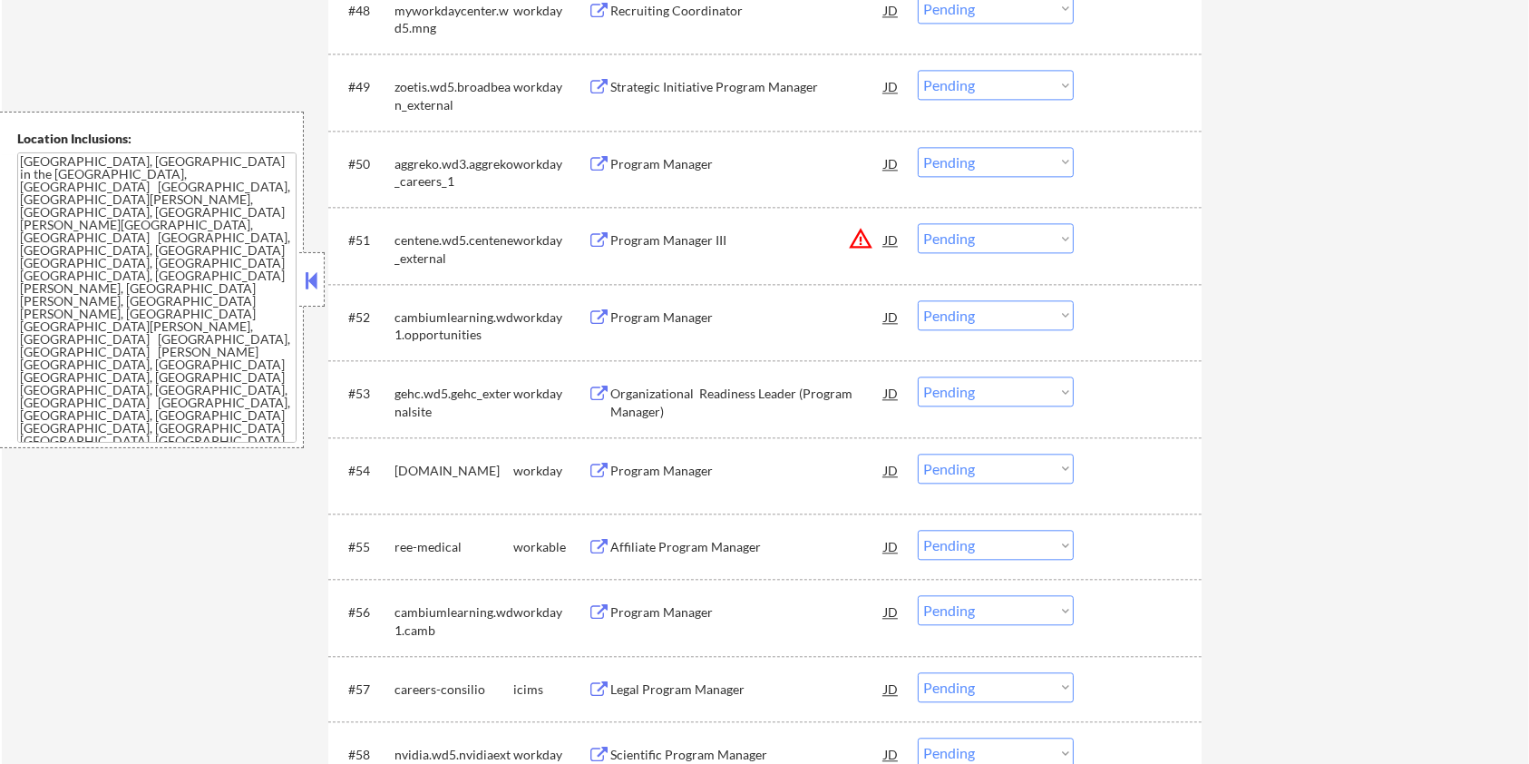
scroll to position [4233, 0]
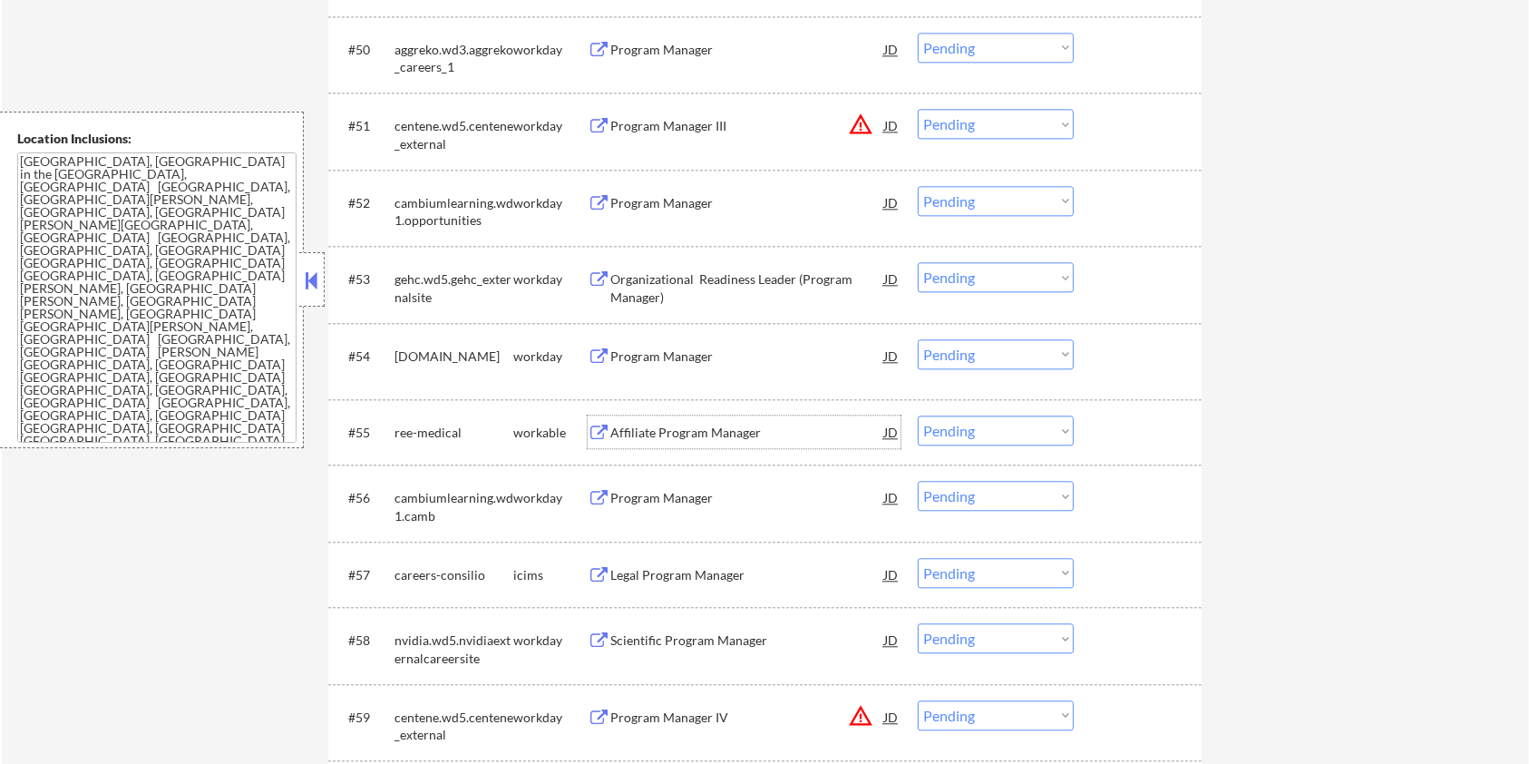
click at [670, 433] on div "Affiliate Program Manager" at bounding box center [748, 433] width 274 height 18
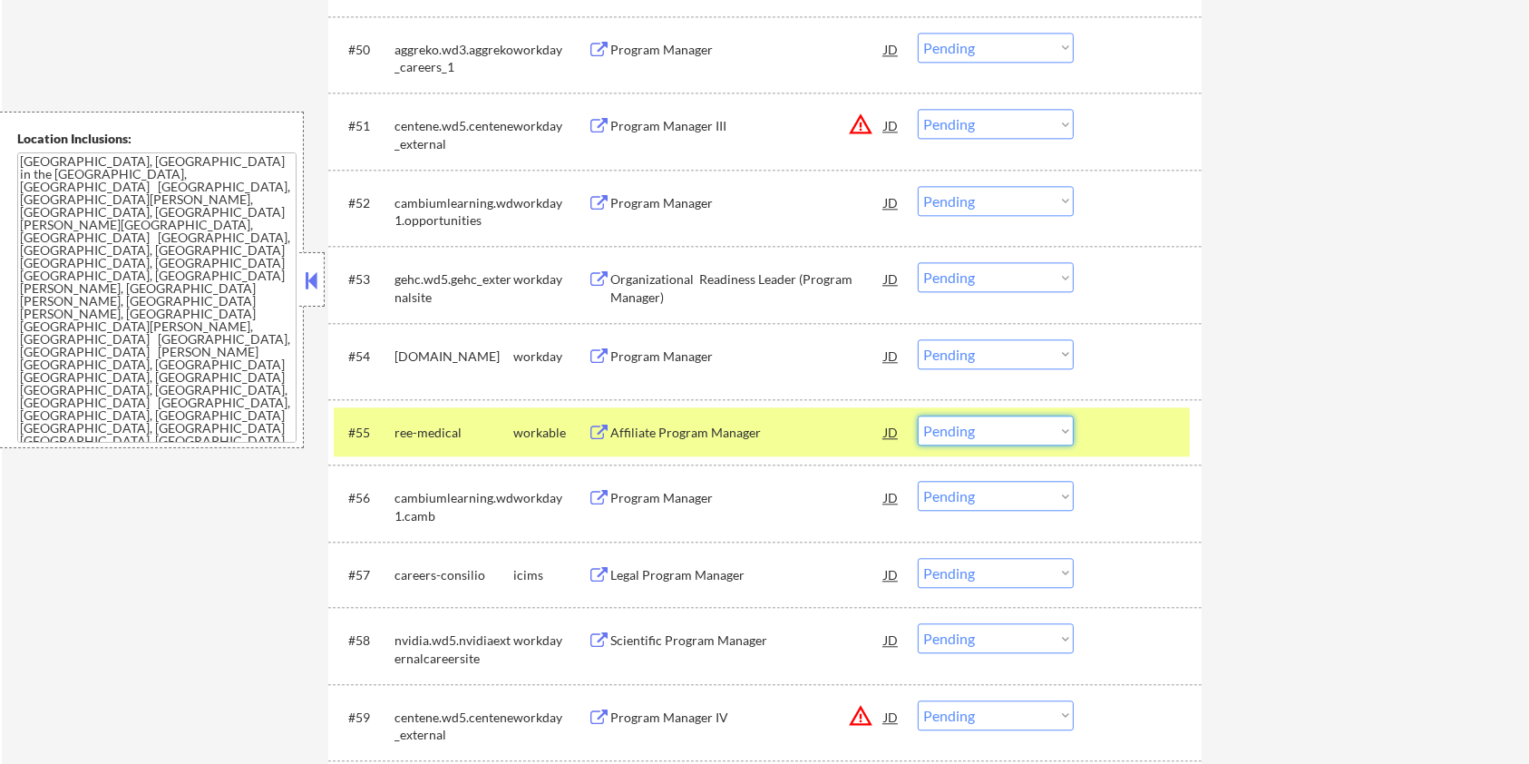
click at [1061, 427] on select "Choose an option... Pending Applied Excluded (Questions) Excluded (Expired) Exc…" at bounding box center [996, 430] width 156 height 30
click at [918, 415] on select "Choose an option... Pending Applied Excluded (Questions) Excluded (Expired) Exc…" at bounding box center [996, 430] width 156 height 30
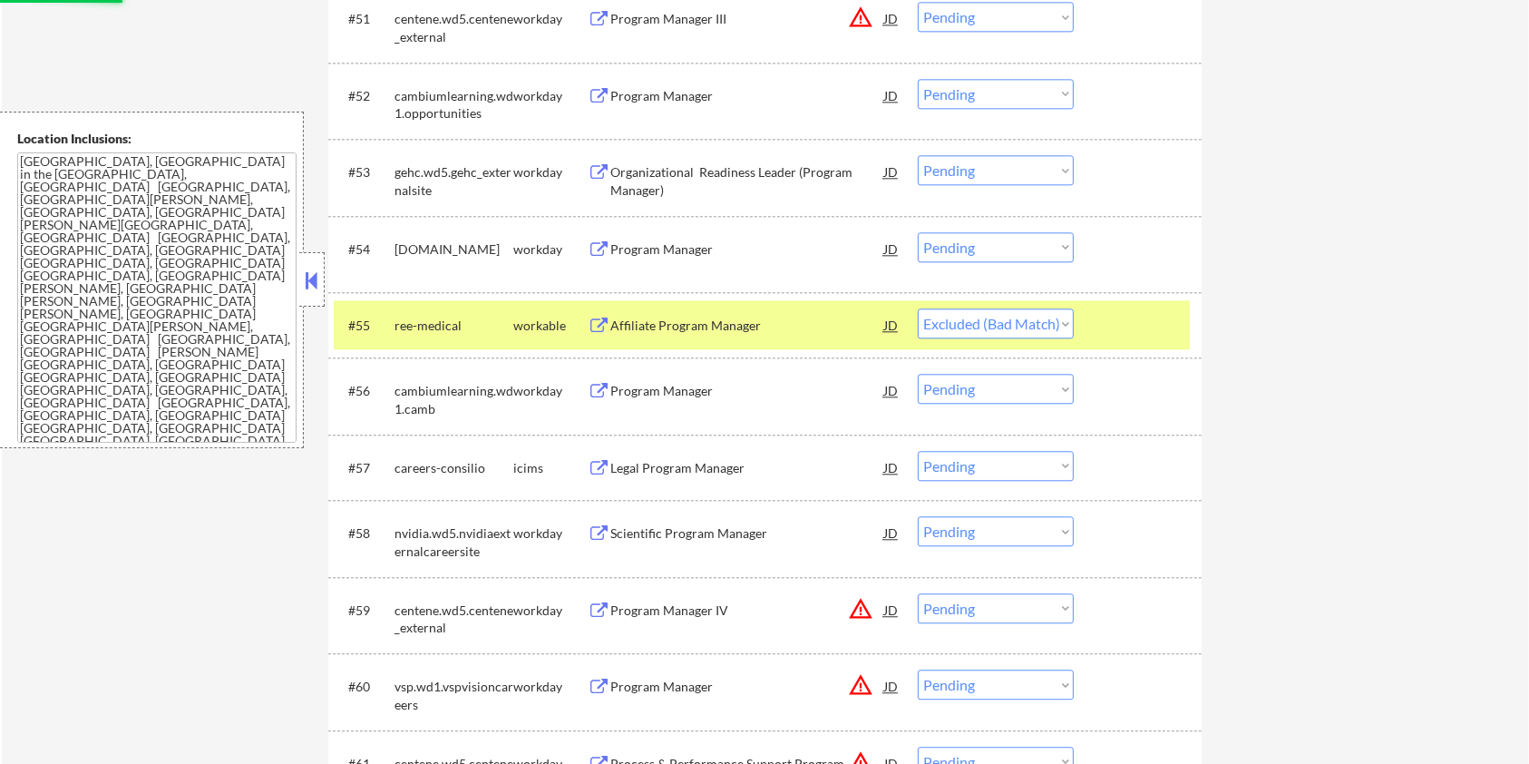
scroll to position [4475, 0]
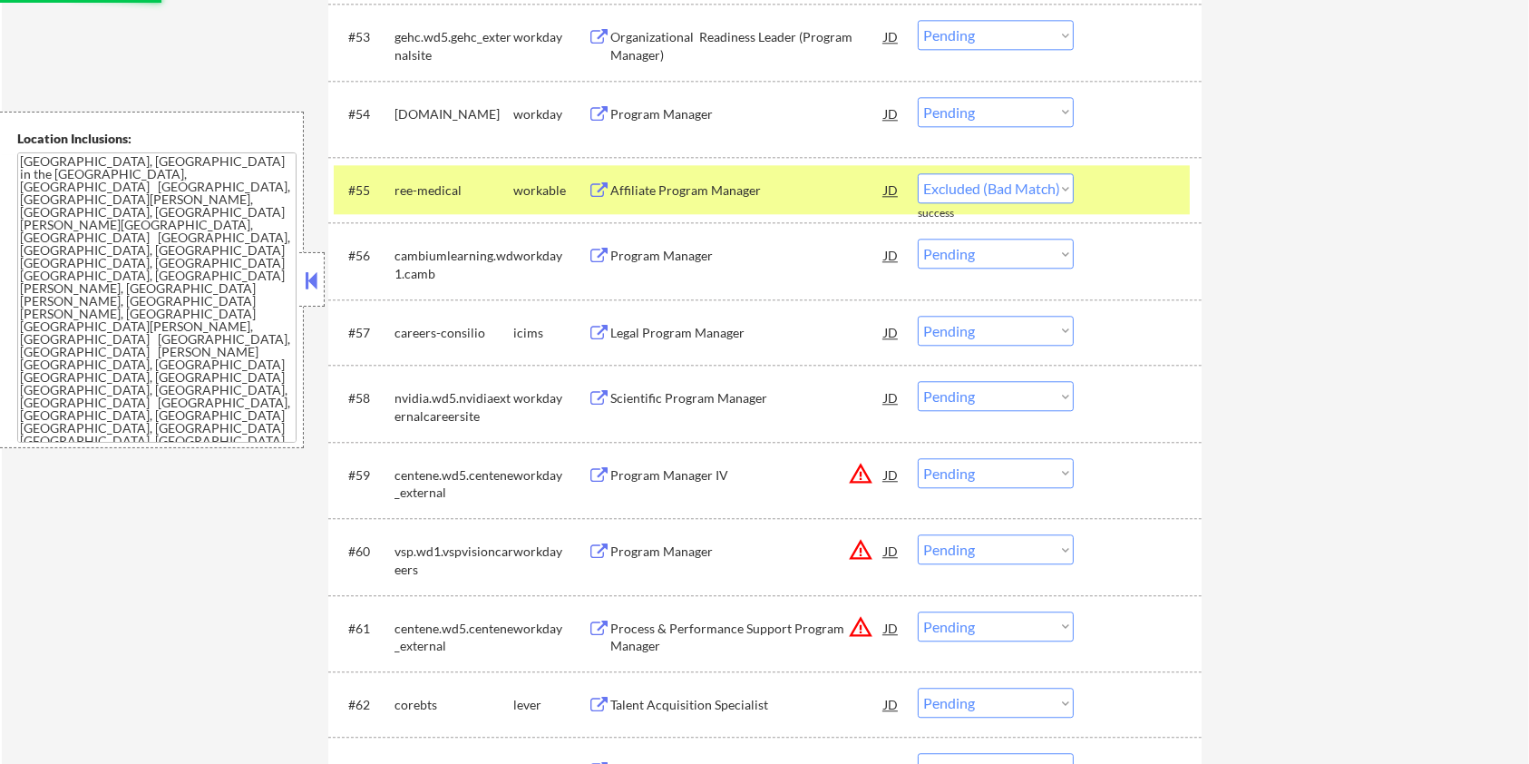
select select ""pending""
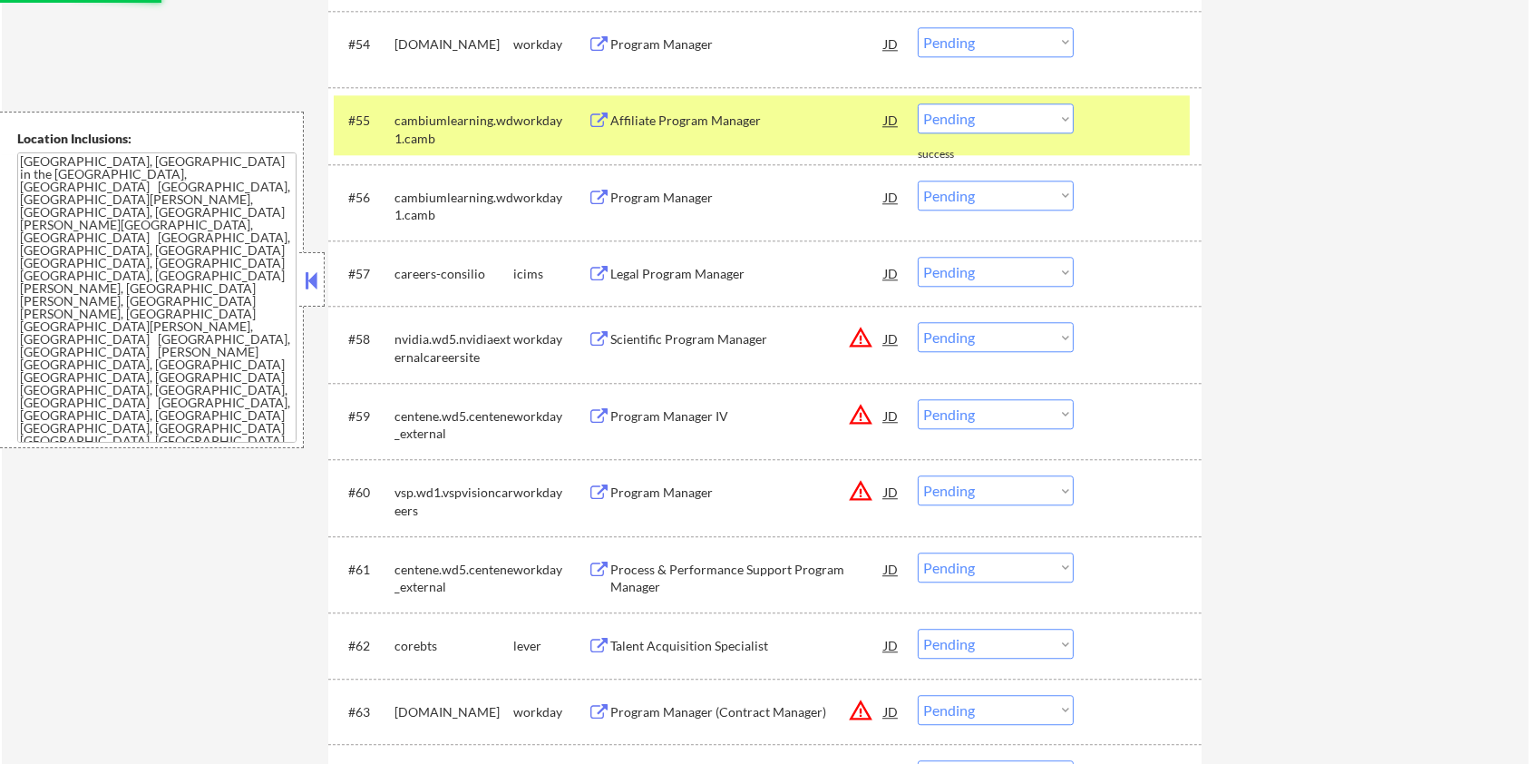
scroll to position [4717, 0]
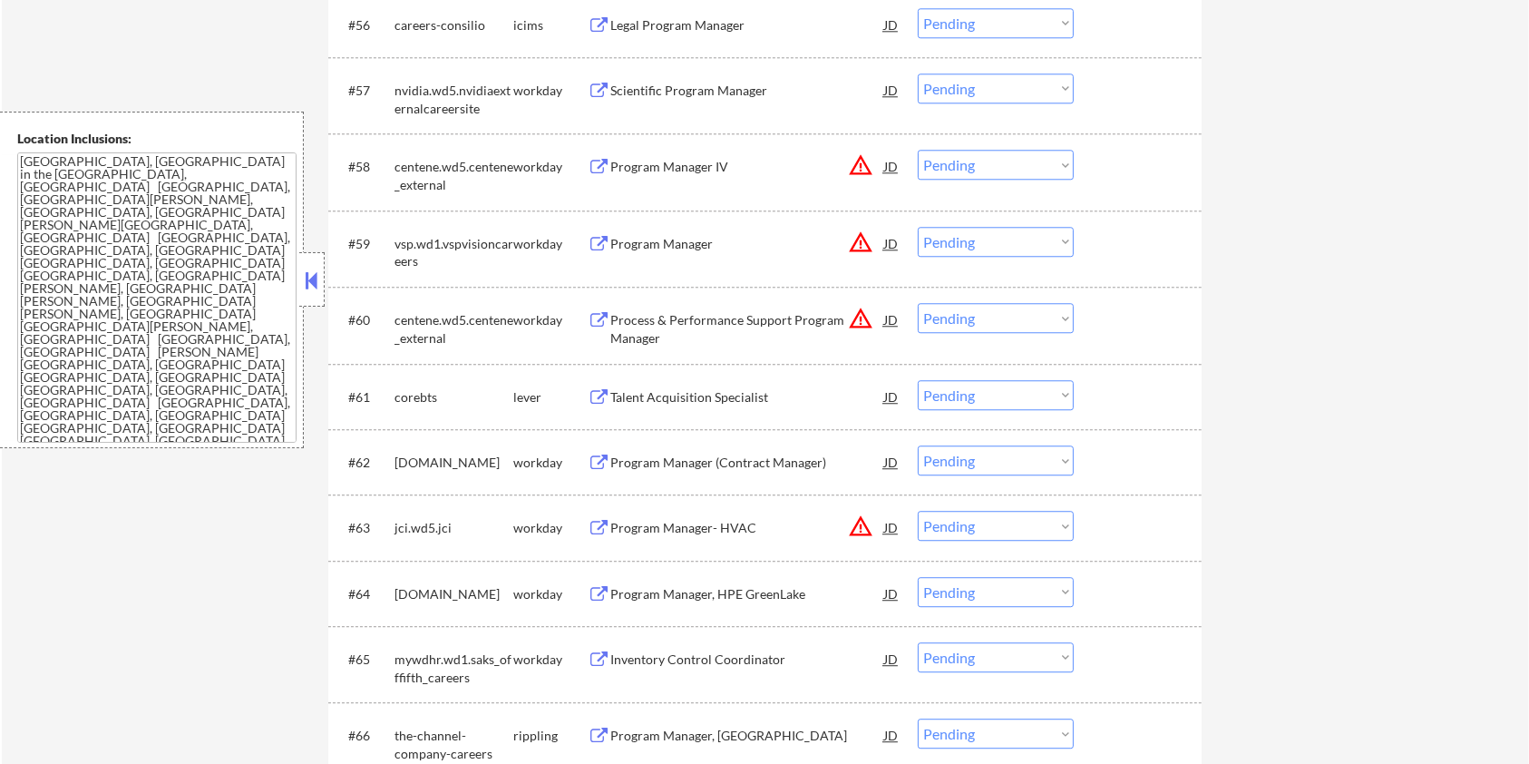
click at [734, 389] on div "Talent Acquisition Specialist" at bounding box center [748, 397] width 274 height 18
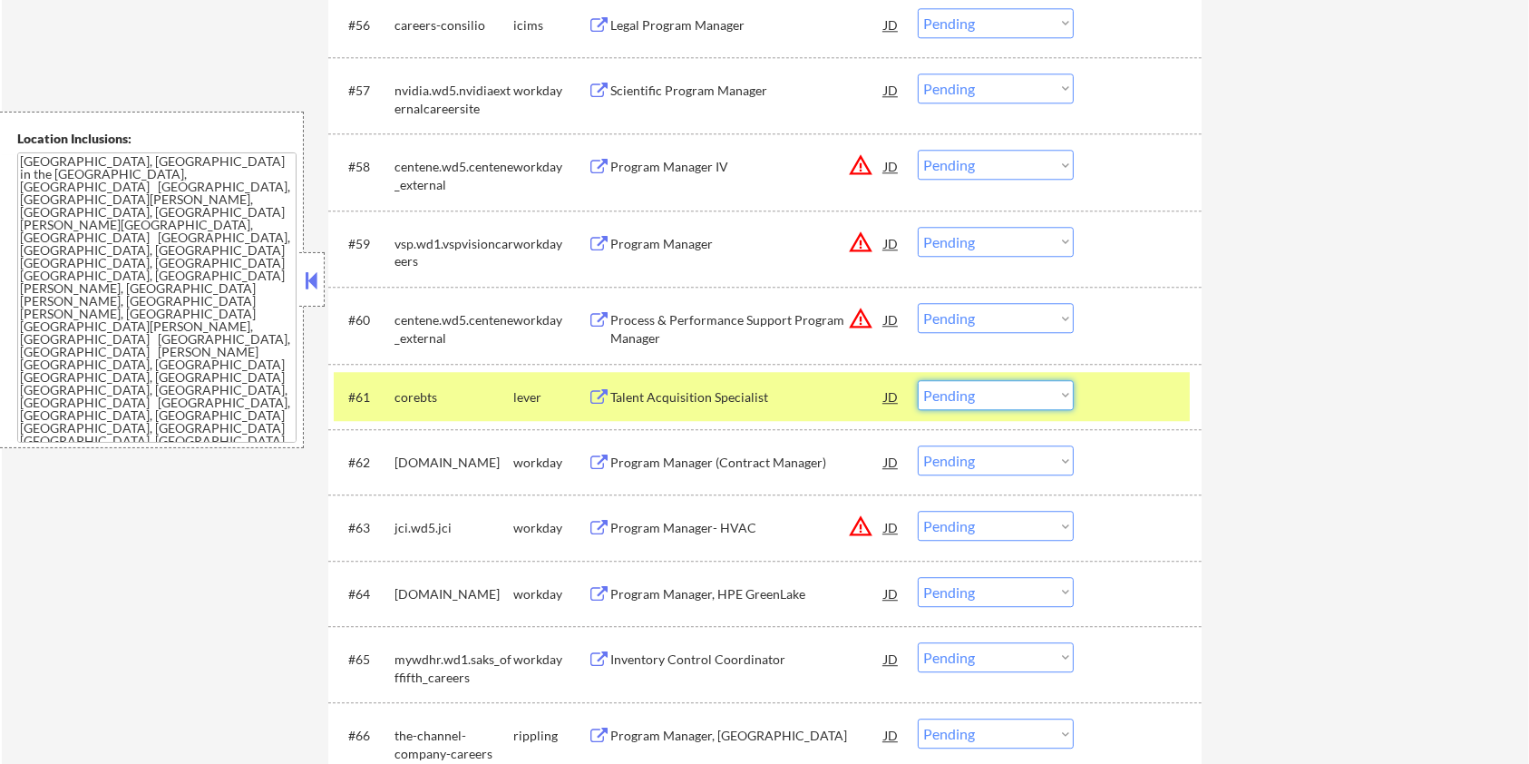
click at [983, 391] on select "Choose an option... Pending Applied Excluded (Questions) Excluded (Expired) Exc…" at bounding box center [996, 395] width 156 height 30
click at [918, 380] on select "Choose an option... Pending Applied Excluded (Questions) Excluded (Expired) Exc…" at bounding box center [996, 395] width 156 height 30
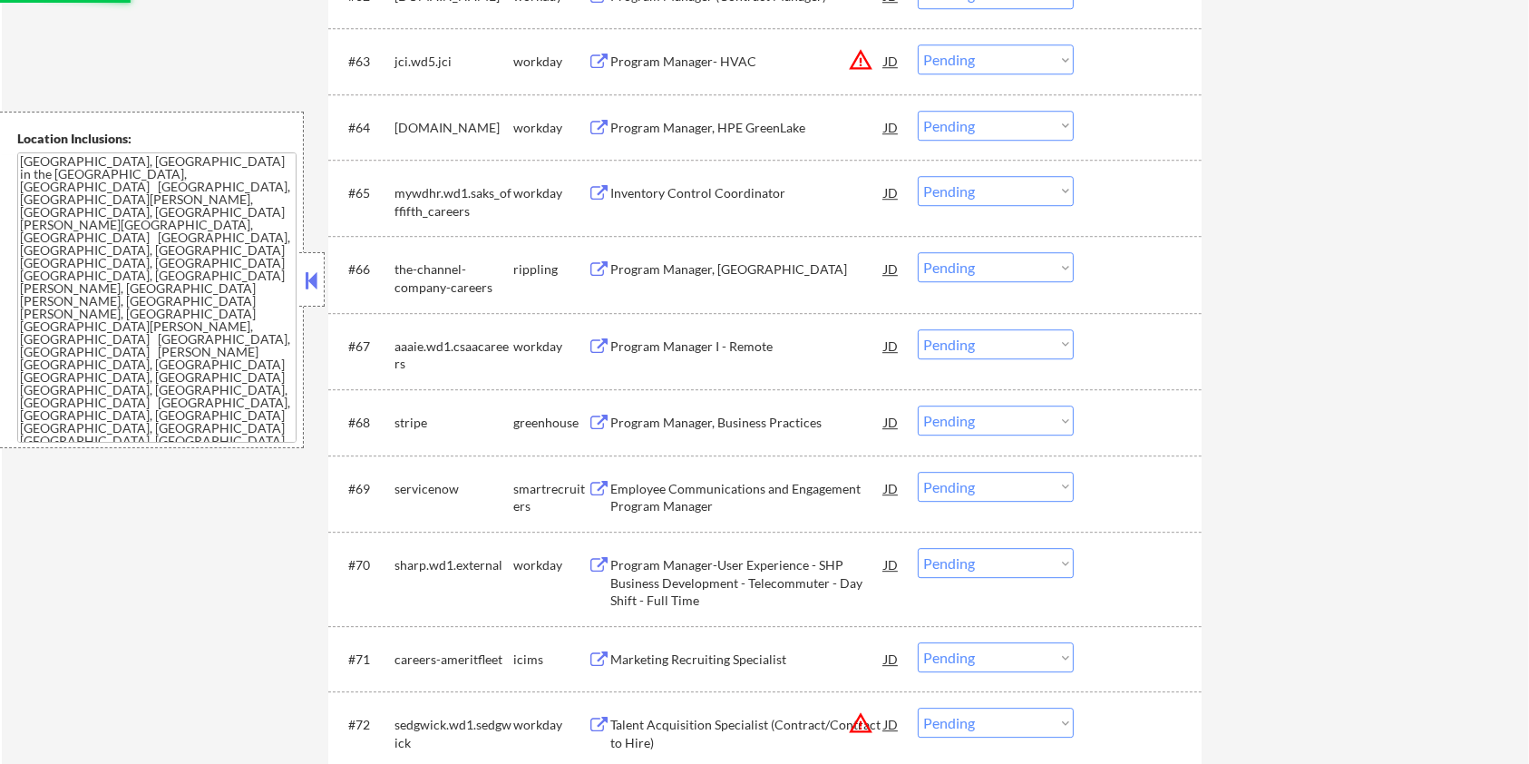
select select ""pending""
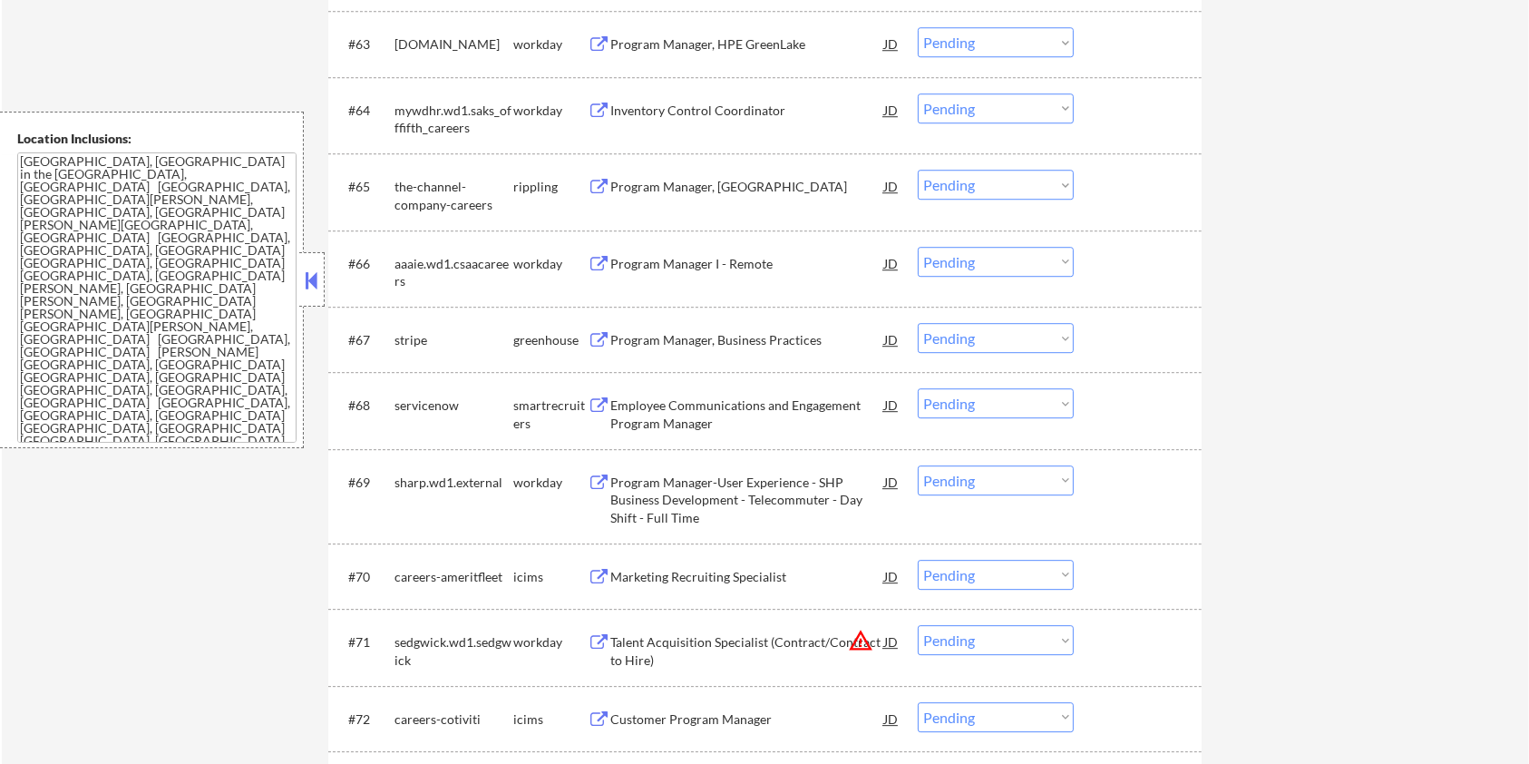
click at [709, 337] on div "Program Manager, Business Practices" at bounding box center [748, 340] width 274 height 18
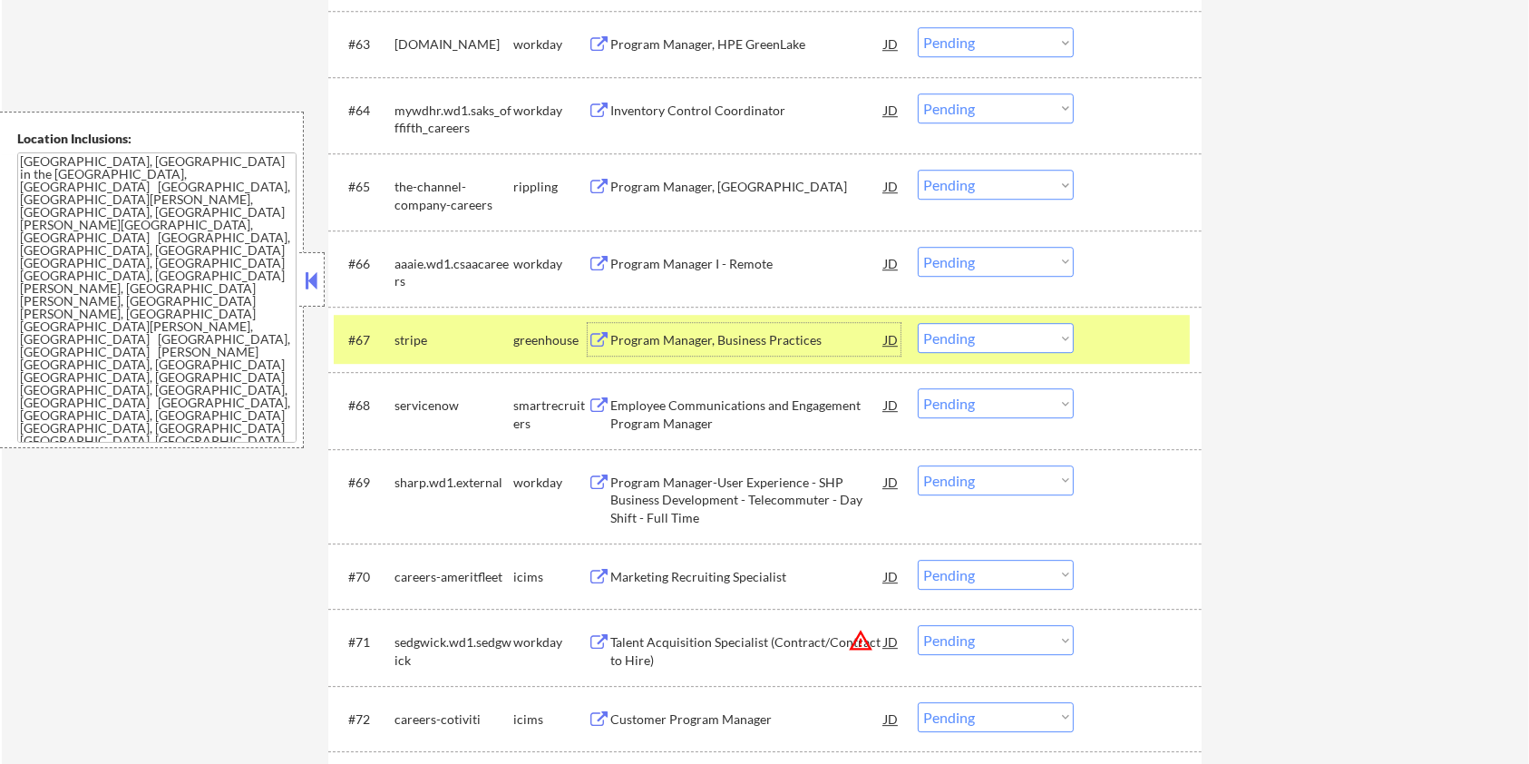
click at [972, 337] on select "Choose an option... Pending Applied Excluded (Questions) Excluded (Expired) Exc…" at bounding box center [996, 338] width 156 height 30
click at [918, 323] on select "Choose an option... Pending Applied Excluded (Questions) Excluded (Expired) Exc…" at bounding box center [996, 338] width 156 height 30
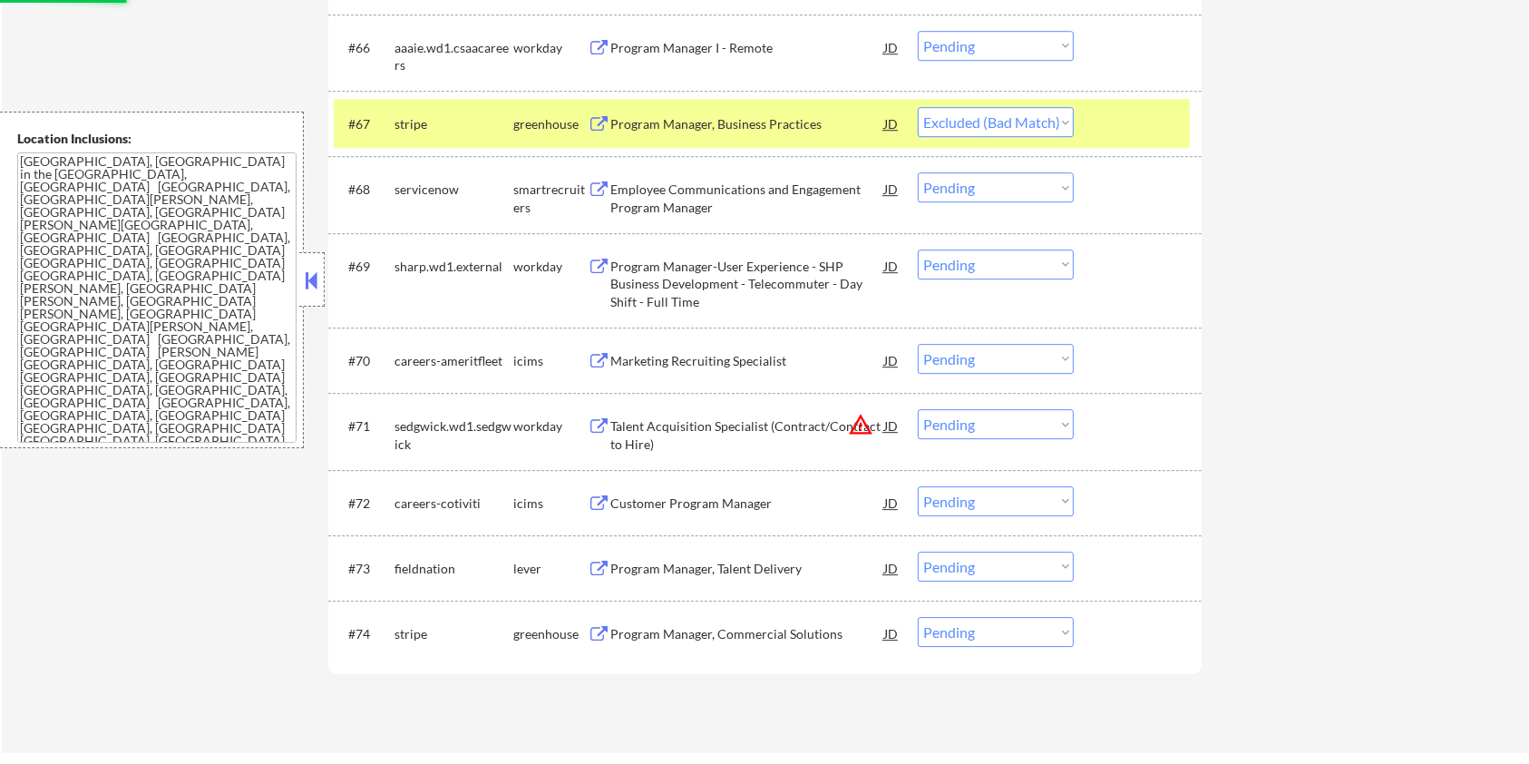
scroll to position [5443, 0]
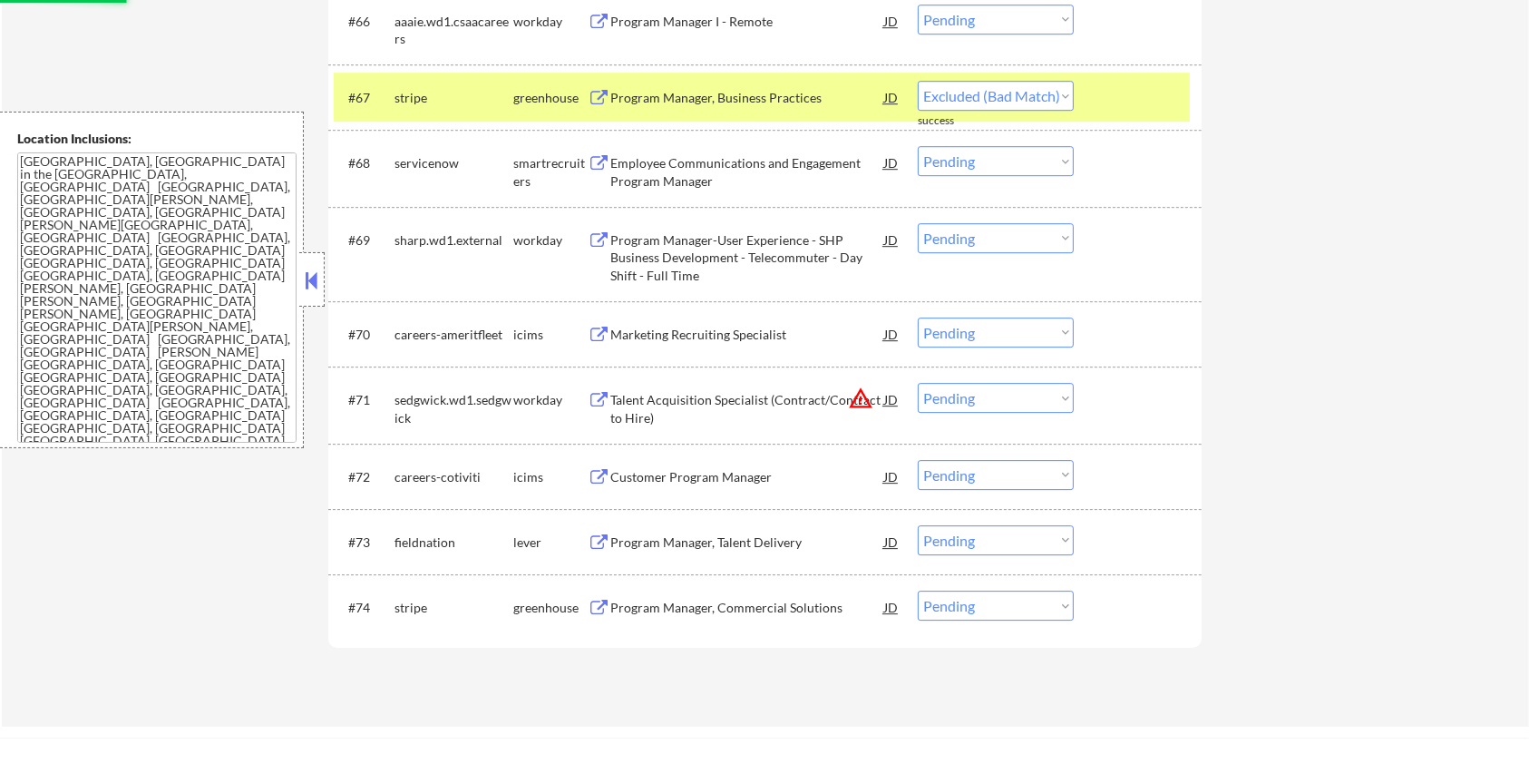
select select ""pending""
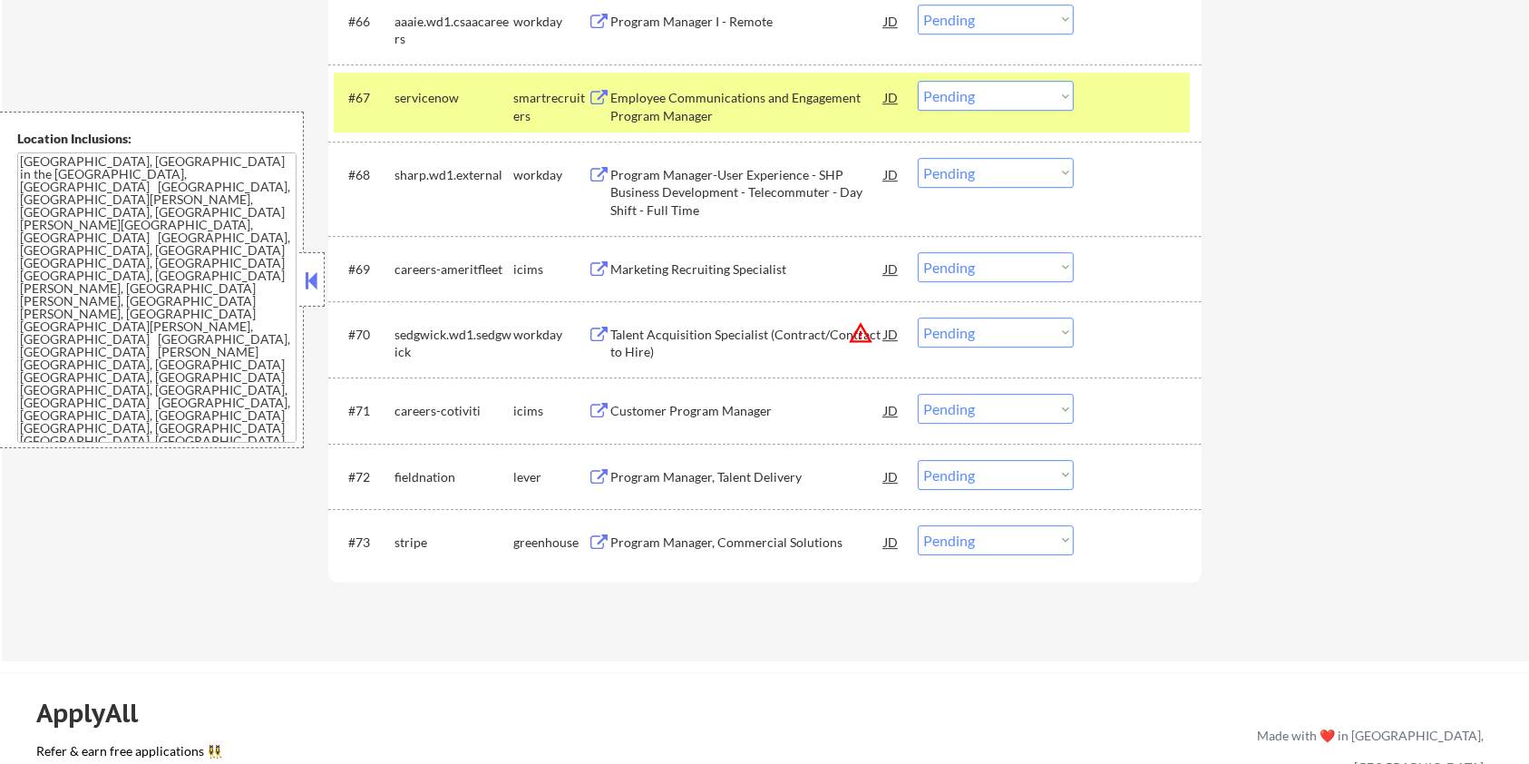
click at [695, 533] on div "Program Manager, Commercial Solutions" at bounding box center [748, 542] width 274 height 18
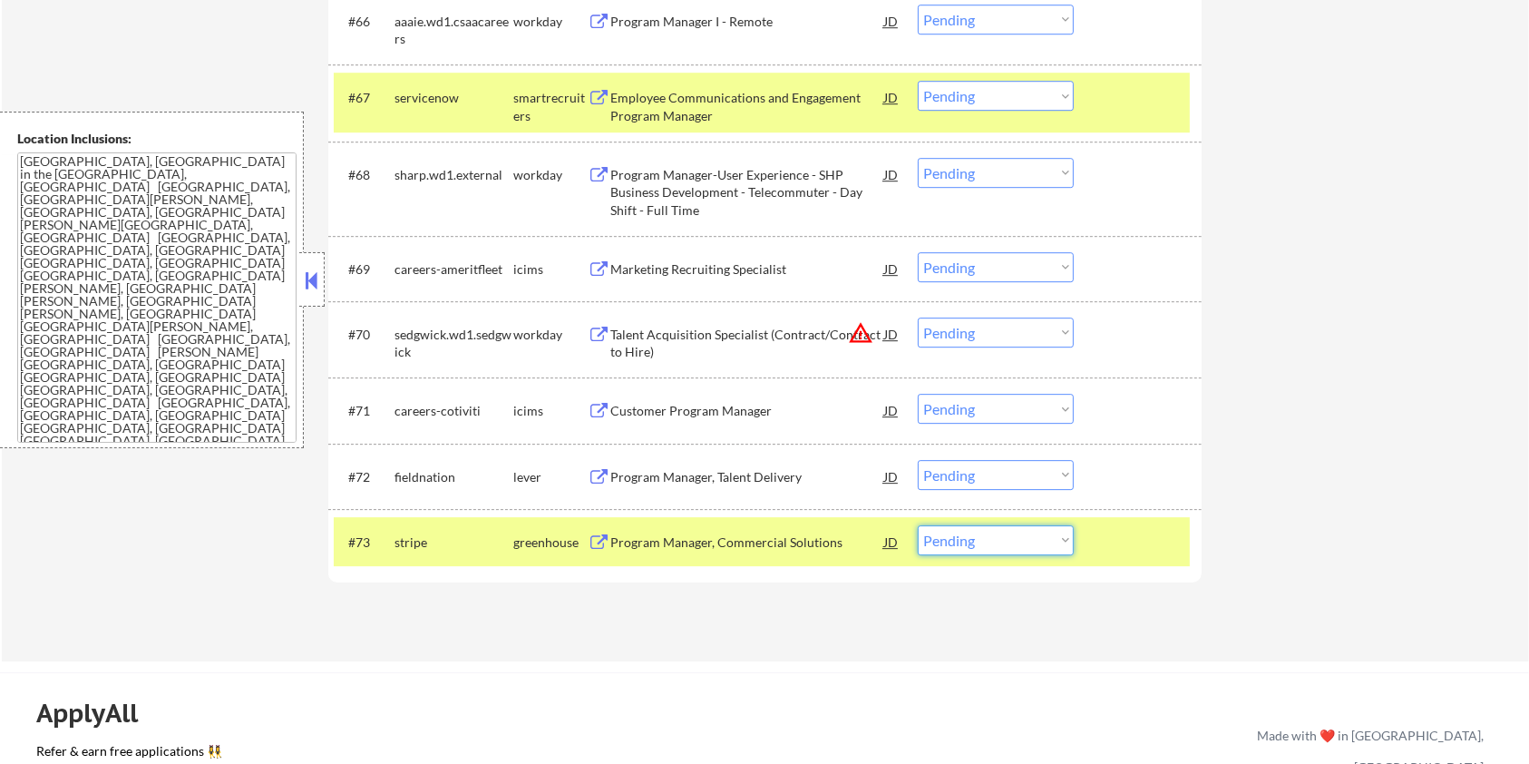
click at [1070, 542] on select "Choose an option... Pending Applied Excluded (Questions) Excluded (Expired) Exc…" at bounding box center [996, 540] width 156 height 30
click at [918, 525] on select "Choose an option... Pending Applied Excluded (Questions) Excluded (Expired) Exc…" at bounding box center [996, 540] width 156 height 30
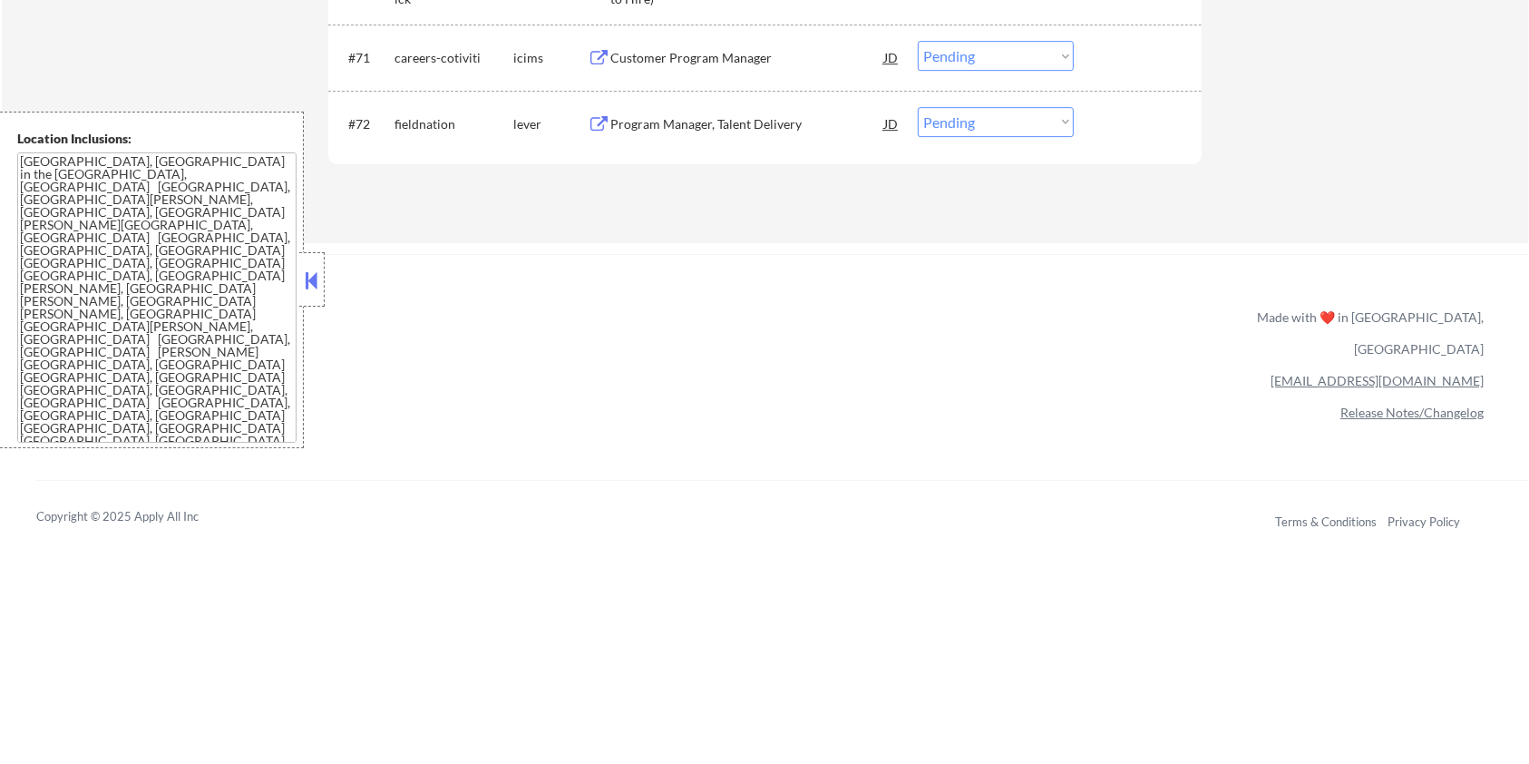
scroll to position [5806, 0]
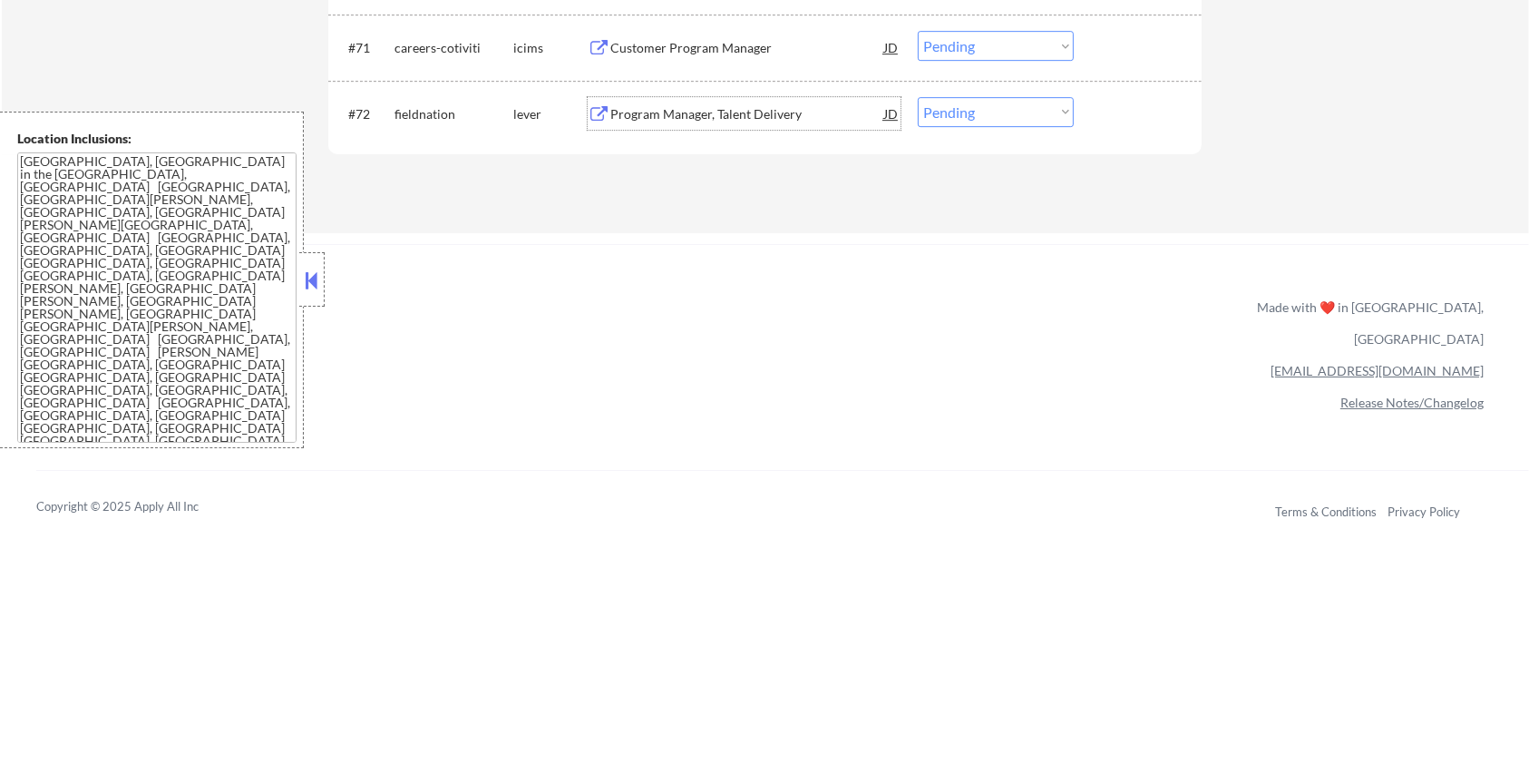
click at [707, 107] on div "Program Manager, Talent Delivery" at bounding box center [748, 114] width 274 height 18
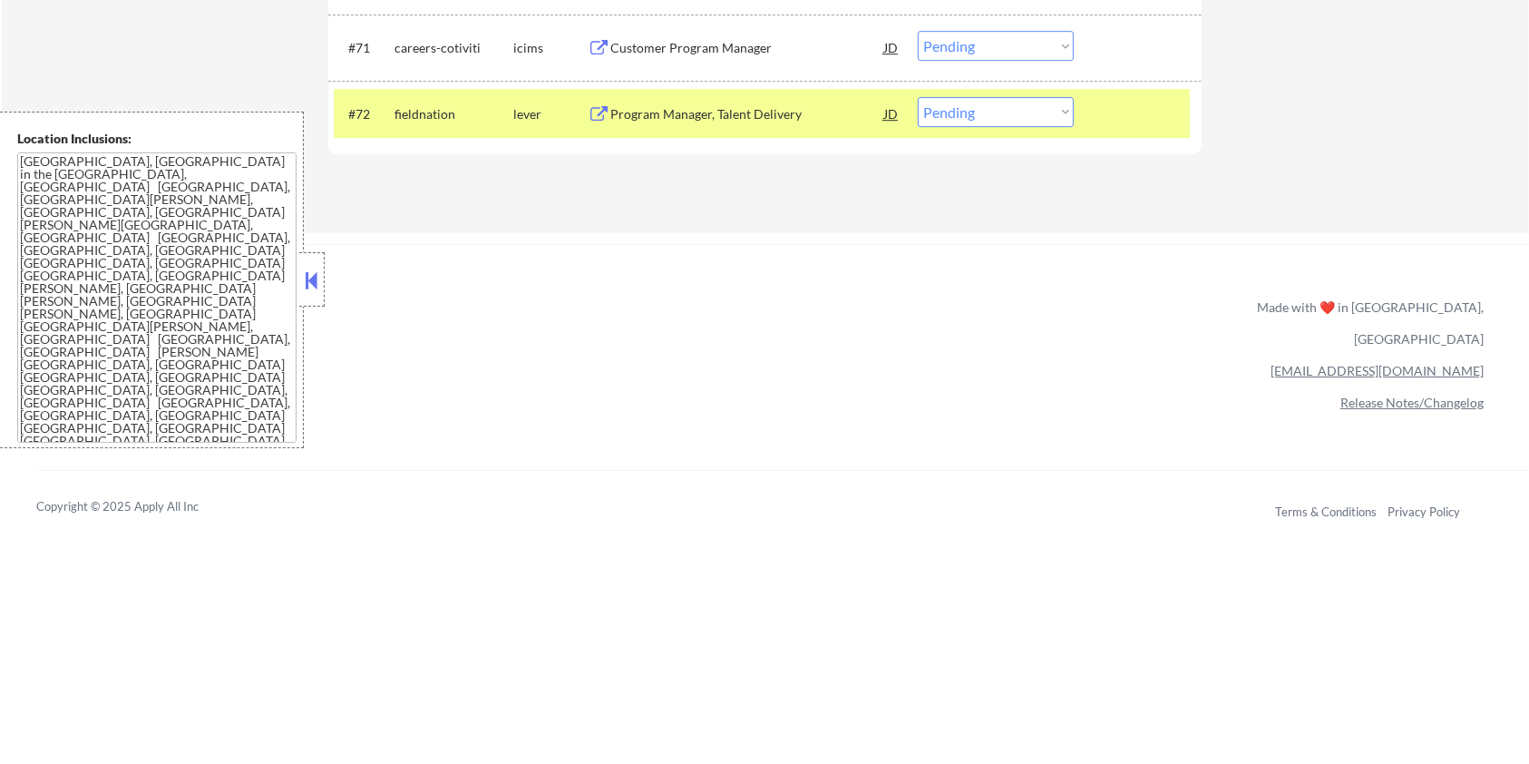
select select ""pending""
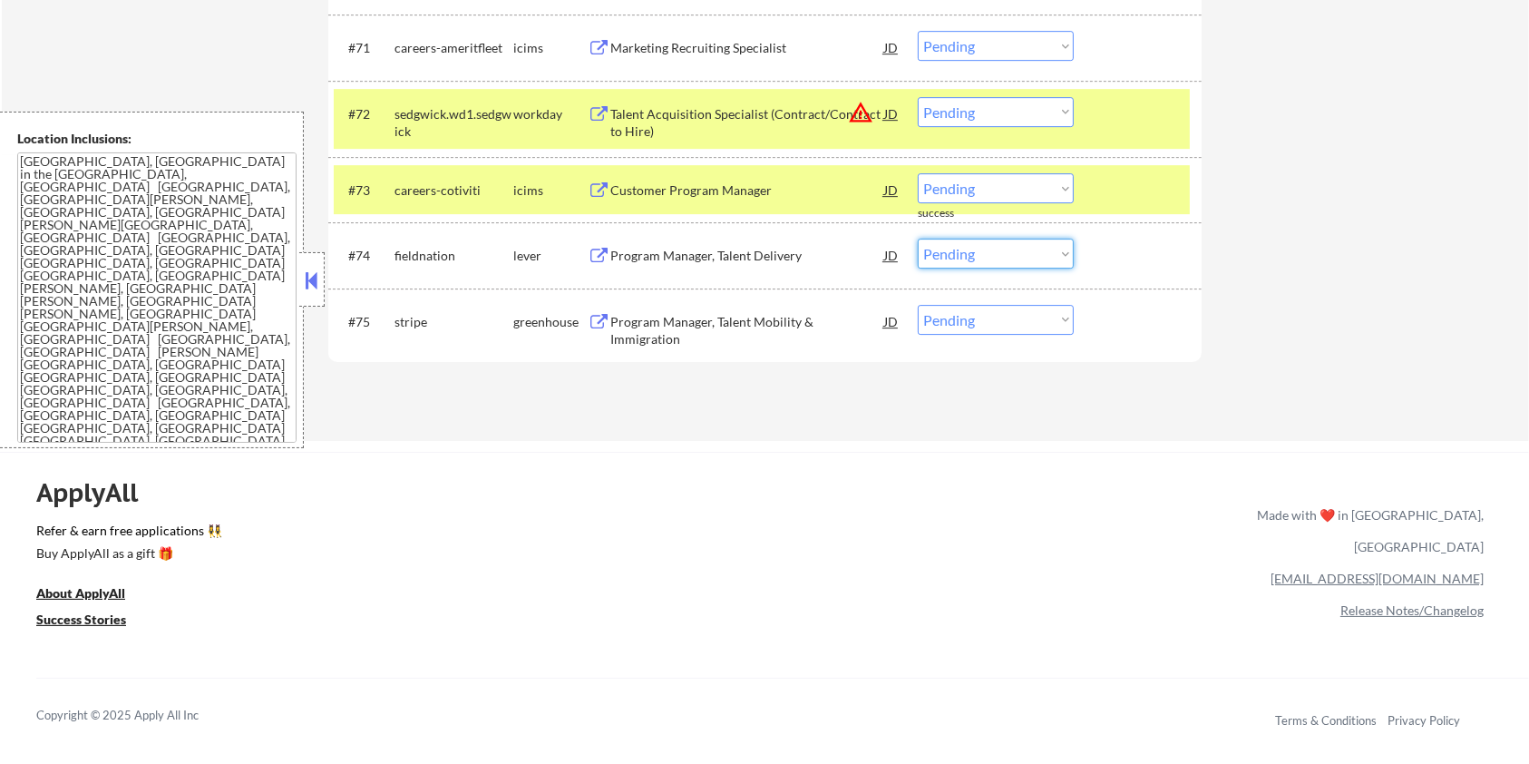
click at [982, 254] on select "Choose an option... Pending Applied Excluded (Questions) Excluded (Expired) Exc…" at bounding box center [996, 254] width 156 height 30
click at [918, 239] on select "Choose an option... Pending Applied Excluded (Questions) Excluded (Expired) Exc…" at bounding box center [996, 254] width 156 height 30
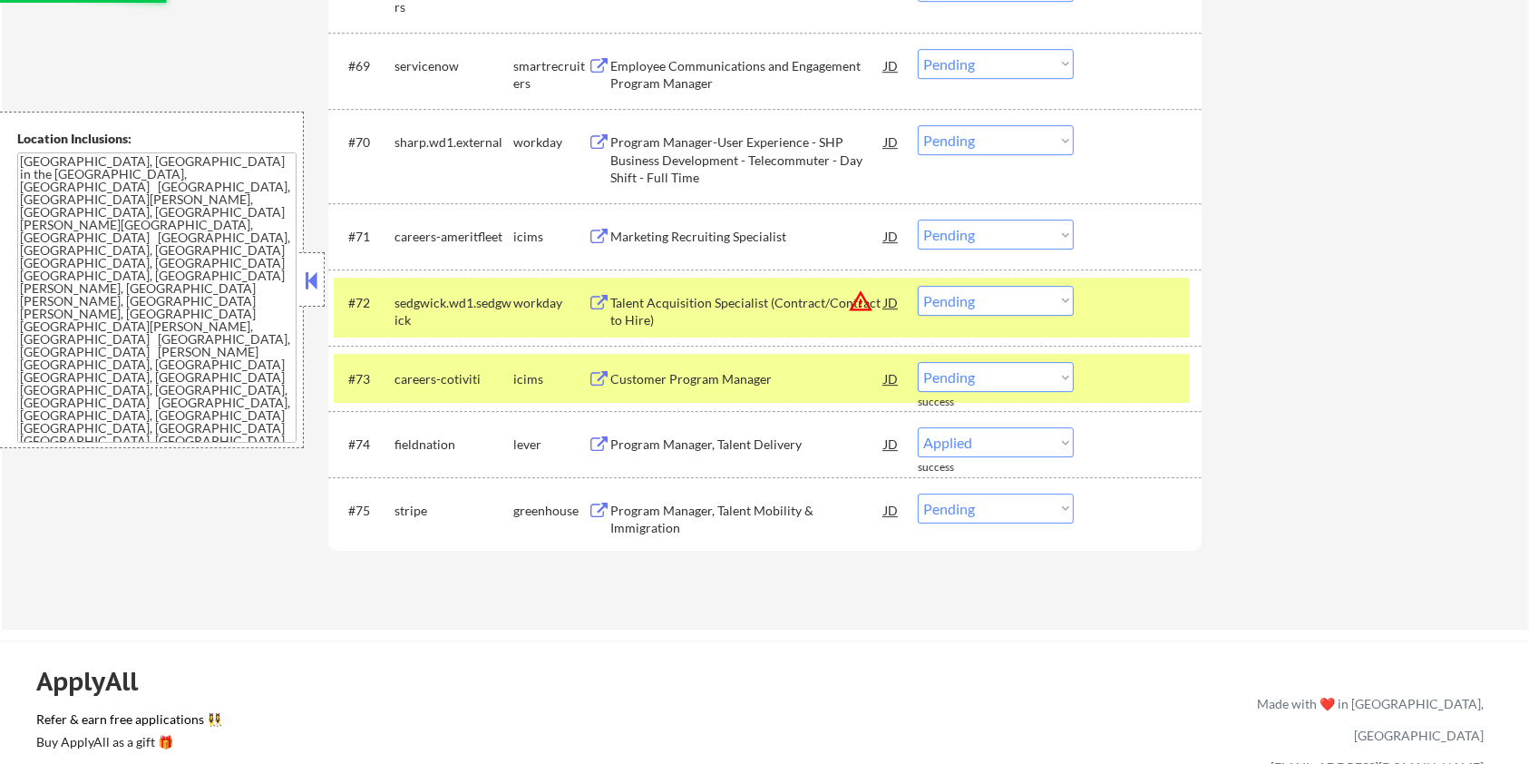
select select ""pending""
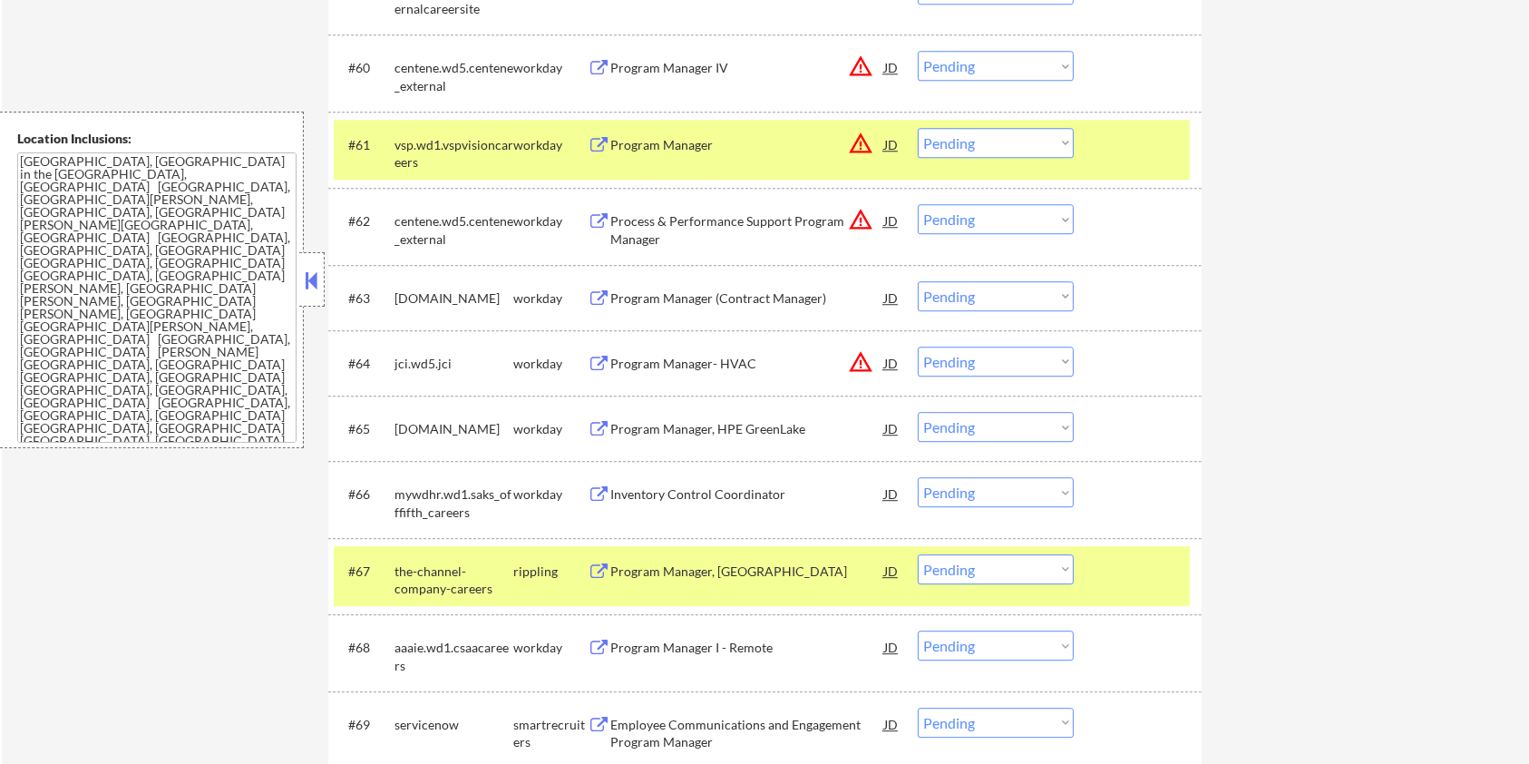
scroll to position [5321, 0]
